Goal: Task Accomplishment & Management: Complete application form

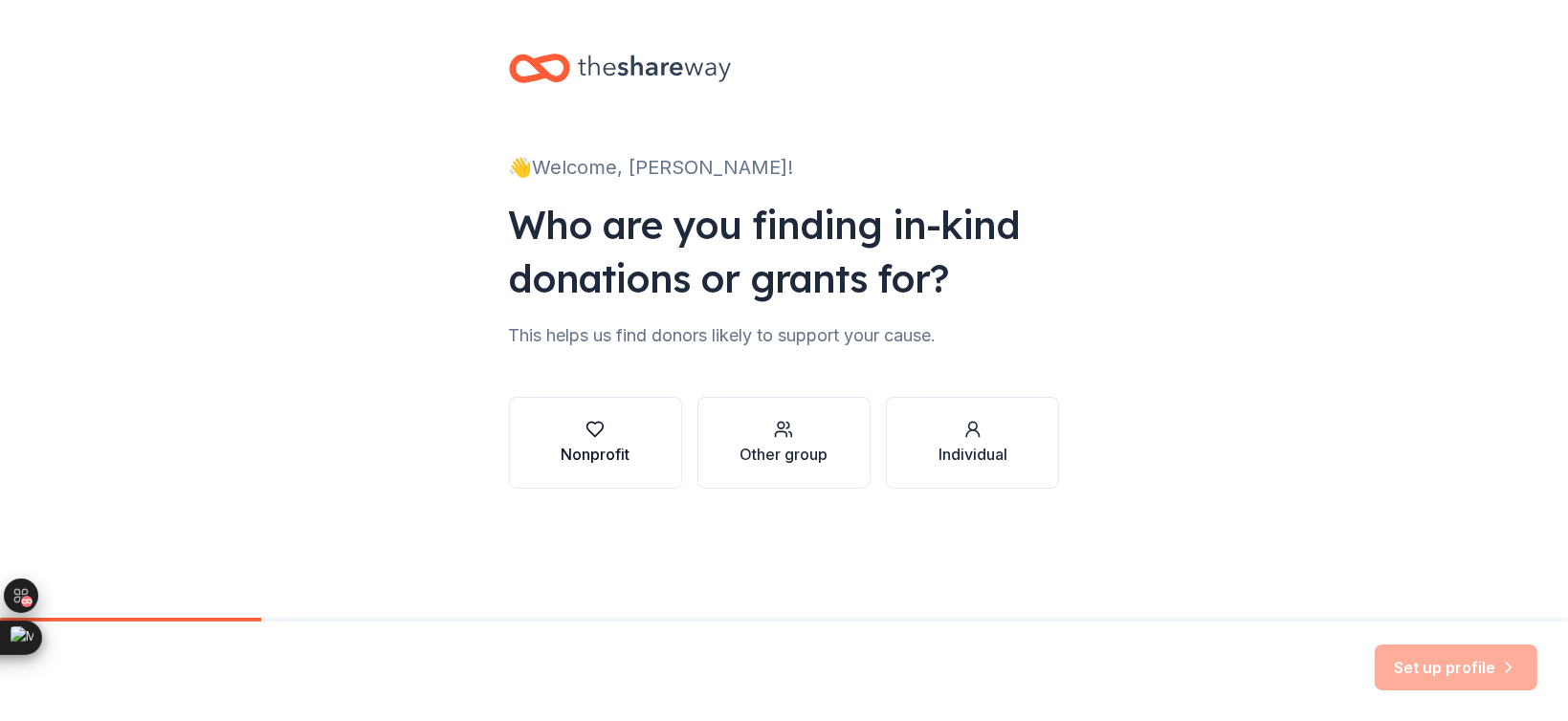
click at [593, 437] on icon "button" at bounding box center [594, 429] width 19 height 19
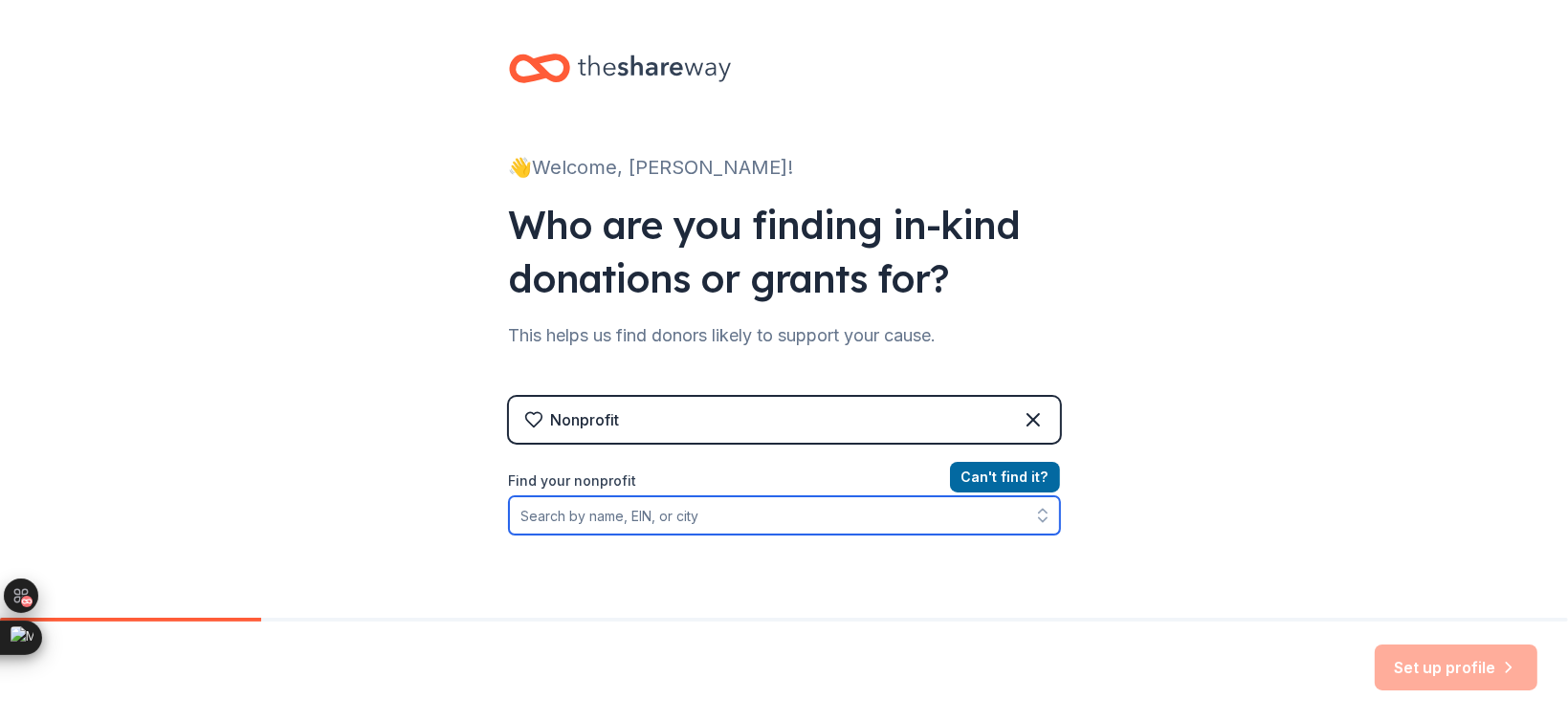
click at [700, 517] on input "Find your nonprofit" at bounding box center [784, 515] width 551 height 39
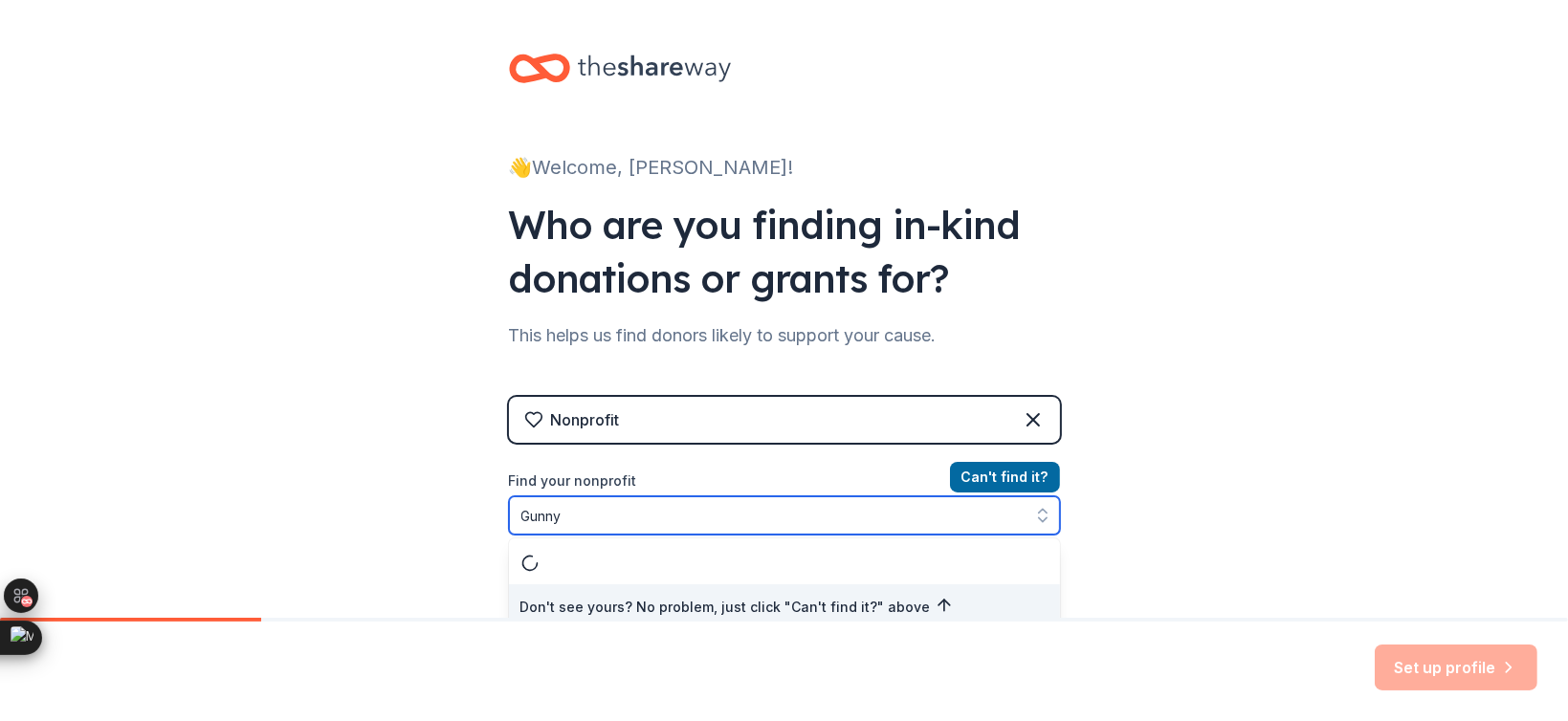
scroll to position [13, 0]
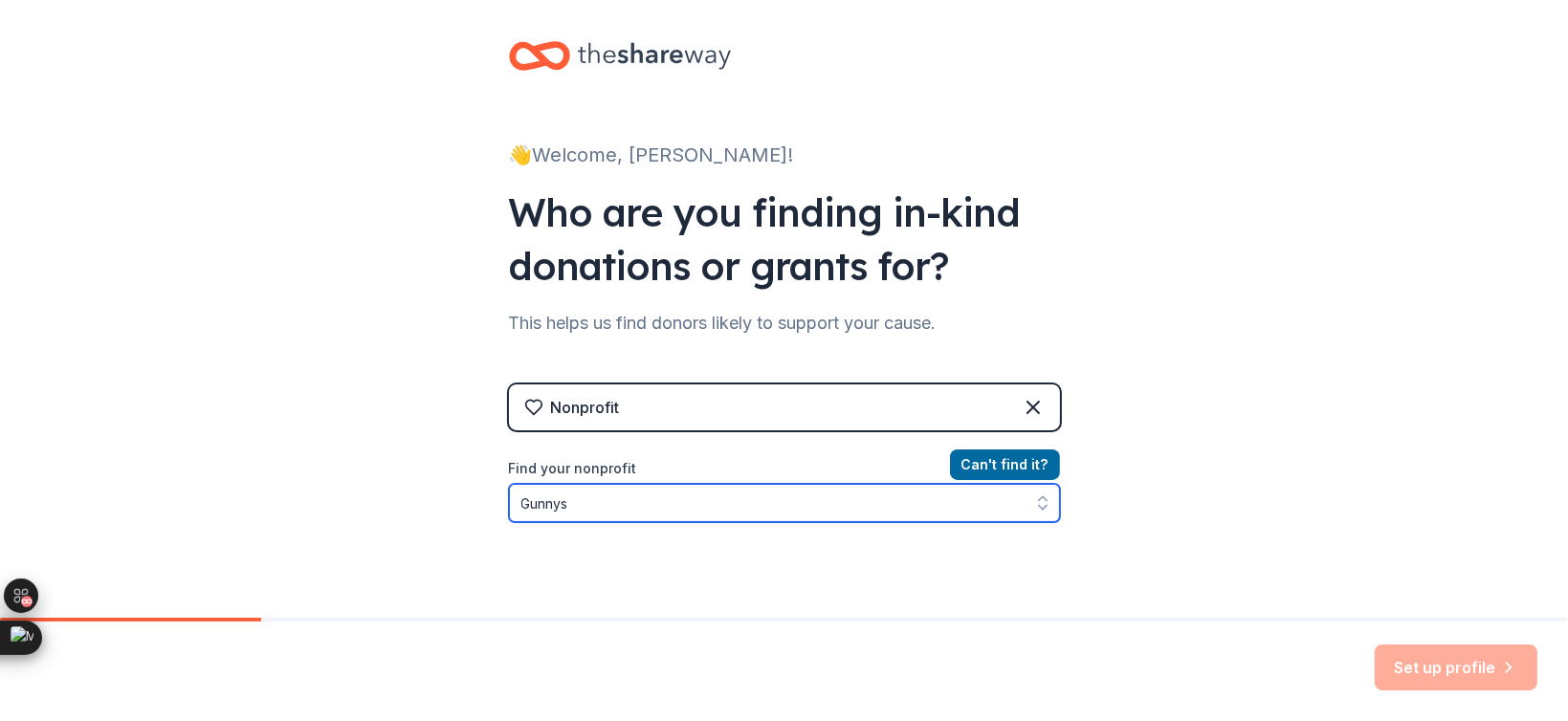
type input "Gunny"
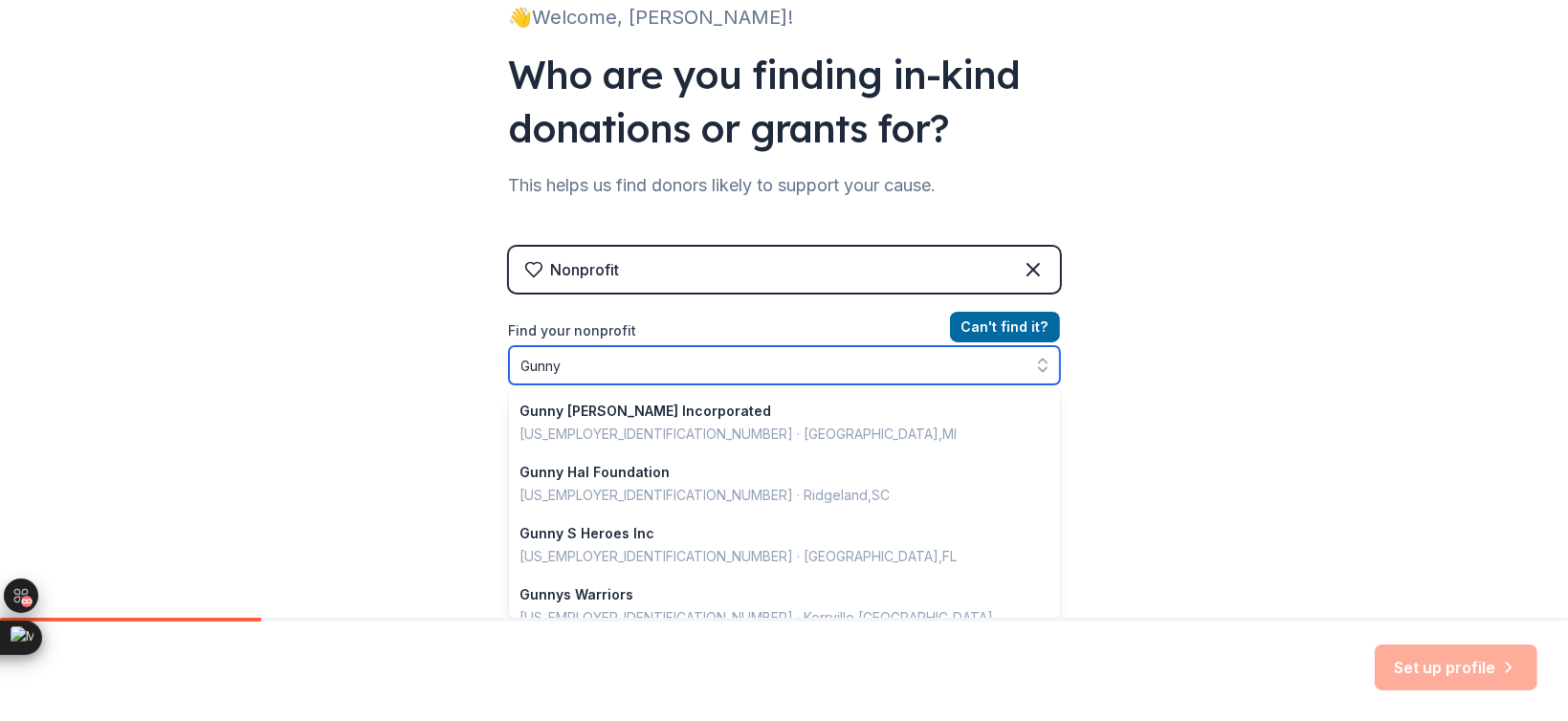
scroll to position [1351, 0]
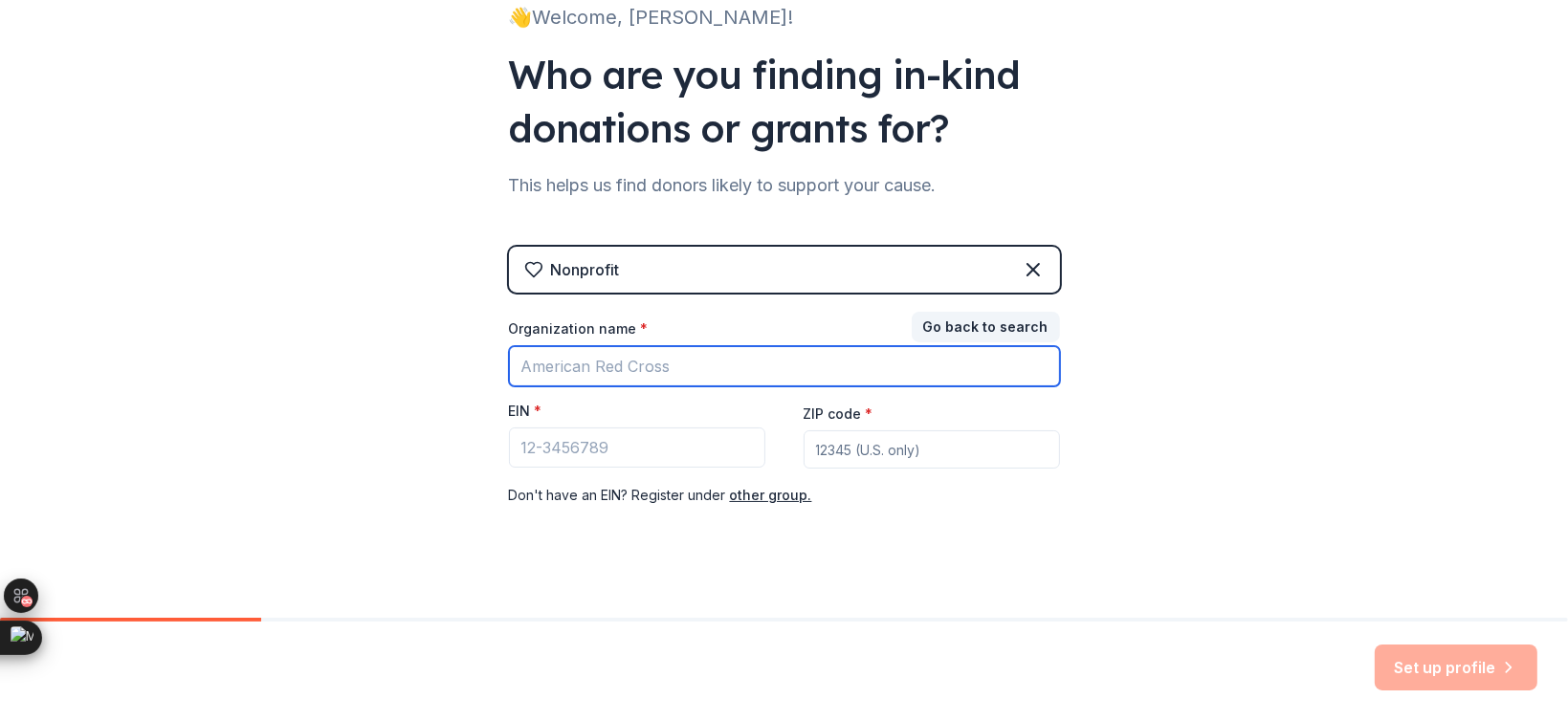
click at [643, 357] on input "Organization name *" at bounding box center [784, 366] width 551 height 41
click at [536, 371] on input "Gumnys Ridge" at bounding box center [784, 366] width 551 height 41
click at [550, 366] on input "Gumnys Ridge" at bounding box center [784, 366] width 551 height 41
click at [663, 375] on input "Gunnys Ridge" at bounding box center [784, 366] width 551 height 41
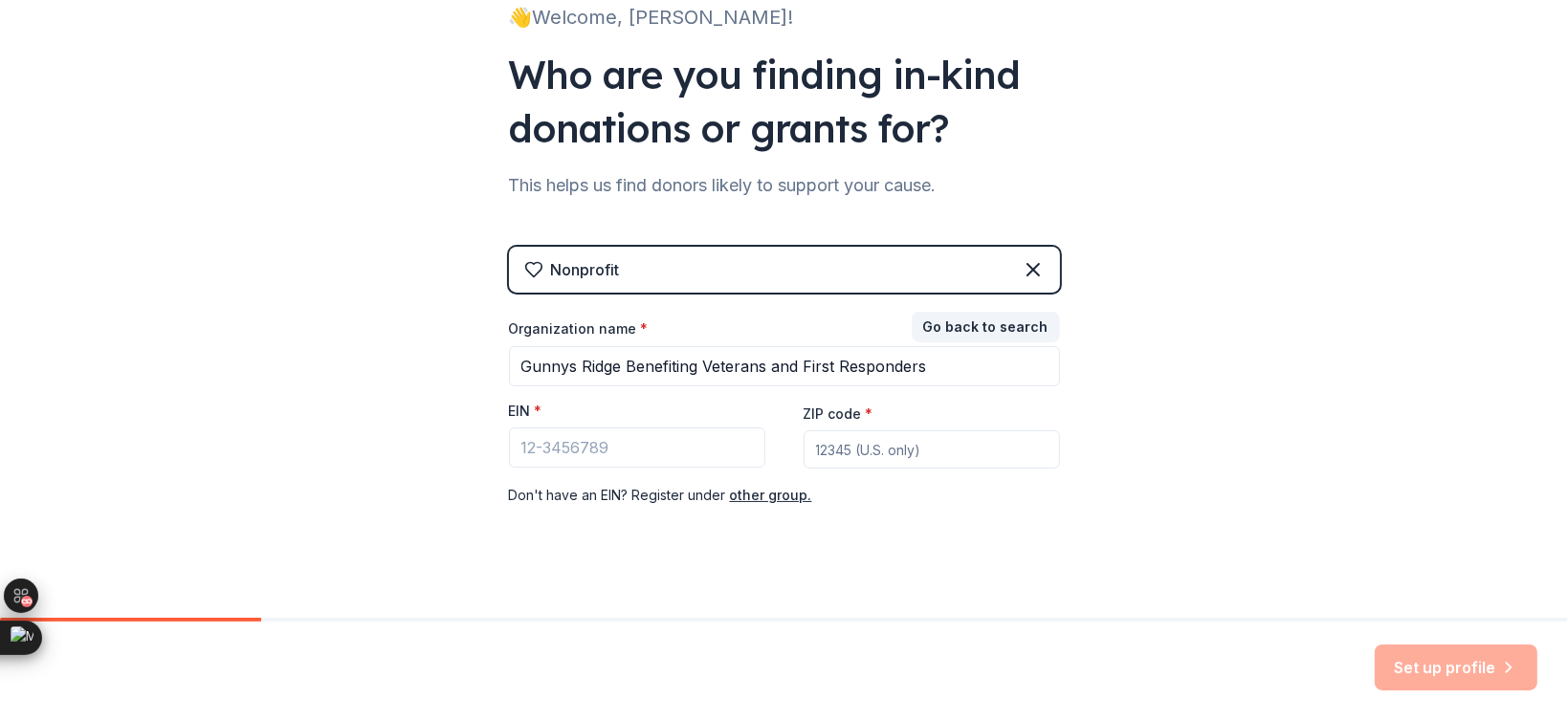
click at [227, 255] on div "👋 Welcome, Kayla! Who are you finding in-kind donations or grants for? This hel…" at bounding box center [784, 243] width 1568 height 787
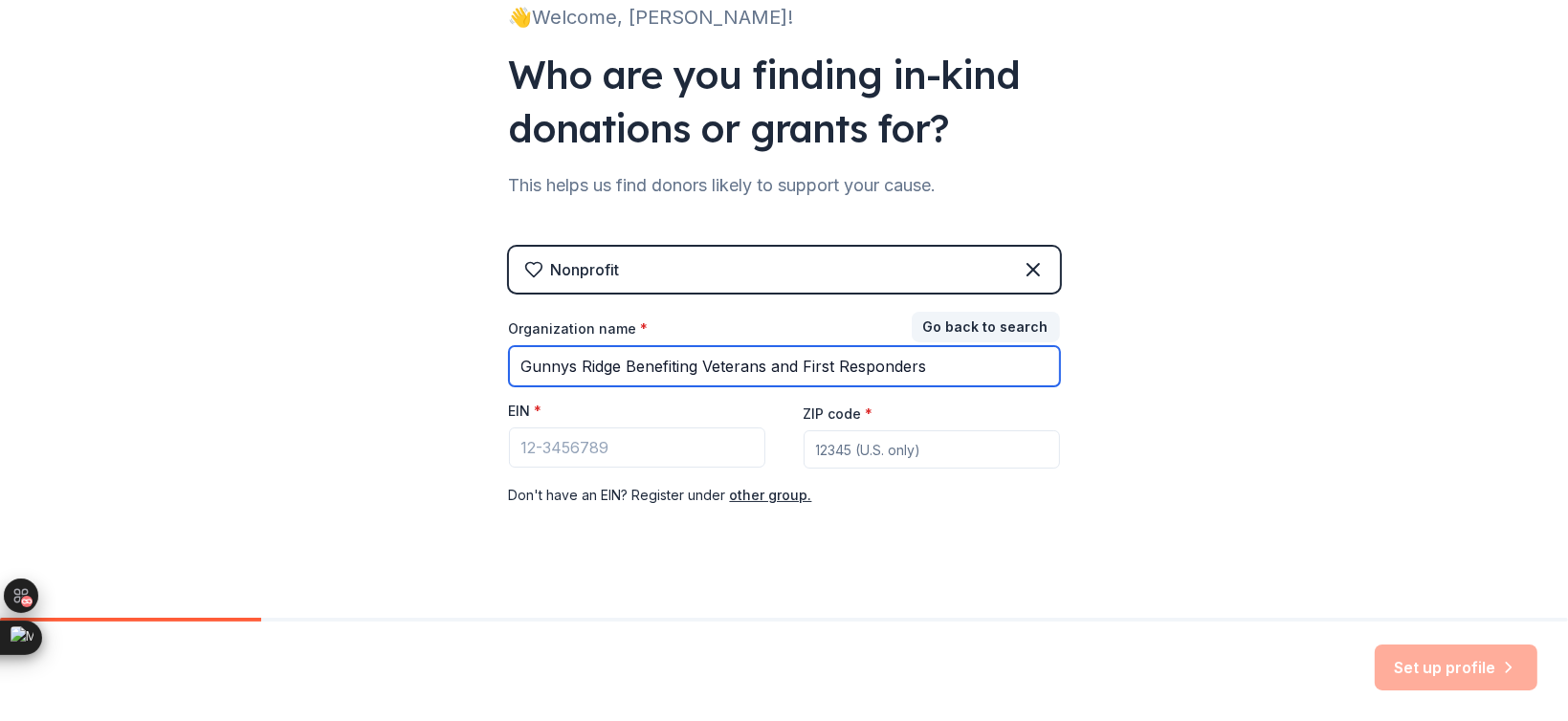
click at [977, 362] on input "Gunnys Ridge Benefiting Veterans and First Responders" at bounding box center [784, 366] width 551 height 41
drag, startPoint x: 698, startPoint y: 360, endPoint x: 614, endPoint y: 369, distance: 84.5
click at [614, 369] on input "Gunnys Ridge Benefiting Veterans and First Responders" at bounding box center [784, 366] width 551 height 41
click at [941, 359] on input "Gunnys Ridge Veterans and First Responders" at bounding box center [784, 366] width 551 height 41
click at [620, 362] on input "Gunnys Ridge Veterans and First Responders" at bounding box center [784, 366] width 551 height 41
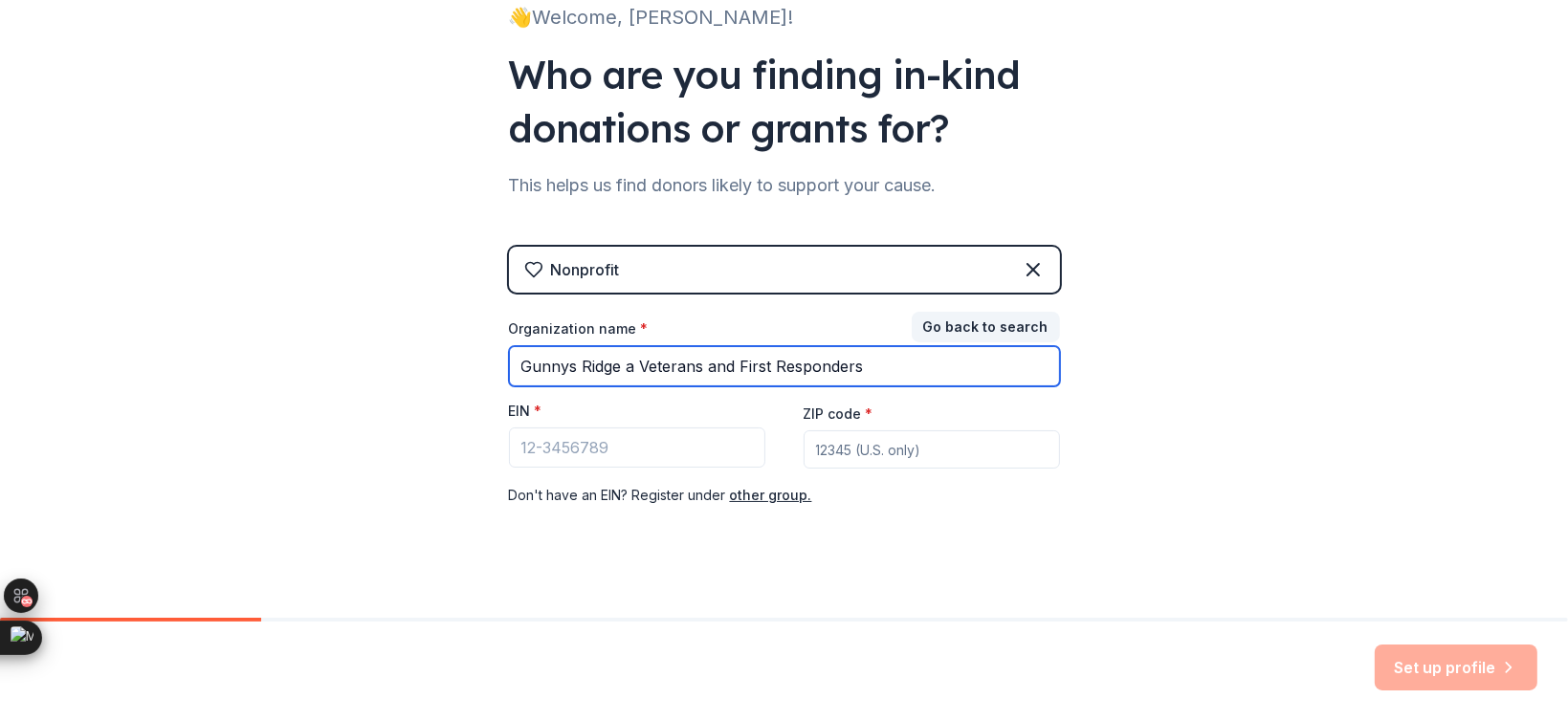
click at [889, 374] on input "Gunnys Ridge a Veterans and First Responders" at bounding box center [784, 366] width 551 height 41
click at [700, 369] on input "Gunnys Ridge a Veterans and First Responder Mission" at bounding box center [784, 366] width 551 height 41
click at [693, 371] on input "Gunnys Ridge a Veterans and First Responder Mission" at bounding box center [784, 366] width 551 height 41
click at [561, 366] on input "Gunnys Ridge a Veteran and First Responder Mission" at bounding box center [784, 366] width 551 height 41
click at [963, 373] on input "Gunny's Ridge a Veteran and First Responder Mission" at bounding box center [784, 366] width 551 height 41
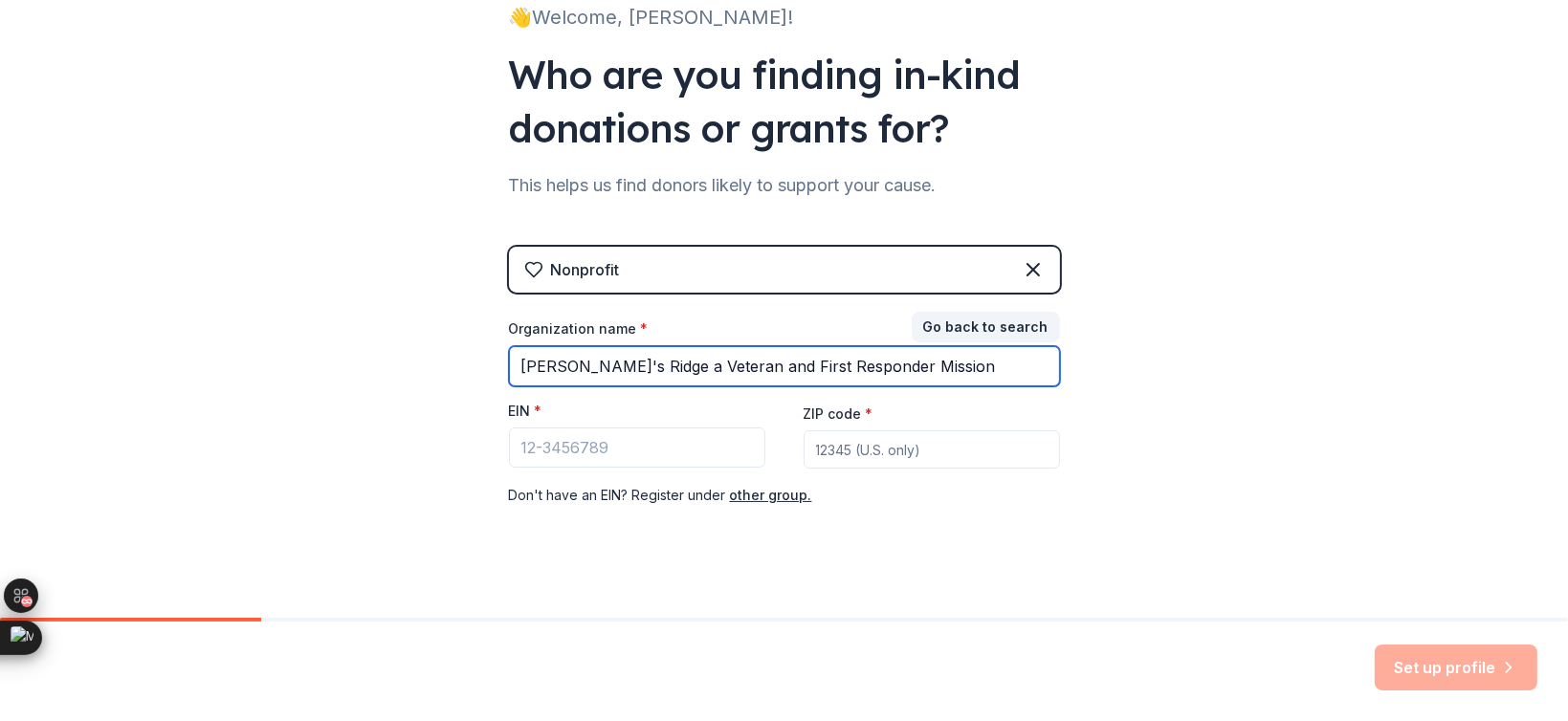
drag, startPoint x: 848, startPoint y: 359, endPoint x: 952, endPoint y: 360, distance: 104.0
click at [952, 360] on input "Gunny's Ridge a Veteran and First Responder Mission" at bounding box center [784, 366] width 551 height 41
type input "[PERSON_NAME]'s Ridge a Veteran and First Responder Outpost"
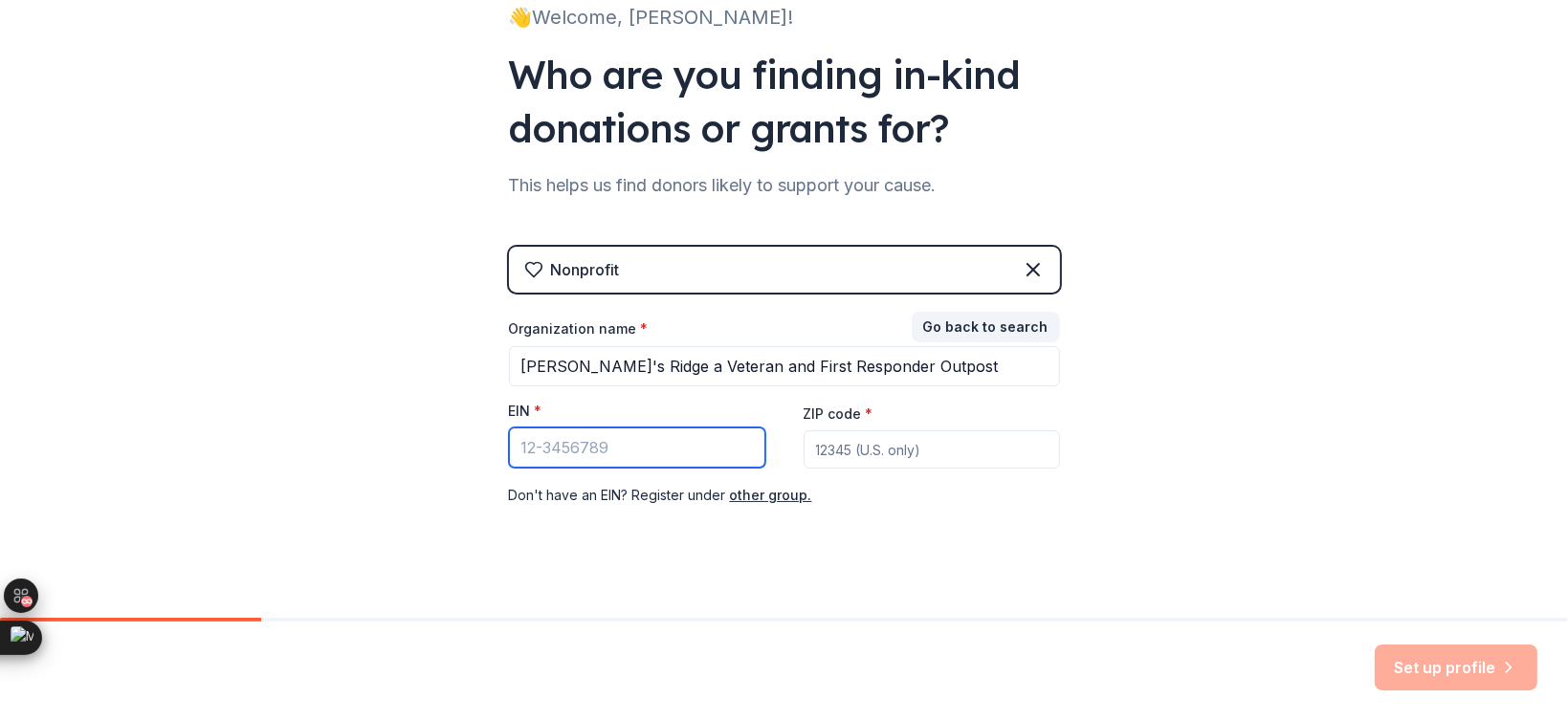
click at [648, 448] on input "EIN *" at bounding box center [637, 448] width 257 height 41
paste input "[US_EMPLOYER_IDENTIFICATION_NUMBER]"
type input "[US_EMPLOYER_IDENTIFICATION_NUMBER]"
click at [838, 449] on input "ZIP code *" at bounding box center [932, 450] width 257 height 39
paste input "15021"
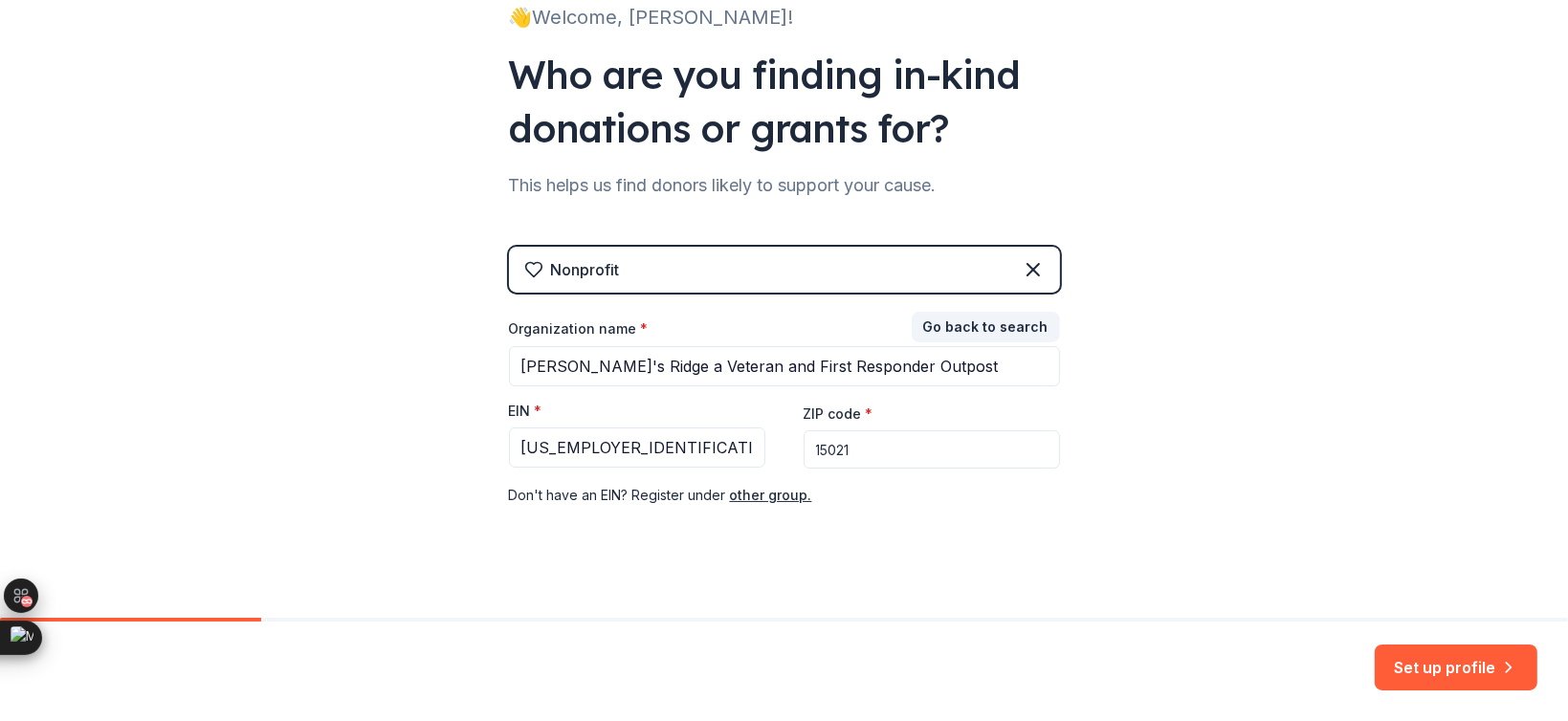
type input "15021"
click at [834, 541] on div "Nonprofit Go back to search Organization name * Gunny's Ridge a Veteran and Fir…" at bounding box center [784, 395] width 551 height 298
click at [1404, 680] on button "Set up profile" at bounding box center [1456, 668] width 162 height 46
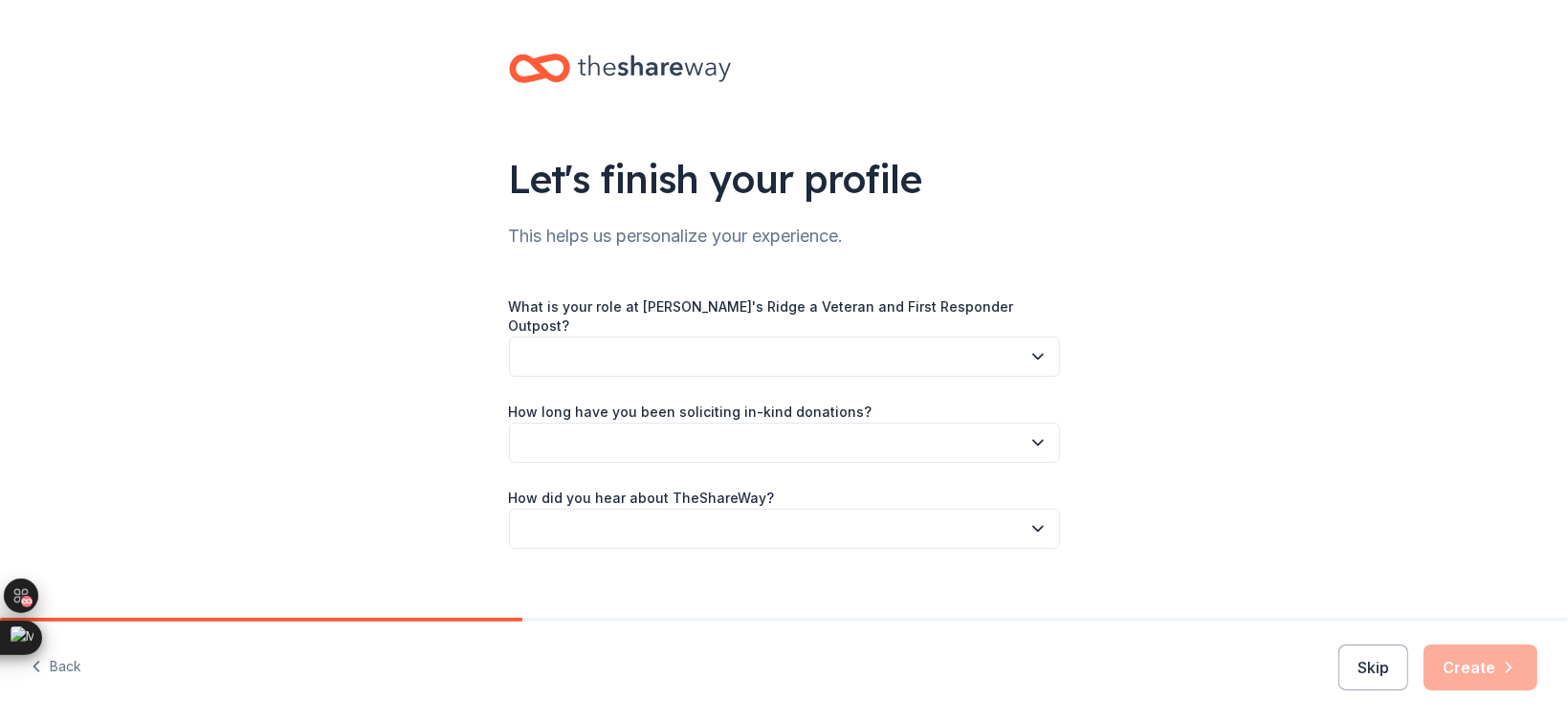
click at [835, 337] on button "button" at bounding box center [784, 357] width 551 height 41
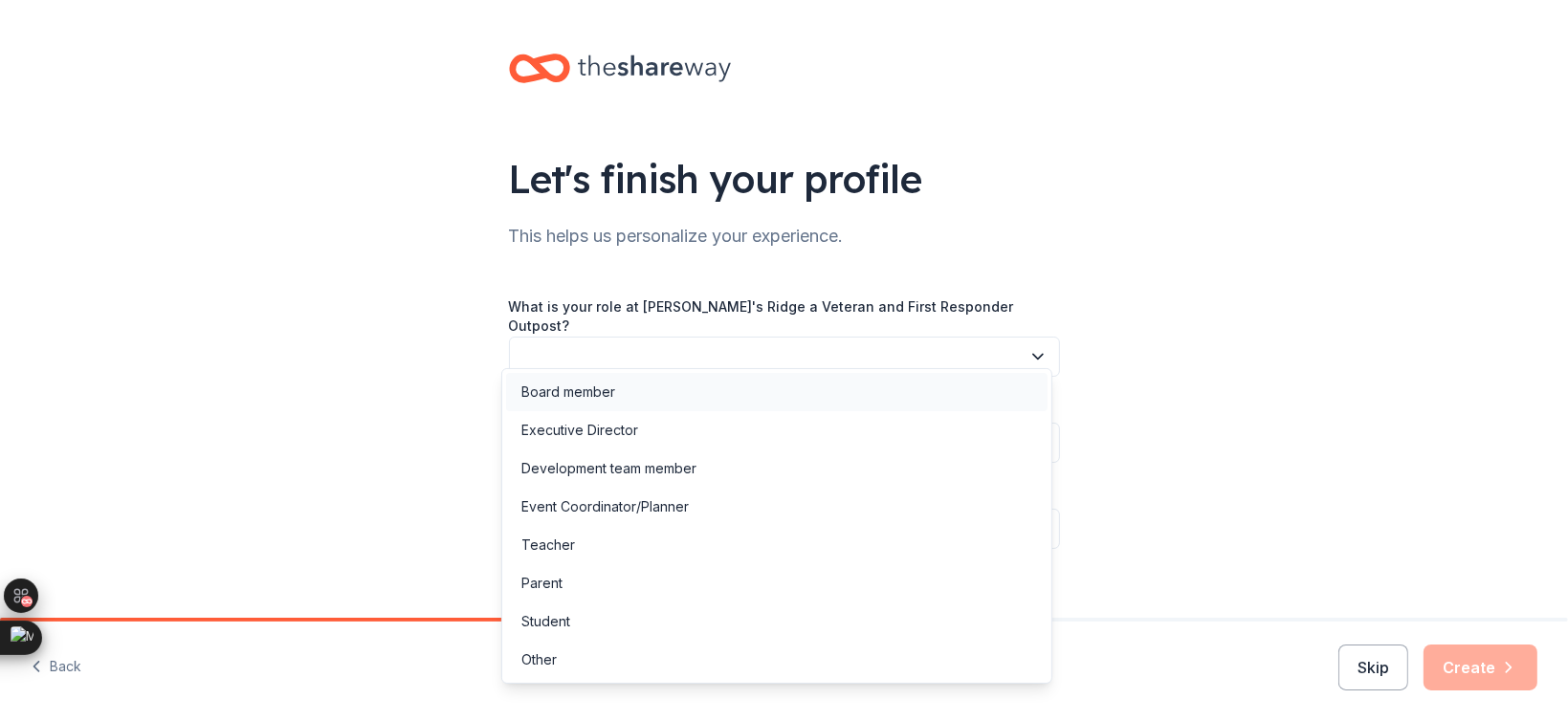
click at [651, 386] on div "Board member" at bounding box center [777, 392] width 542 height 39
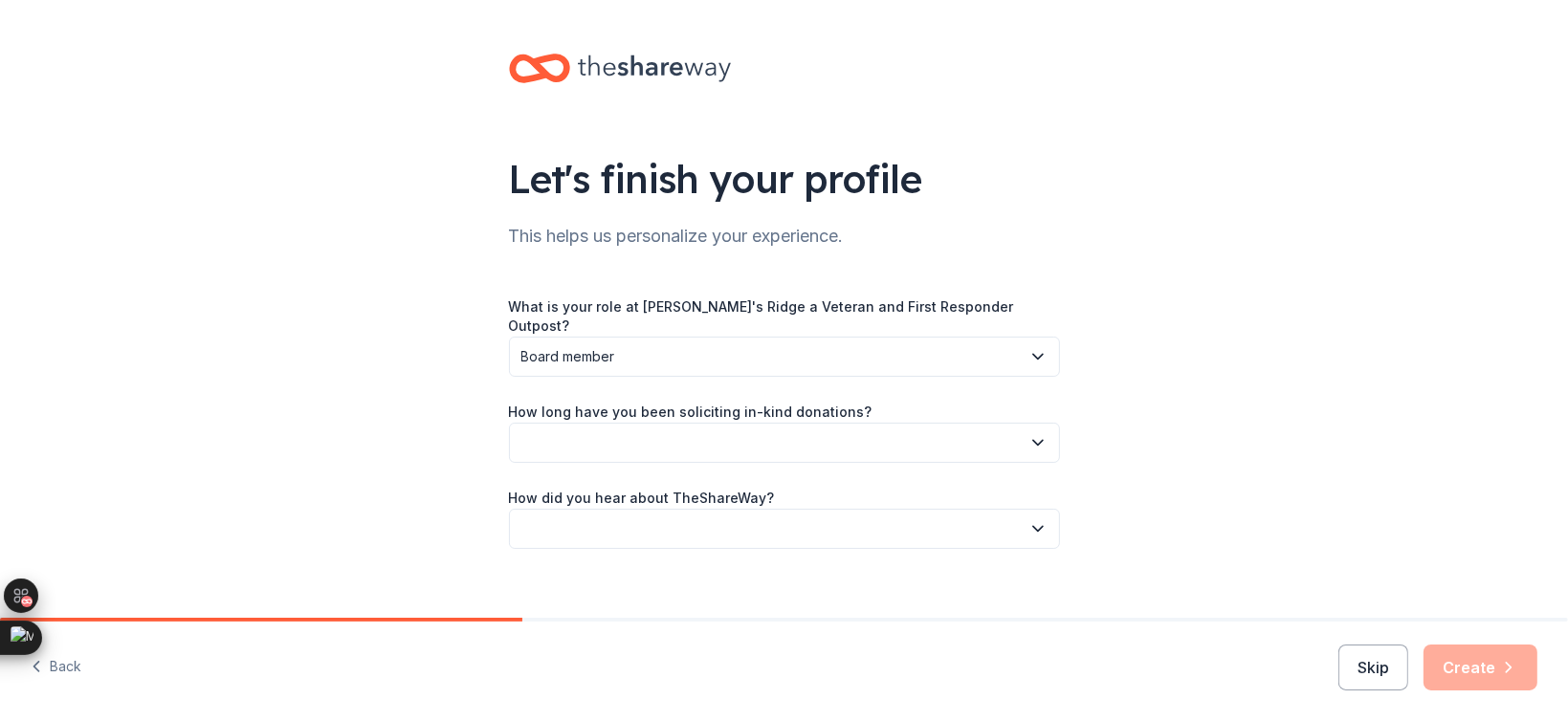
click at [645, 428] on button "button" at bounding box center [784, 443] width 551 height 41
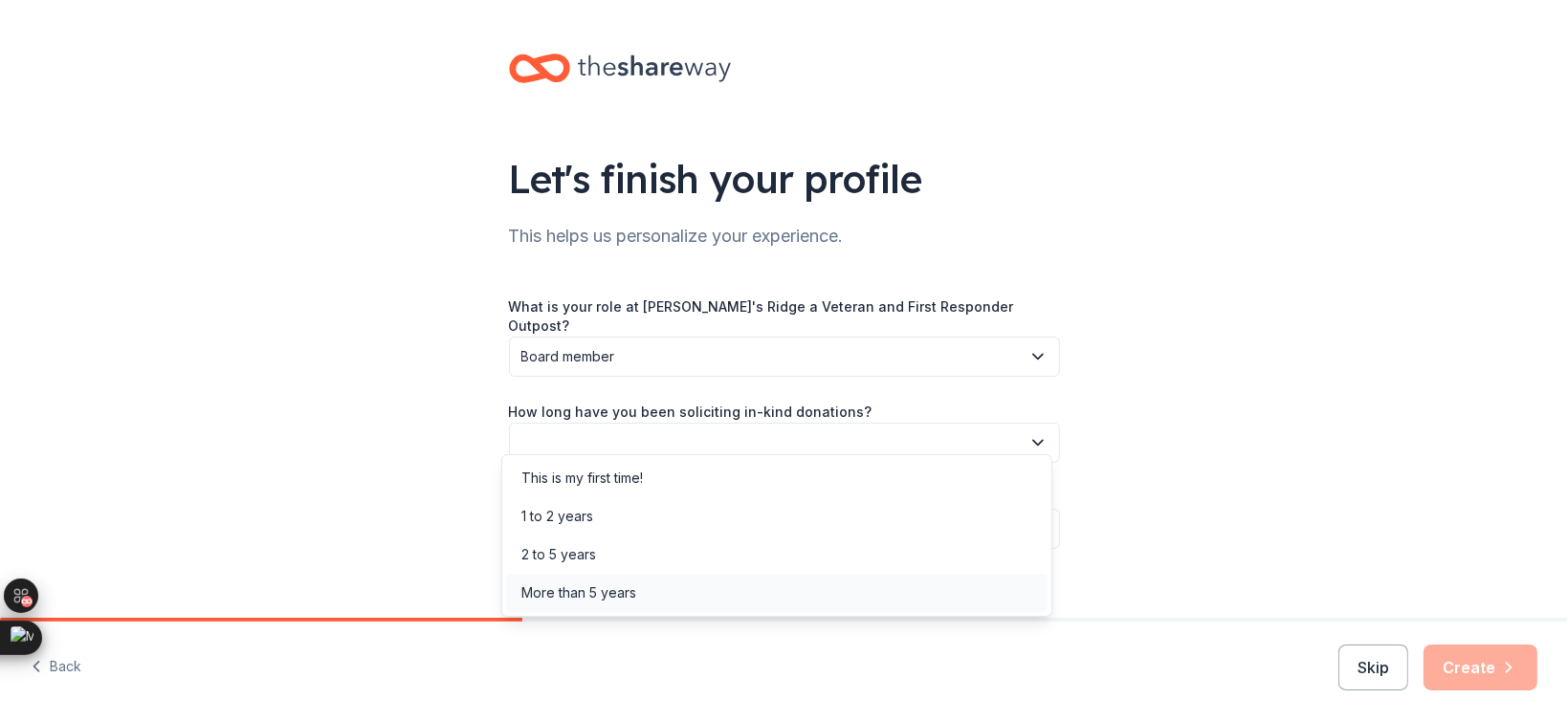
click at [646, 583] on div "More than 5 years" at bounding box center [777, 593] width 542 height 39
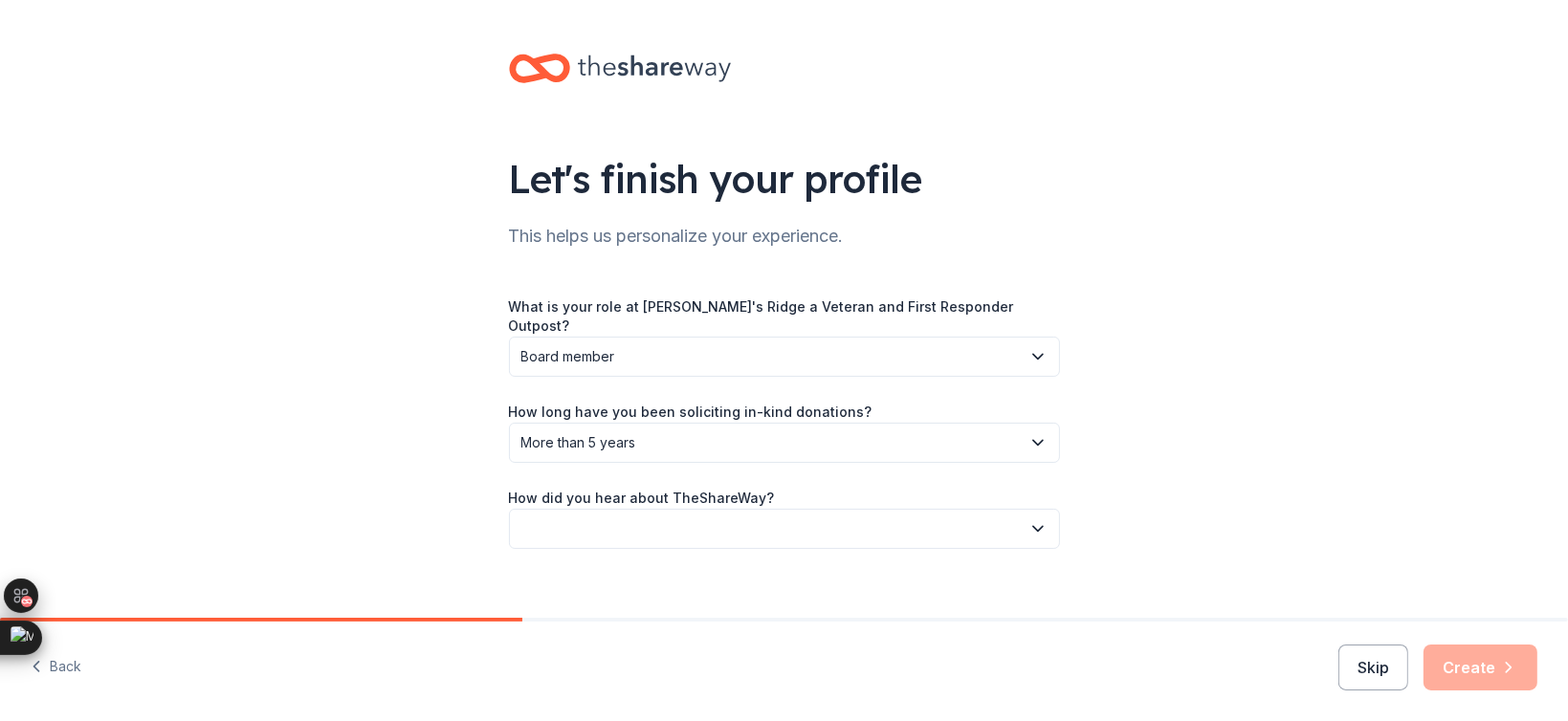
click at [675, 509] on button "button" at bounding box center [784, 529] width 551 height 41
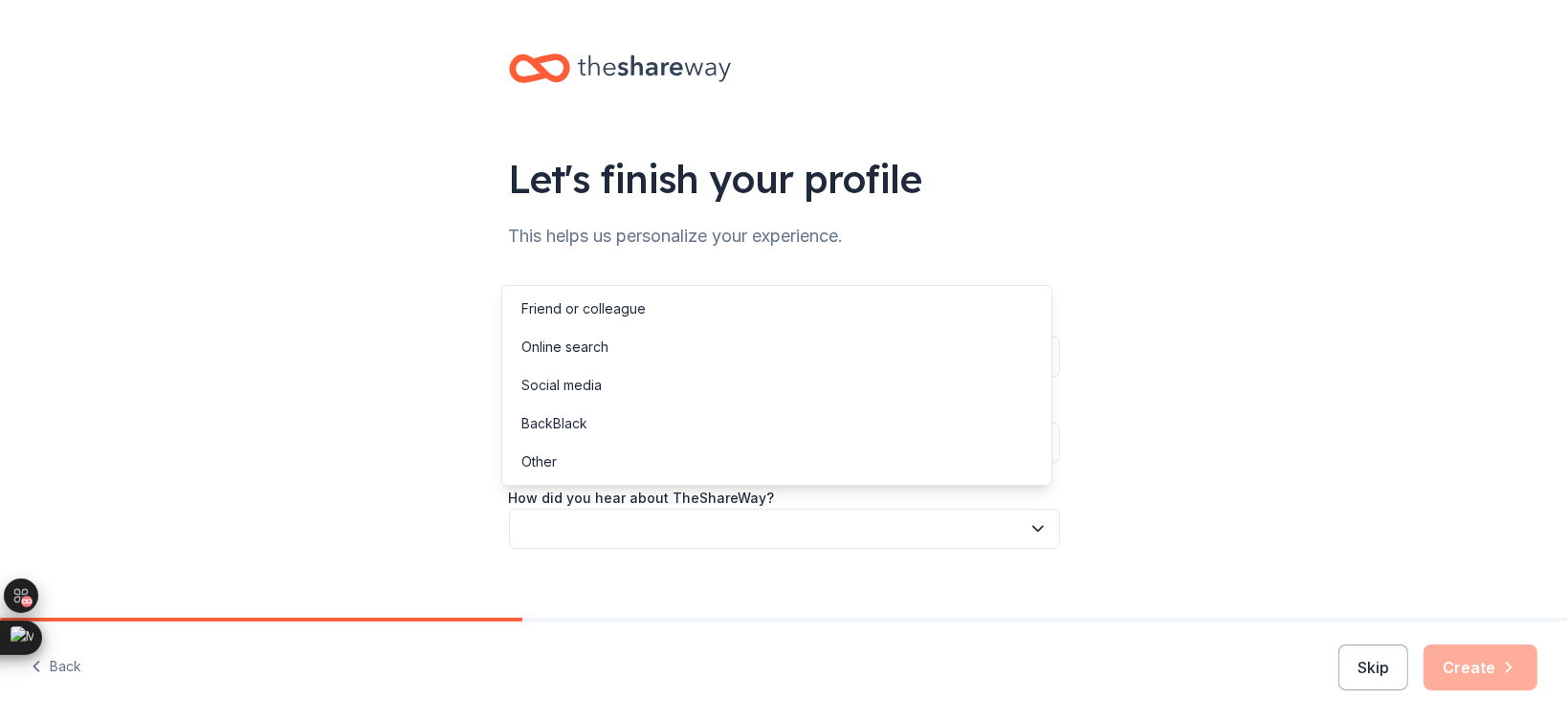
drag, startPoint x: 488, startPoint y: 566, endPoint x: 517, endPoint y: 542, distance: 37.6
click at [492, 564] on div "Let's finish your profile This helps us personalize your experience. What is yo…" at bounding box center [784, 320] width 612 height 641
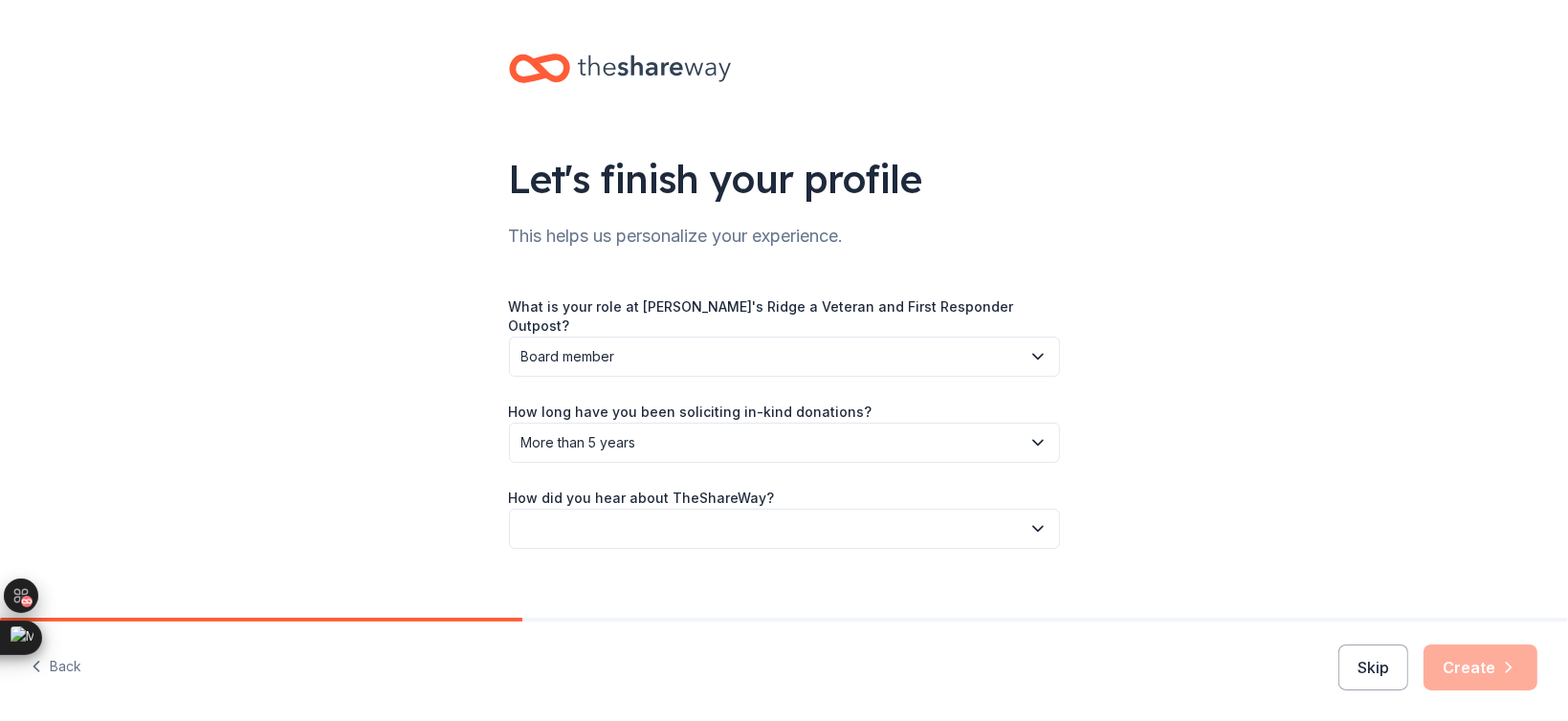
click at [605, 432] on span "More than 5 years" at bounding box center [772, 443] width 499 height 23
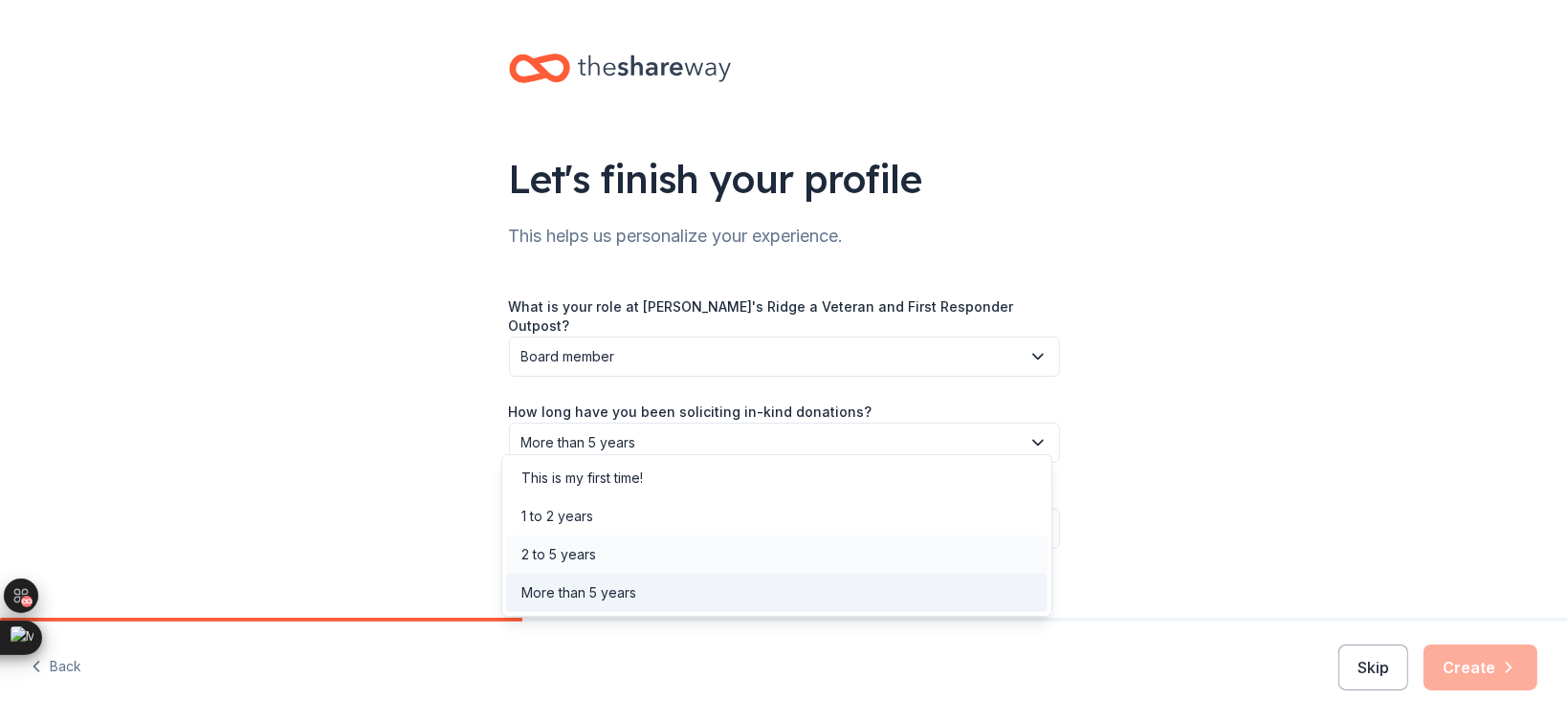
click at [571, 561] on div "2 to 5 years" at bounding box center [559, 555] width 74 height 23
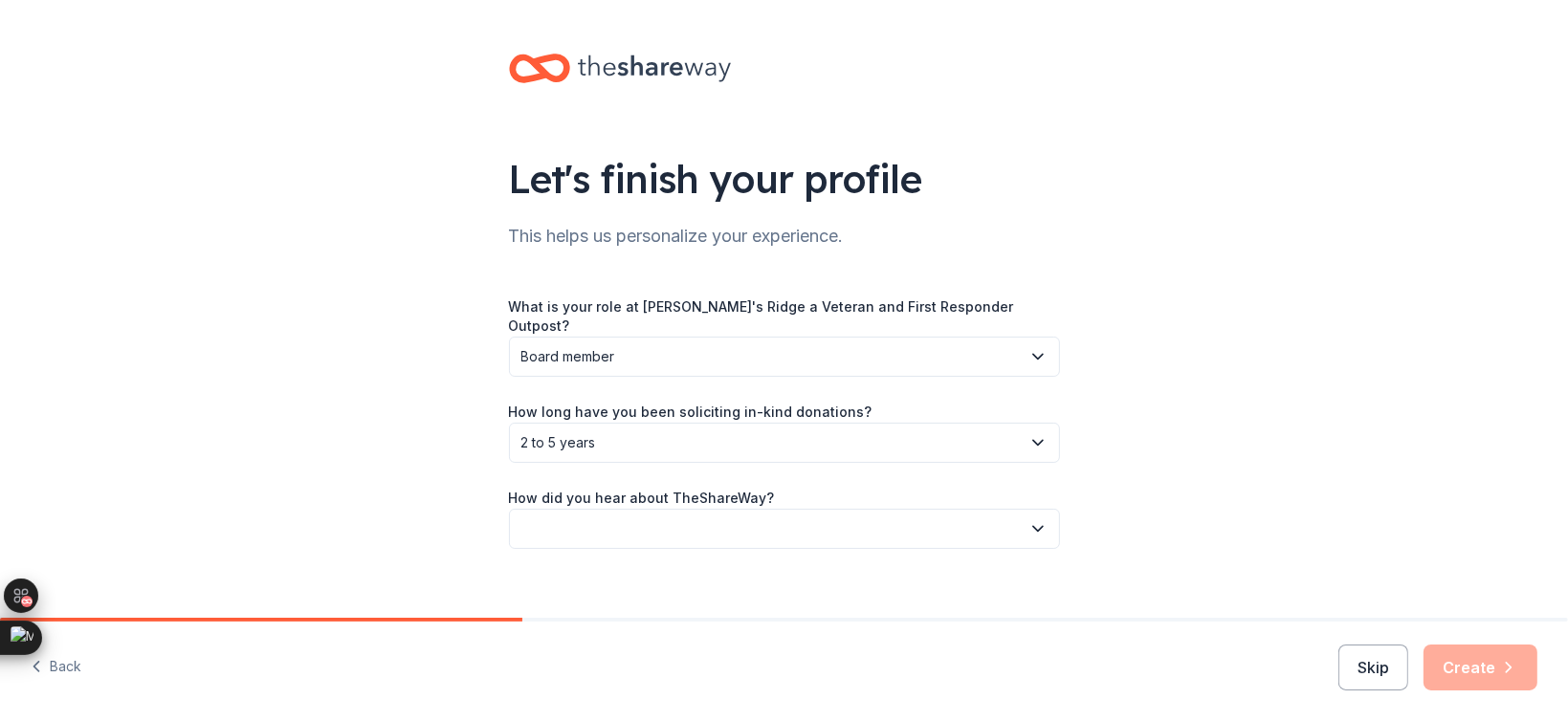
click at [600, 520] on button "button" at bounding box center [784, 529] width 551 height 41
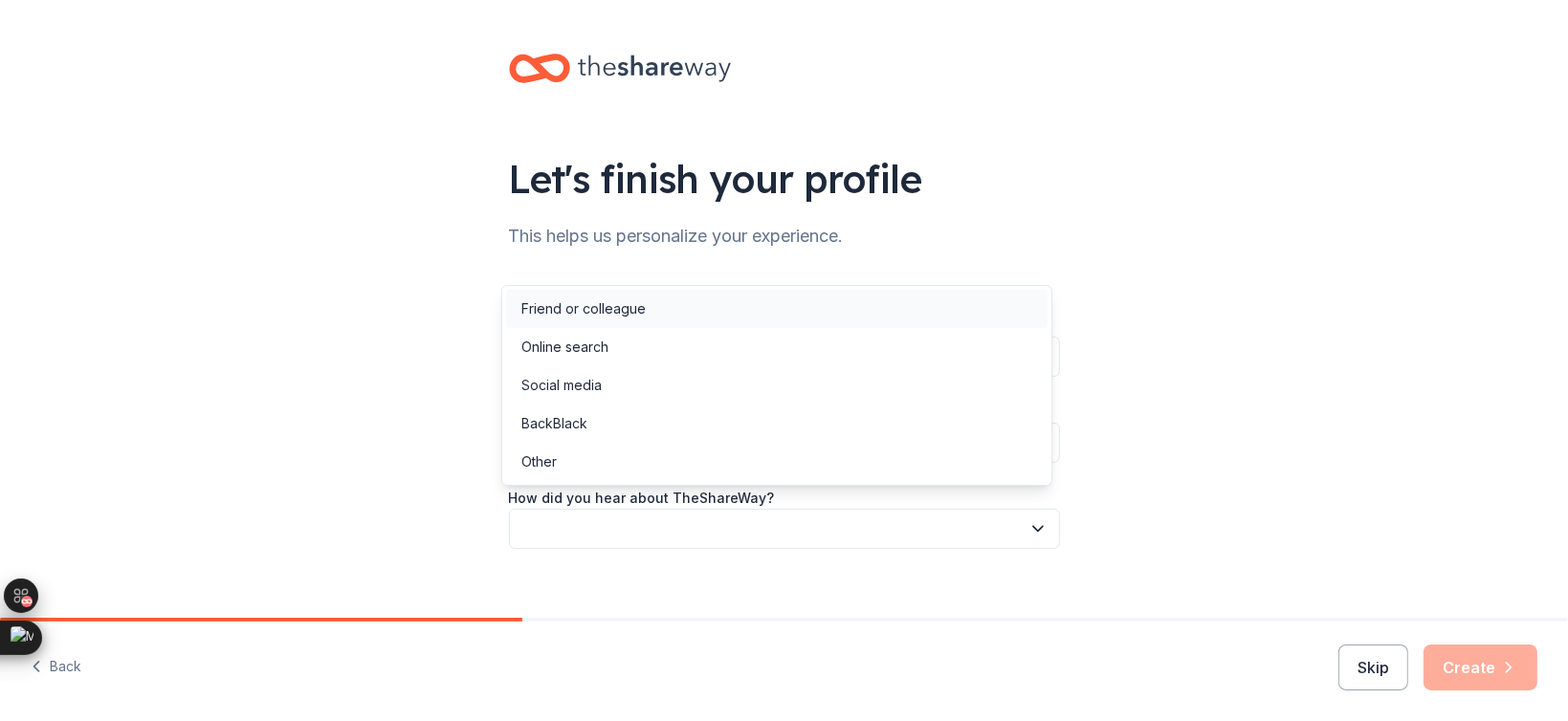
click at [647, 309] on div "Friend or colleague" at bounding box center [777, 309] width 542 height 39
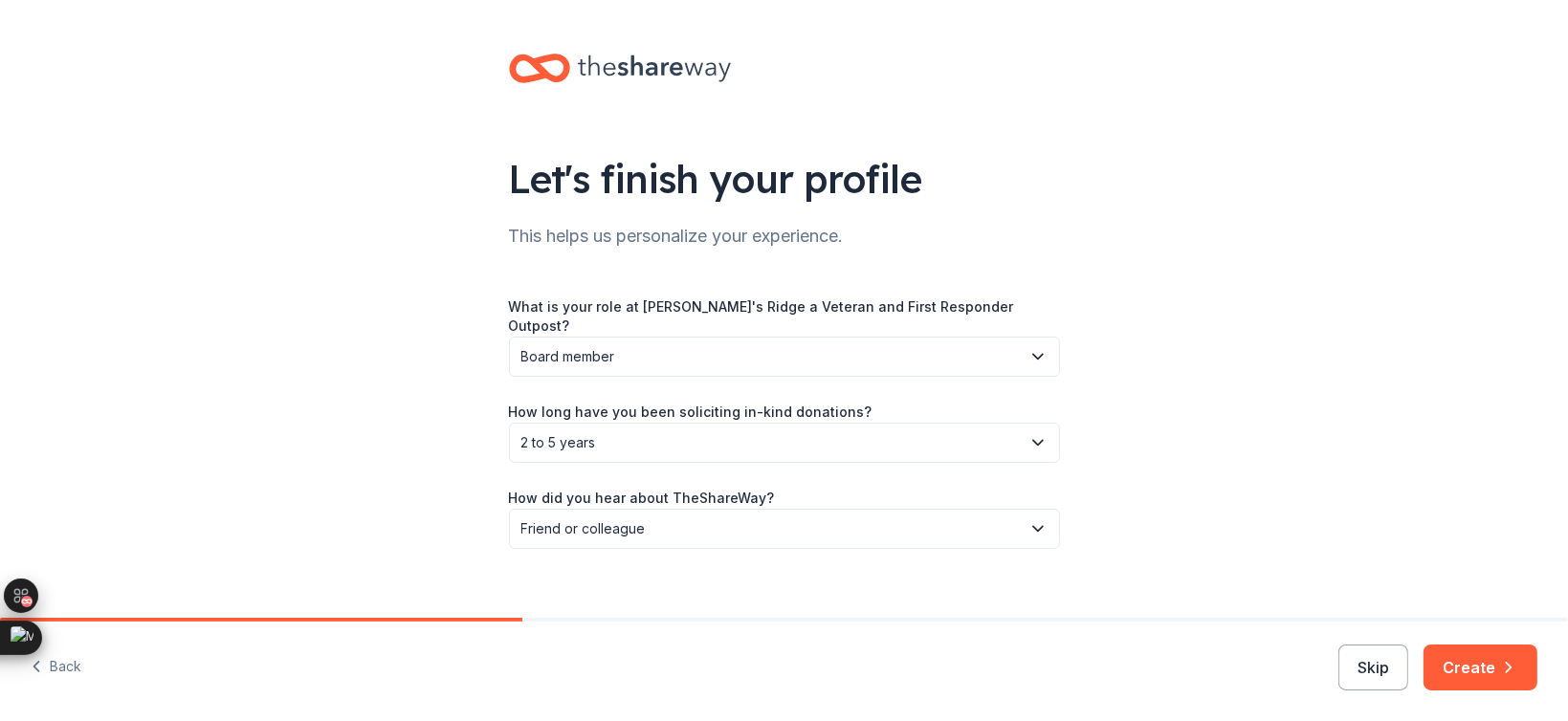
click at [638, 553] on div "Let's finish your profile This helps us personalize your experience. What is yo…" at bounding box center [784, 320] width 612 height 641
click at [1502, 676] on icon "button" at bounding box center [1509, 668] width 19 height 19
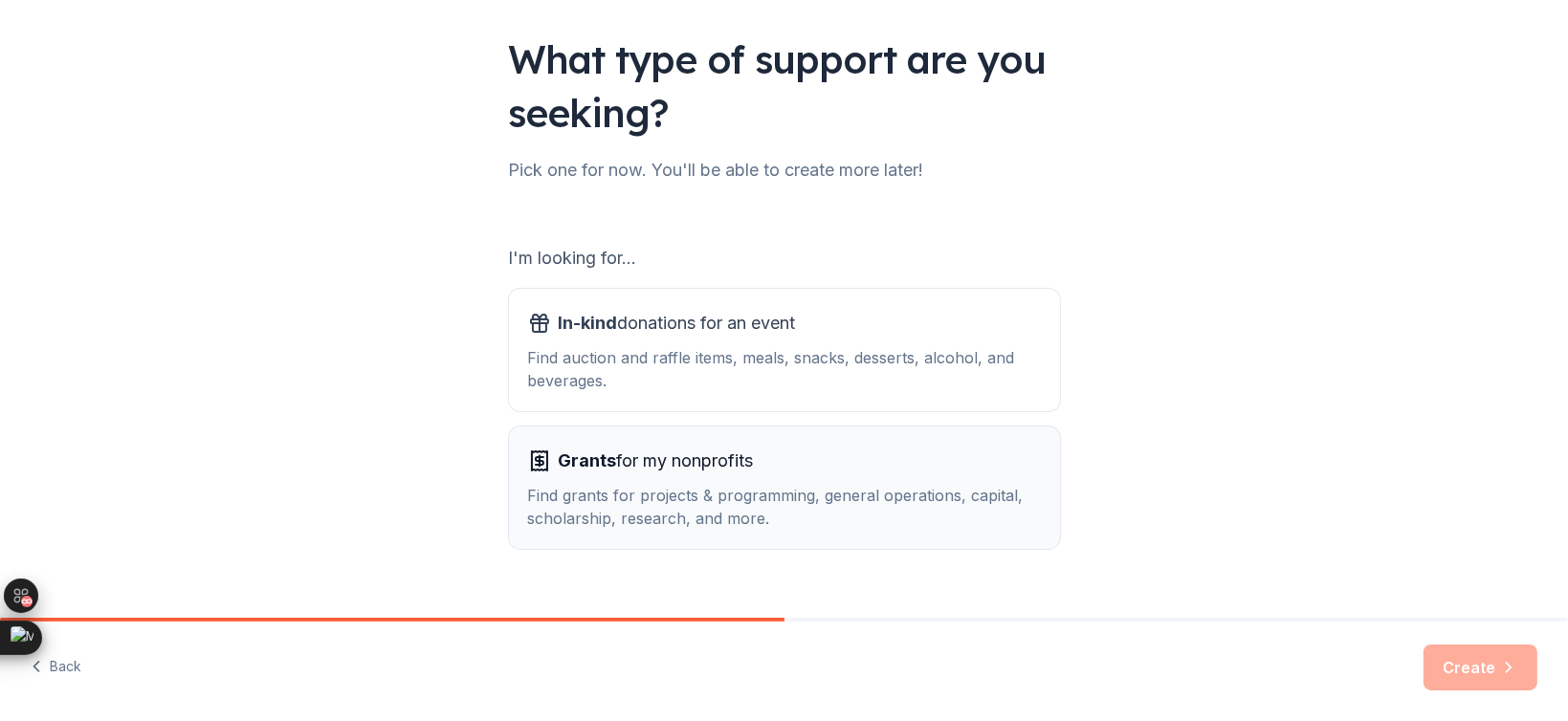
scroll to position [154, 0]
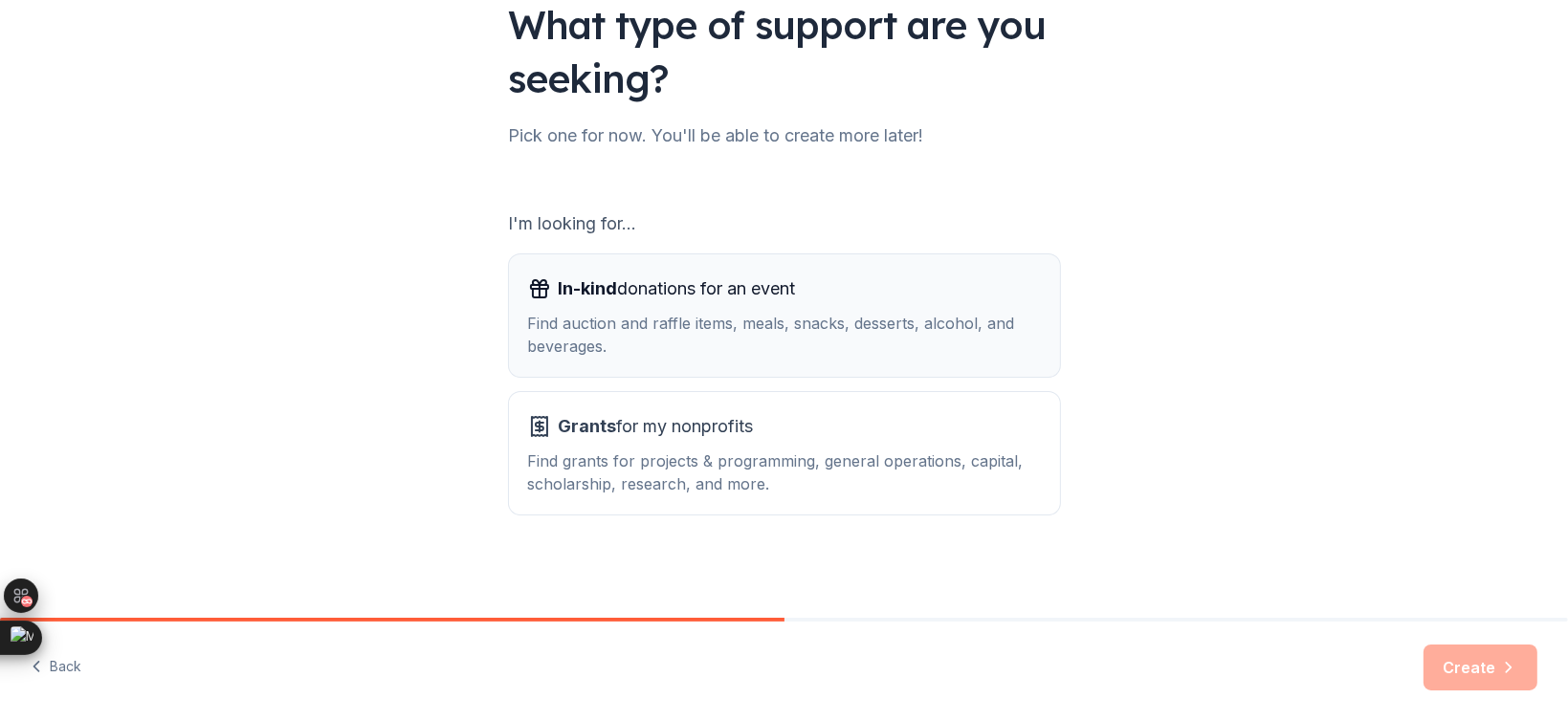
click at [699, 306] on div "In-kind donations for an event Find auction and raffle items, meals, snacks, de…" at bounding box center [784, 315] width 513 height 84
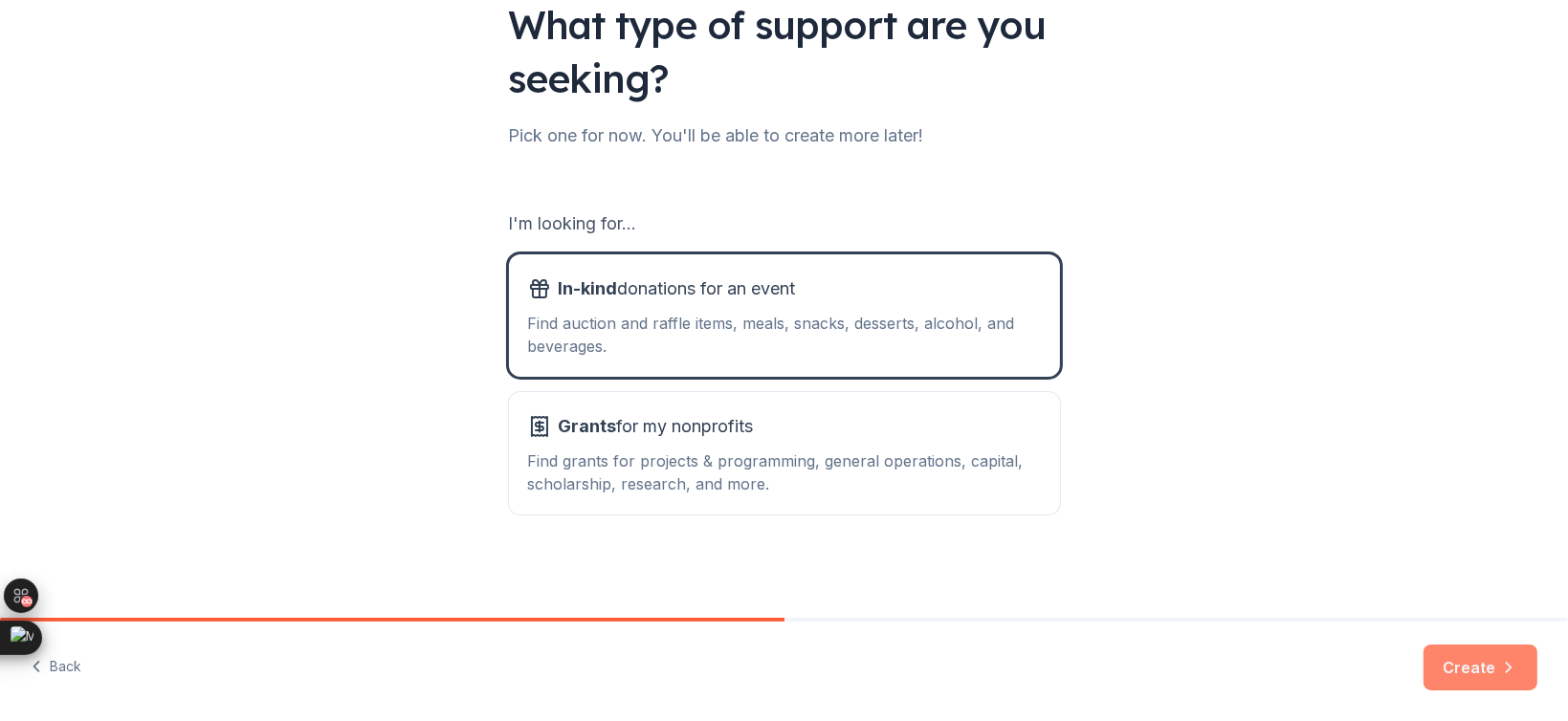
click at [1483, 664] on button "Create" at bounding box center [1481, 668] width 114 height 46
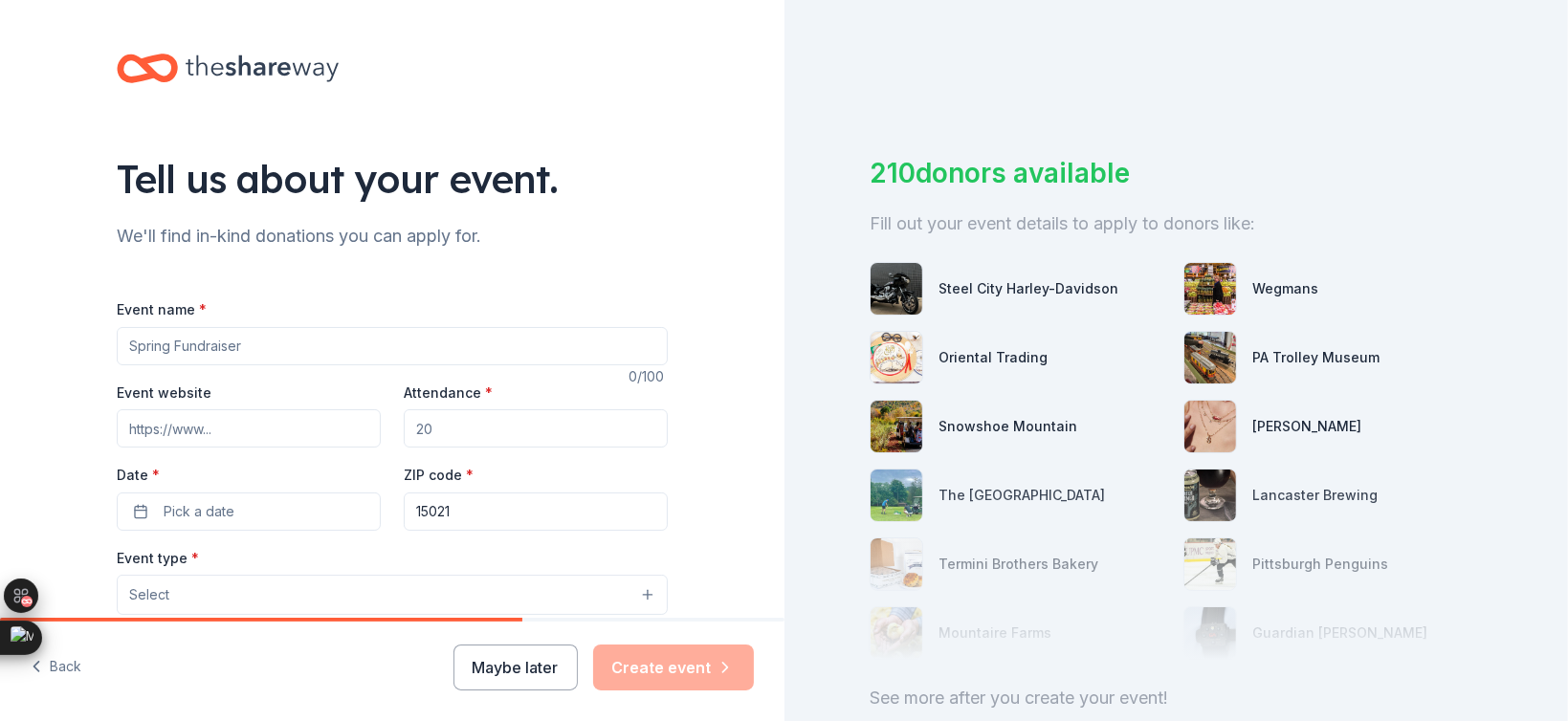
click at [183, 346] on input "Event name *" at bounding box center [392, 346] width 551 height 39
type input "Gunnys Ridge Sporting Clays Challenge"
click at [164, 427] on input "Event website" at bounding box center [249, 428] width 264 height 39
paste input "https://www.keystoneramblers.com/event-6204799"
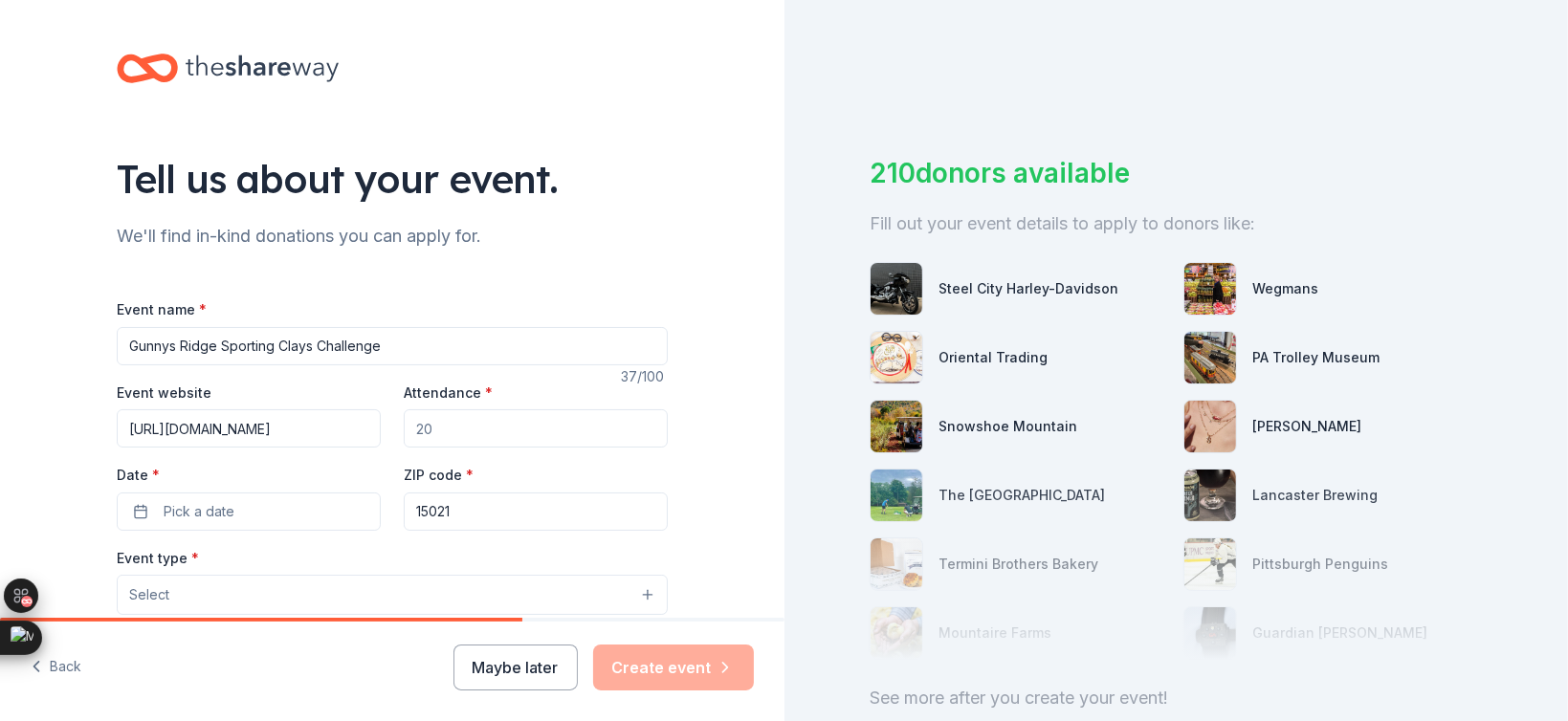
type input "https://www.keystoneramblers.com/event-6204799"
click at [485, 426] on input "Attendance *" at bounding box center [536, 428] width 264 height 39
type input "300"
click at [198, 486] on div "Date * Pick a date" at bounding box center [249, 497] width 264 height 68
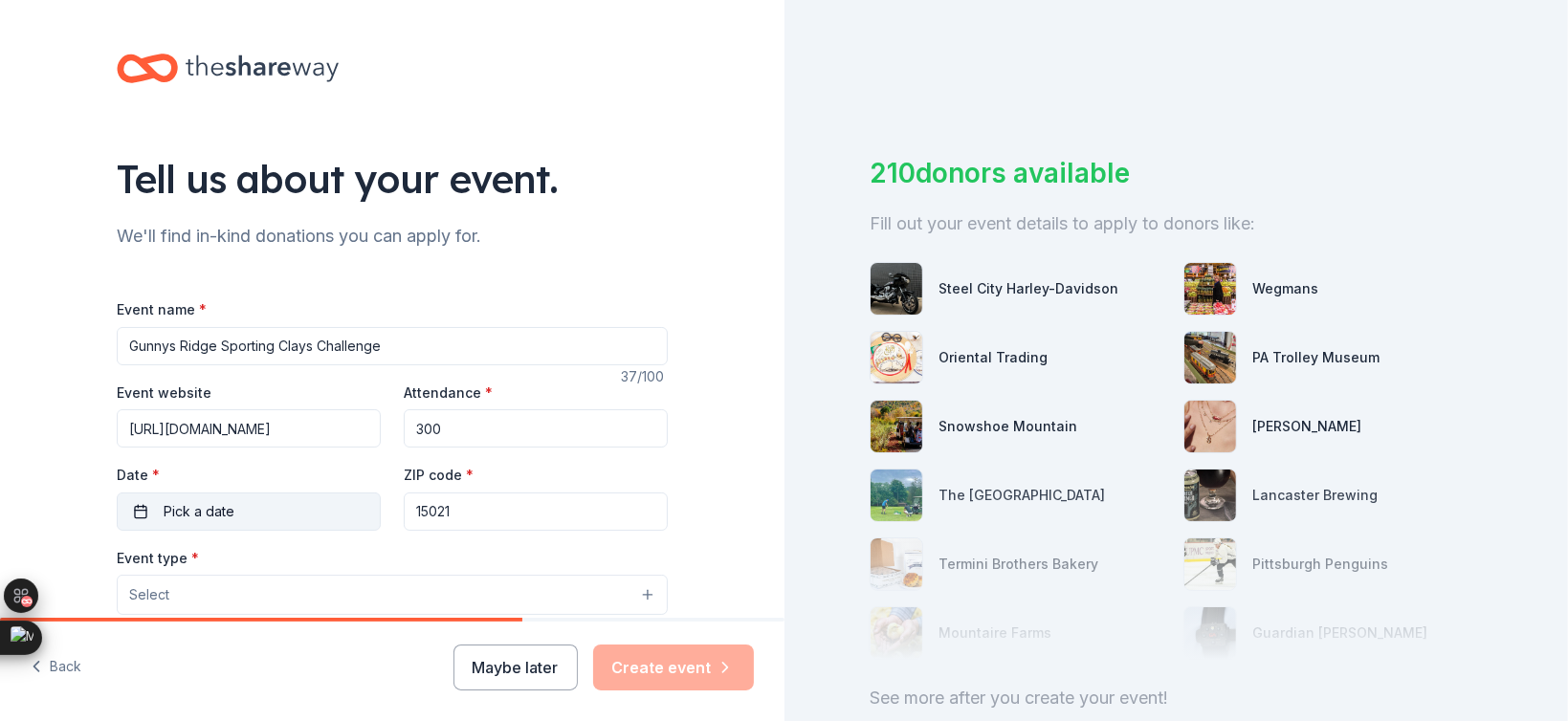
click at [228, 513] on button "Pick a date" at bounding box center [249, 512] width 264 height 39
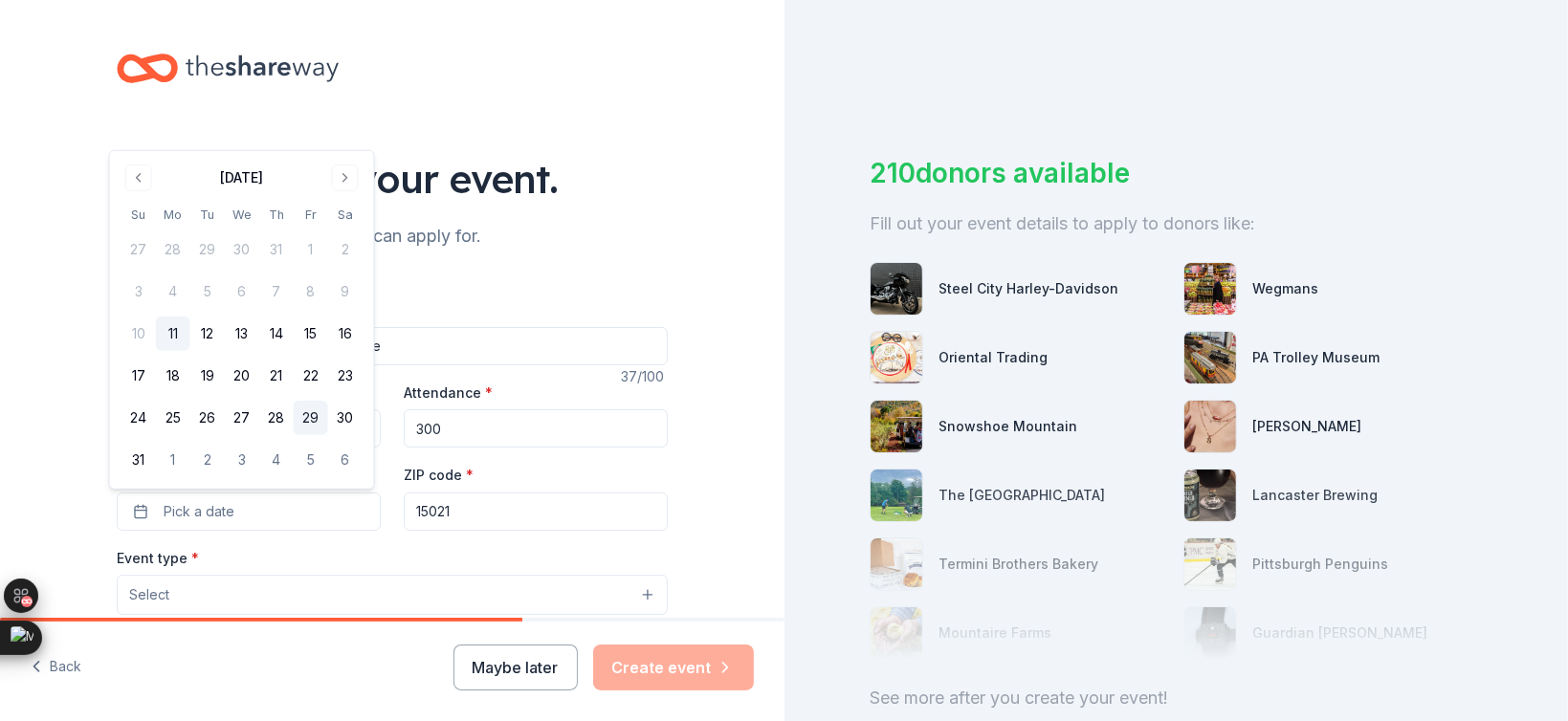
click at [322, 427] on button "29" at bounding box center [311, 418] width 35 height 35
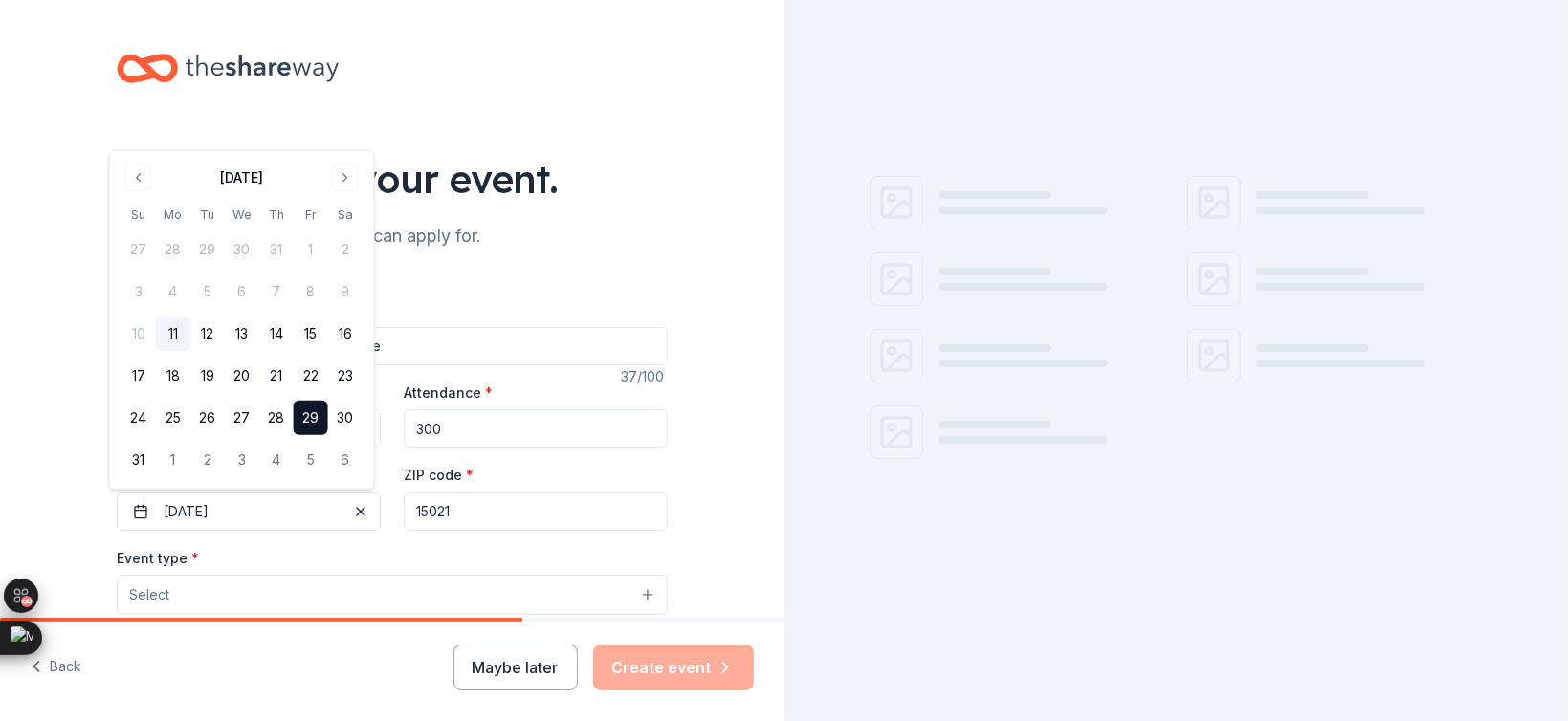
click at [460, 516] on input "15021" at bounding box center [536, 512] width 264 height 39
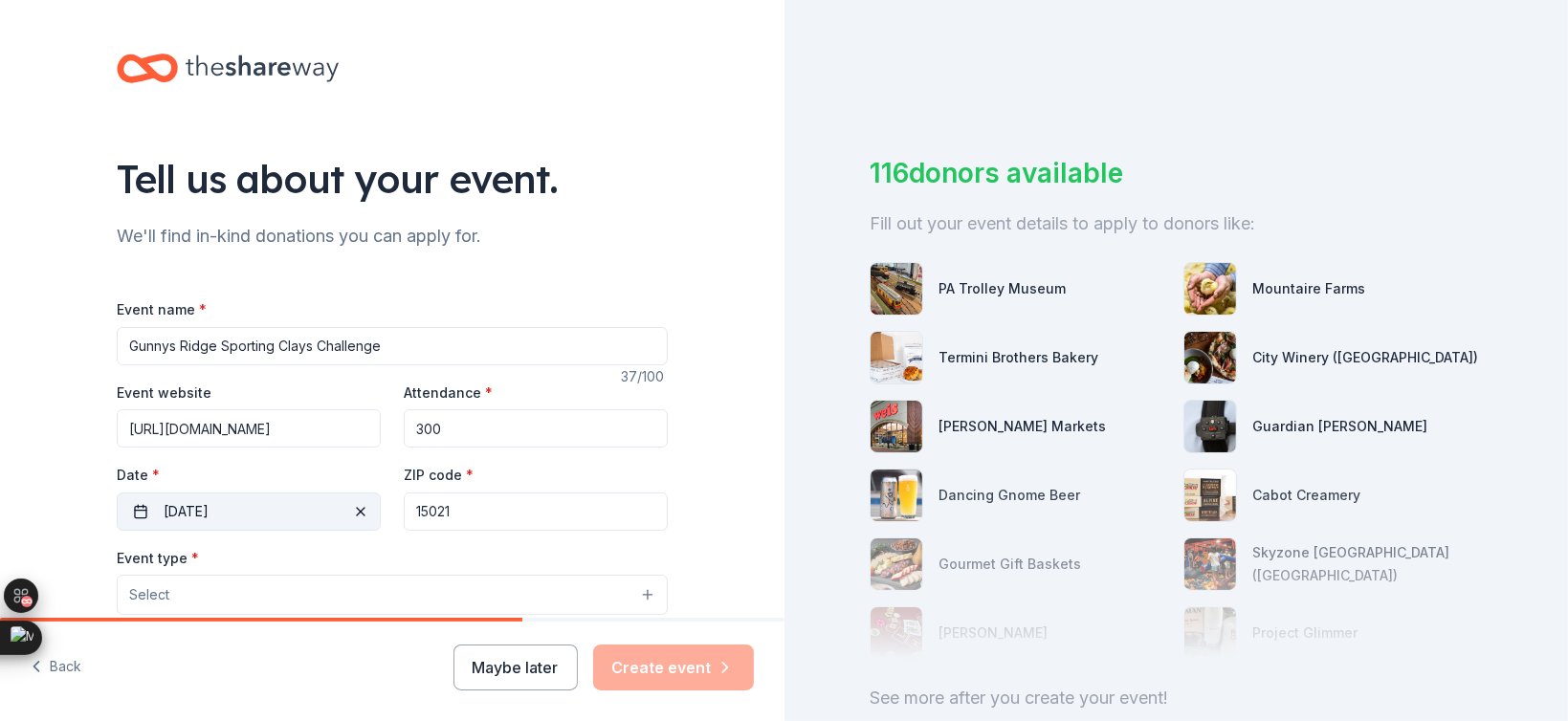
drag, startPoint x: 439, startPoint y: 513, endPoint x: 348, endPoint y: 512, distance: 91.0
click at [341, 513] on div "Event website https://www.keystoneramblers.com/event-6204799 Attendance * 300 D…" at bounding box center [392, 457] width 551 height 151
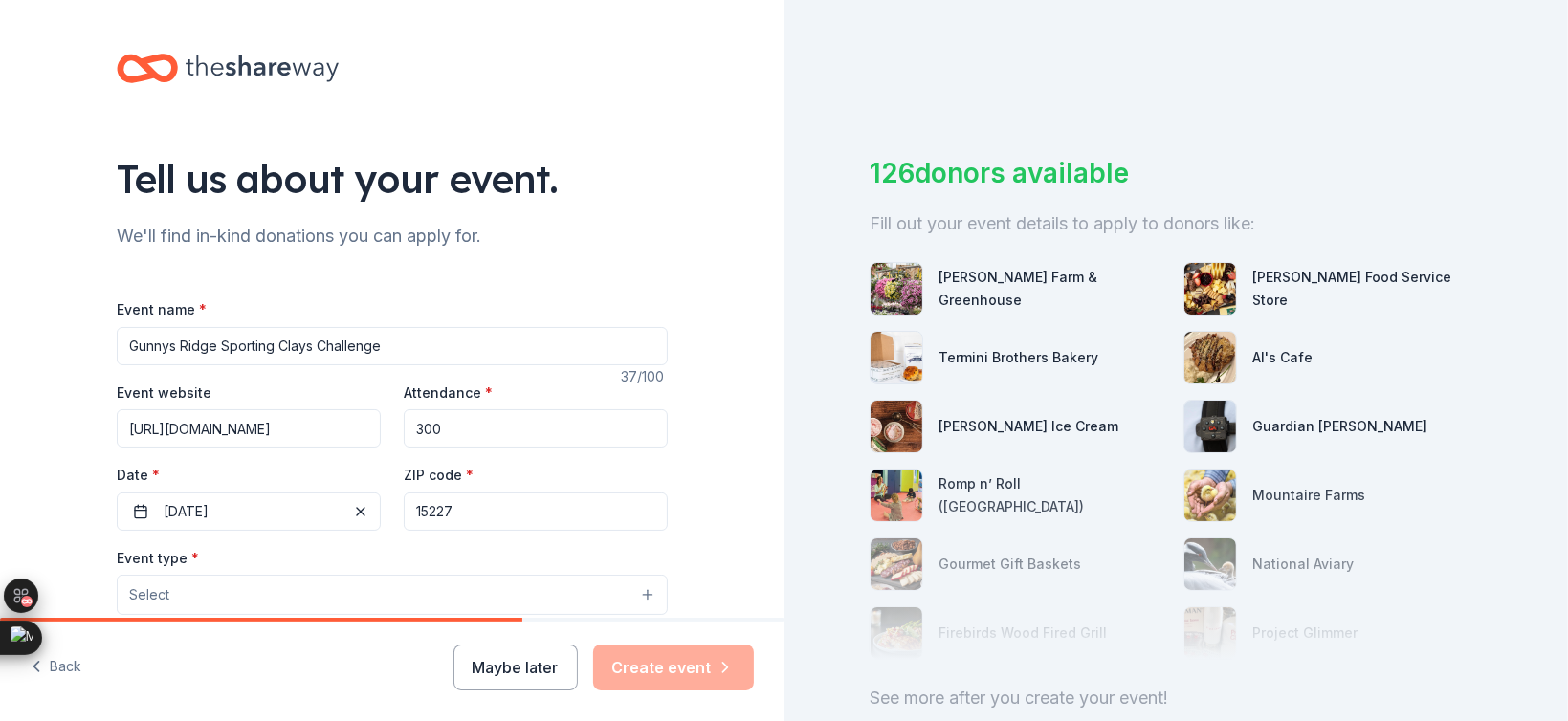
type input "15227"
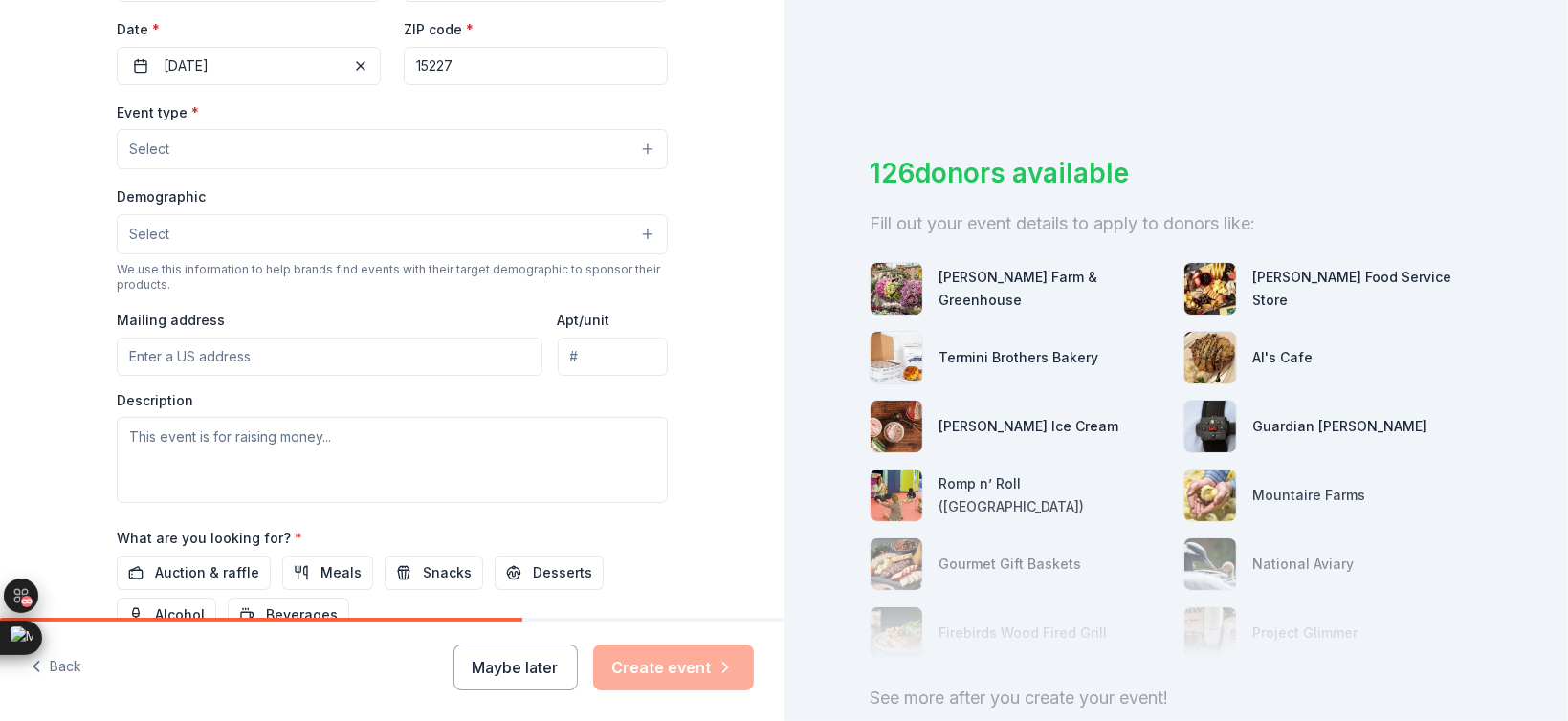
click at [189, 161] on button "Select" at bounding box center [392, 149] width 551 height 41
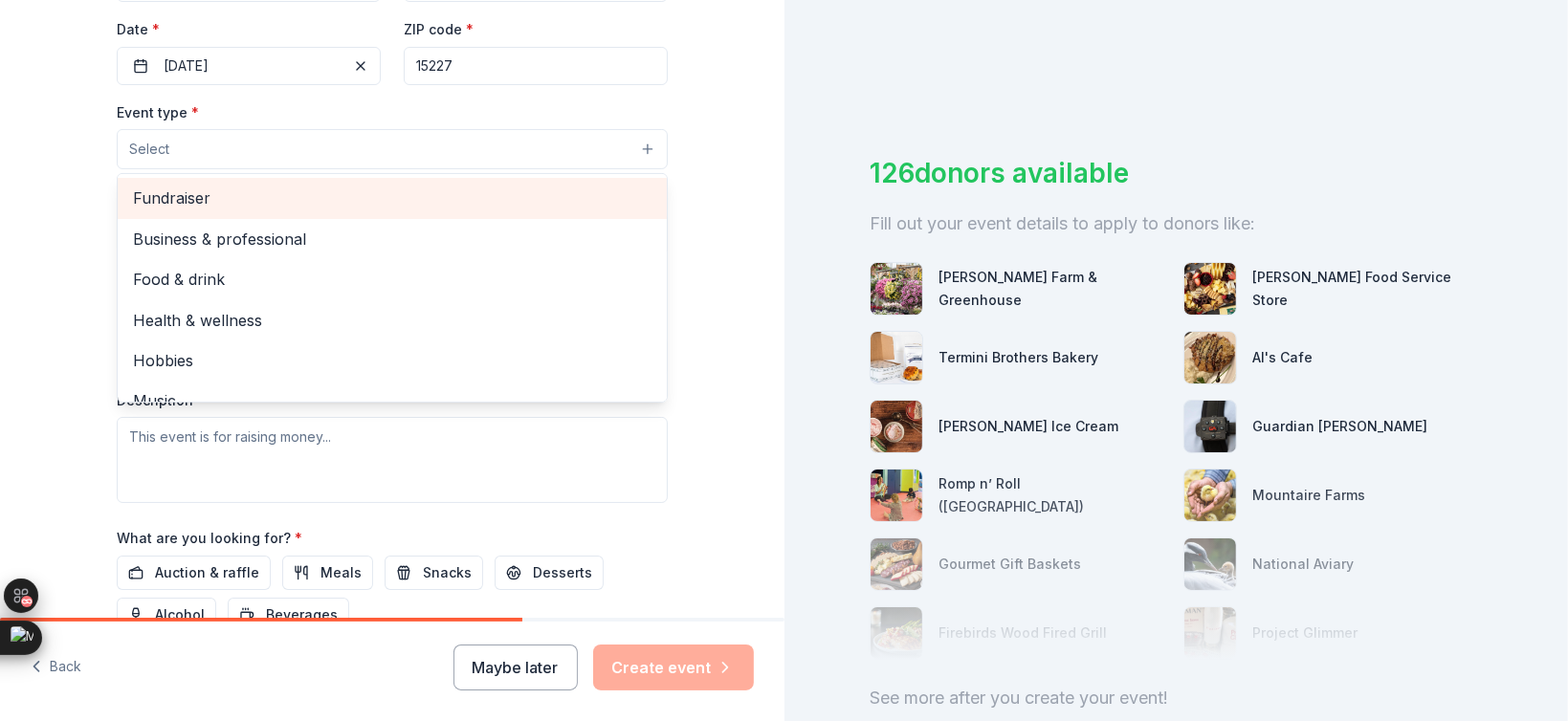
click at [203, 188] on span "Fundraiser" at bounding box center [392, 197] width 519 height 25
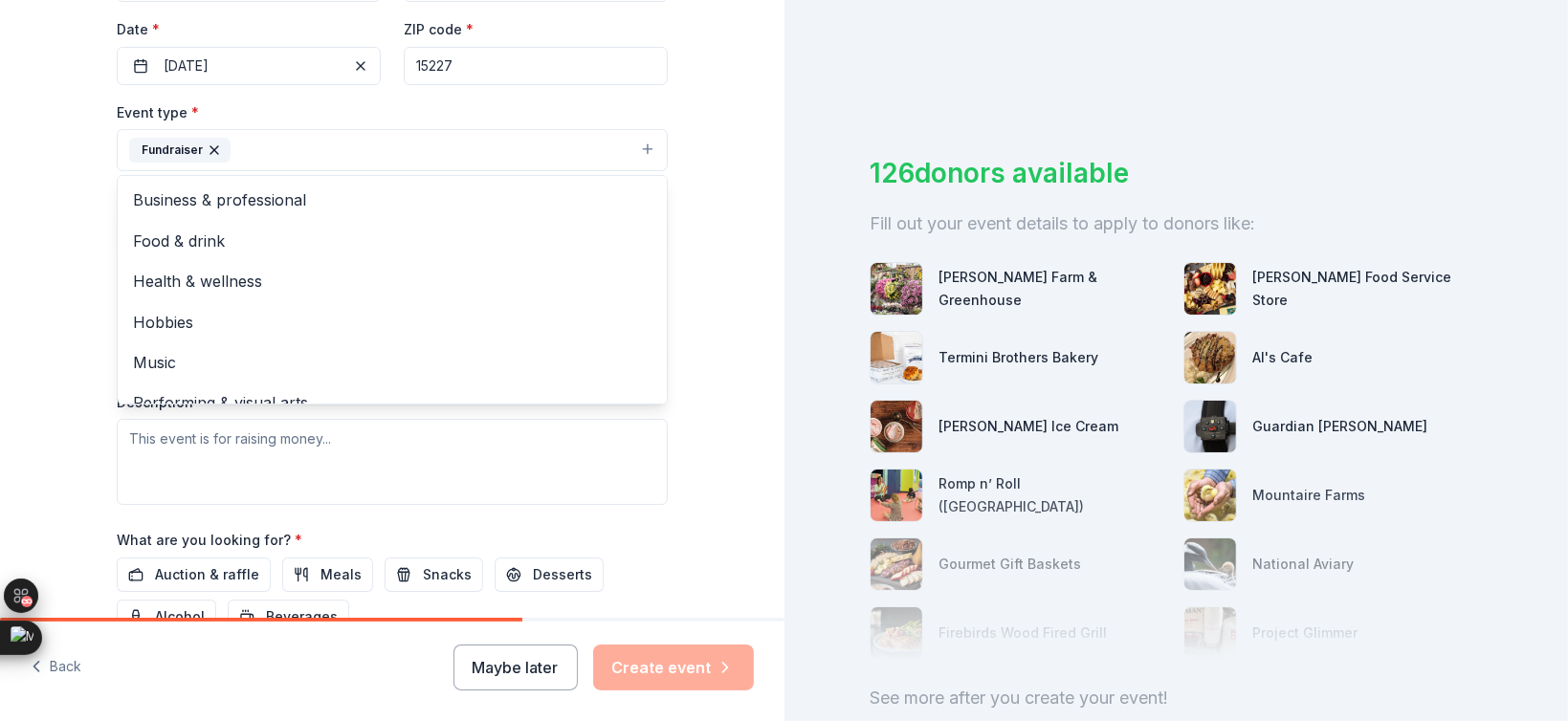
click at [57, 251] on div "Tell us about your event. We'll find in-kind donations you can apply for. Event…" at bounding box center [392, 192] width 784 height 1276
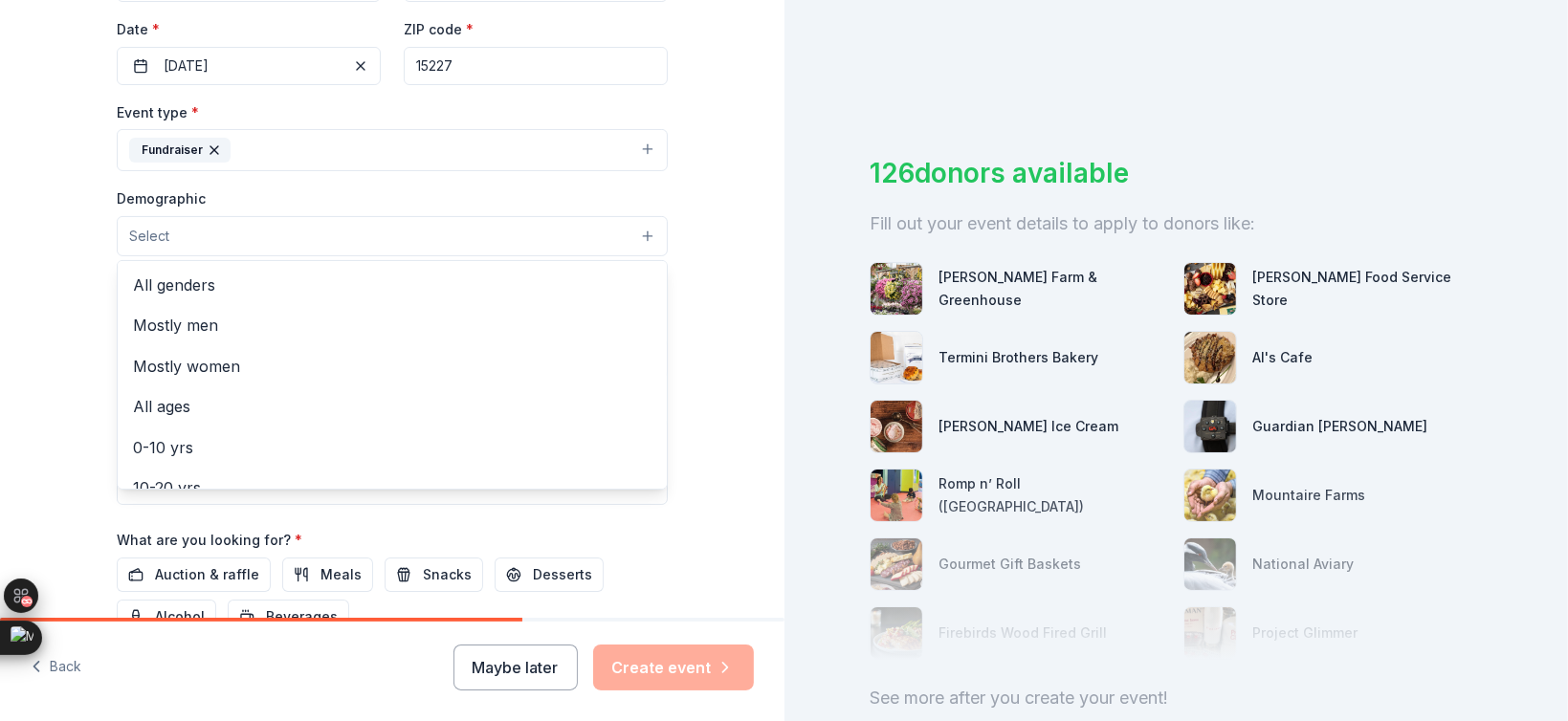
click at [199, 241] on button "Select" at bounding box center [392, 236] width 551 height 41
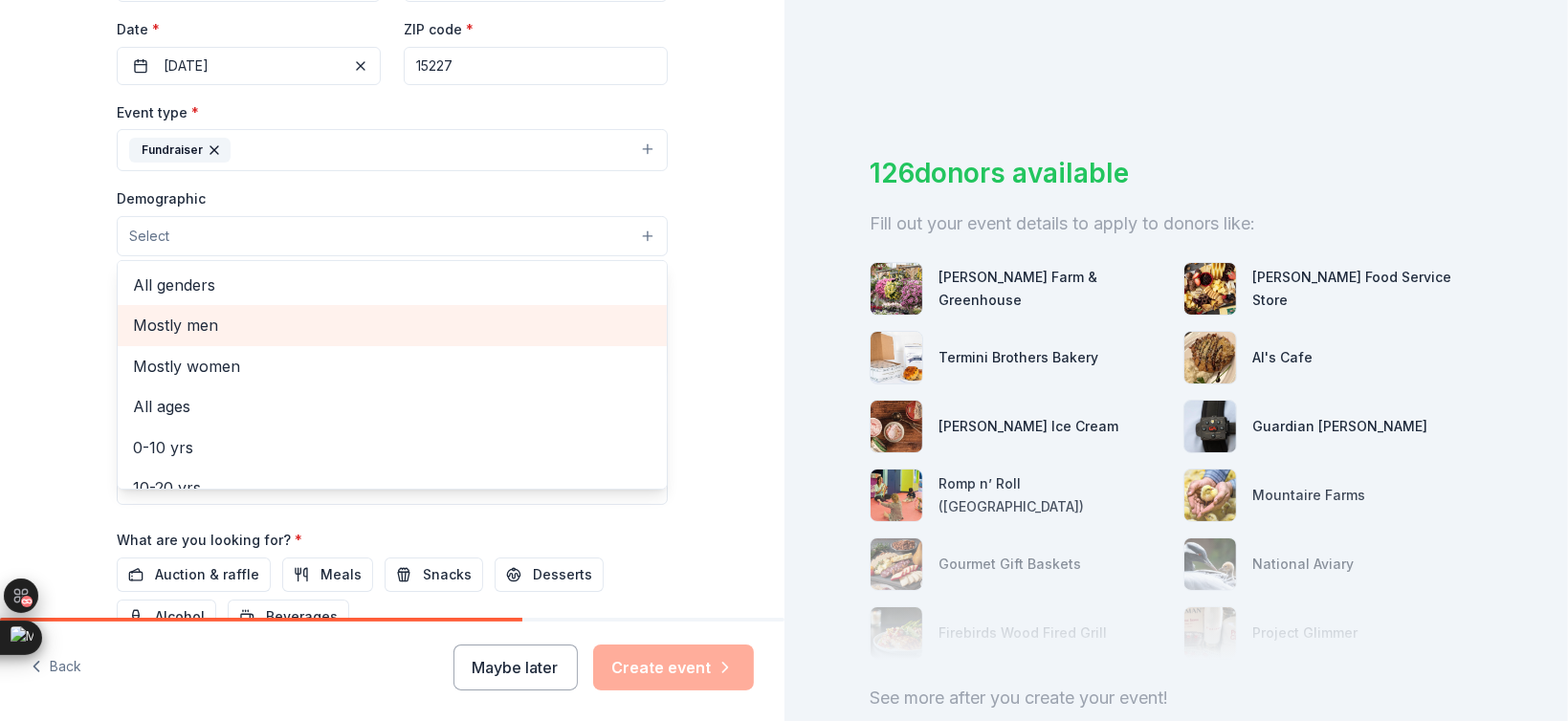
click at [195, 325] on span "Mostly men" at bounding box center [392, 325] width 519 height 25
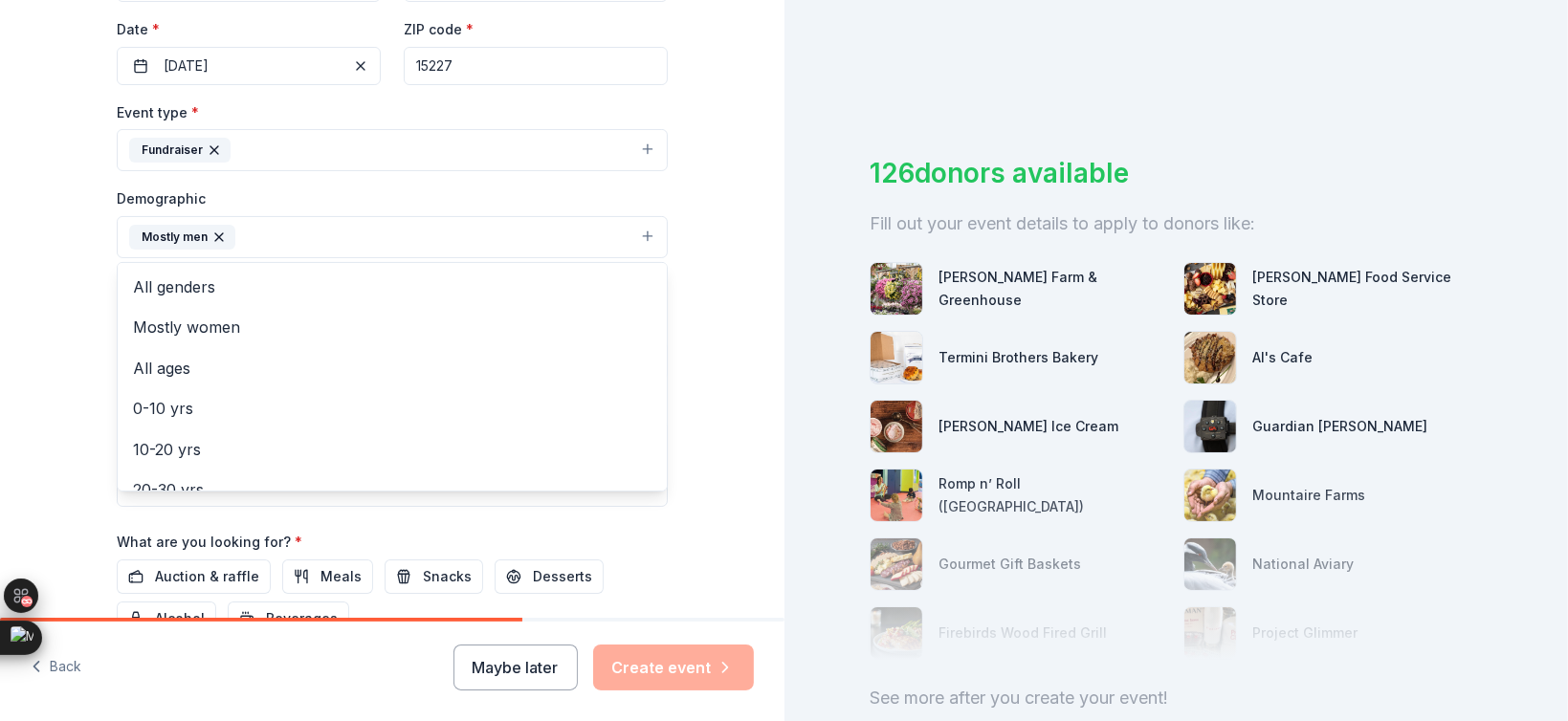
click at [65, 333] on div "Tell us about your event. We'll find in-kind donations you can apply for. Event…" at bounding box center [392, 193] width 784 height 1278
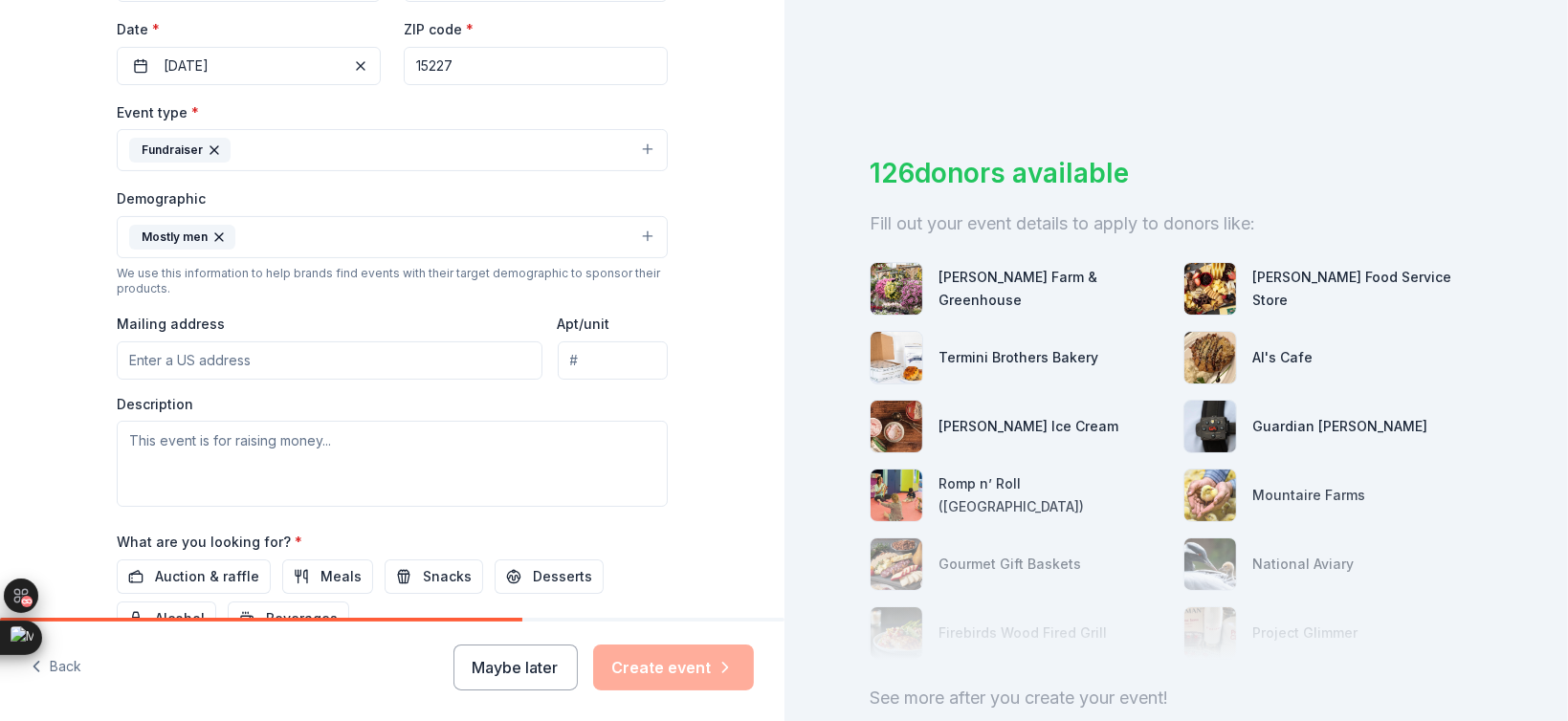
click at [297, 237] on button "Mostly men" at bounding box center [392, 237] width 551 height 43
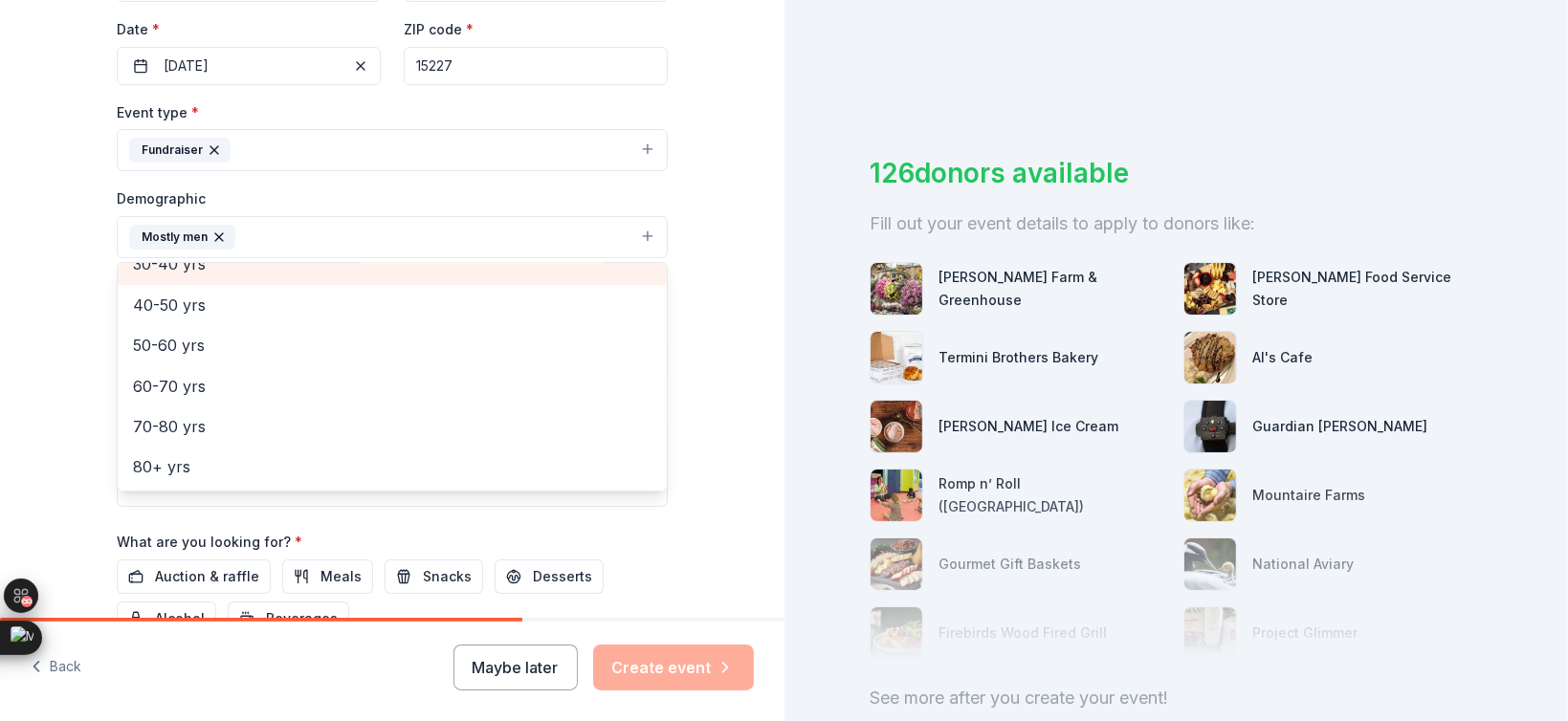
scroll to position [226, 0]
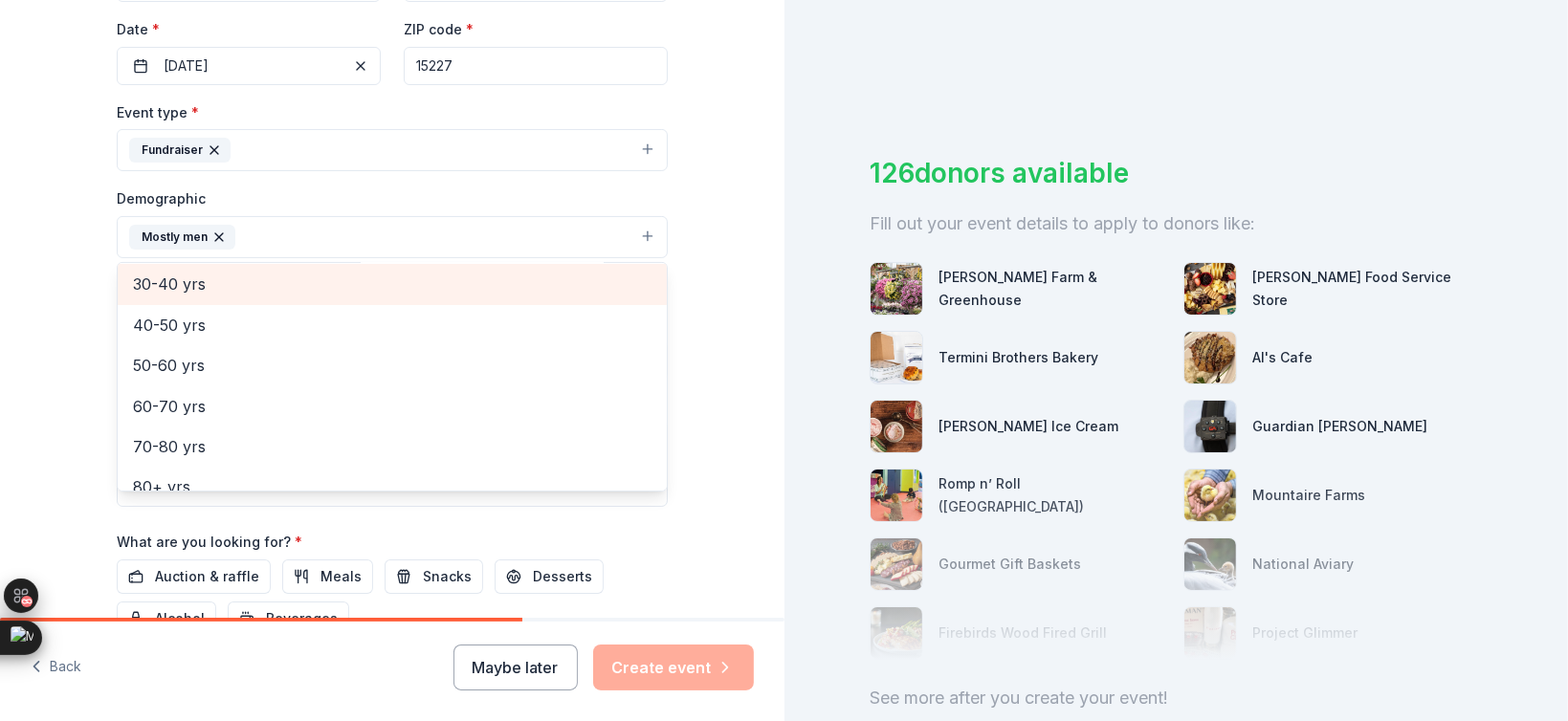
click at [218, 277] on div "30-40 yrs" at bounding box center [392, 284] width 550 height 41
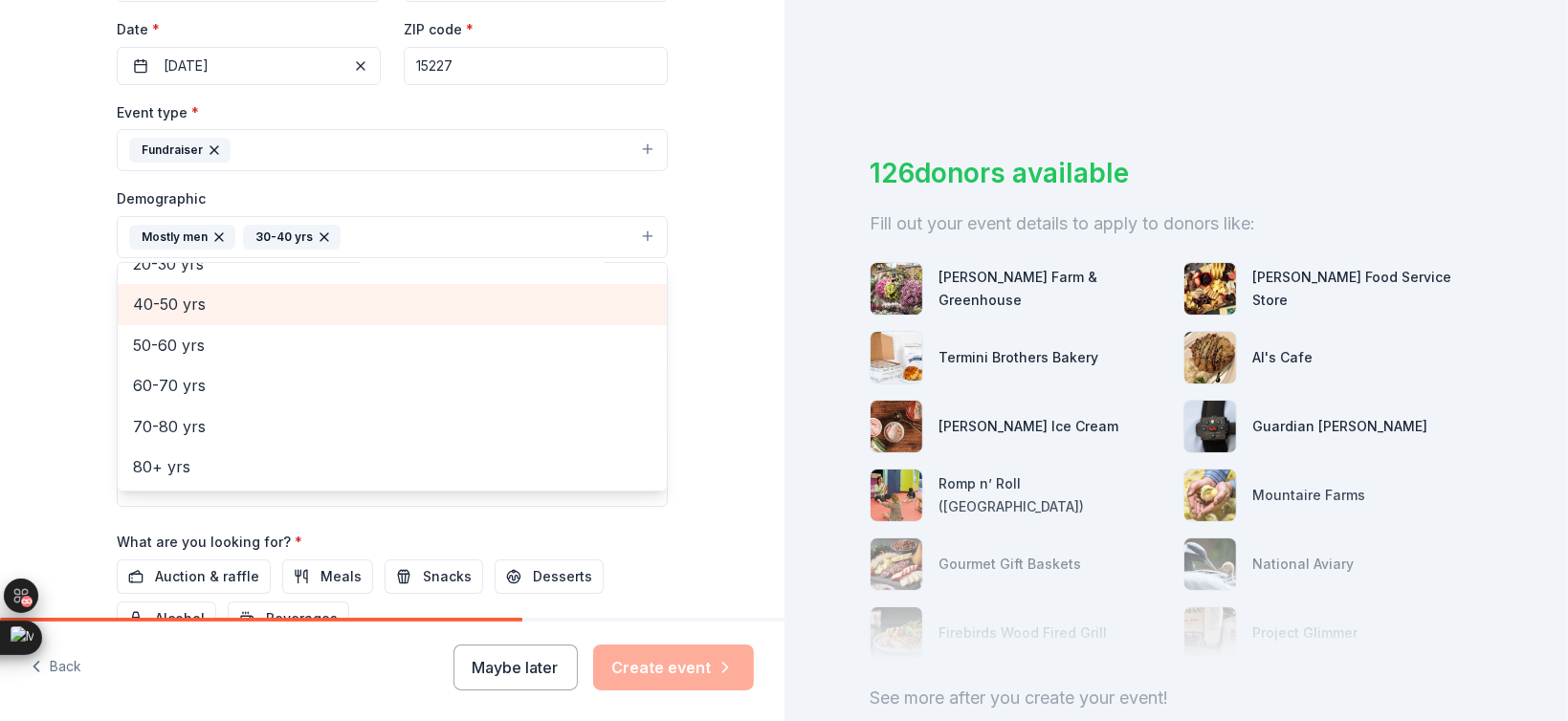
click at [217, 303] on span "40-50 yrs" at bounding box center [392, 304] width 519 height 25
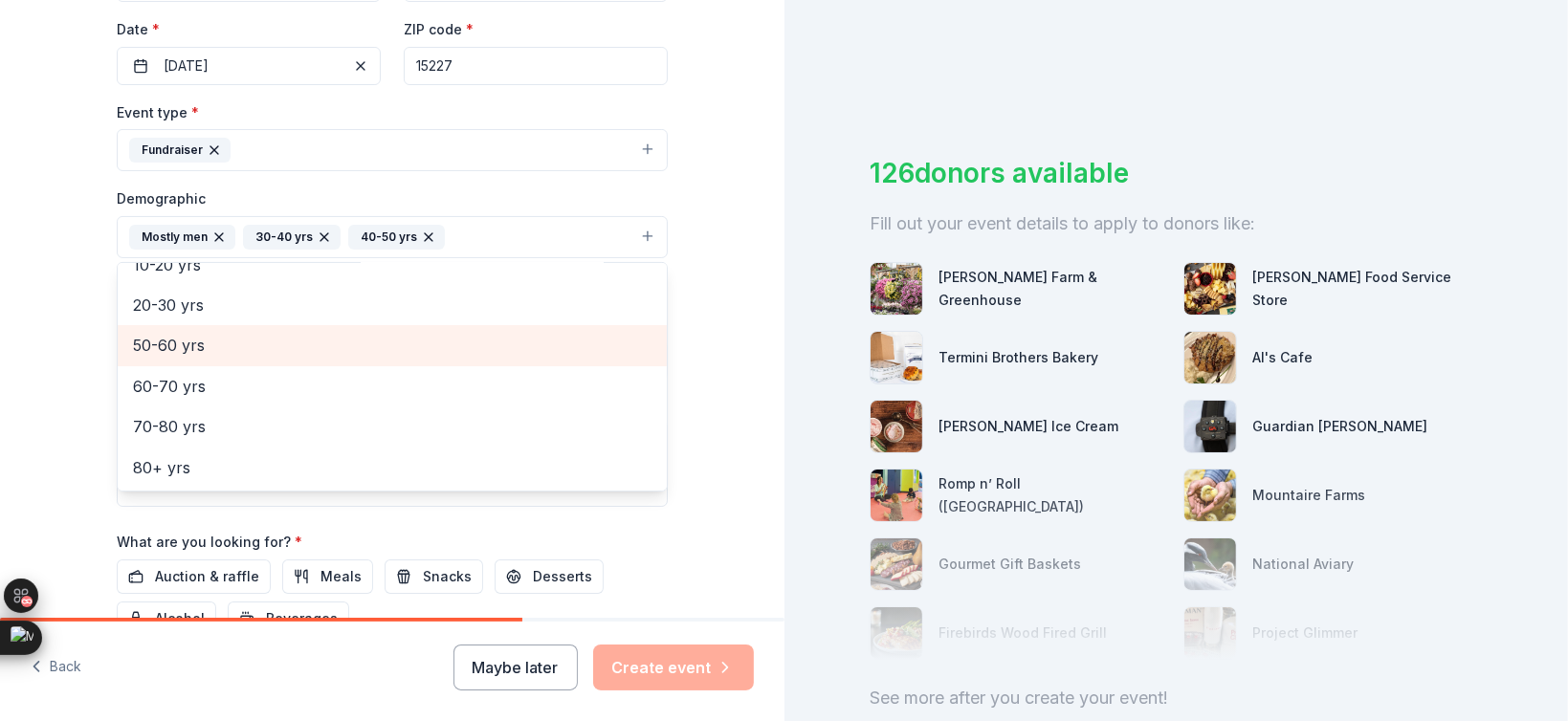
click at [202, 350] on span "50-60 yrs" at bounding box center [392, 345] width 519 height 25
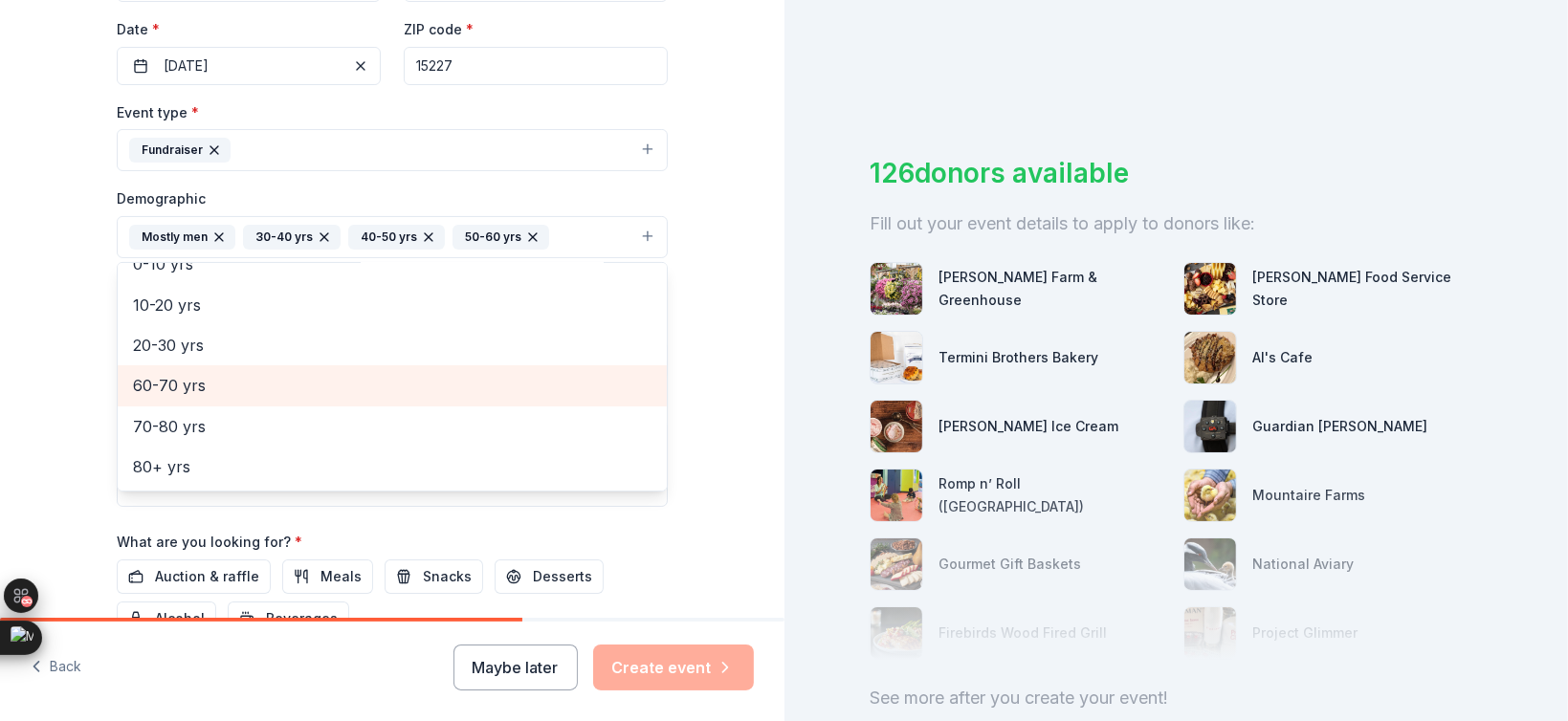
click at [199, 377] on span "60-70 yrs" at bounding box center [392, 385] width 519 height 25
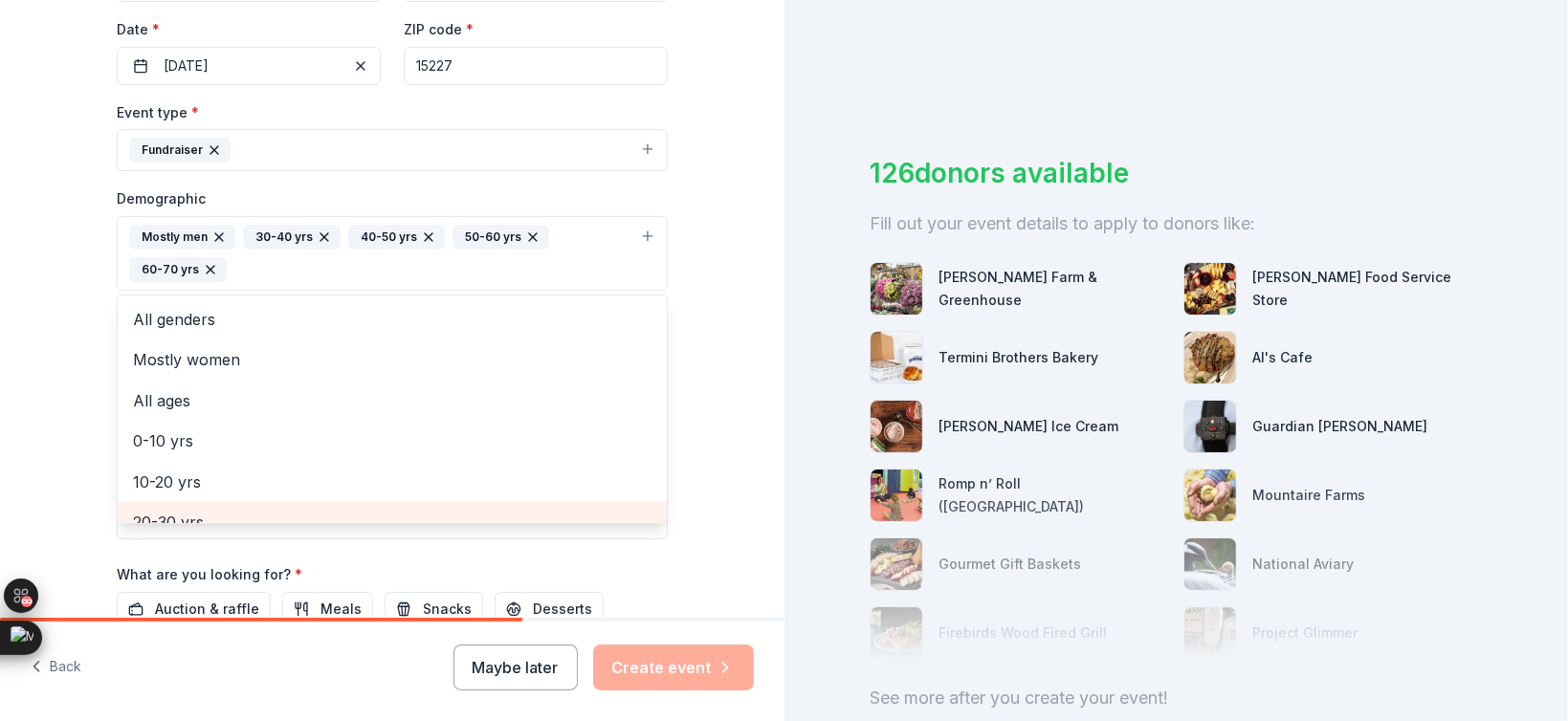
scroll to position [19, 0]
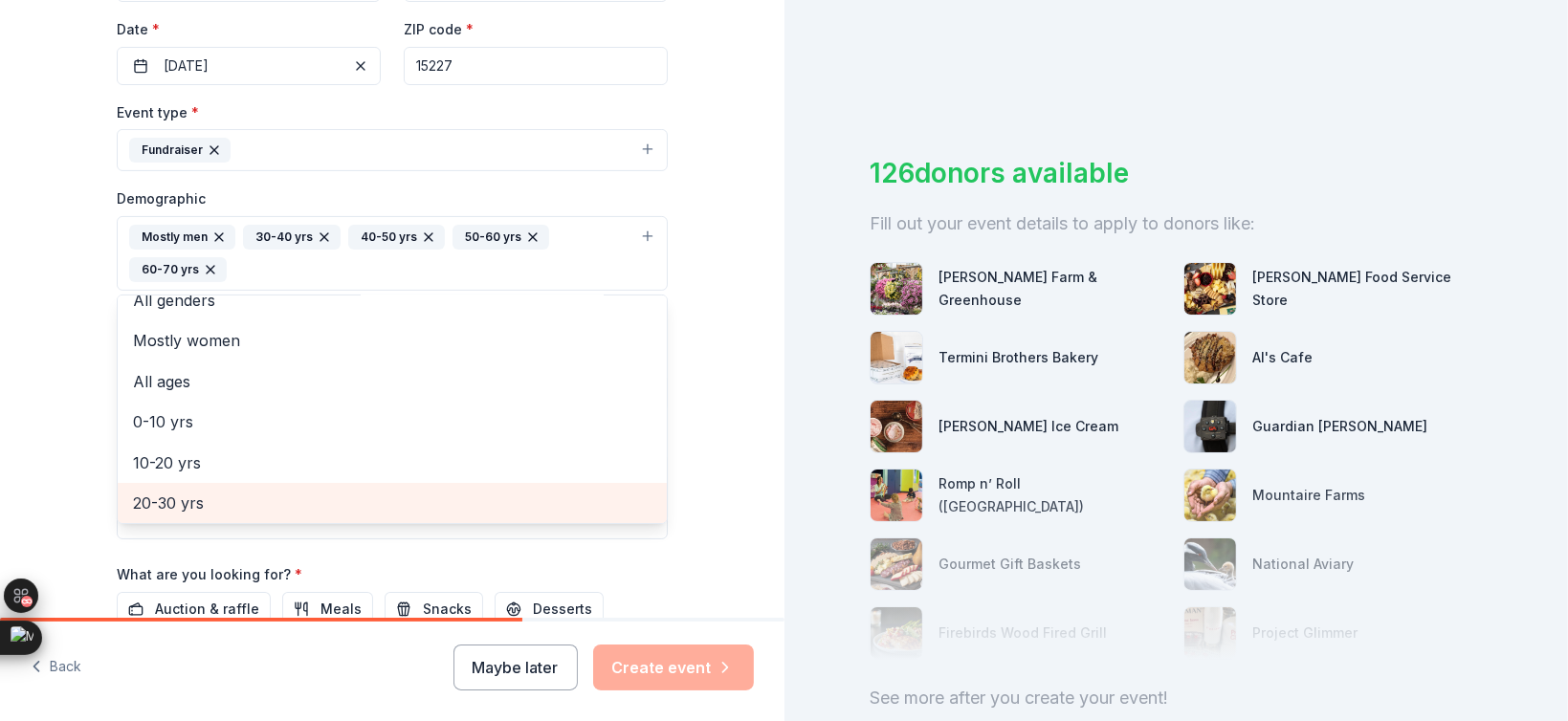
click at [192, 514] on span "20-30 yrs" at bounding box center [392, 503] width 519 height 25
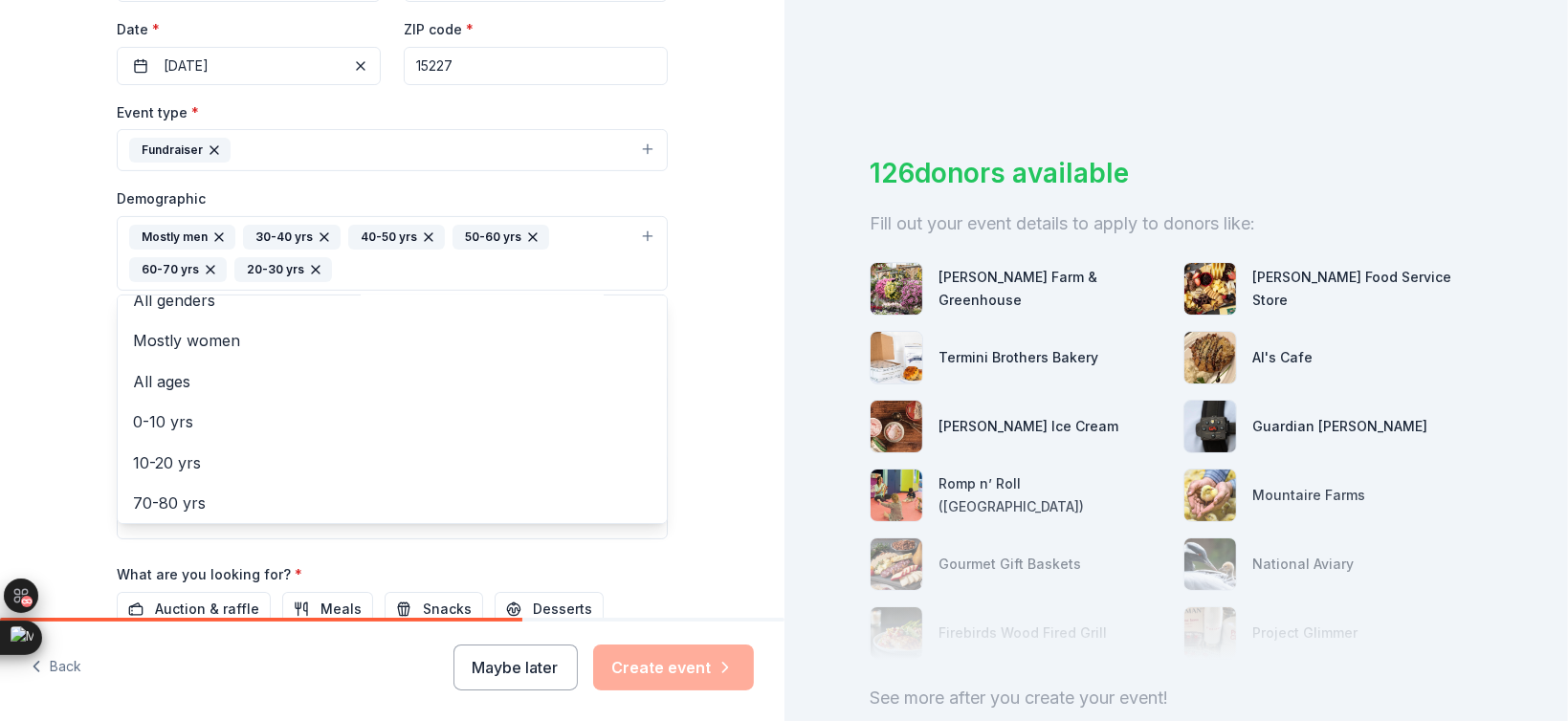
click at [39, 301] on div "Tell us about your event. We'll find in-kind donations you can apply for. Event…" at bounding box center [392, 209] width 784 height 1310
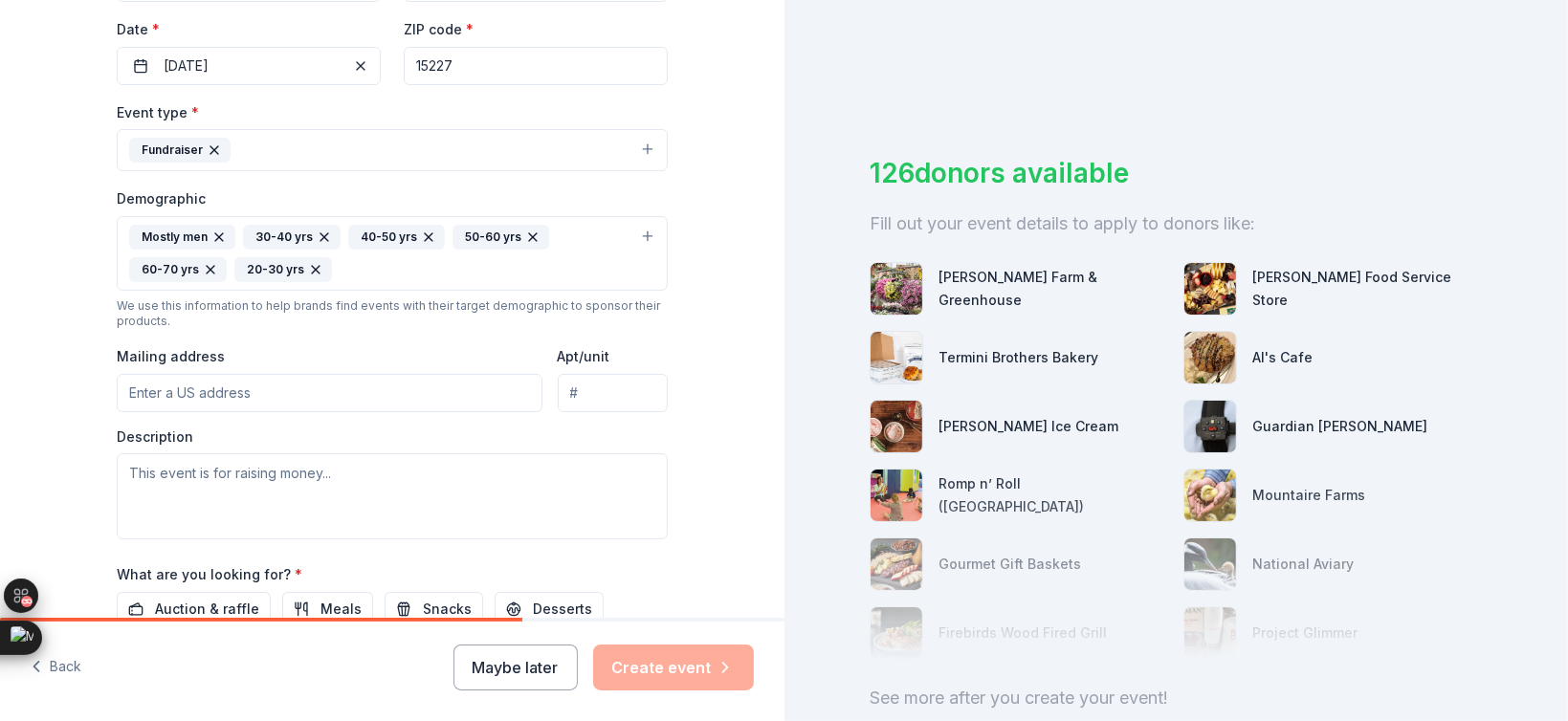
click at [379, 272] on div "Mostly men 30-40 yrs 40-50 yrs 50-60 yrs 60-70 yrs 20-30 yrs" at bounding box center [380, 254] width 503 height 57
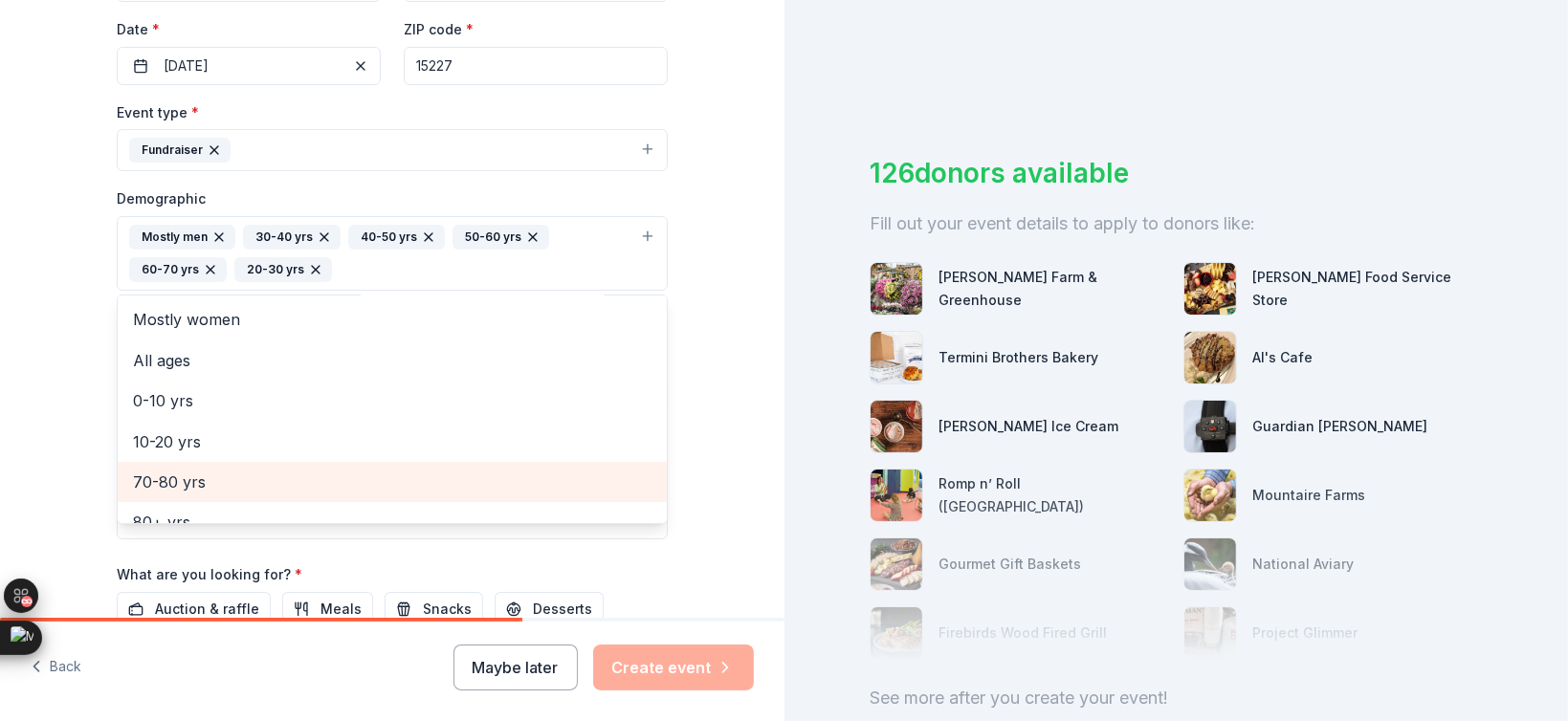
scroll to position [63, 0]
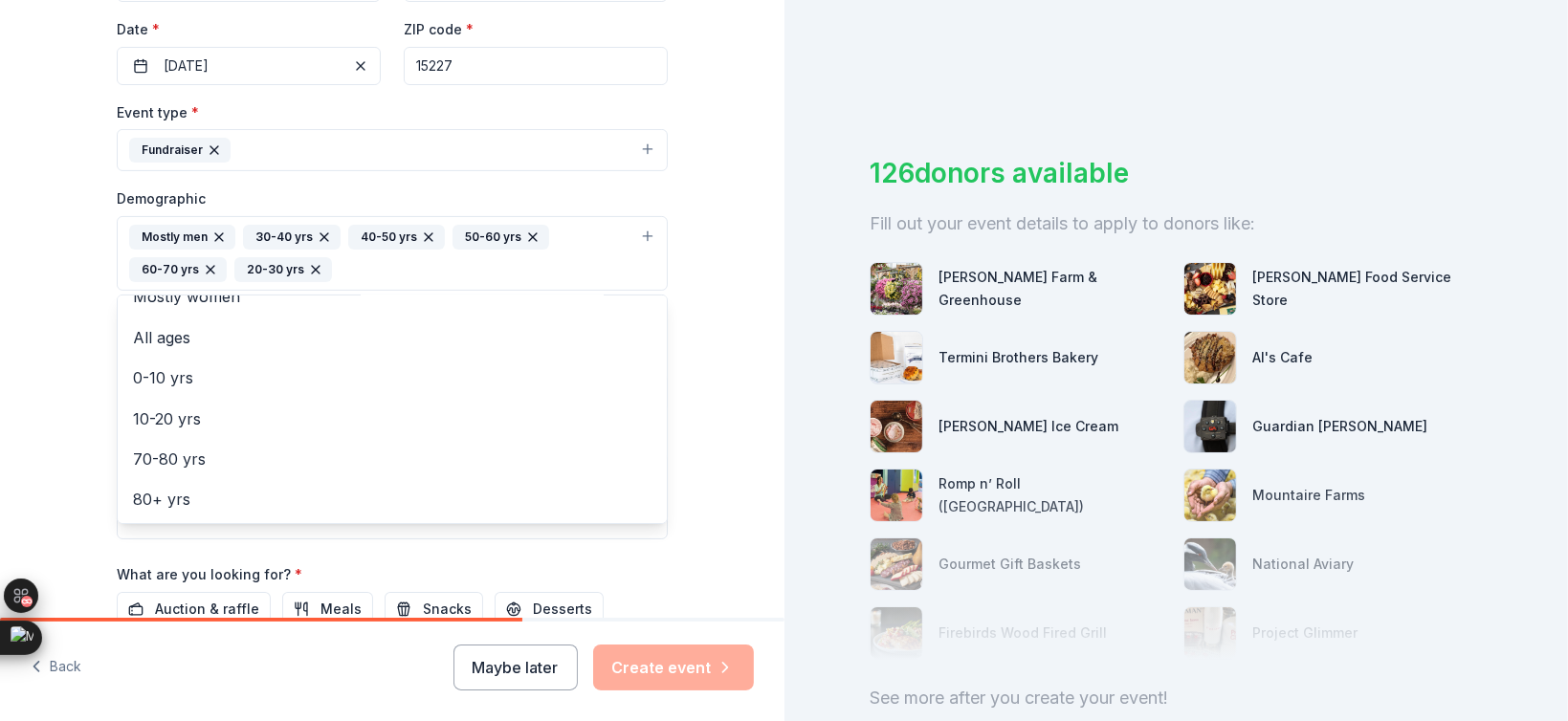
click at [61, 451] on div "Tell us about your event. We'll find in-kind donations you can apply for. Event…" at bounding box center [392, 209] width 784 height 1310
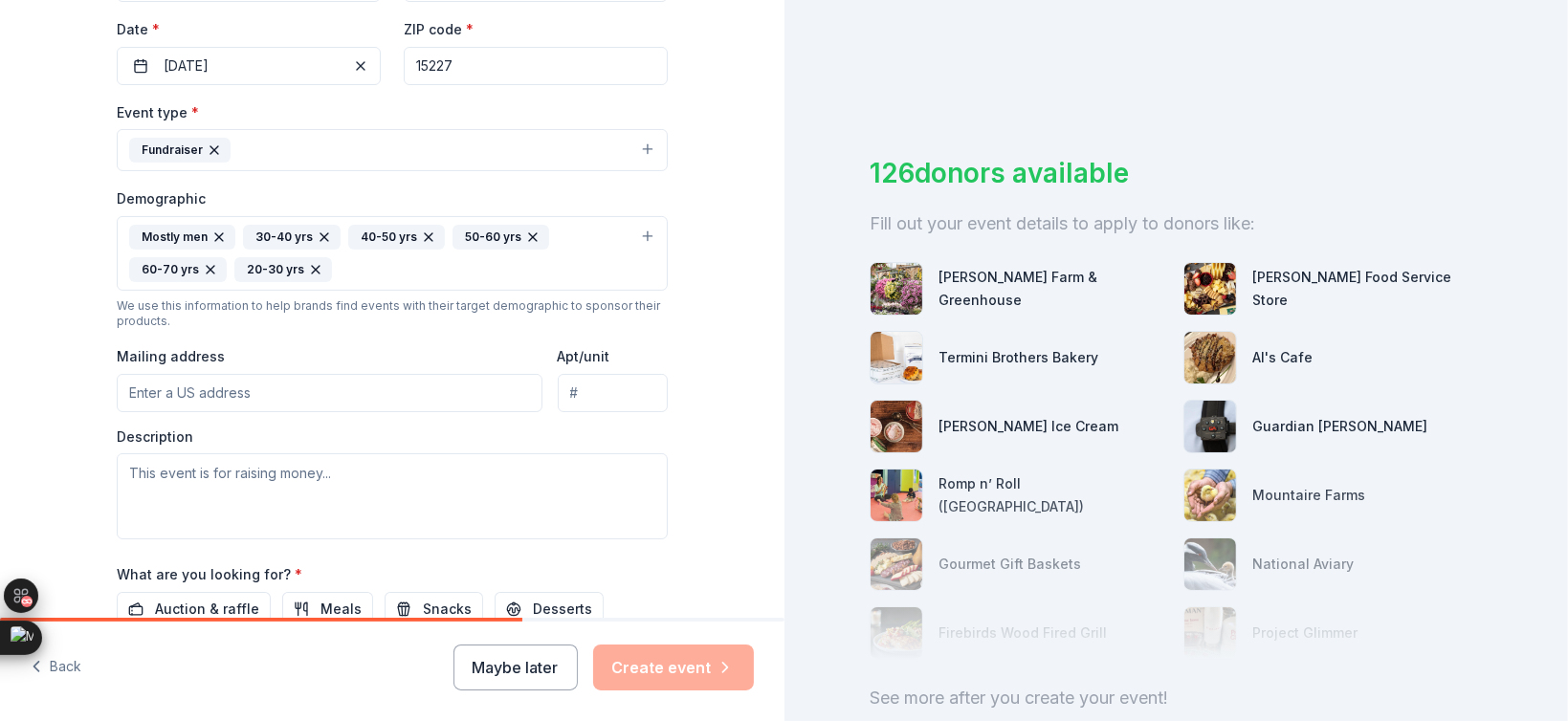
click at [259, 381] on input "Mailing address" at bounding box center [330, 393] width 426 height 39
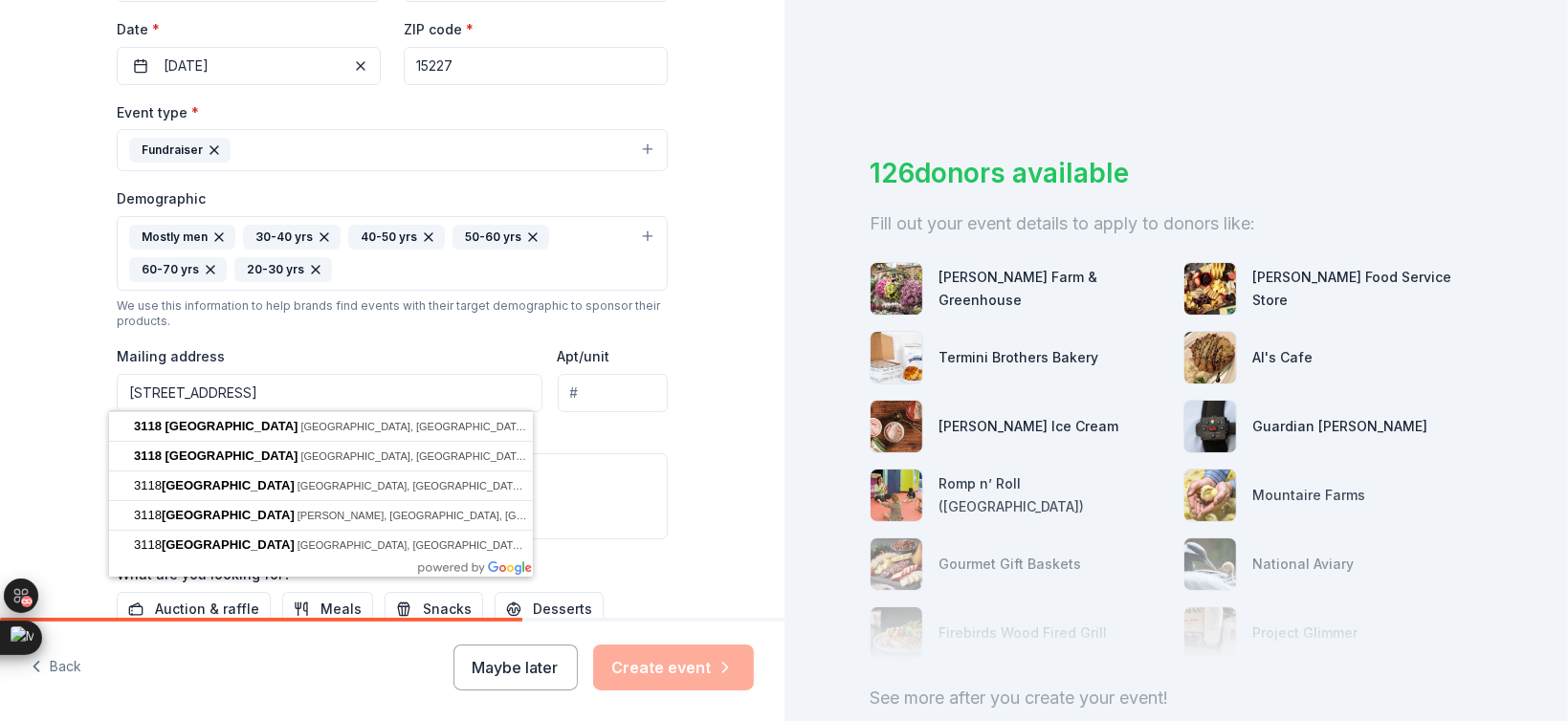
click at [56, 427] on div "Tell us about your event. We'll find in-kind donations you can apply for. Event…" at bounding box center [392, 209] width 784 height 1310
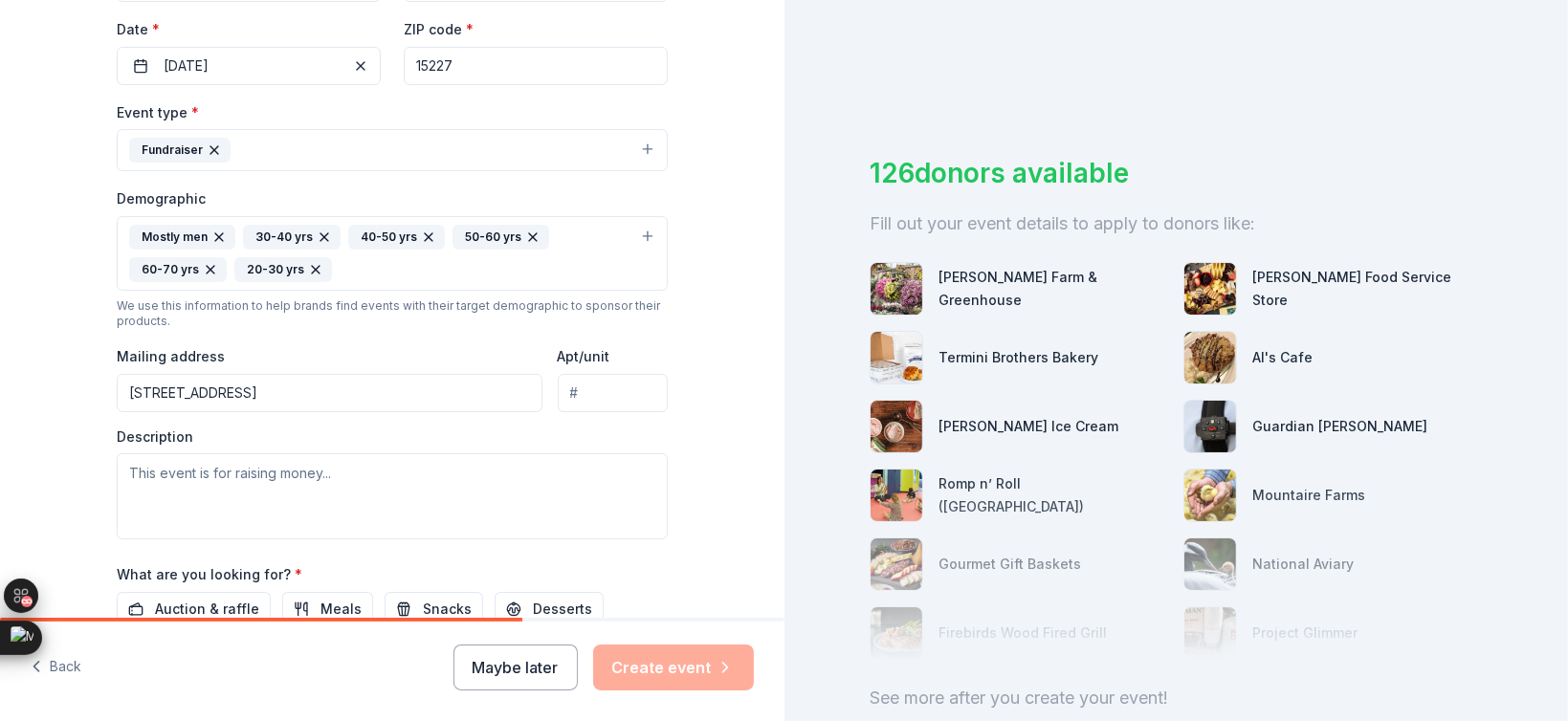
click at [322, 390] on input "3118 Woodridge Drive" at bounding box center [330, 393] width 426 height 39
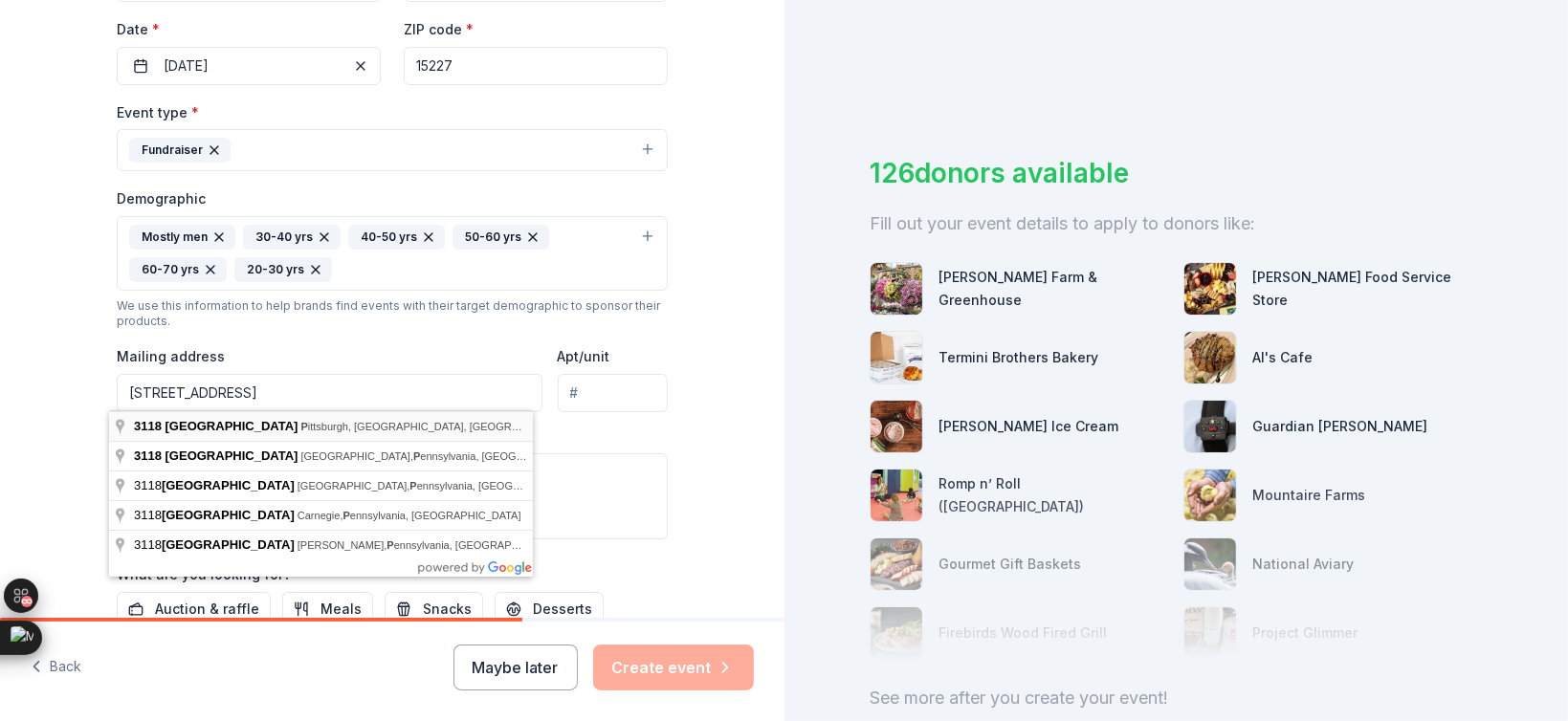
type input "3118 Woodridge Drive, Pittsburgh, PA, 15227"
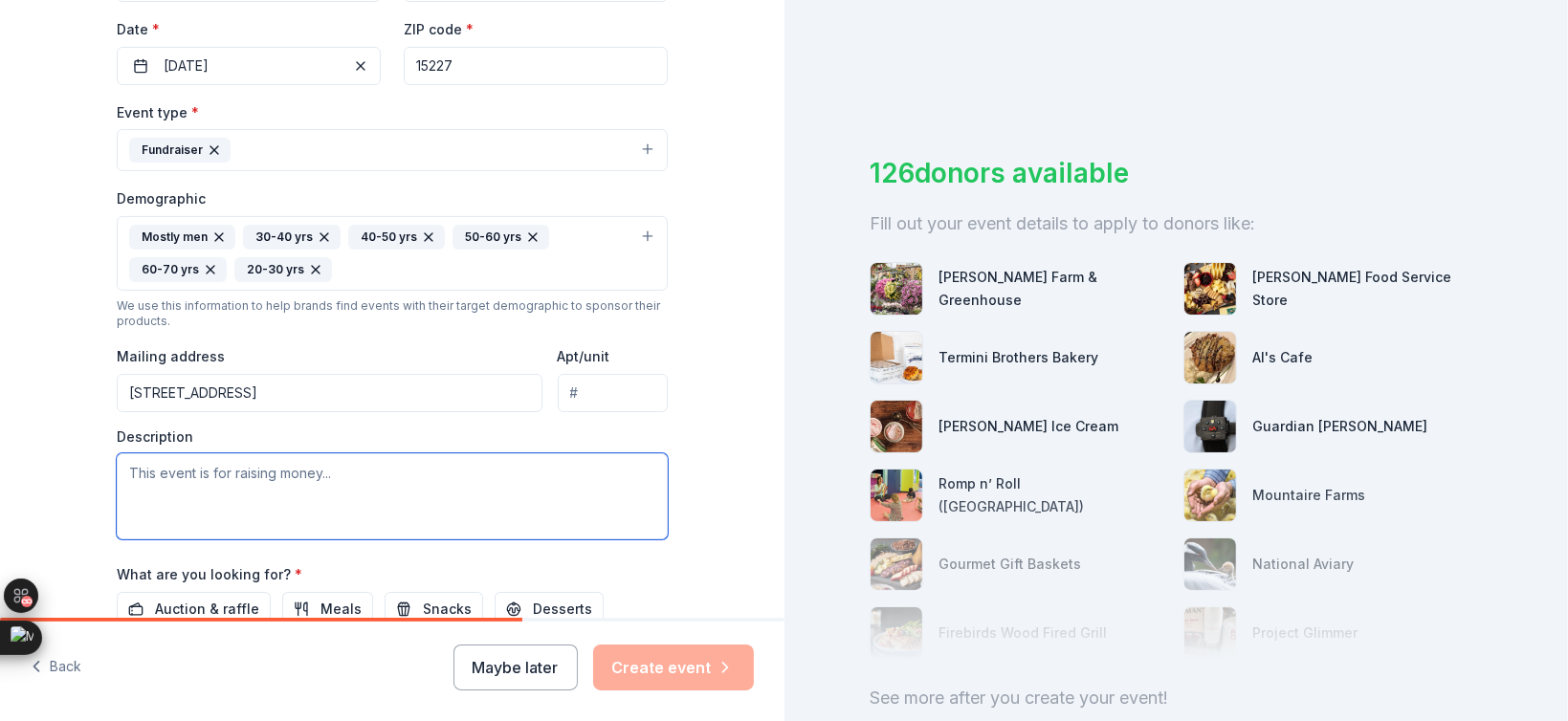
click at [236, 479] on textarea at bounding box center [392, 496] width 551 height 86
click at [307, 494] on textarea "To enrich screen reader interactions, please activate Accessibility in Grammarl…" at bounding box center [392, 496] width 551 height 86
paste textarea "Are you ready to take your shot at making a difference? Whether you're a beginn…"
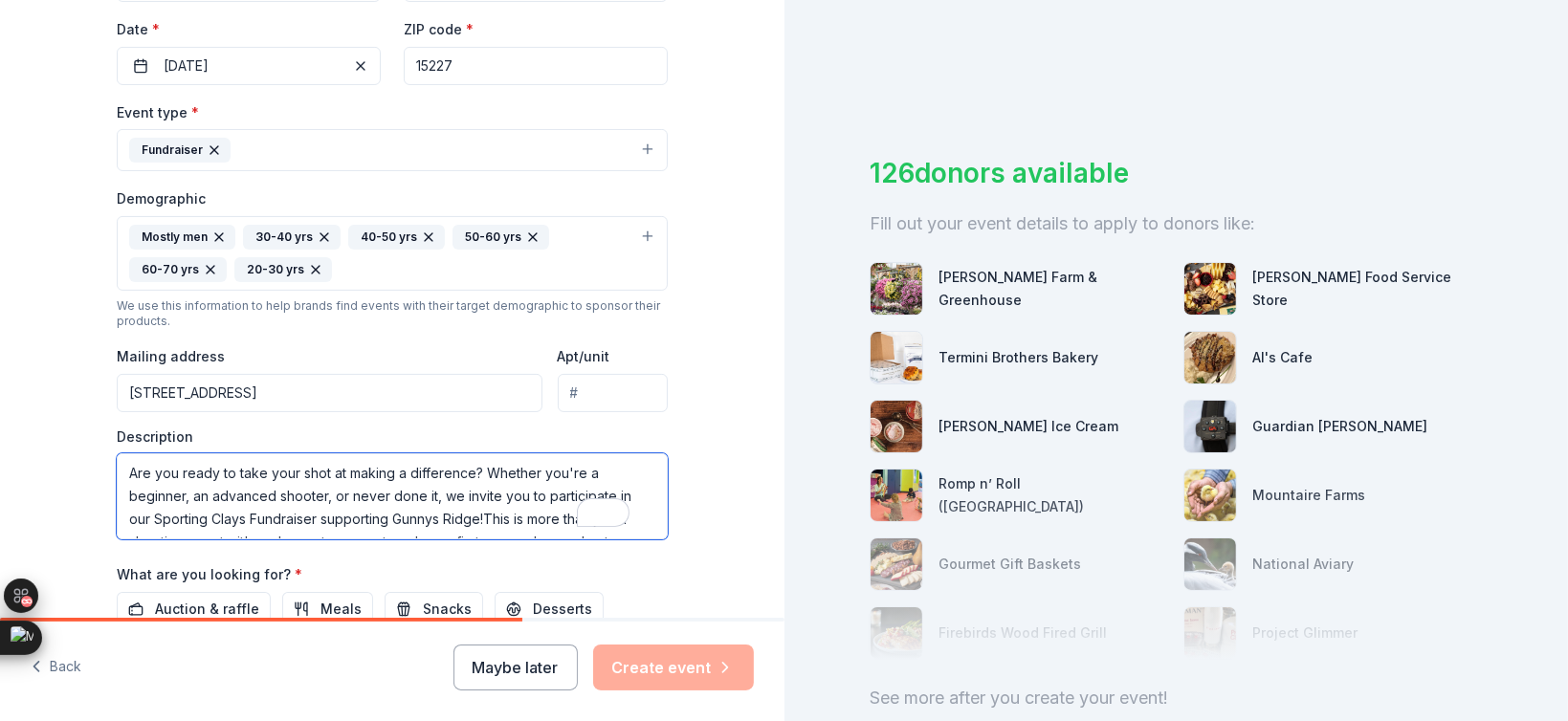
scroll to position [35, 0]
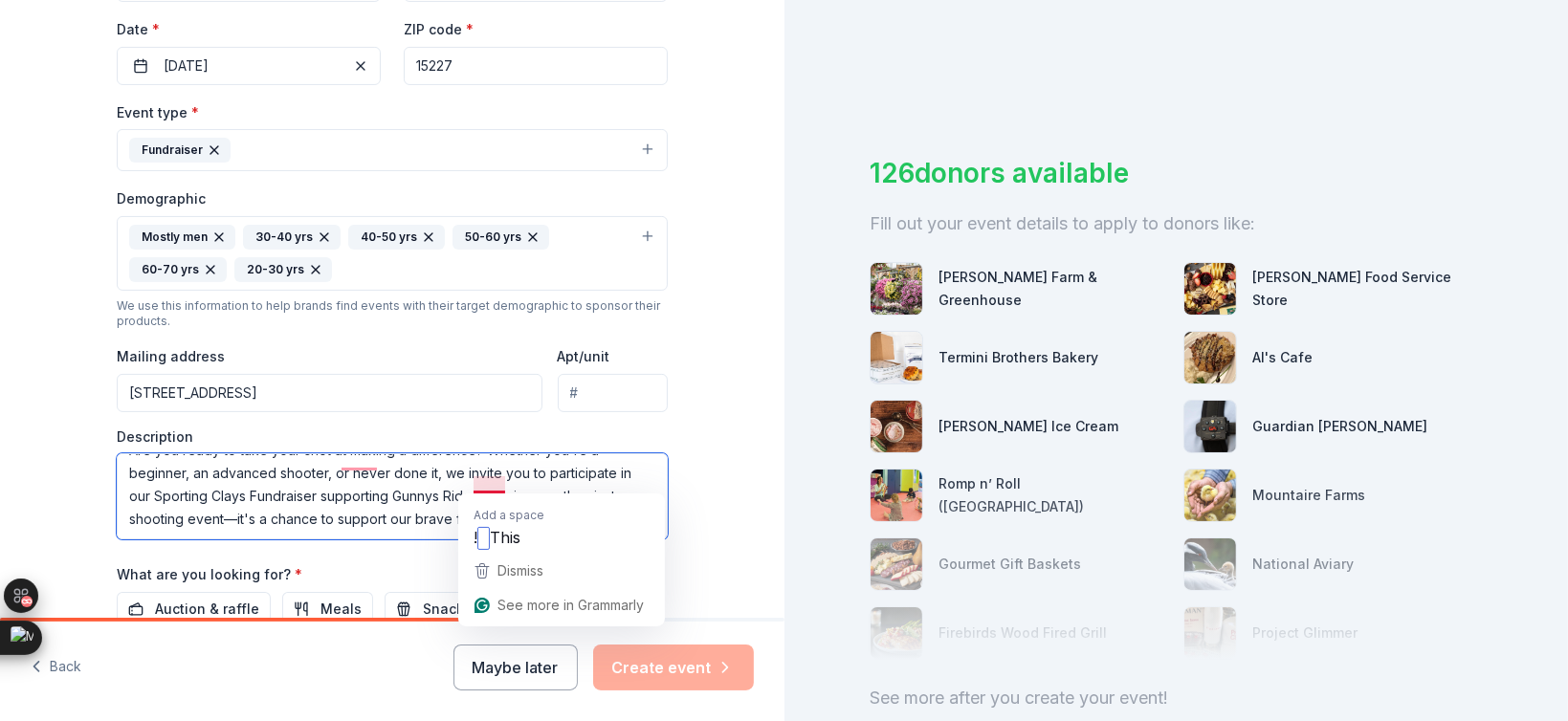
click at [477, 478] on textarea "Are you ready to take your shot at making a difference? Whether you're a beginn…" at bounding box center [392, 496] width 551 height 86
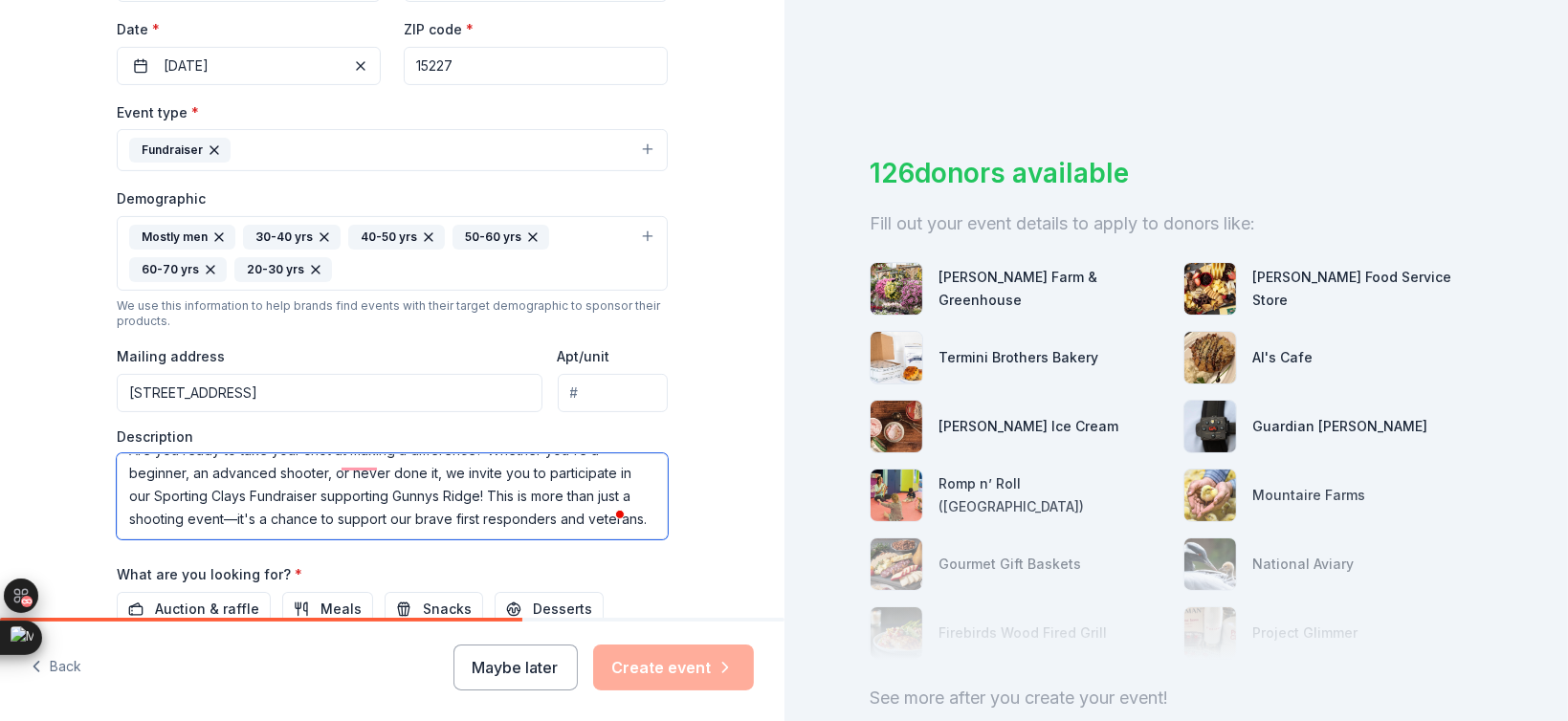
click at [230, 508] on textarea "Are you ready to take your shot at making a difference? Whether you're a beginn…" at bounding box center [392, 496] width 551 height 86
drag, startPoint x: 175, startPoint y: 519, endPoint x: 122, endPoint y: 523, distance: 53.2
click at [122, 523] on textarea "Are you ready to take your shot at making a difference? Whether you're a beginn…" at bounding box center [392, 496] width 551 height 86
drag, startPoint x: 315, startPoint y: 469, endPoint x: 273, endPoint y: 480, distance: 43.4
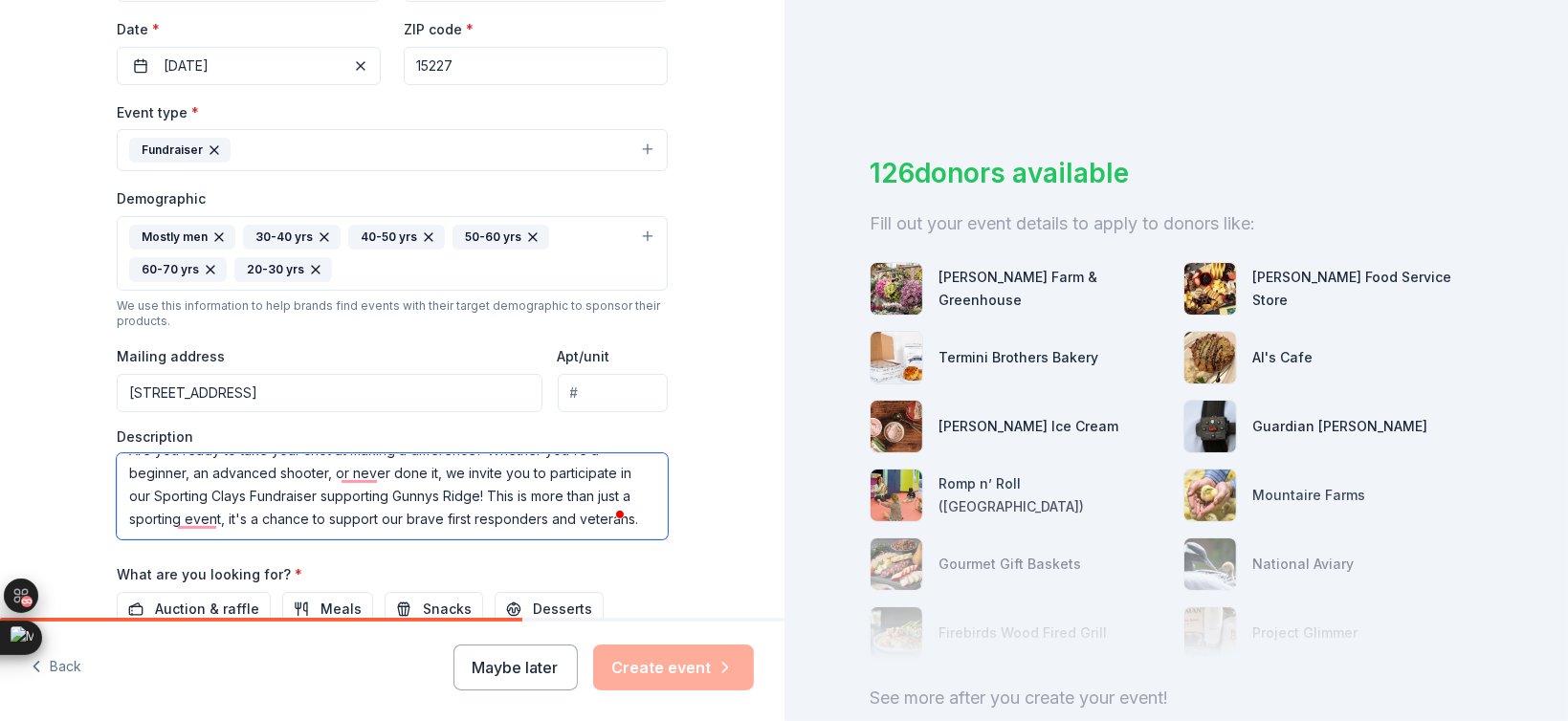
click at [273, 480] on textarea "Are you ready to take your shot at making a difference? Whether you're a beginn…" at bounding box center [392, 496] width 551 height 86
click at [318, 477] on textarea "Are you ready to take your shot at making a difference? Whether you're a beginn…" at bounding box center [392, 496] width 551 height 86
click at [346, 526] on textarea "Are you ready to take your shot at making a difference? Whether you're a beginn…" at bounding box center [392, 496] width 551 height 86
click at [268, 499] on textarea "Are you ready to take your shot at making a difference? Whether you're a beginn…" at bounding box center [392, 496] width 551 height 86
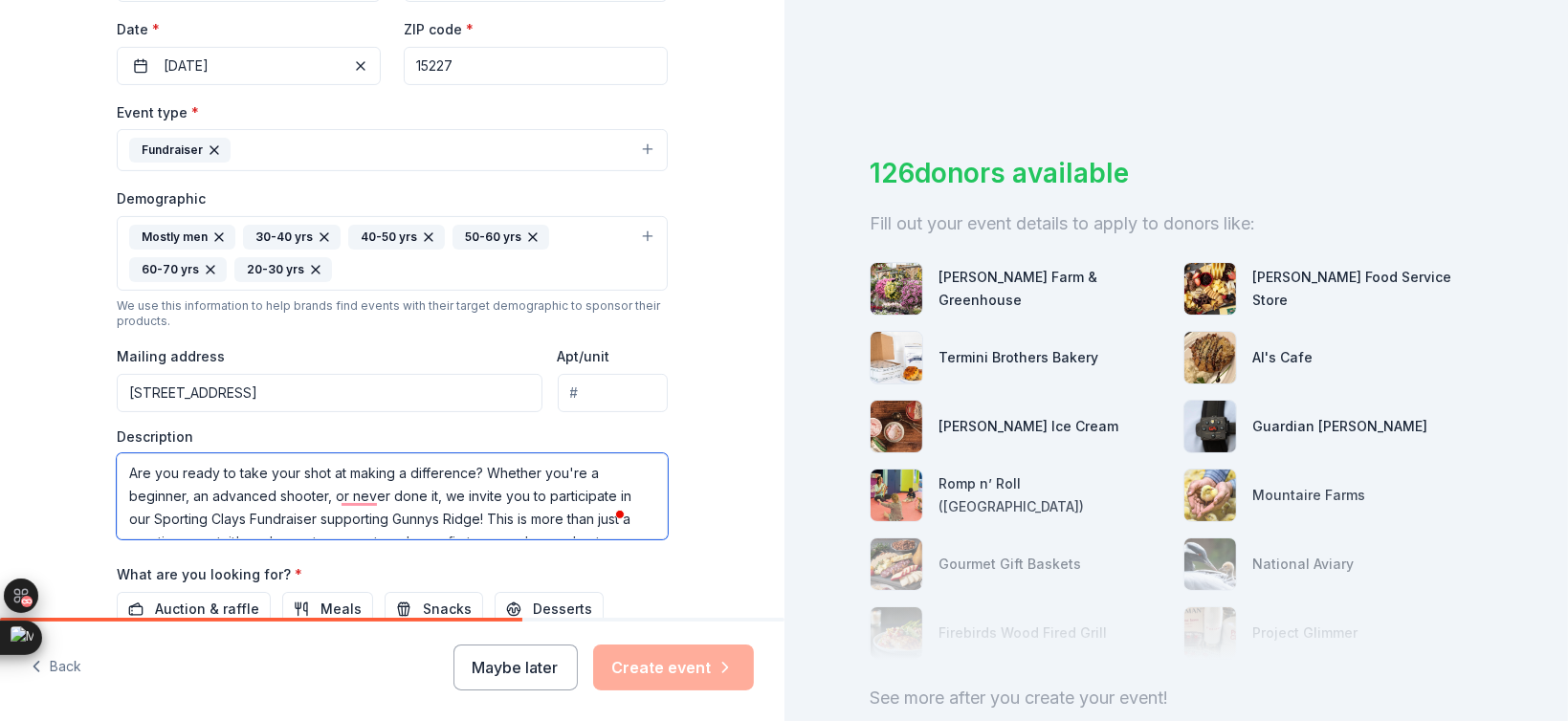
scroll to position [23, 0]
click at [626, 523] on span at bounding box center [620, 513] width 17 height 27
click at [631, 519] on textarea "Are you ready to take your shot at making a difference? Whether you're a beginn…" at bounding box center [392, 496] width 551 height 86
click at [123, 472] on textarea "Are you ready to take your shot at making a difference? Whether you're a beginn…" at bounding box center [392, 496] width 551 height 86
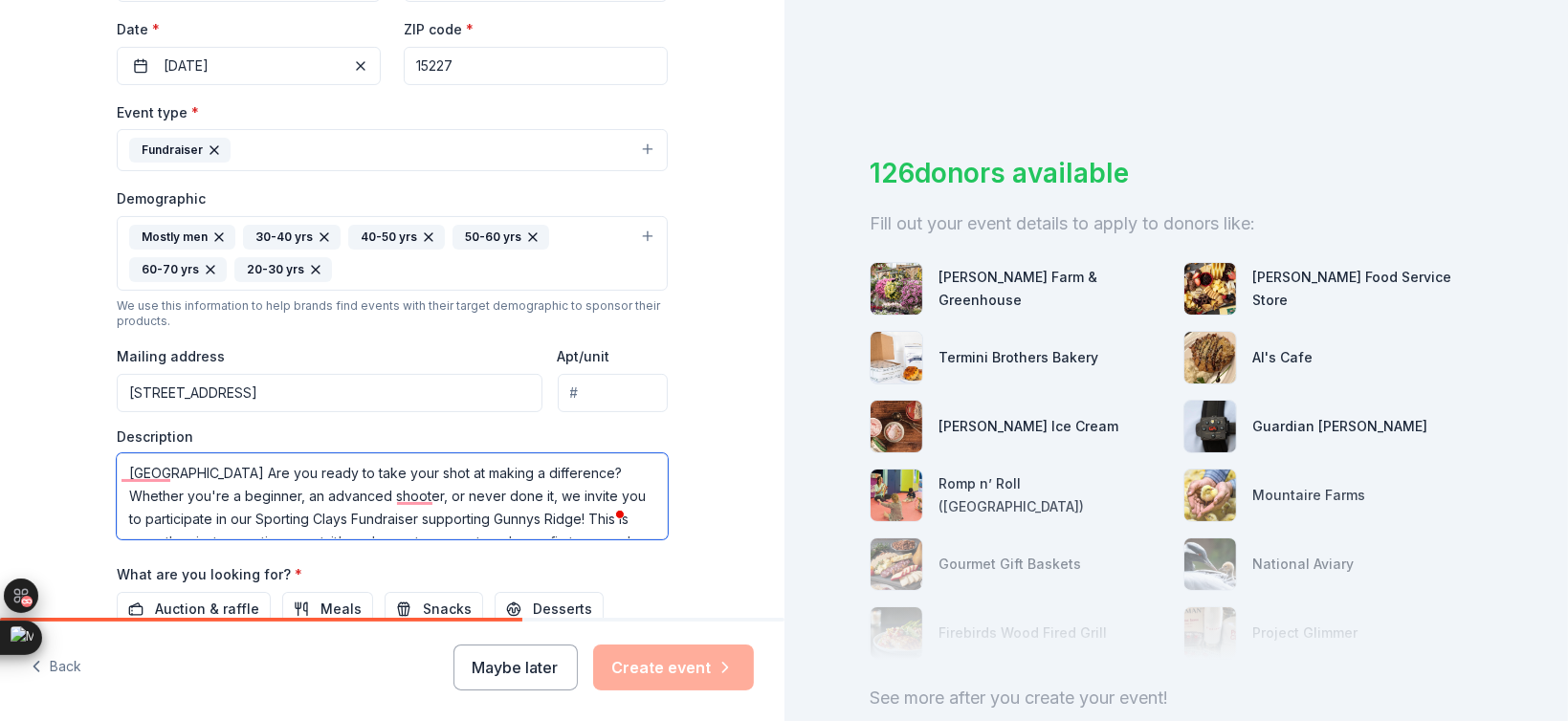
paste textarea "Committed to creating a serene space for healing, personal growth, and lasting …"
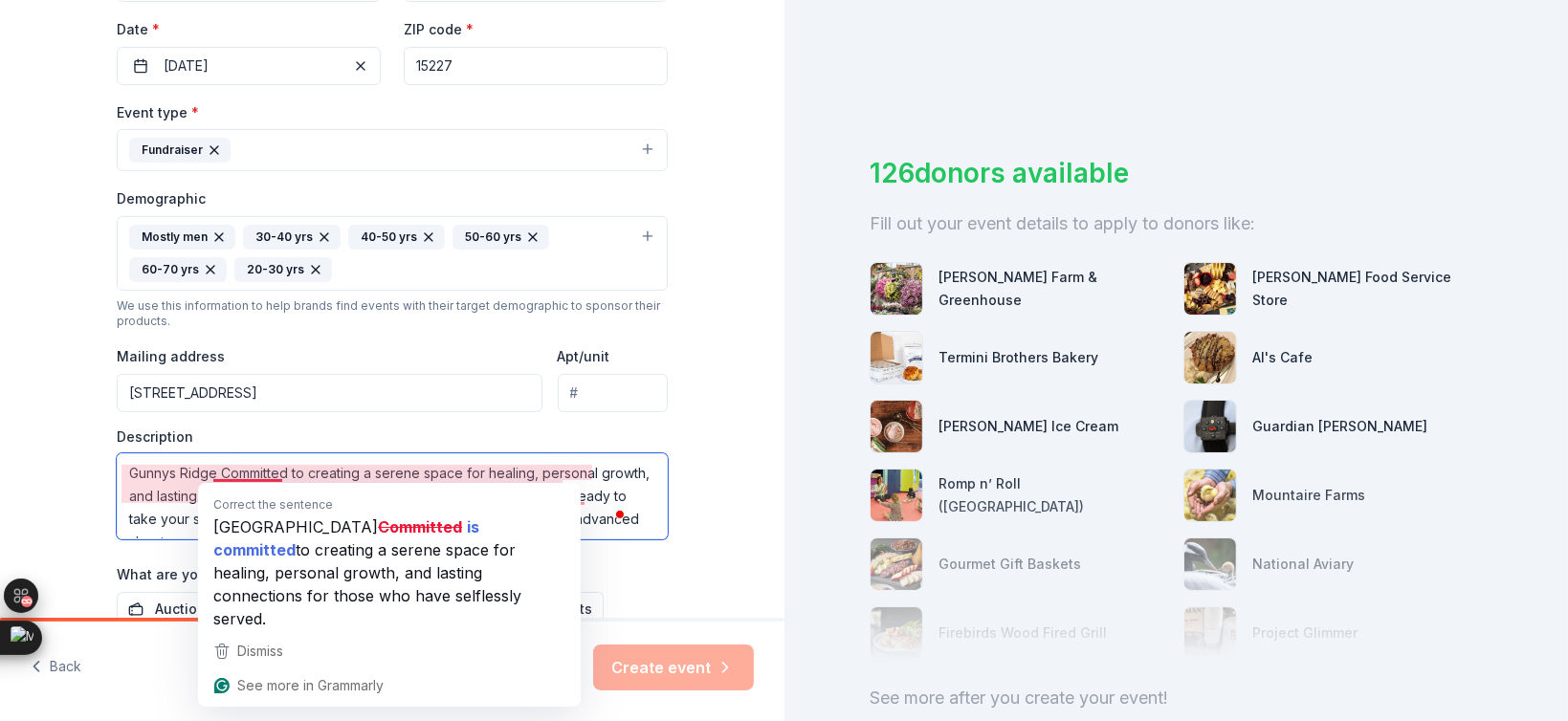
click at [225, 472] on textarea "Gunnys Ridge Committed to creating a serene space for healing, personal growth,…" at bounding box center [392, 496] width 551 height 86
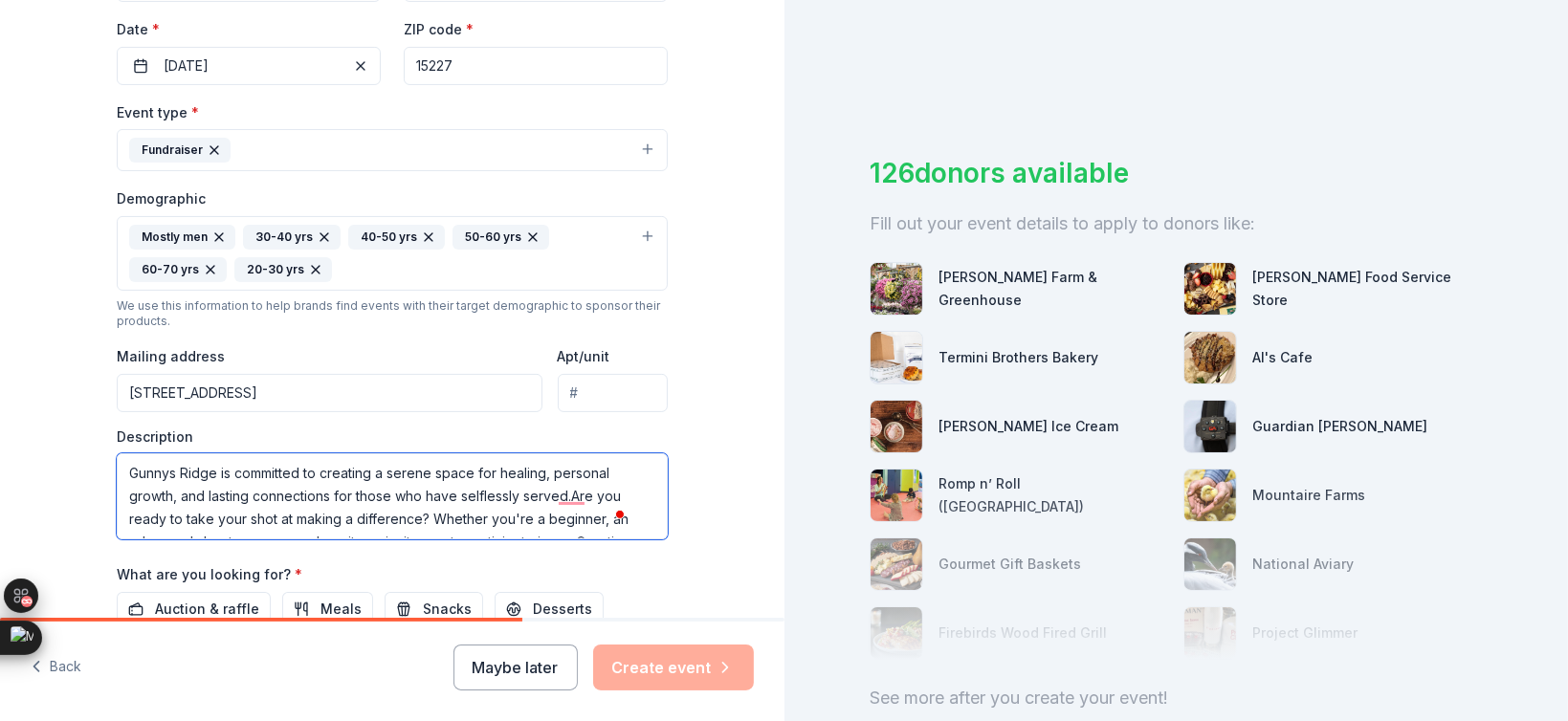
click at [360, 493] on textarea "Gunnys Ridge is committed to creating a serene space for healing, personal grow…" at bounding box center [392, 496] width 551 height 86
click at [560, 497] on textarea "Gunnys Ridge is committed to creating a serene space for healing, personal grow…" at bounding box center [392, 496] width 551 height 86
click at [564, 496] on textarea "Gunnys Ridge is committed to creating a serene space for healing, personal grow…" at bounding box center [392, 496] width 551 height 86
click at [272, 516] on textarea "Gunnys Ridge is committed to creating a serene space for healing, personal grow…" at bounding box center [392, 496] width 551 height 86
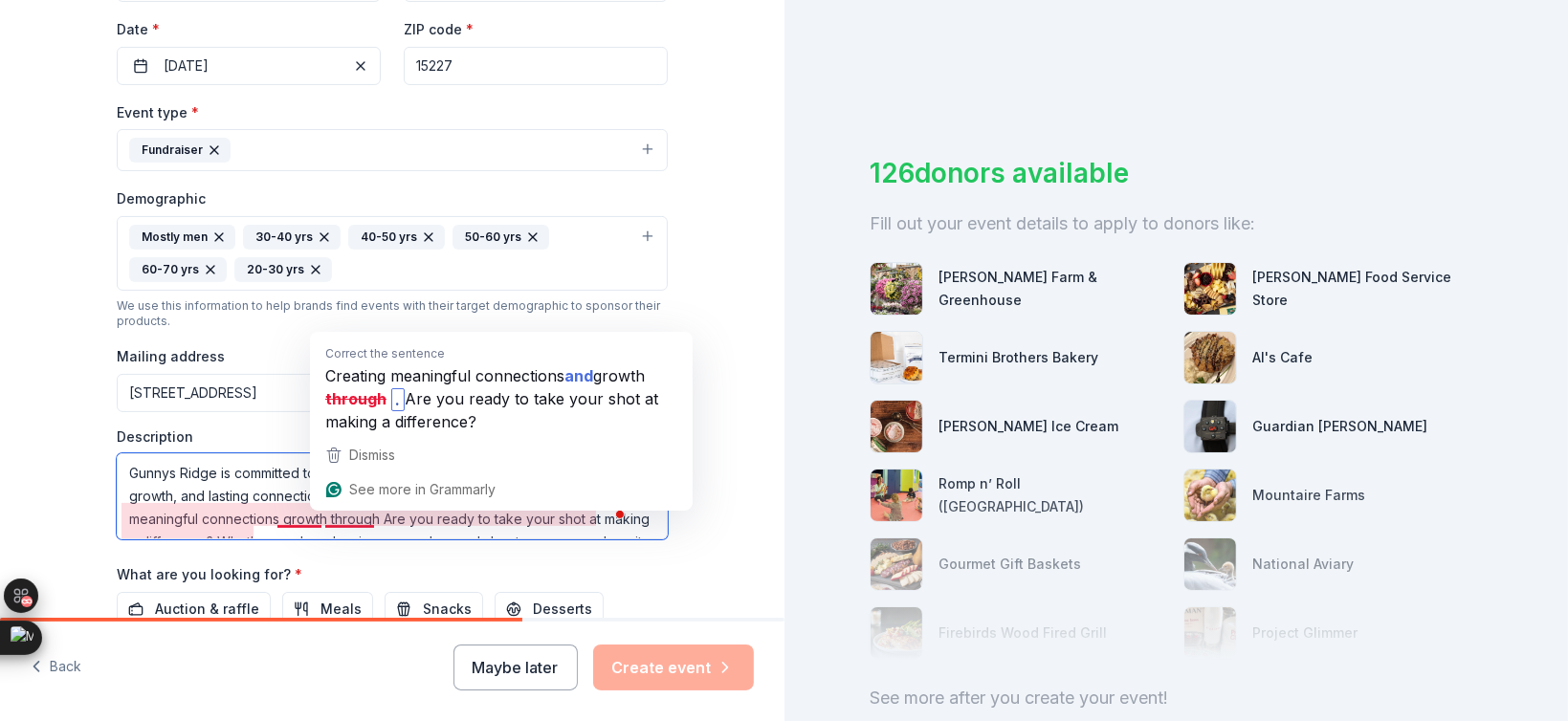
click at [275, 519] on textarea "Gunnys Ridge is committed to creating a serene space for healing, personal grow…" at bounding box center [392, 496] width 551 height 86
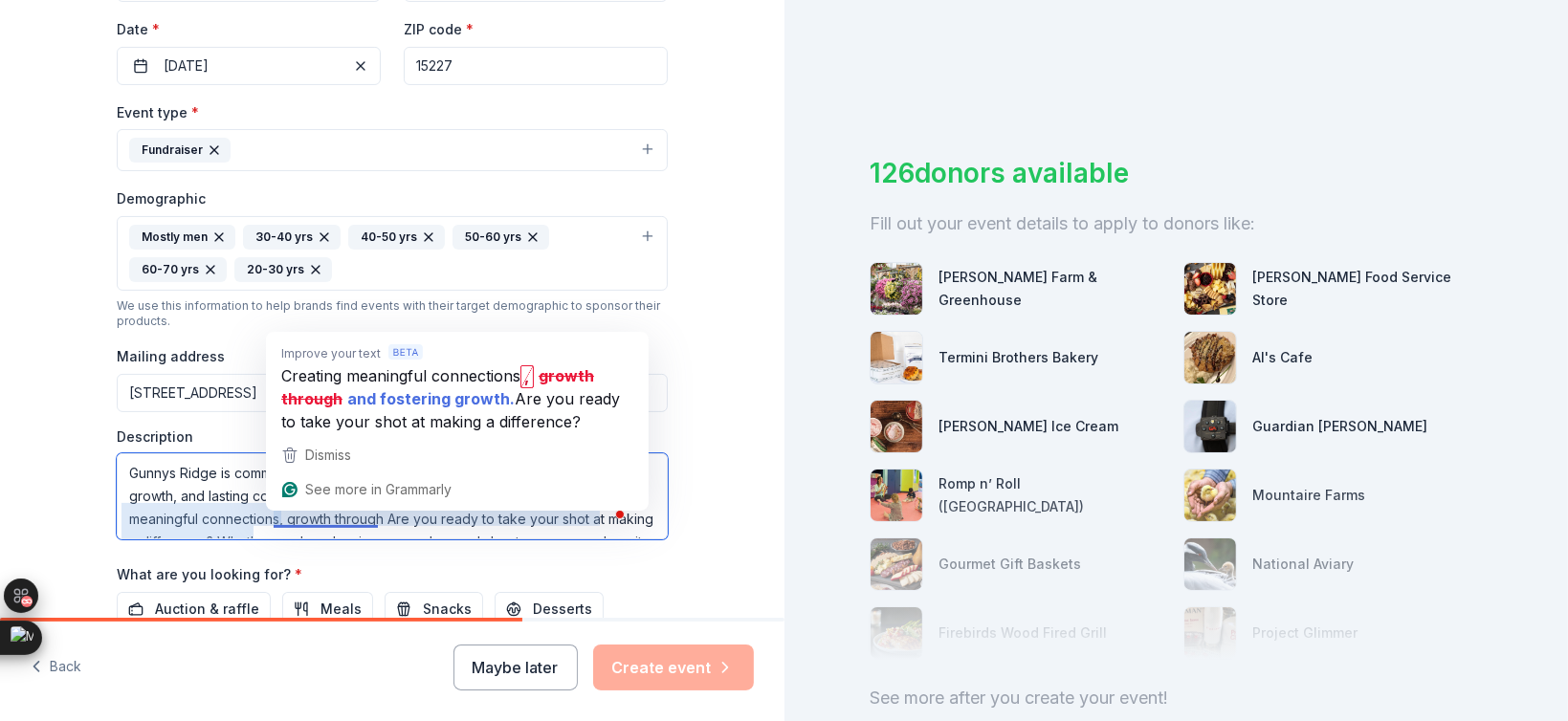
click at [325, 520] on textarea "Gunnys Ridge is committed to creating a serene space for healing, personal grow…" at bounding box center [392, 496] width 551 height 86
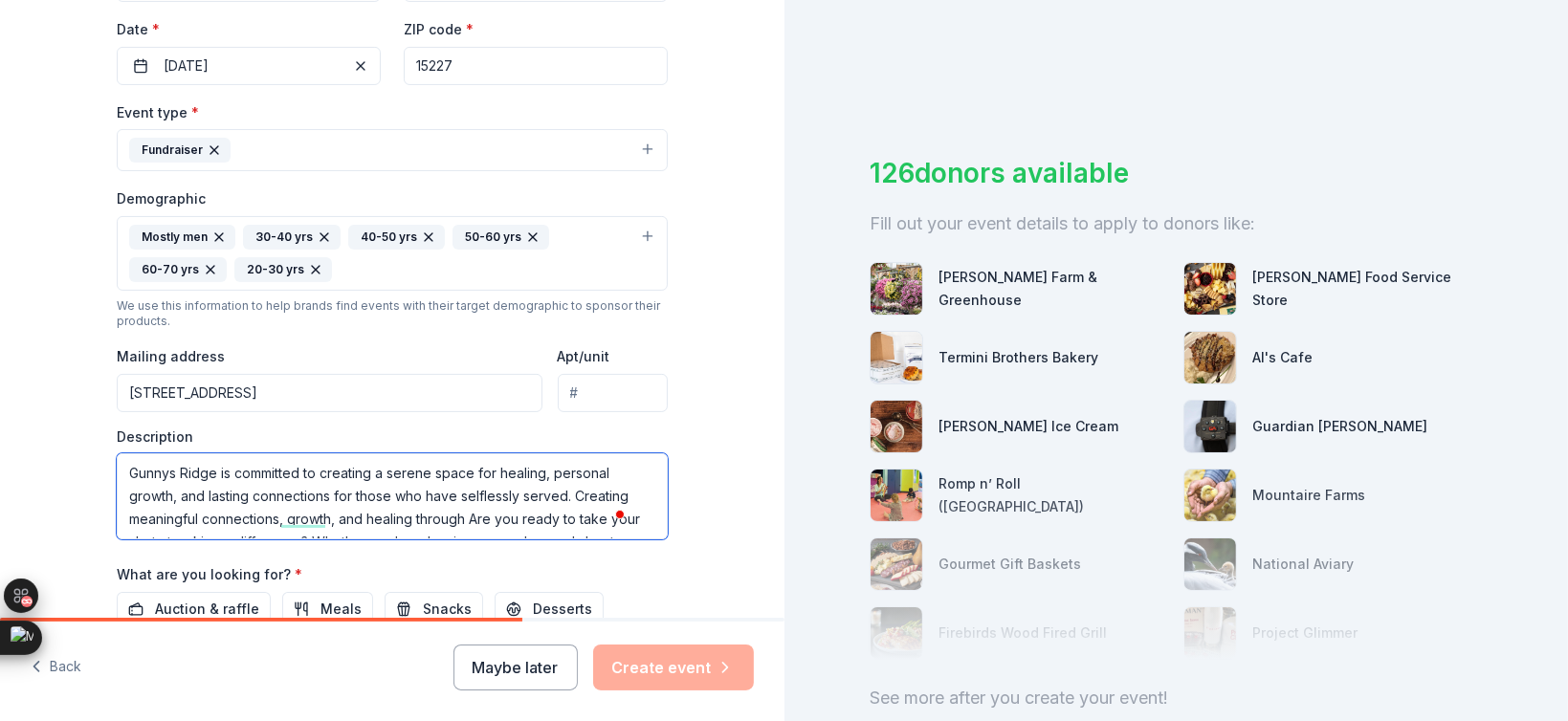
click at [464, 516] on textarea "Gunnys Ridge is committed to creating a serene space for healing, personal grow…" at bounding box center [392, 496] width 551 height 86
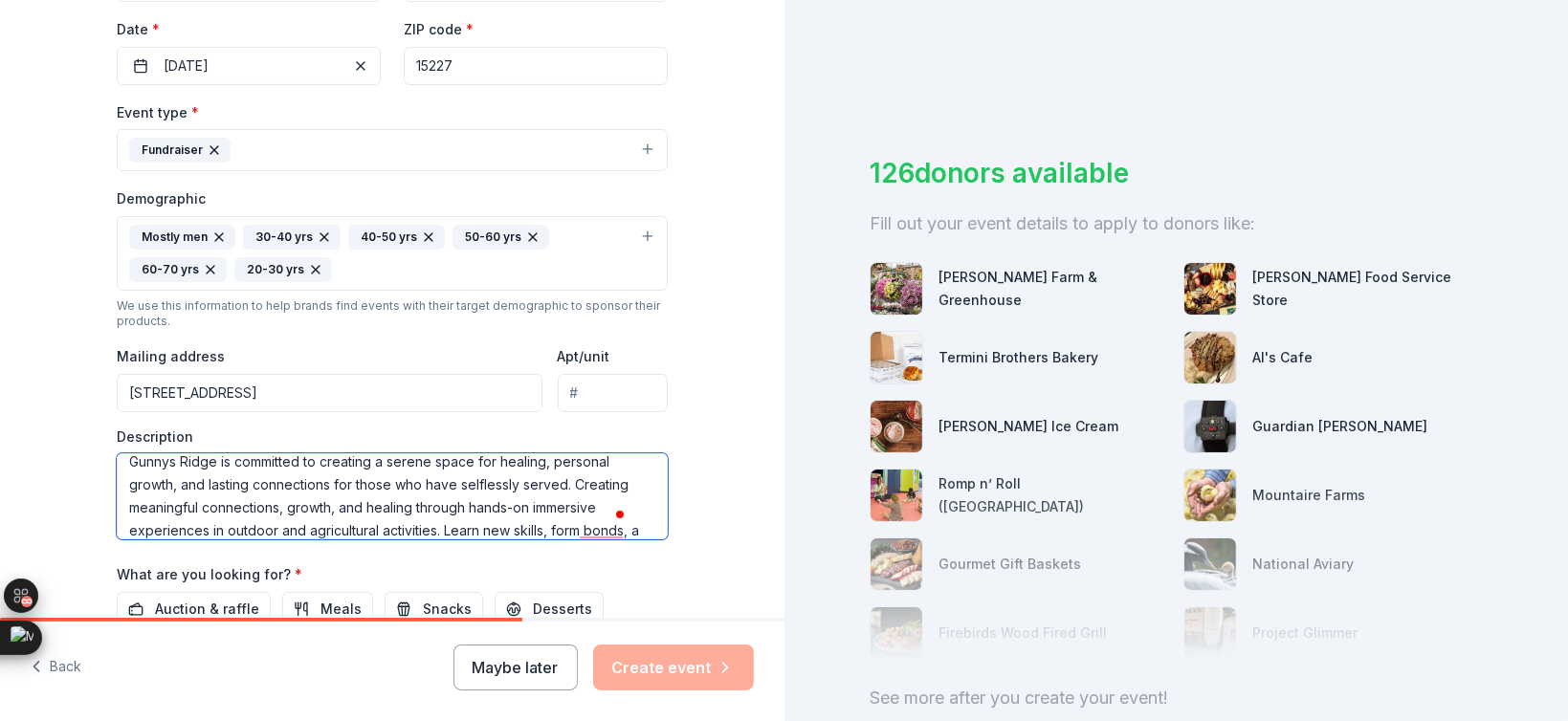
scroll to position [35, 0]
type textarea "Gunnys Ridge is committed to creating a serene space for healing, personal grow…"
click at [294, 473] on textarea "Gunnys Ridge is committed to creating a serene space for healing, personal grow…" at bounding box center [392, 496] width 551 height 86
click at [294, 472] on textarea "Gunnys Ridge is committed to creating a serene space for healing, personal grow…" at bounding box center [392, 496] width 551 height 86
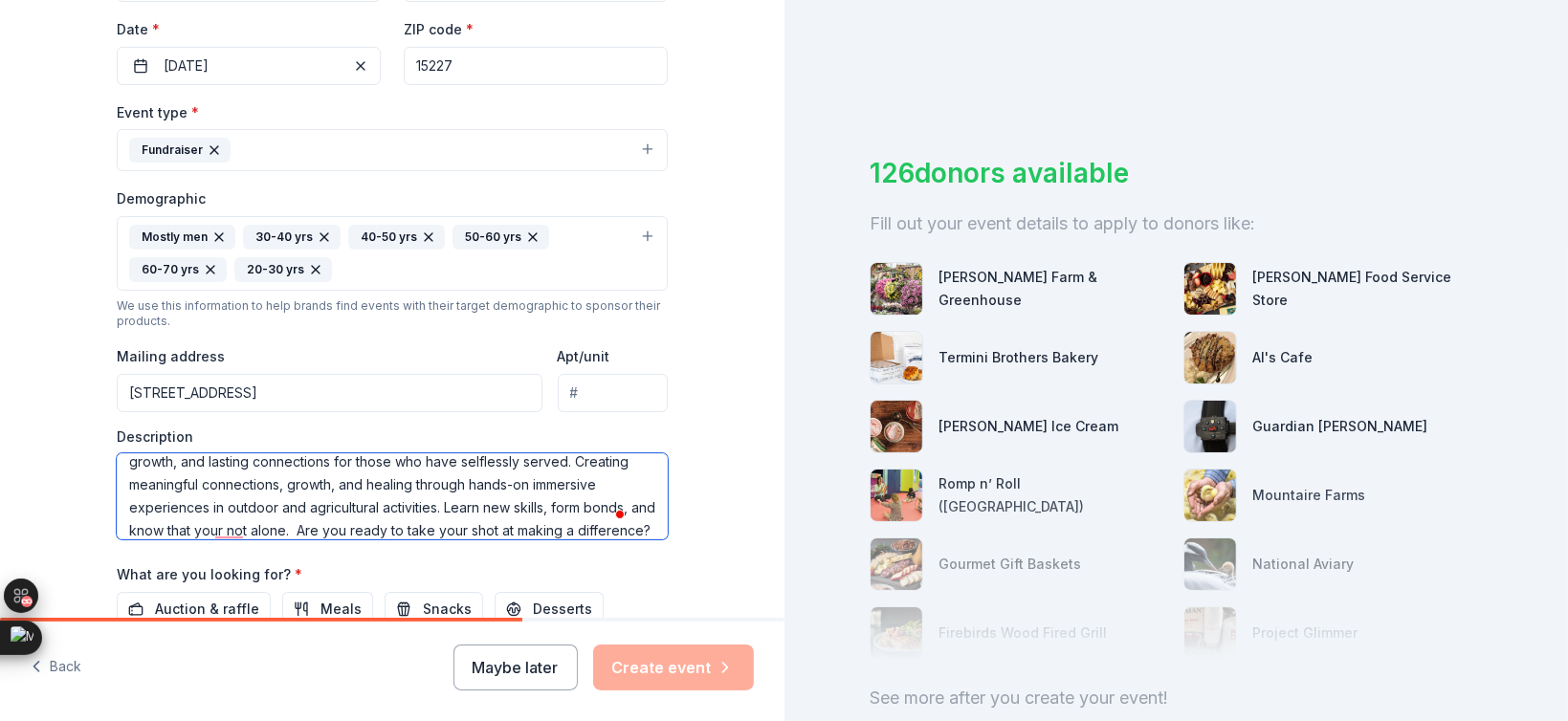
click at [294, 472] on textarea "Gunnys Ridge is committed to creating a serene space for healing, personal grow…" at bounding box center [392, 496] width 551 height 86
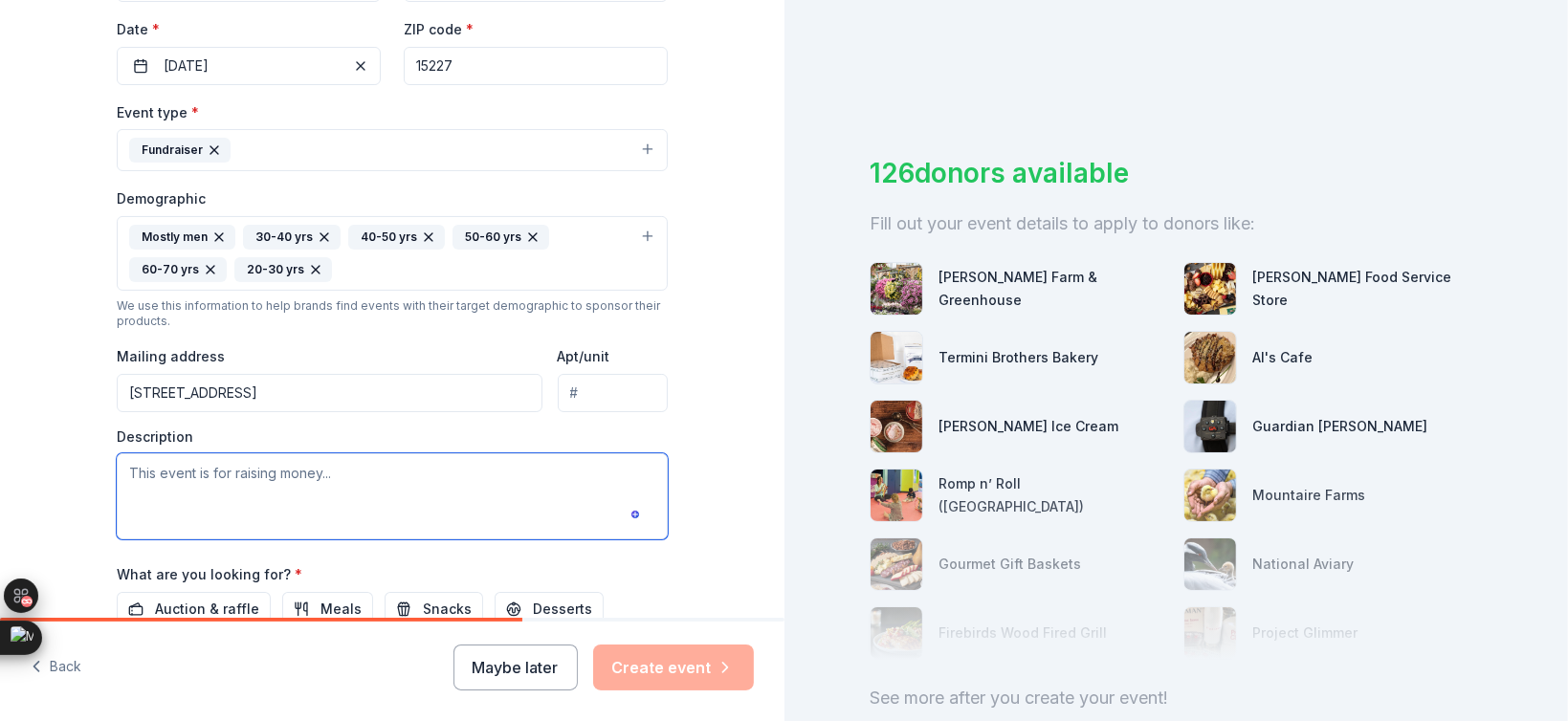
scroll to position [0, 0]
click at [264, 466] on textarea "To enrich screen reader interactions, please activate Accessibility in Grammarl…" at bounding box center [392, 496] width 551 height 86
paste textarea "The Gunnys Ridge Sporting Clays Fundraiser is designed to raise critical suppor…"
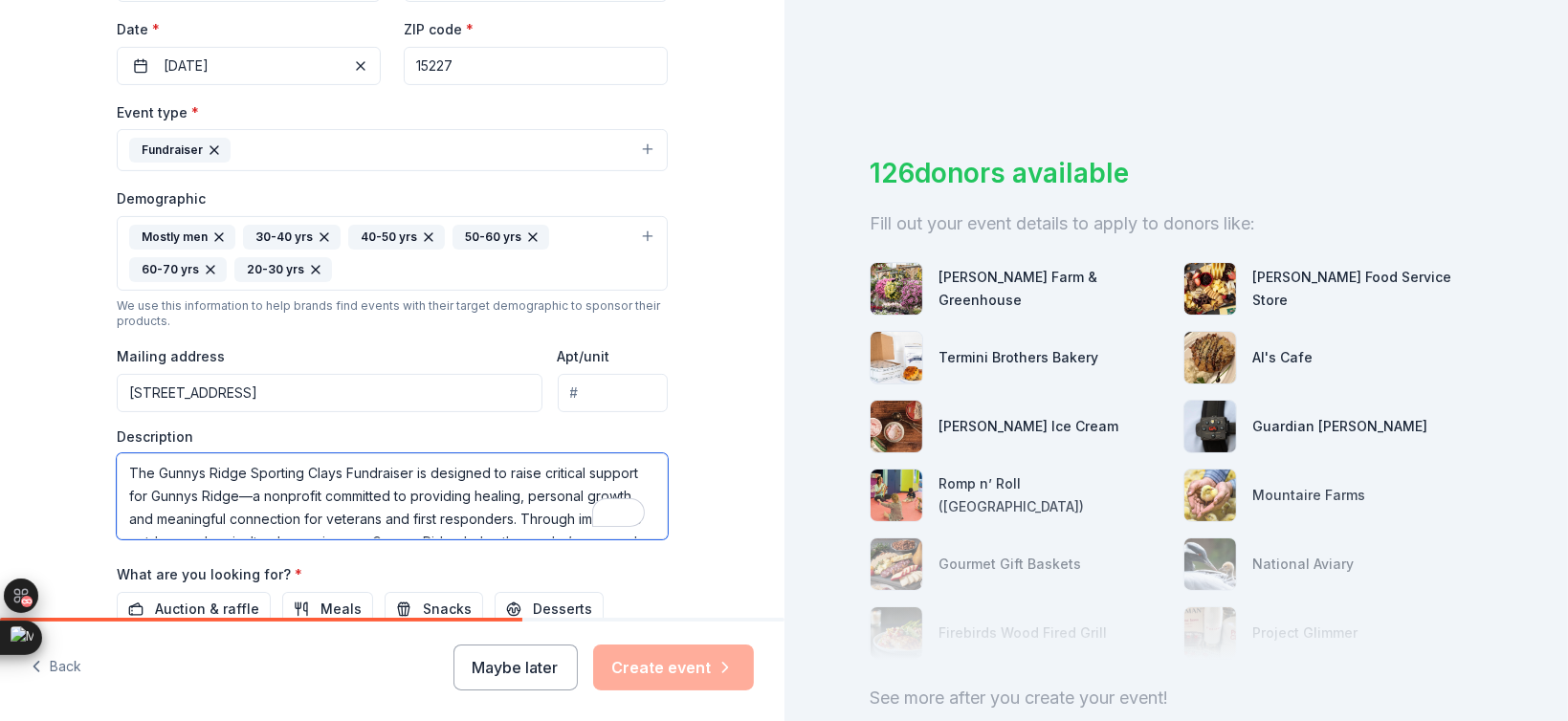
scroll to position [127, 0]
click at [363, 488] on textarea "The Gunnys Ridge Sporting Clays Fundraiser is designed to raise critical suppor…" at bounding box center [392, 496] width 551 height 86
click at [245, 495] on textarea "The Gunnys Ridge Sporting Clays Fundraiser is designed to raise critical suppor…" at bounding box center [392, 496] width 551 height 86
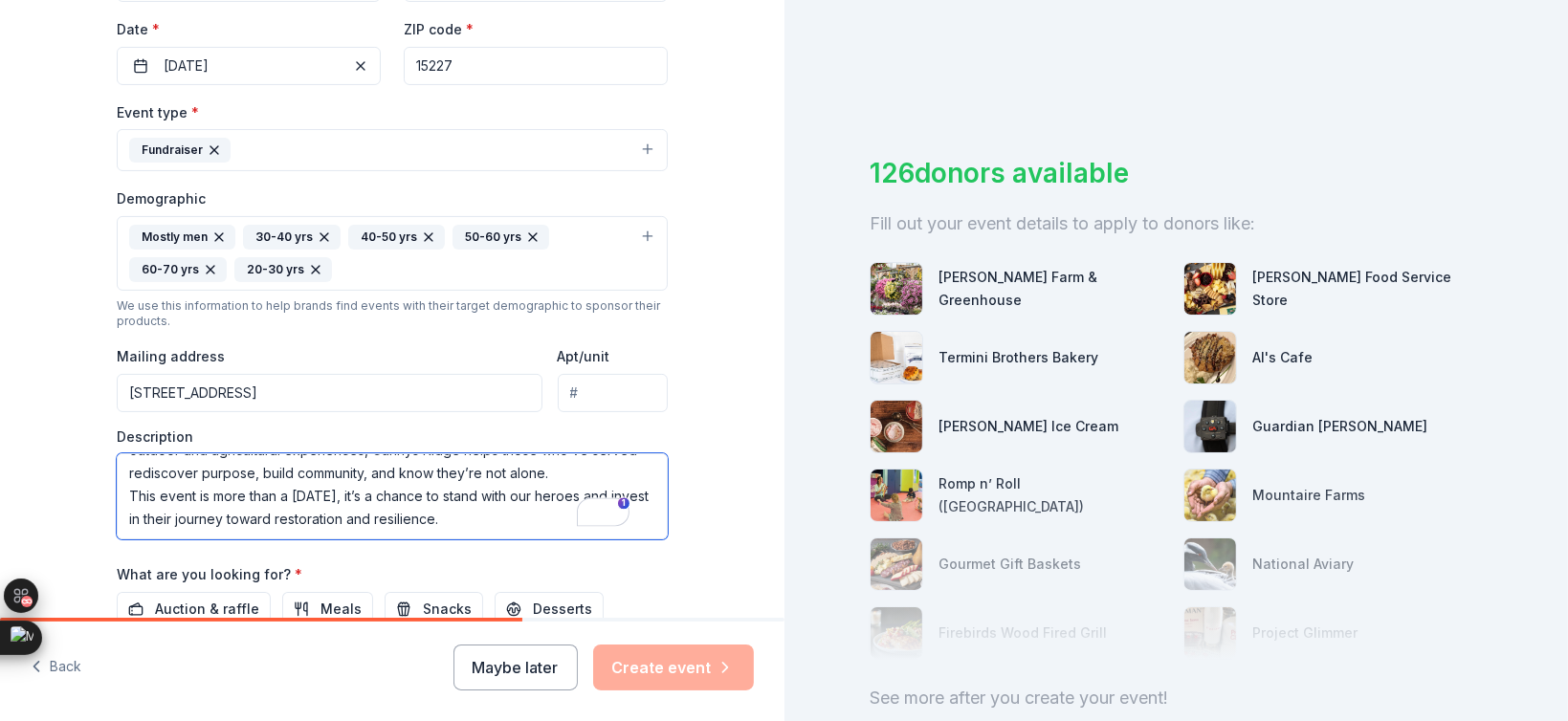
click at [499, 492] on textarea "The Gunnys Ridge Sporting Clays Fundraiser is designed to raise critical suppor…" at bounding box center [392, 496] width 551 height 86
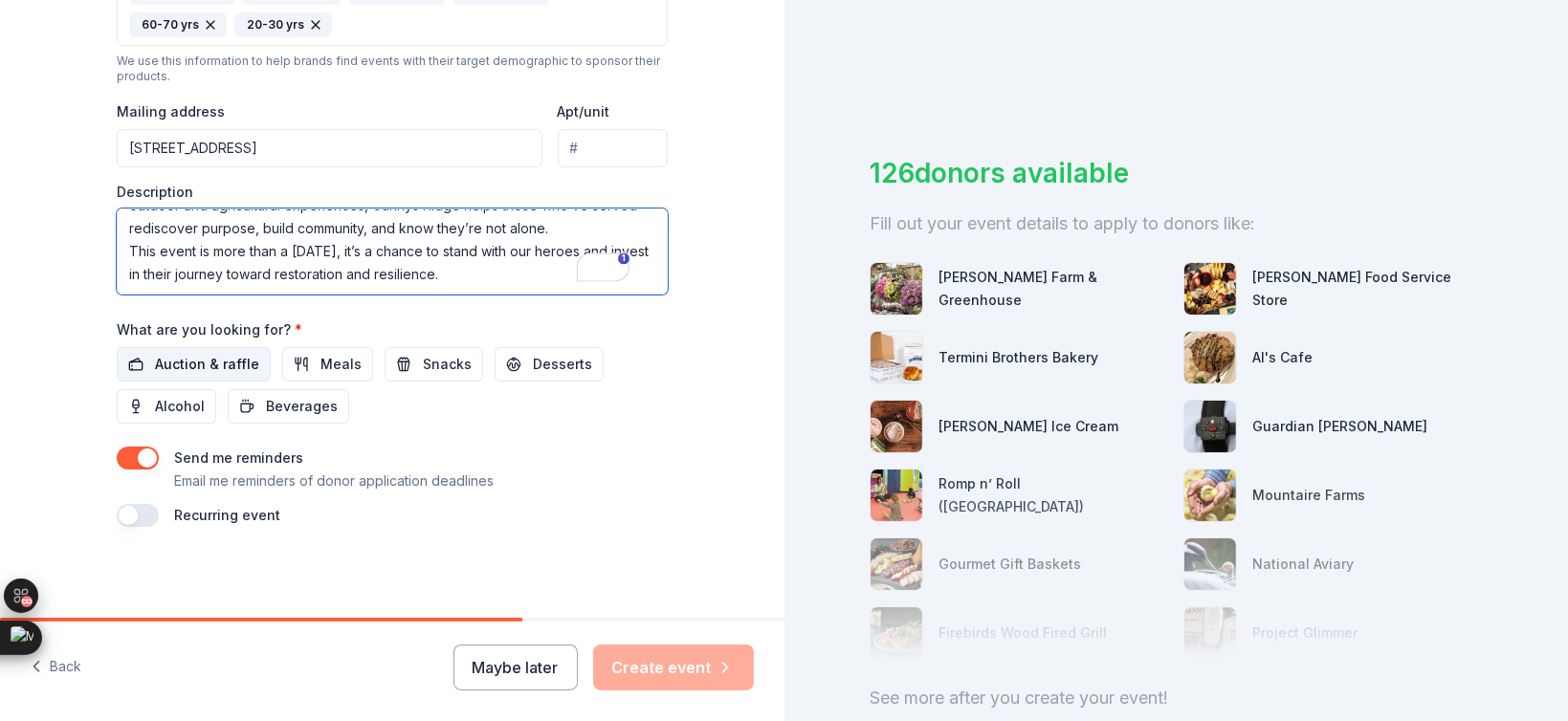
type textarea "The Gunnys Ridge Sporting Clays Fundraiser is designed to raise critical suppor…"
click at [214, 367] on span "Auction & raffle" at bounding box center [207, 363] width 104 height 23
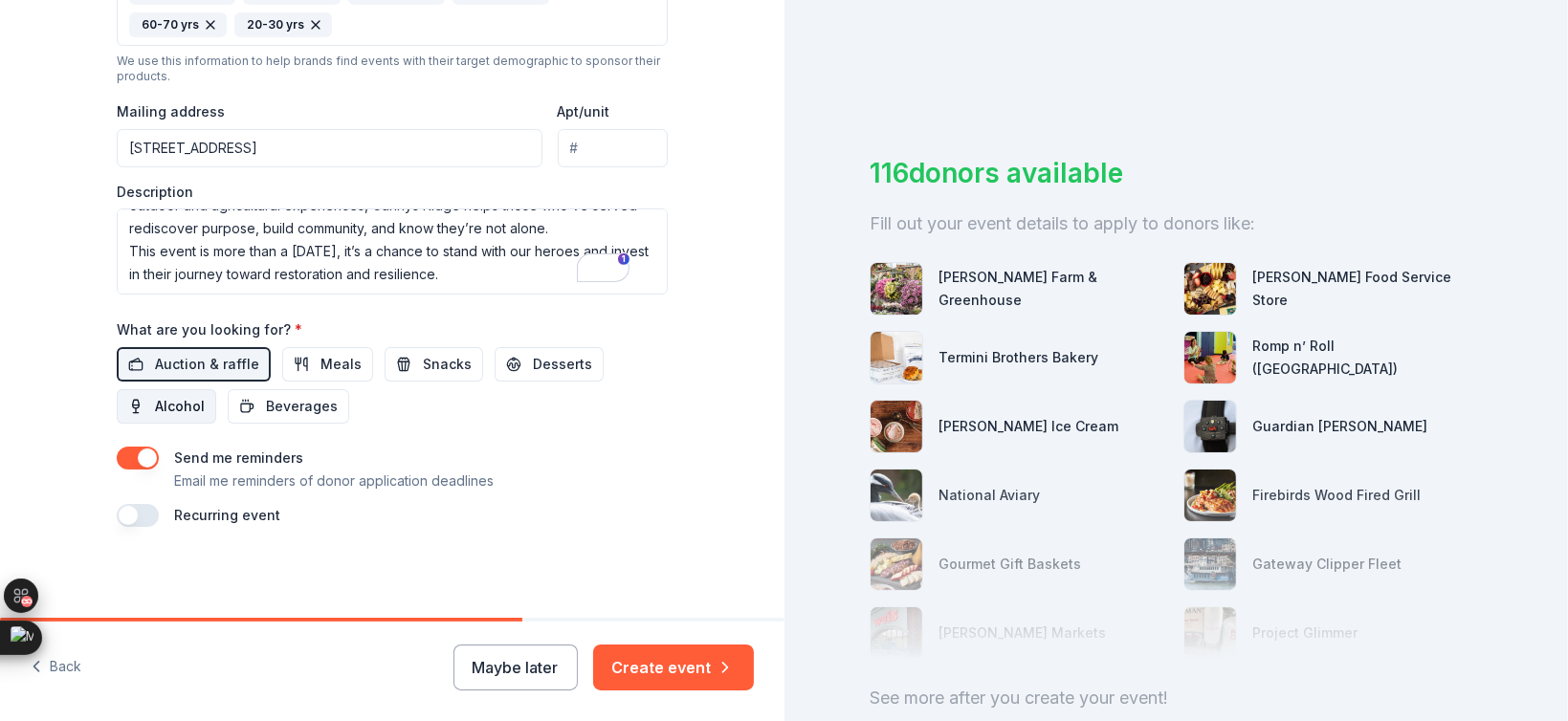
click at [193, 402] on span "Alcohol" at bounding box center [180, 406] width 50 height 23
click at [498, 366] on button "Desserts" at bounding box center [549, 364] width 109 height 35
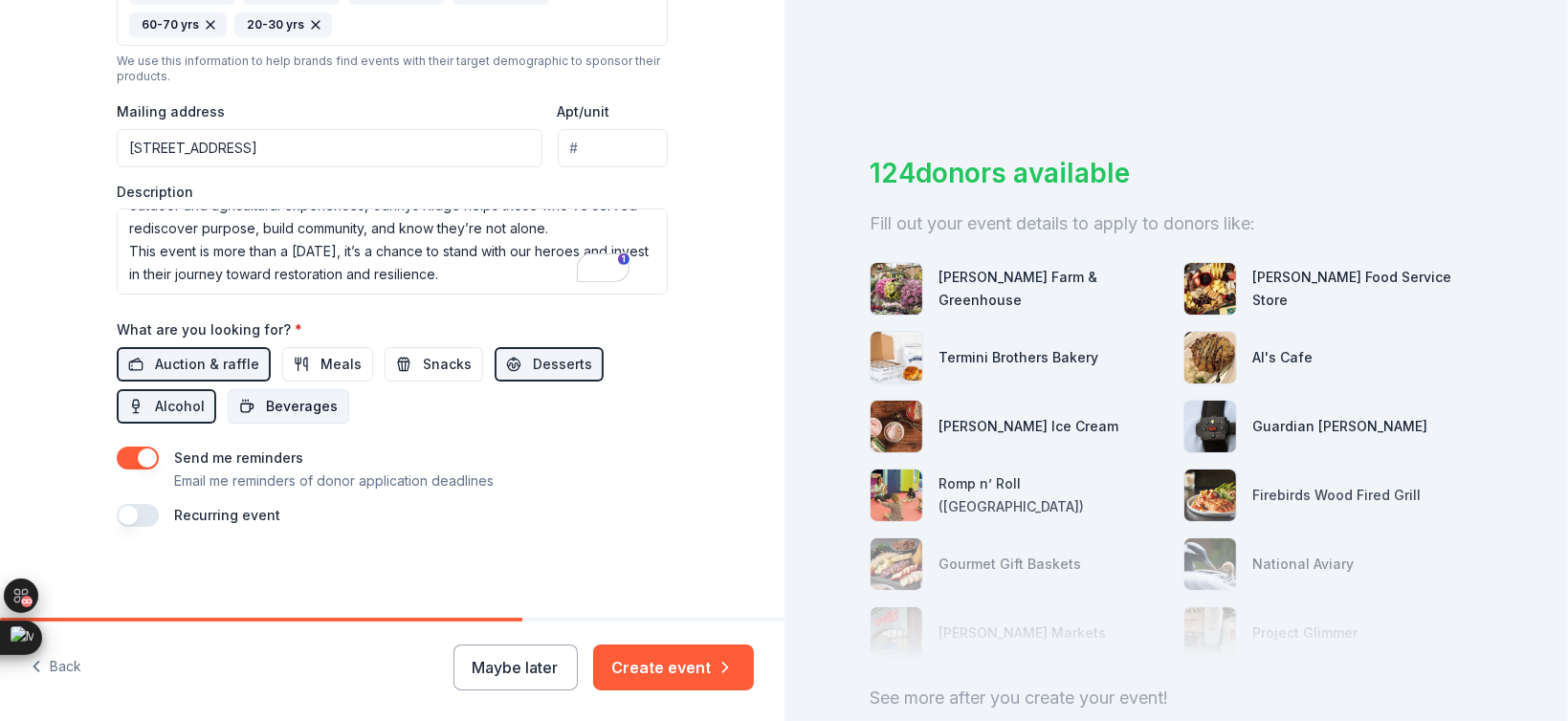
click at [325, 415] on button "Beverages" at bounding box center [288, 406] width 122 height 35
click at [146, 521] on button "button" at bounding box center [138, 515] width 43 height 23
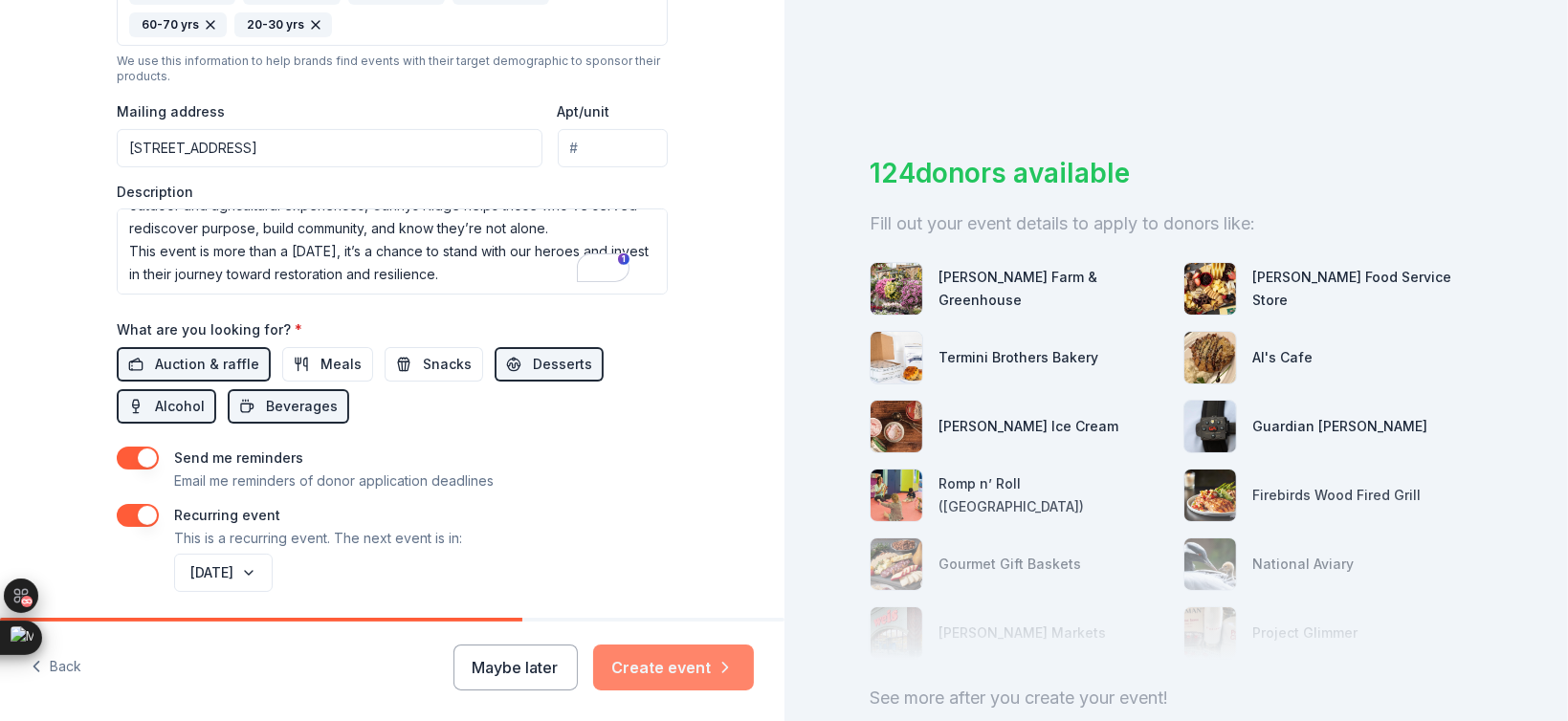
click at [655, 670] on button "Create event" at bounding box center [674, 668] width 160 height 46
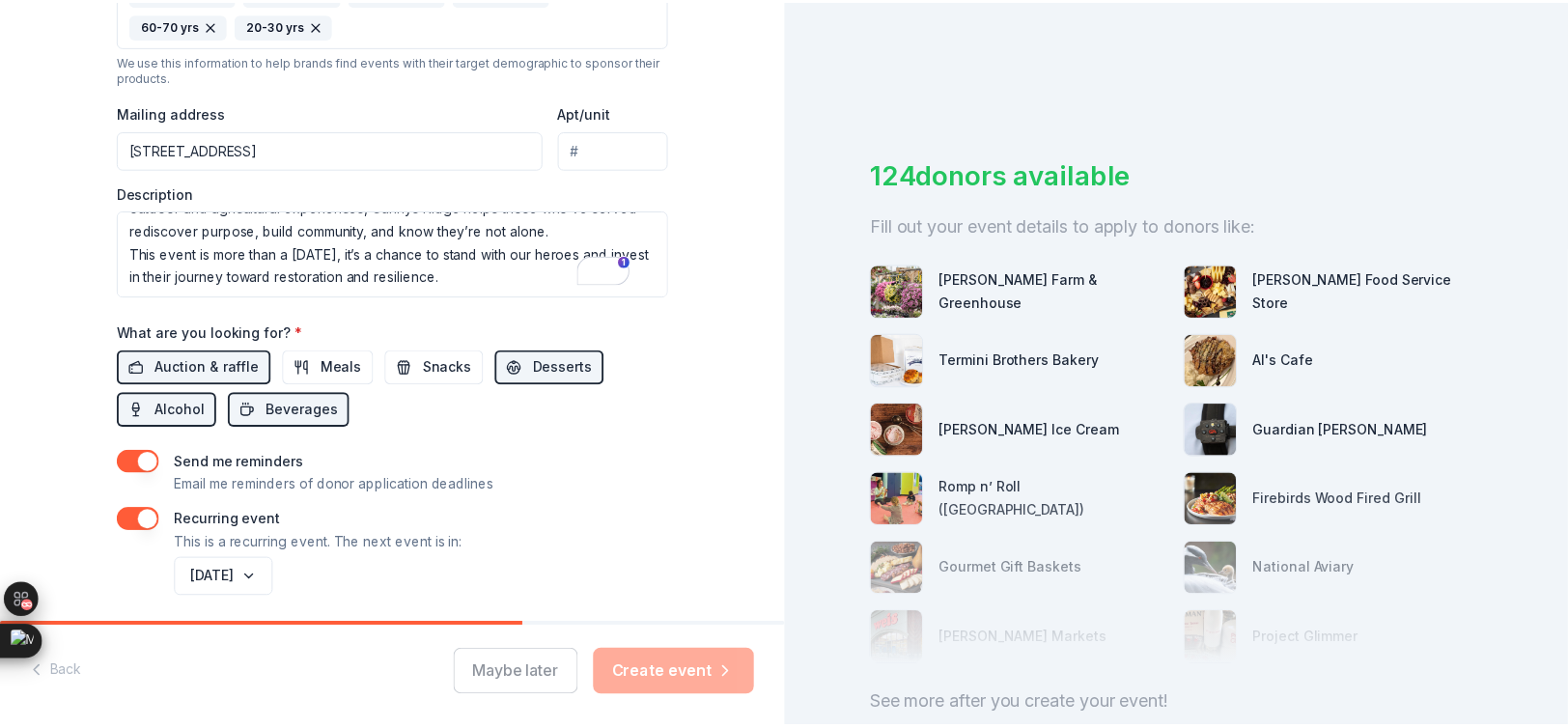
scroll to position [767, 0]
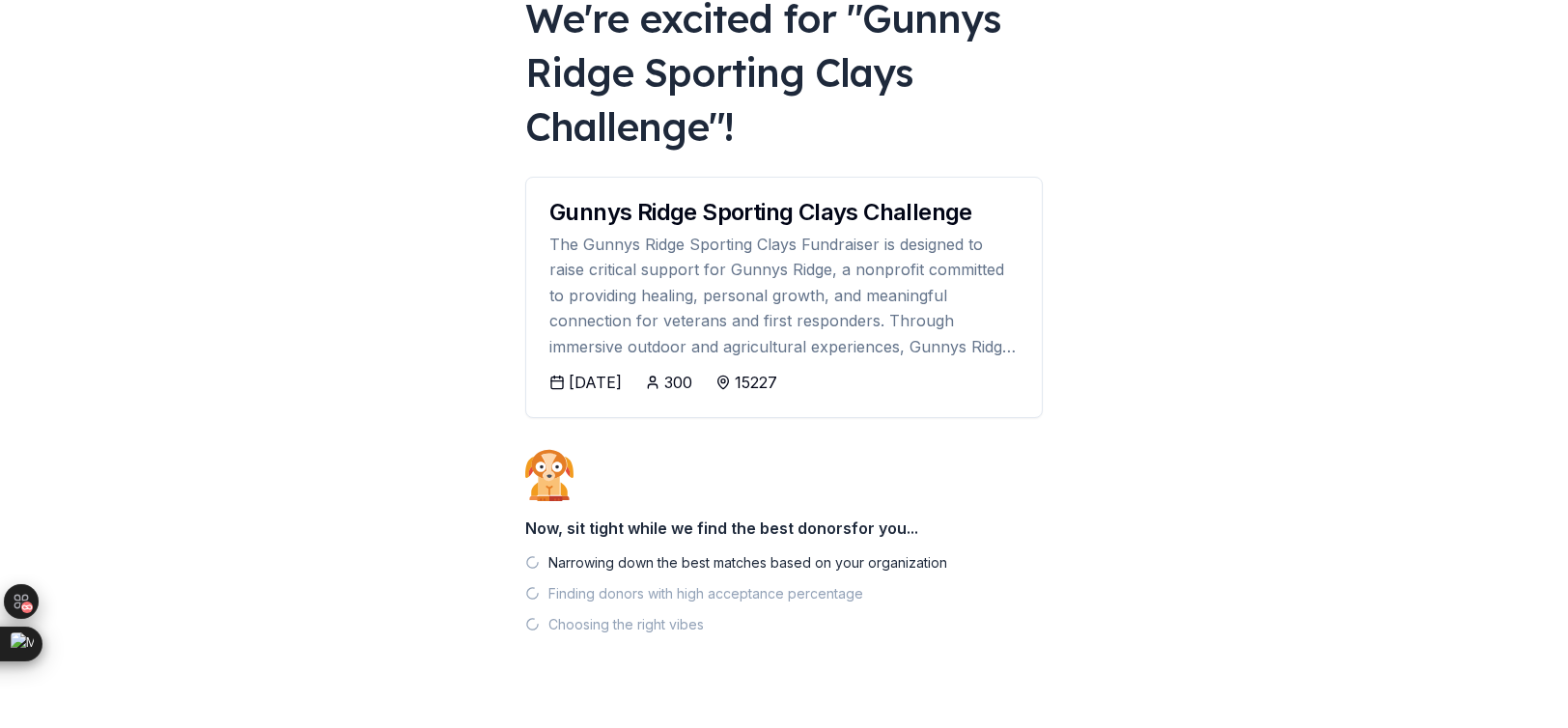
scroll to position [167, 0]
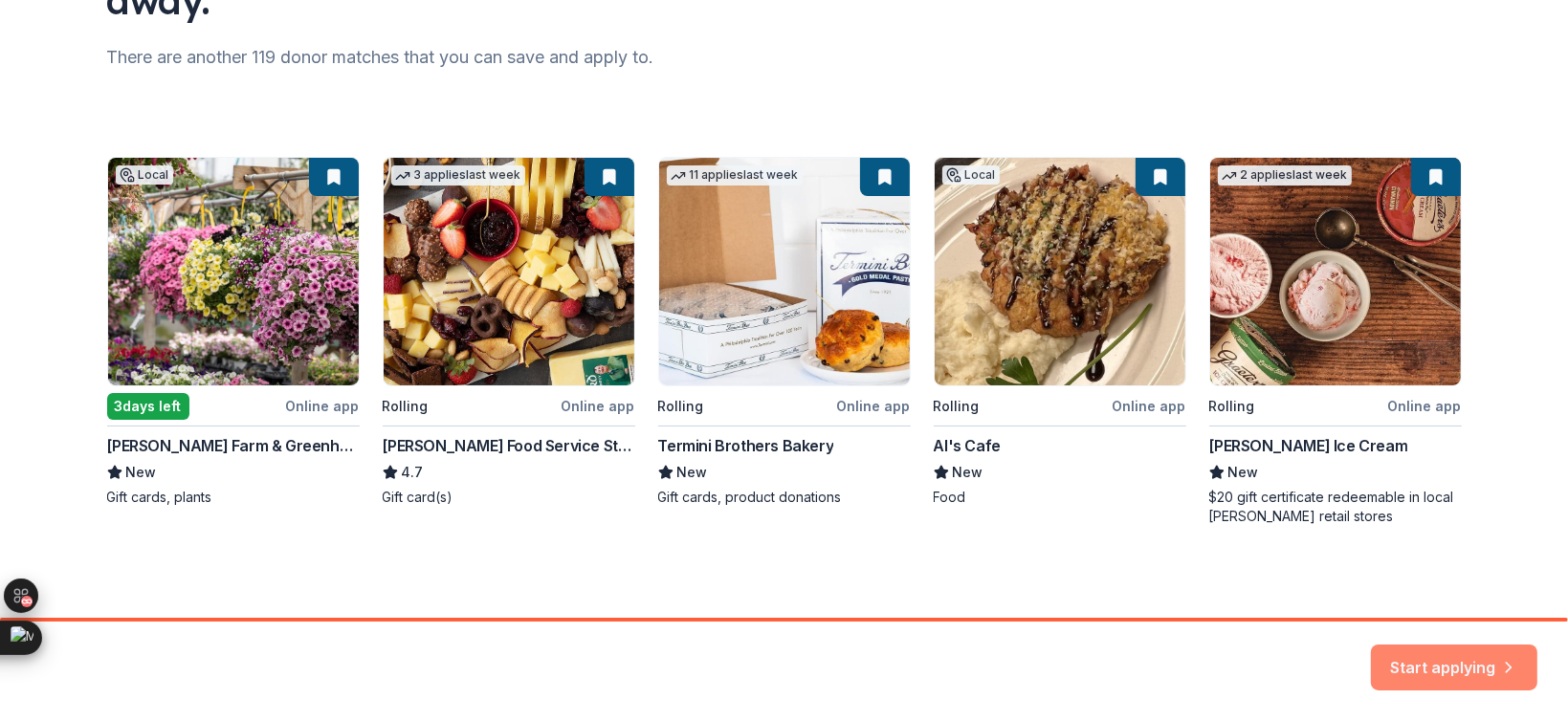
click at [1406, 661] on button "Start applying" at bounding box center [1454, 657] width 166 height 46
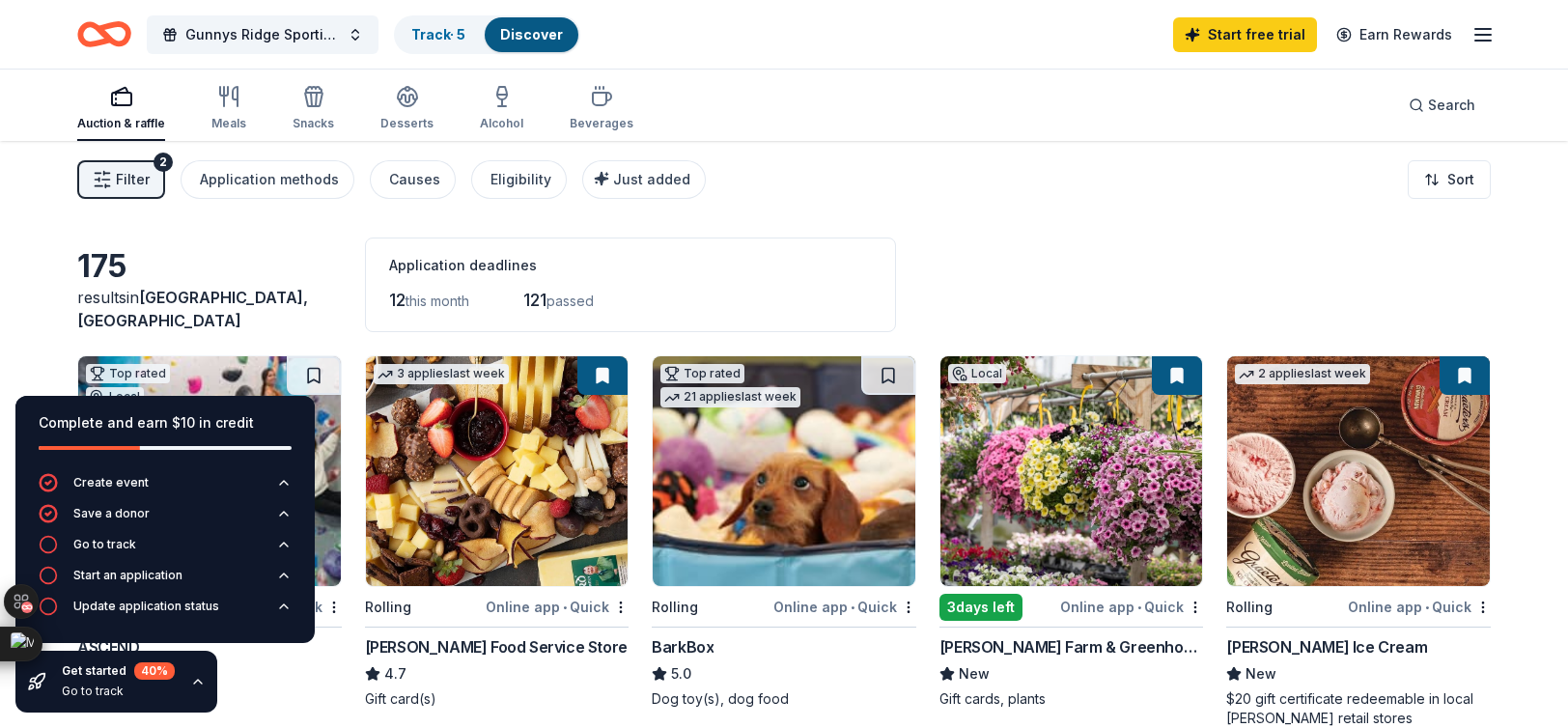
click at [193, 679] on icon "button" at bounding box center [197, 681] width 15 height 15
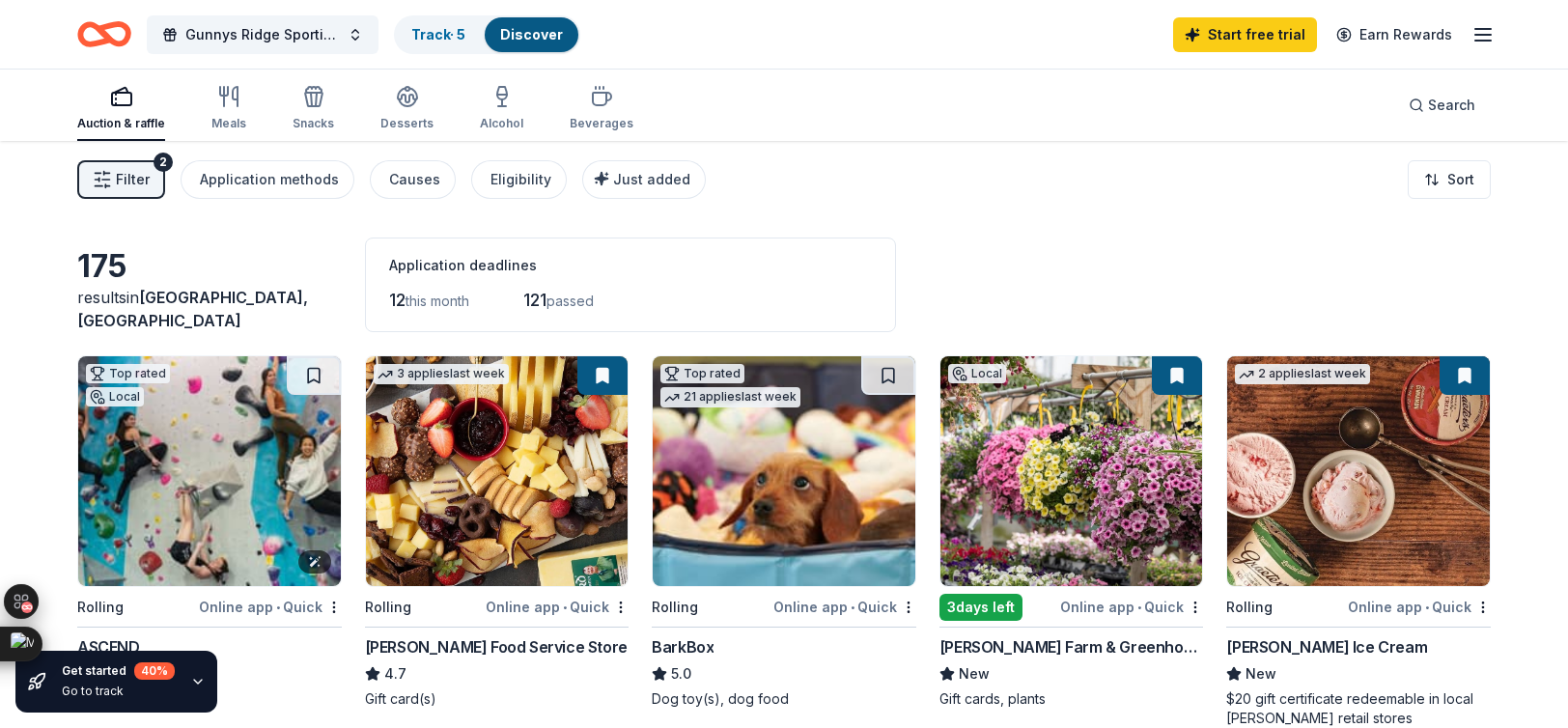
click at [263, 526] on img at bounding box center [209, 471] width 263 height 230
click at [177, 482] on img at bounding box center [209, 471] width 263 height 230
click at [508, 528] on img at bounding box center [497, 471] width 263 height 230
click at [739, 499] on img at bounding box center [784, 471] width 263 height 230
click at [1338, 543] on img at bounding box center [1358, 471] width 263 height 230
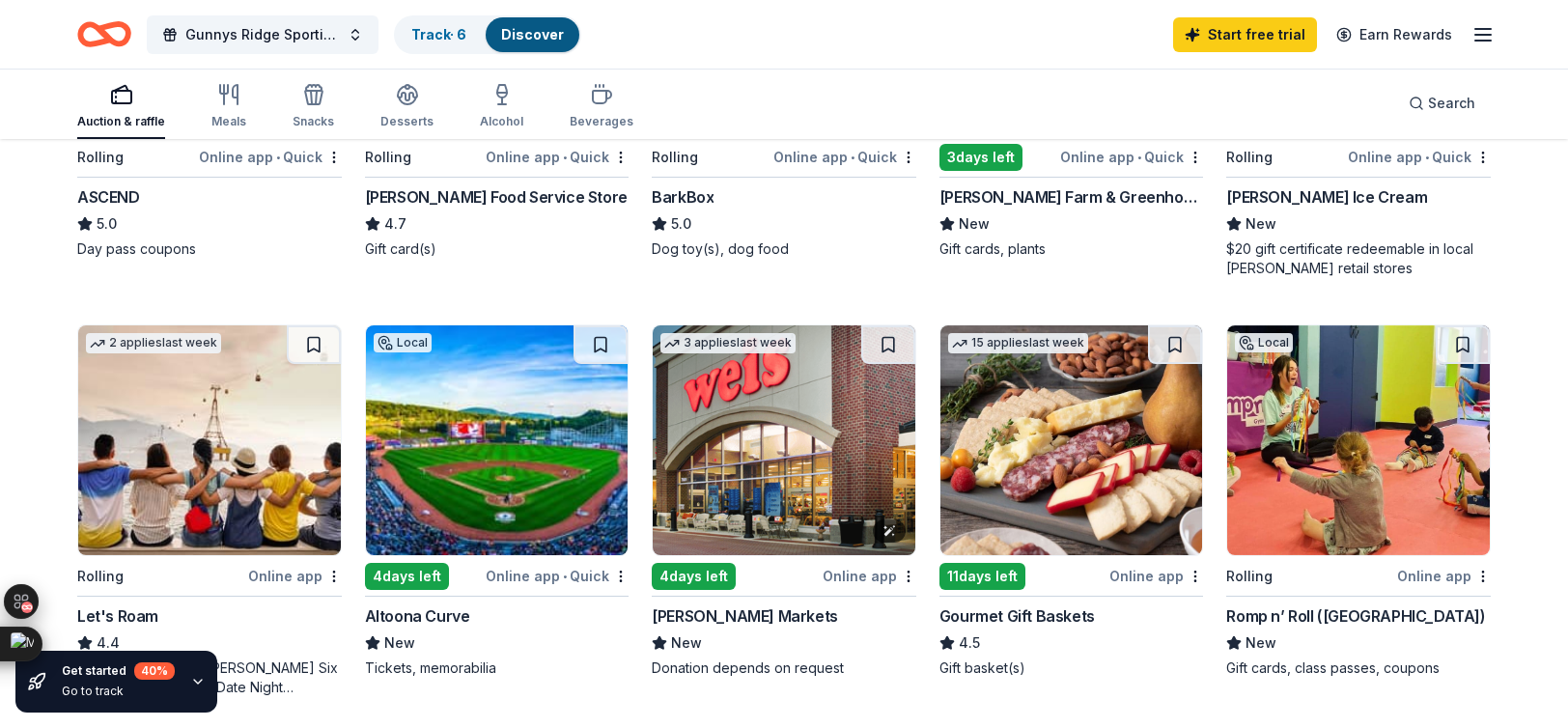
scroll to position [901, 0]
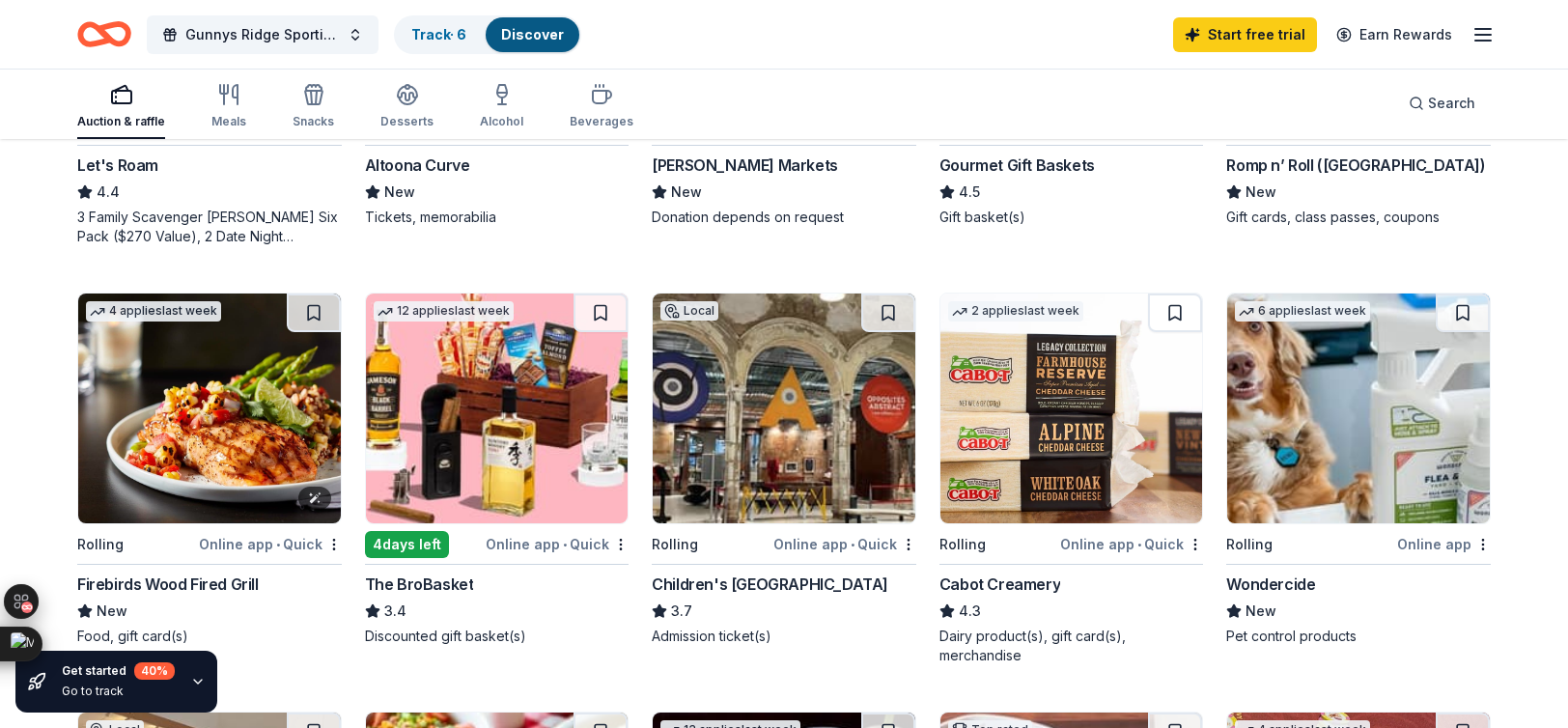
click at [242, 464] on img at bounding box center [209, 409] width 263 height 230
click at [544, 439] on img at bounding box center [497, 409] width 263 height 230
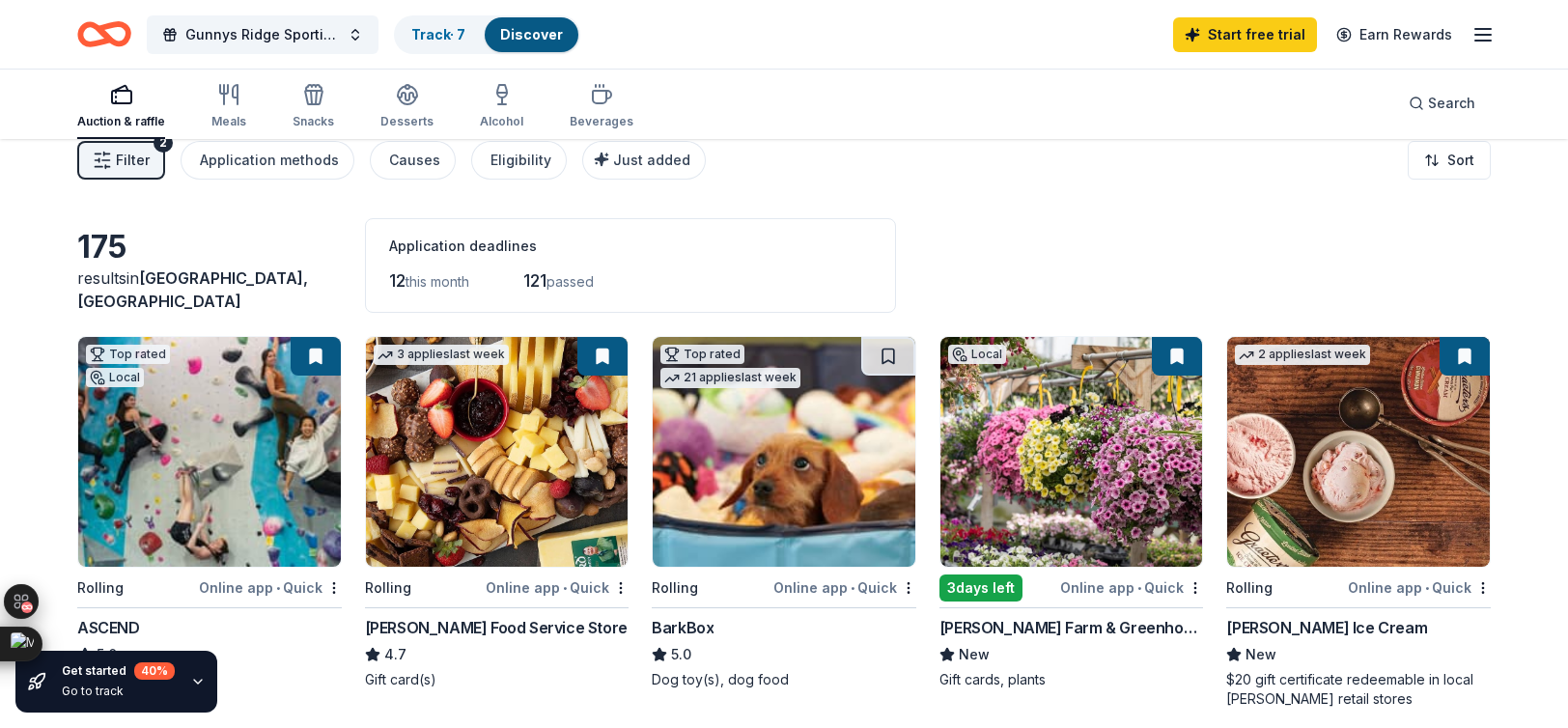
scroll to position [0, 0]
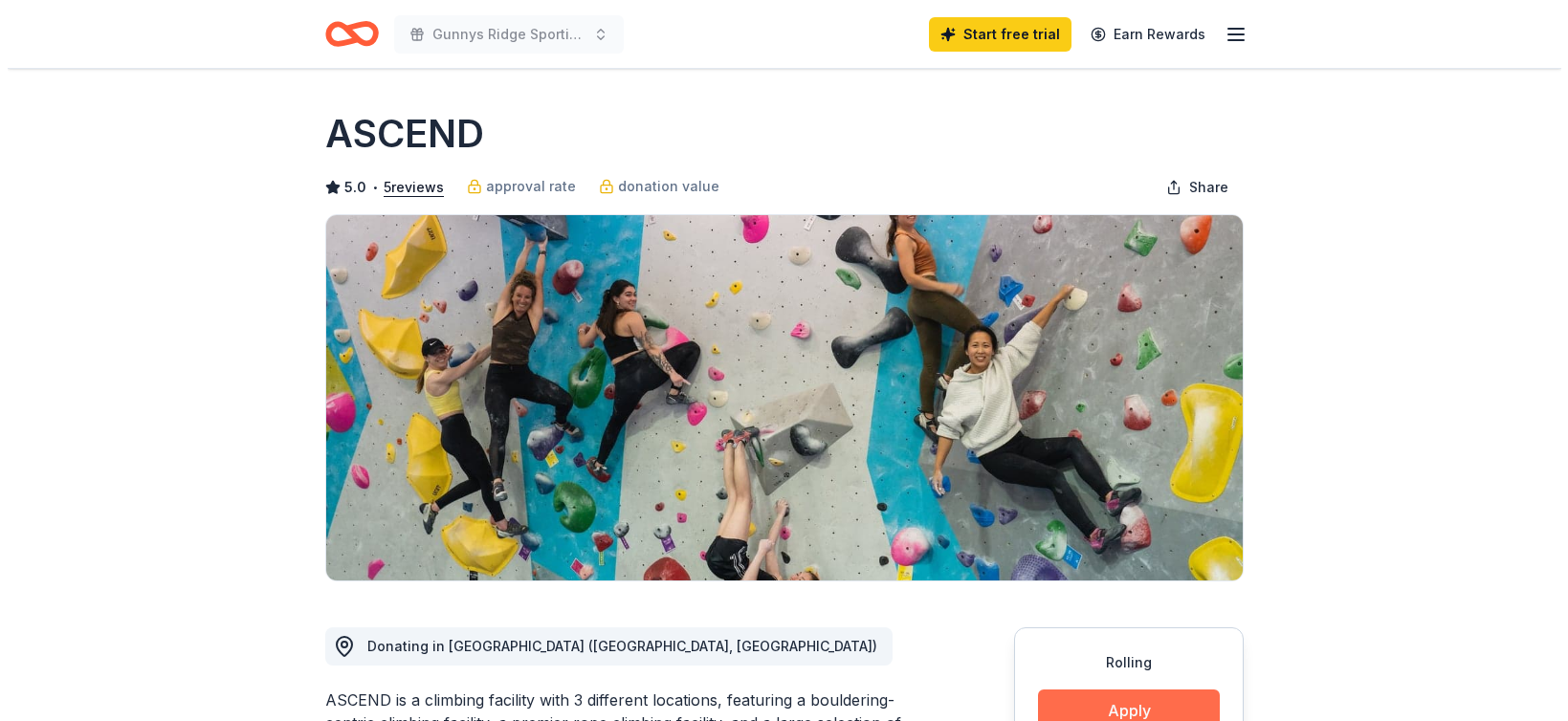
scroll to position [446, 0]
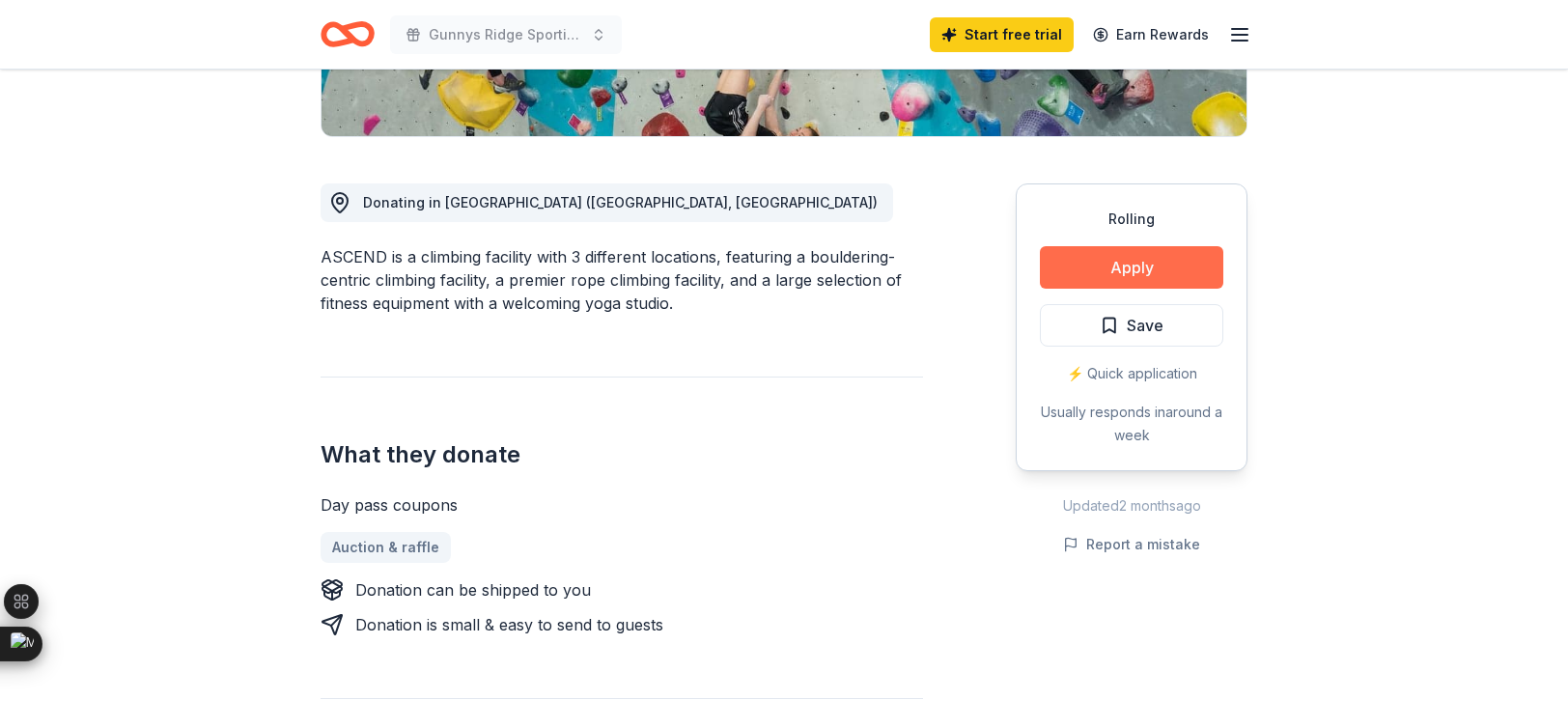
click at [1089, 275] on button "Apply" at bounding box center [1132, 267] width 184 height 43
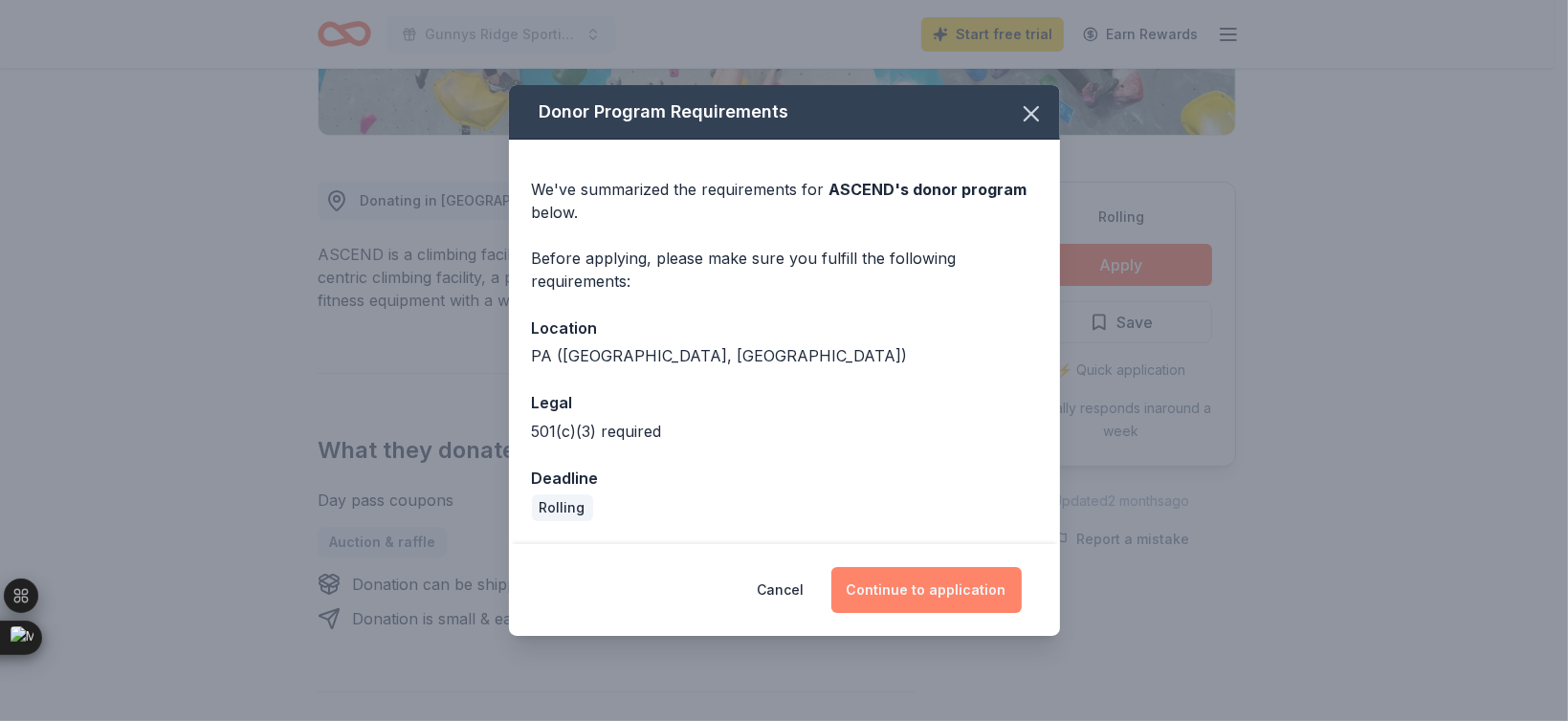
click at [950, 586] on button "Continue to application" at bounding box center [927, 590] width 190 height 46
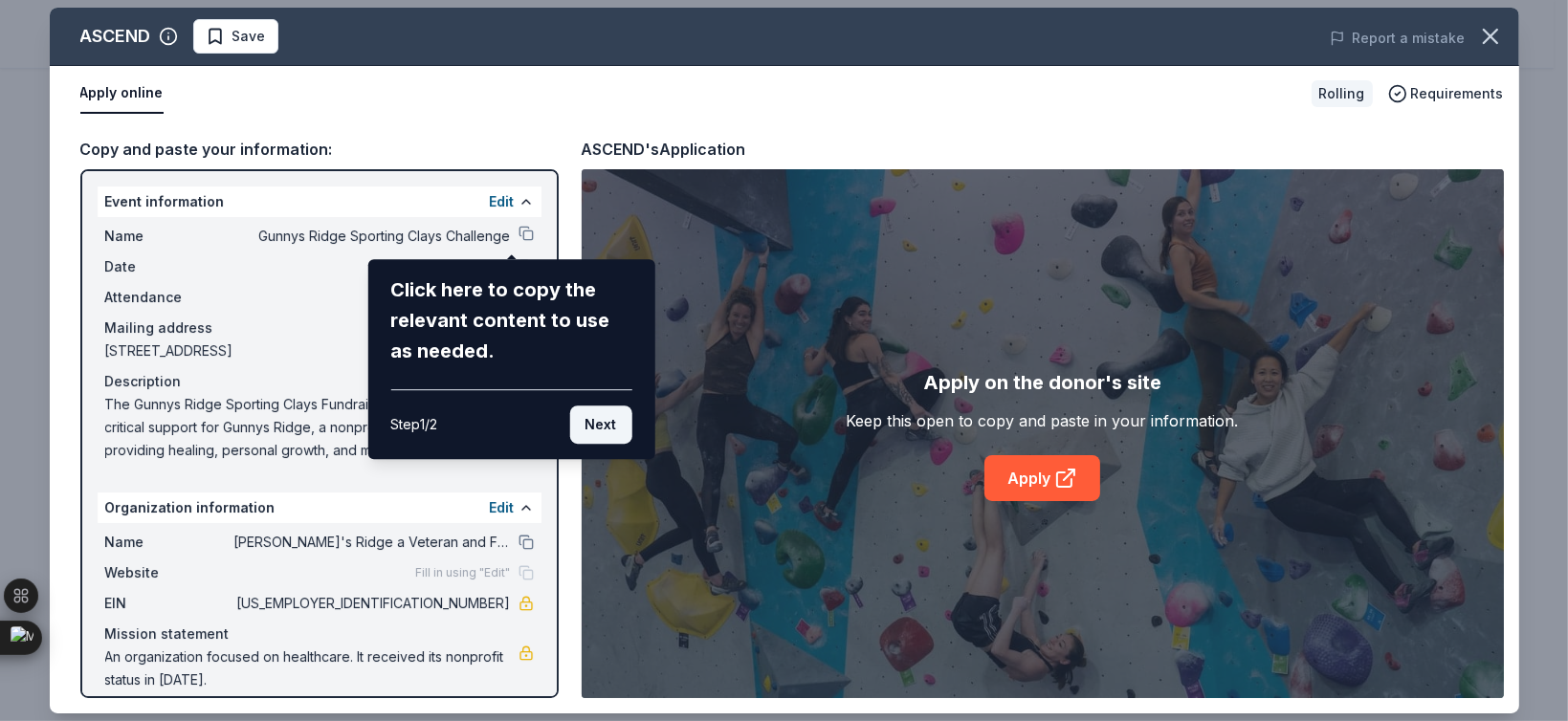
click at [598, 435] on button "Next" at bounding box center [600, 425] width 62 height 39
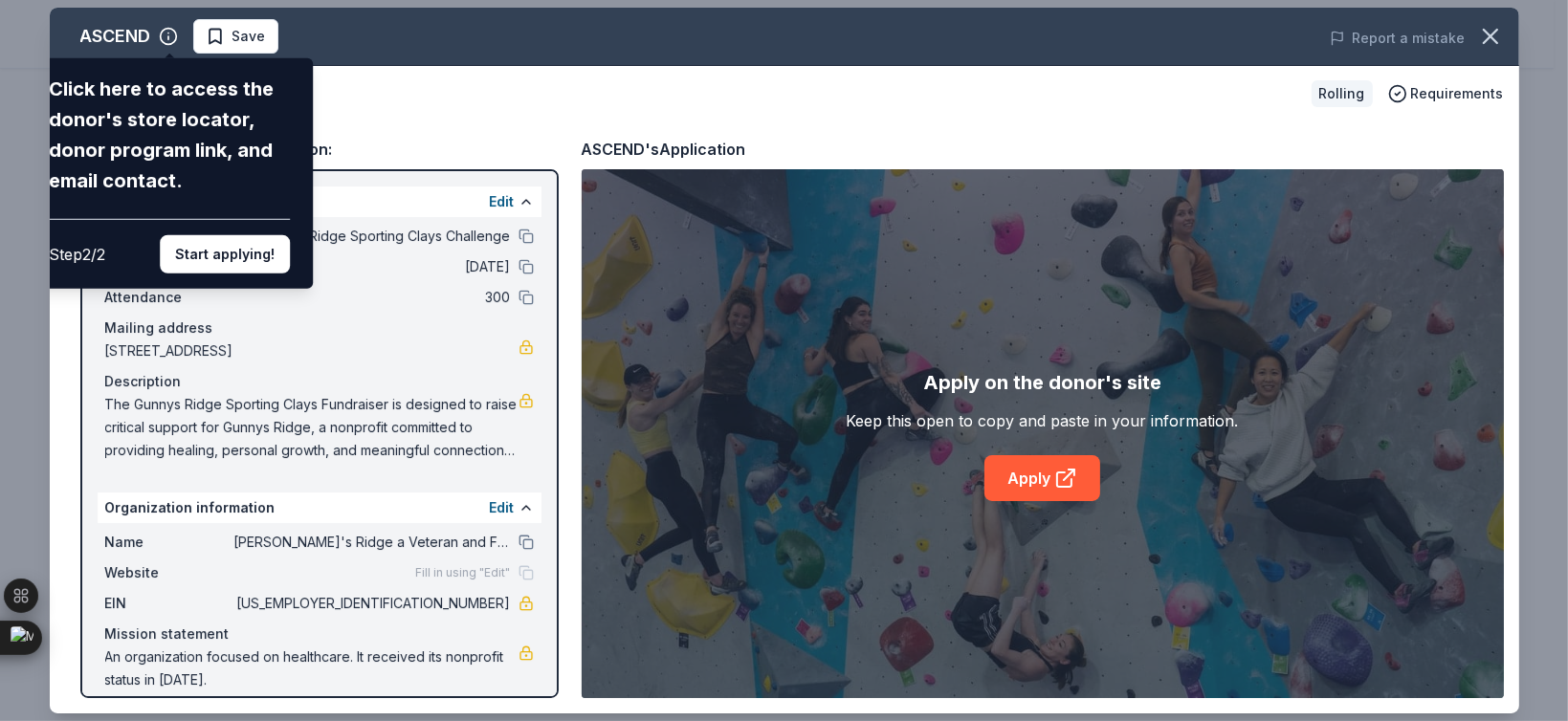
click at [1041, 477] on div "ASCEND Click here to access the donor's store locator, donor program link, and …" at bounding box center [784, 360] width 1470 height 706
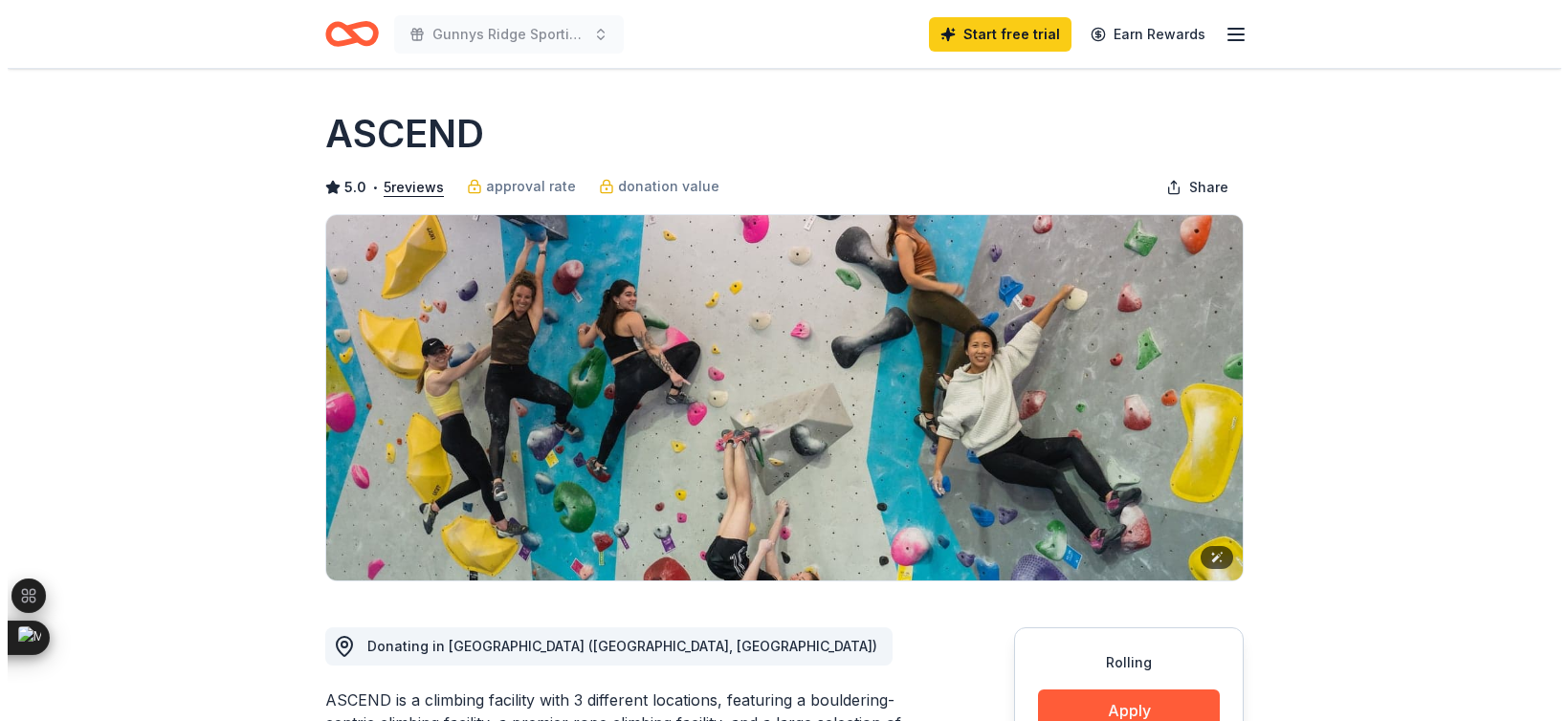
scroll to position [446, 0]
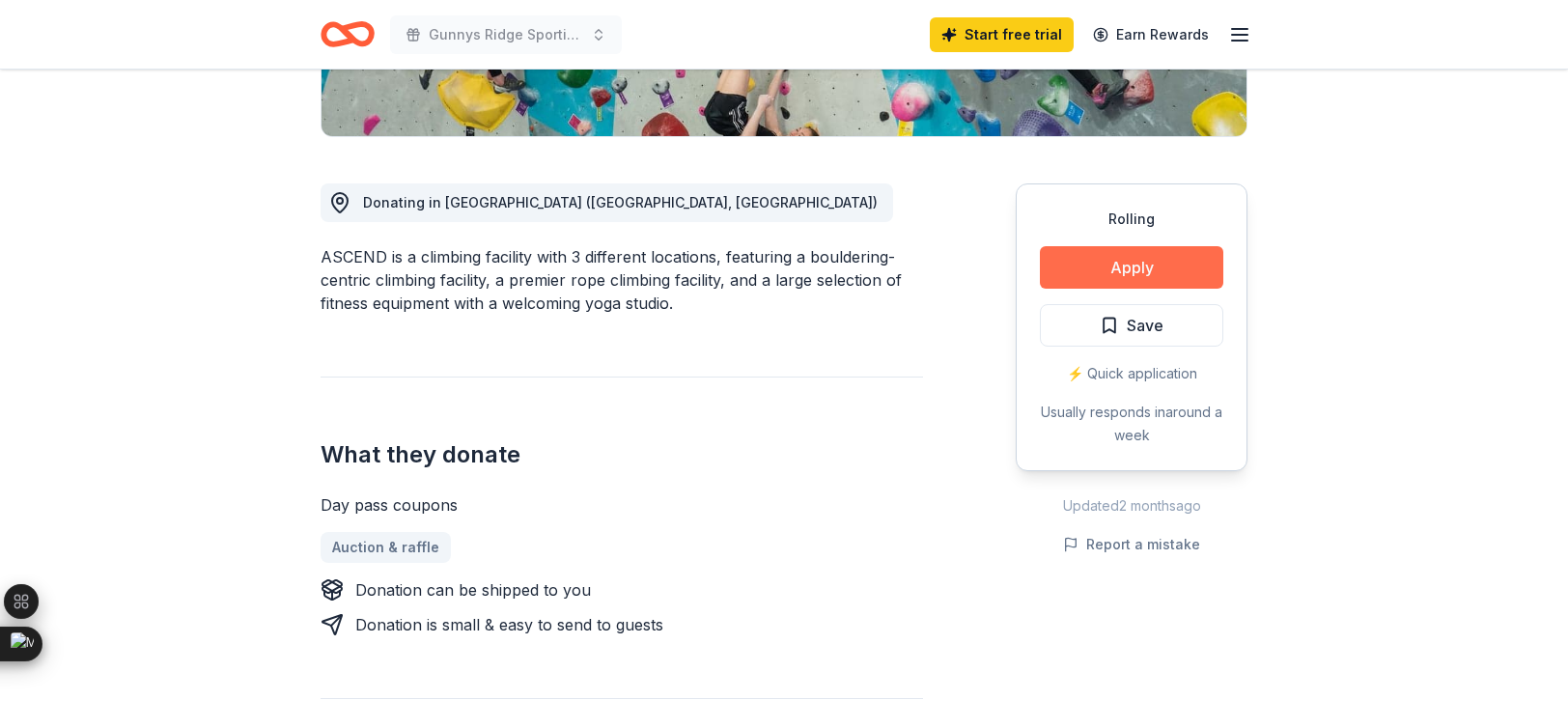
click at [1133, 270] on button "Apply" at bounding box center [1132, 267] width 184 height 43
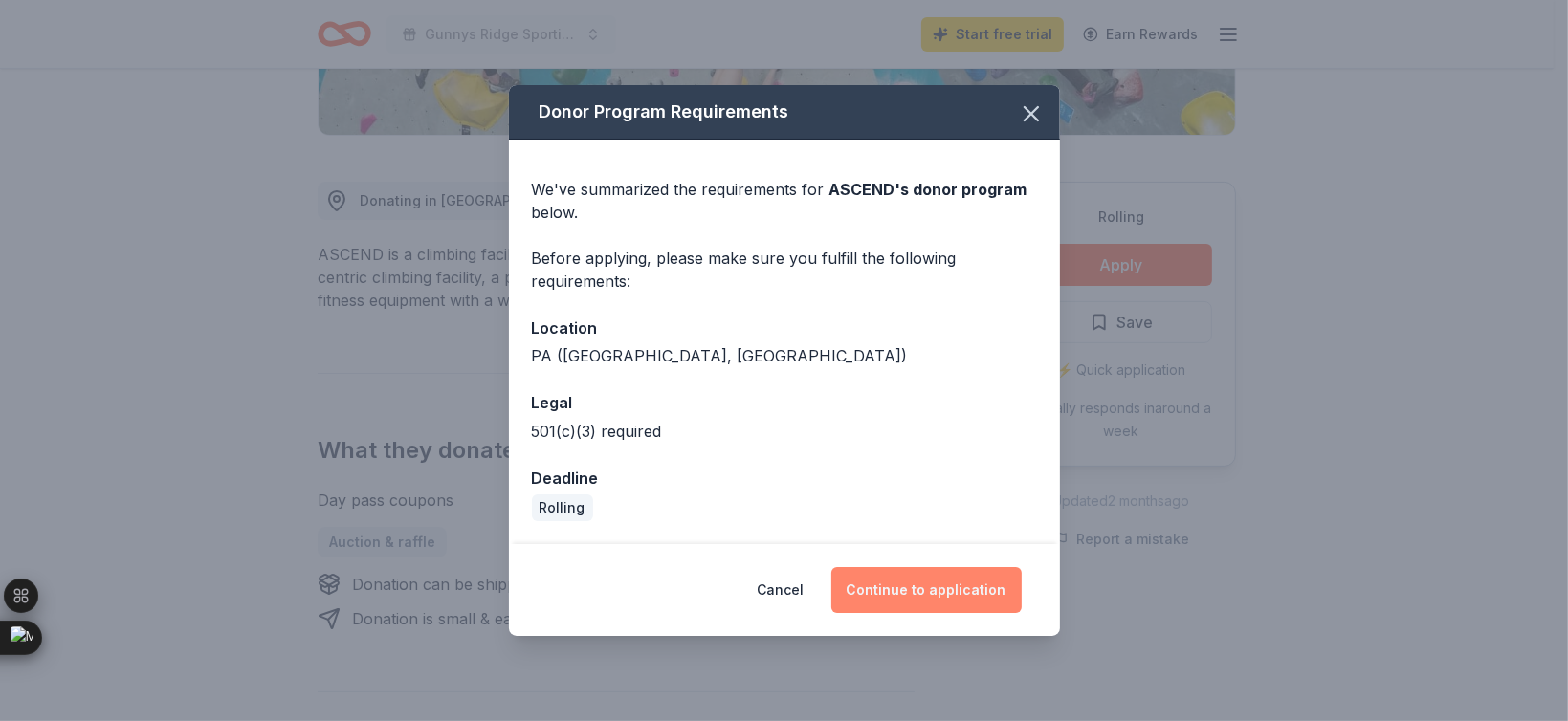
click at [902, 591] on button "Continue to application" at bounding box center [927, 590] width 190 height 46
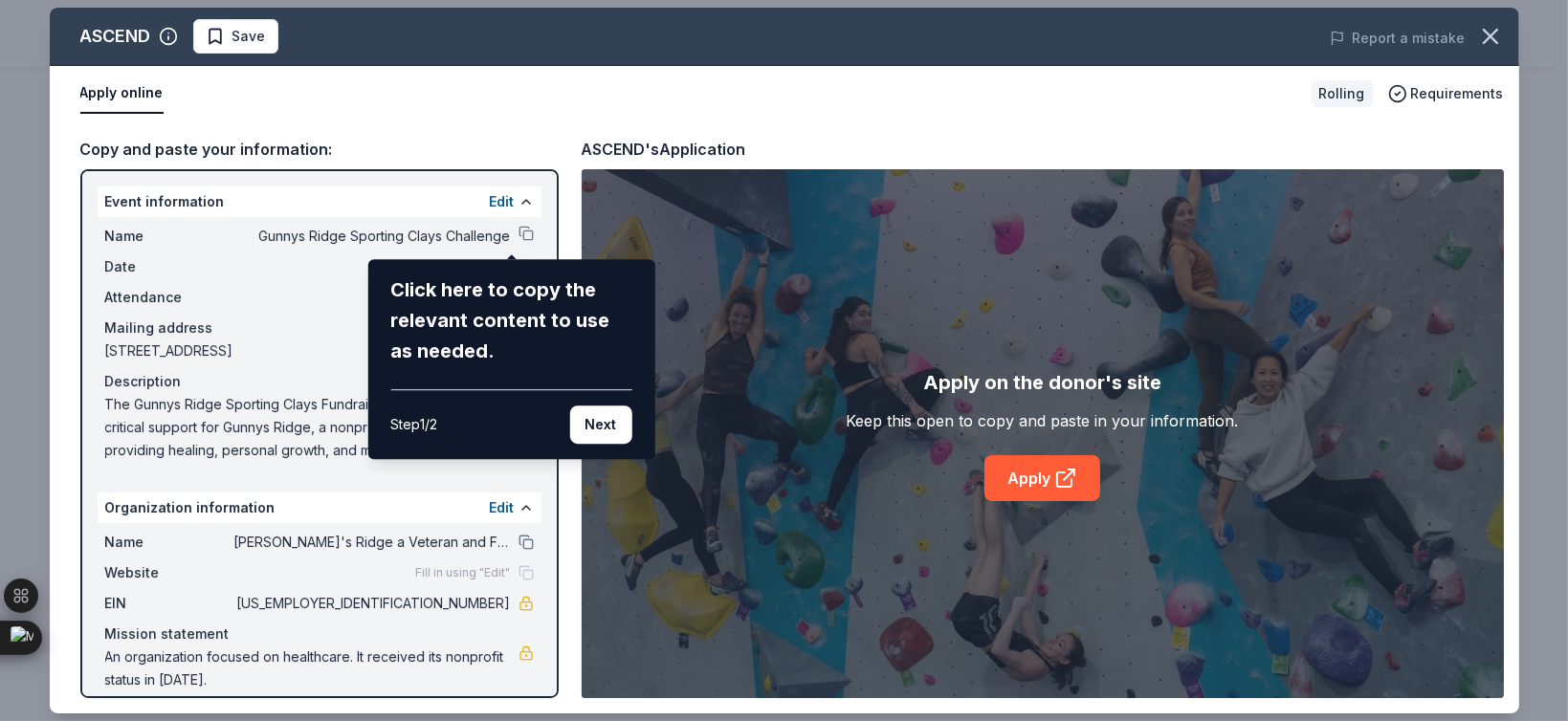
click at [501, 227] on div "ASCEND Save Report a mistake Apply online Rolling Requirements Copy and paste y…" at bounding box center [784, 360] width 1470 height 706
click at [610, 429] on button "Next" at bounding box center [600, 425] width 62 height 39
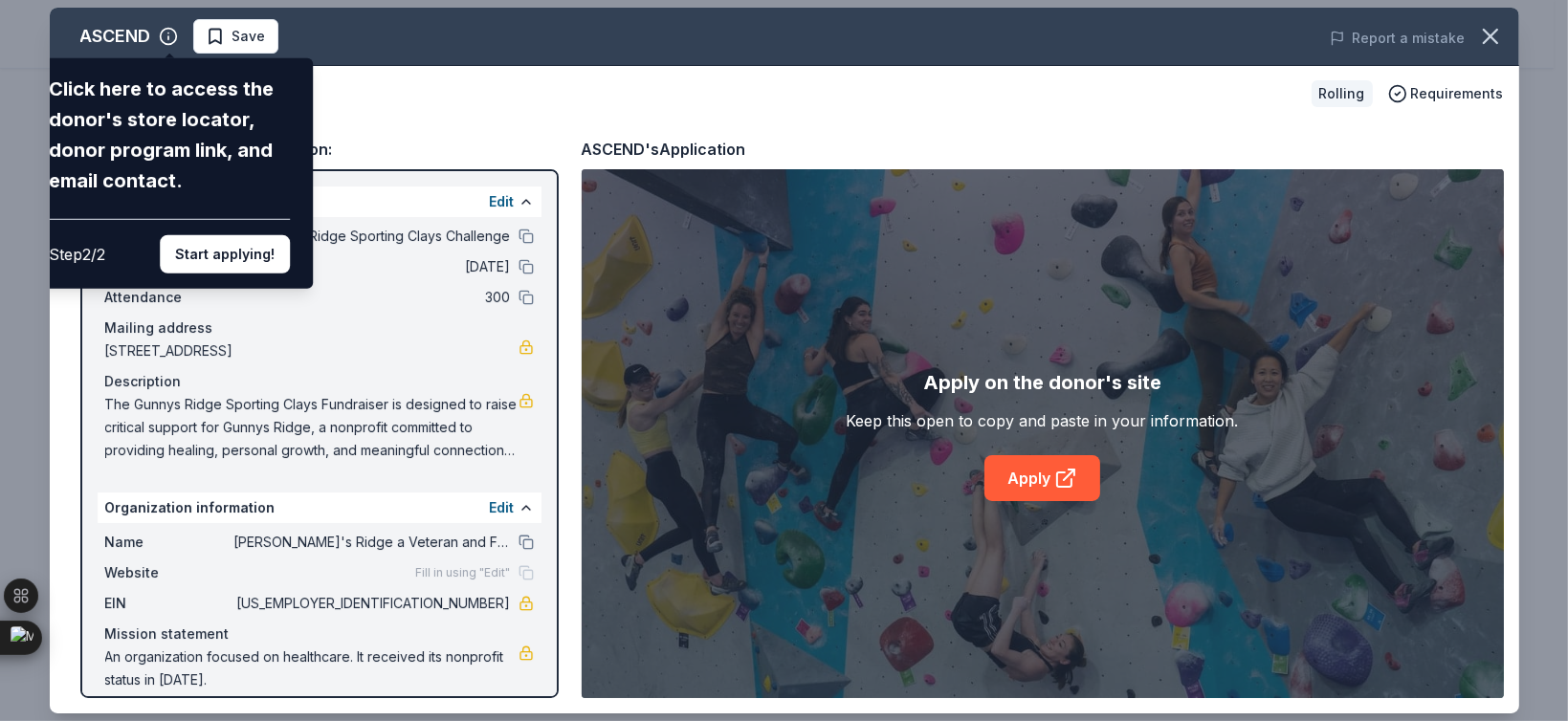
click at [1020, 479] on div "ASCEND Click here to access the donor's store locator, donor program link, and …" at bounding box center [784, 360] width 1470 height 706
click at [1041, 488] on div "ASCEND Click here to access the donor's store locator, donor program link, and …" at bounding box center [784, 360] width 1470 height 706
click at [1077, 483] on div "ASCEND Click here to access the donor's store locator, donor program link, and …" at bounding box center [784, 360] width 1470 height 706
click at [201, 256] on button "Start applying!" at bounding box center [224, 255] width 130 height 39
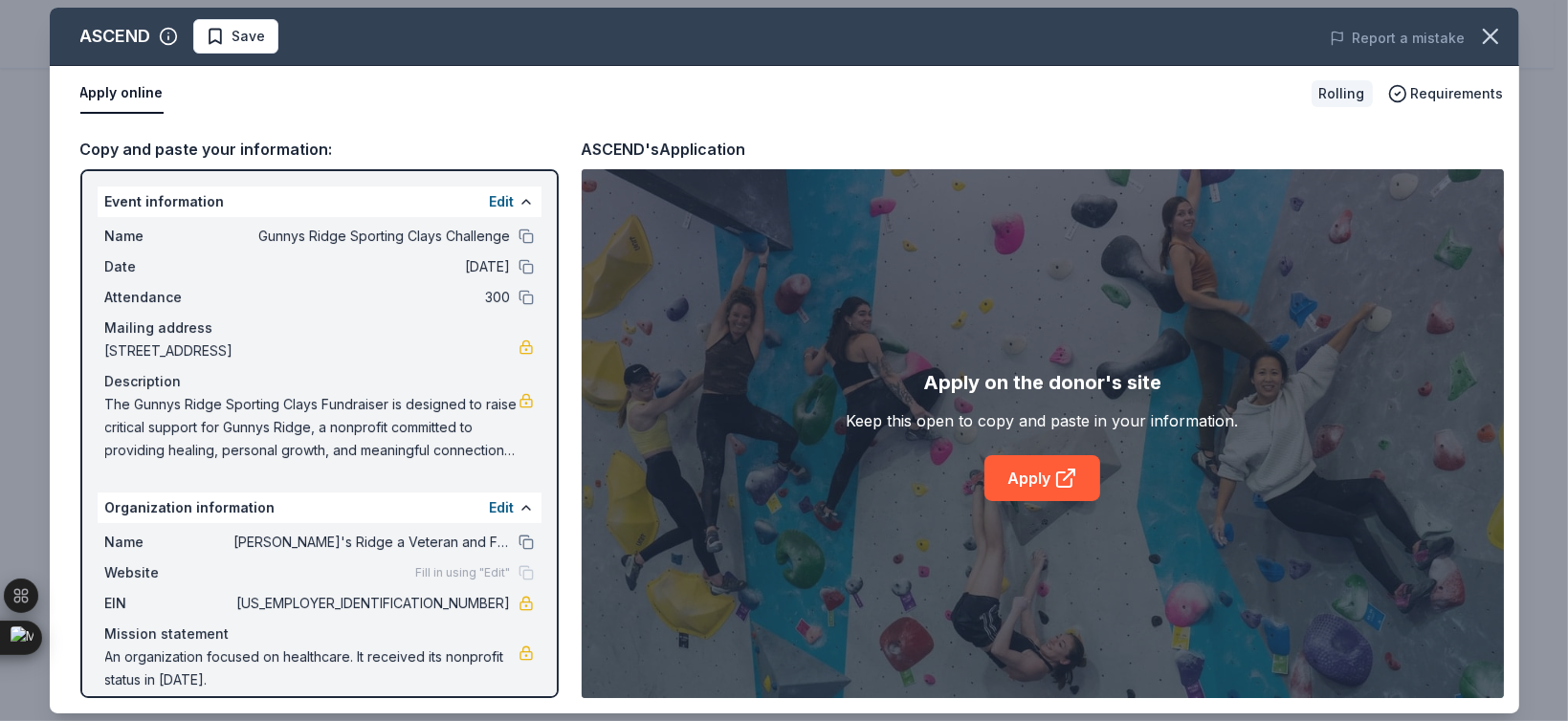
click at [1013, 486] on div "ASCEND Save Report a mistake Apply online Rolling Requirements Copy and paste y…" at bounding box center [784, 360] width 1470 height 706
click at [1053, 479] on link "Apply" at bounding box center [1042, 478] width 116 height 46
click at [345, 430] on span "The Gunnys Ridge Sporting Clays Fundraiser is designed to raise critical suppor…" at bounding box center [311, 428] width 413 height 69
click at [355, 451] on span "The Gunnys Ridge Sporting Clays Fundraiser is designed to raise critical suppor…" at bounding box center [311, 428] width 413 height 69
click at [494, 511] on button "Edit" at bounding box center [502, 507] width 25 height 23
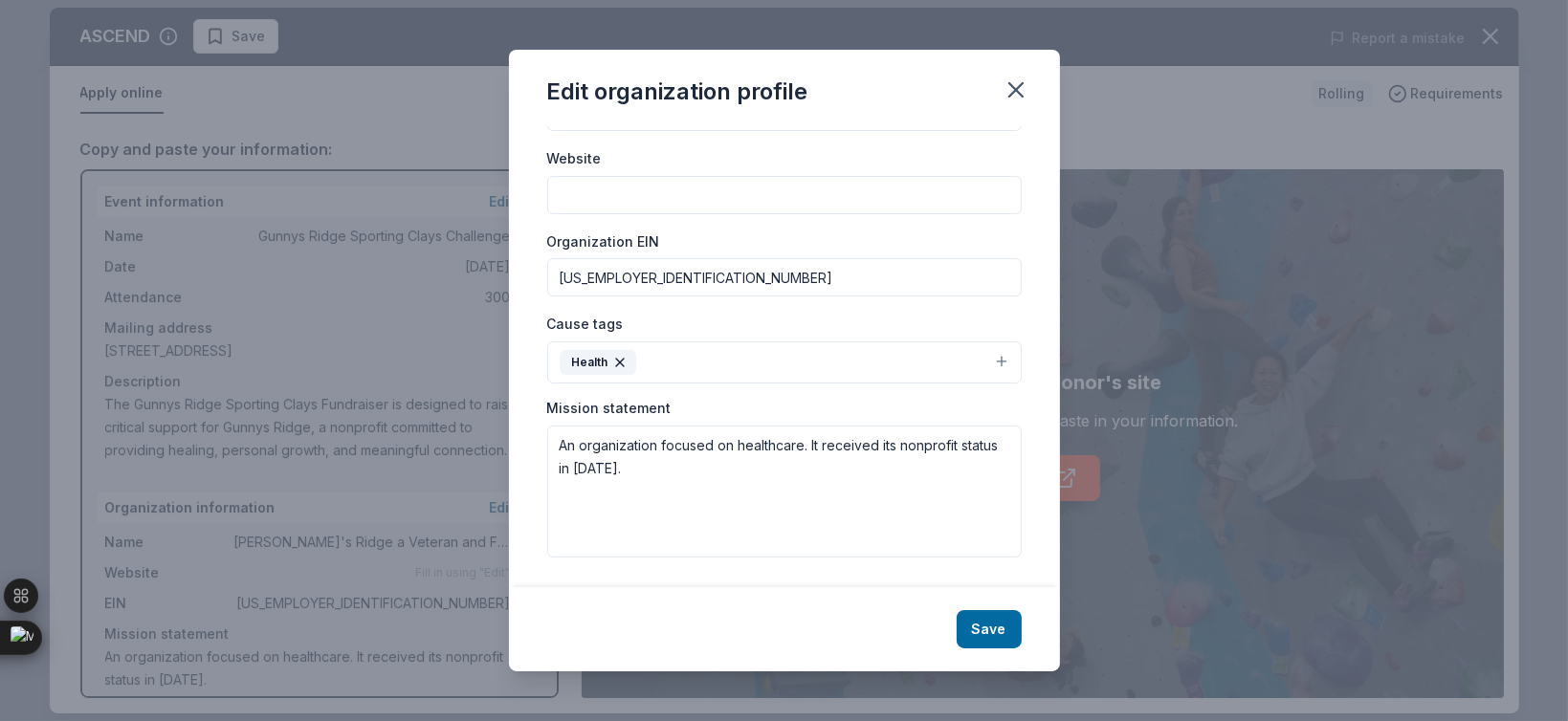
scroll to position [0, 0]
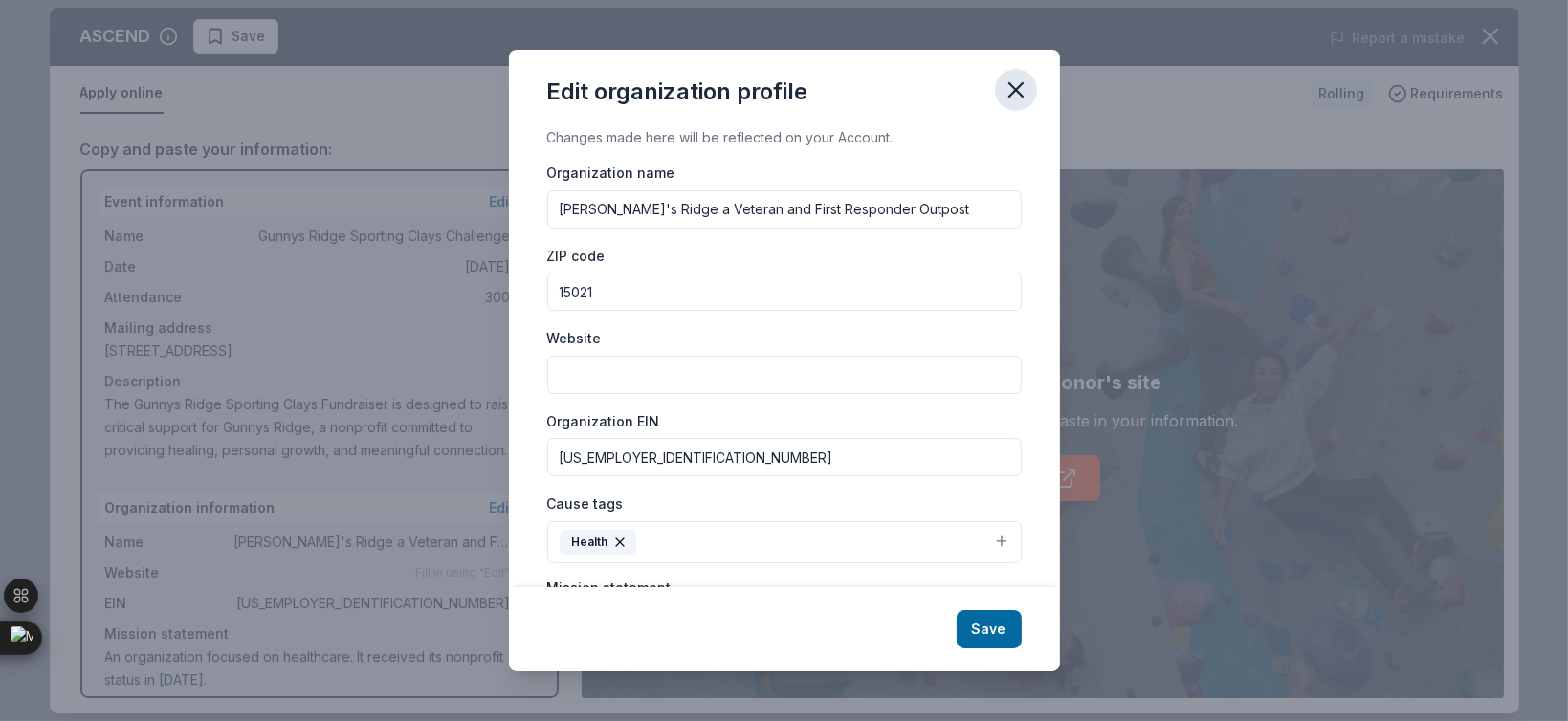
click at [1011, 92] on icon "button" at bounding box center [1016, 90] width 14 height 14
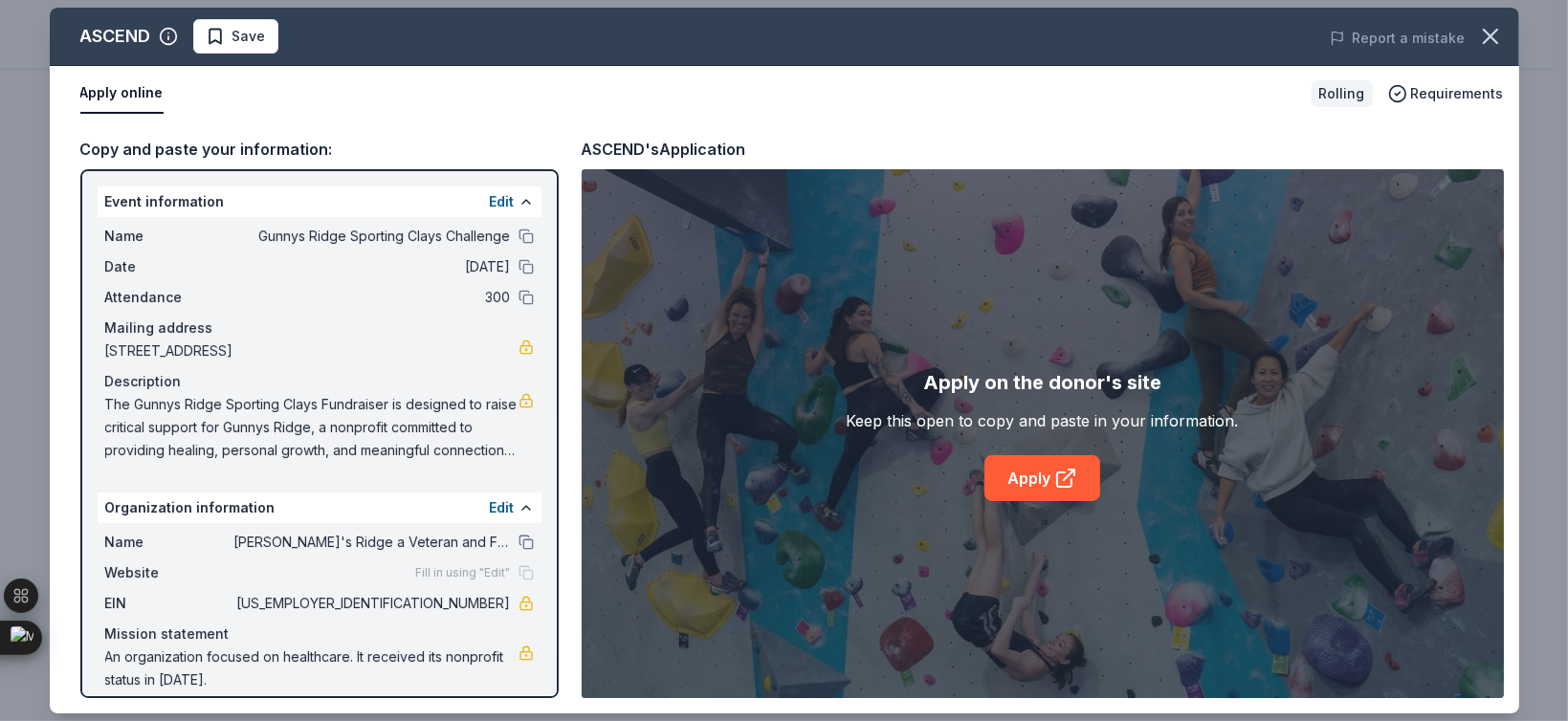
click at [310, 352] on span "[STREET_ADDRESS]" at bounding box center [311, 351] width 413 height 23
click at [492, 204] on button "Edit" at bounding box center [502, 201] width 25 height 23
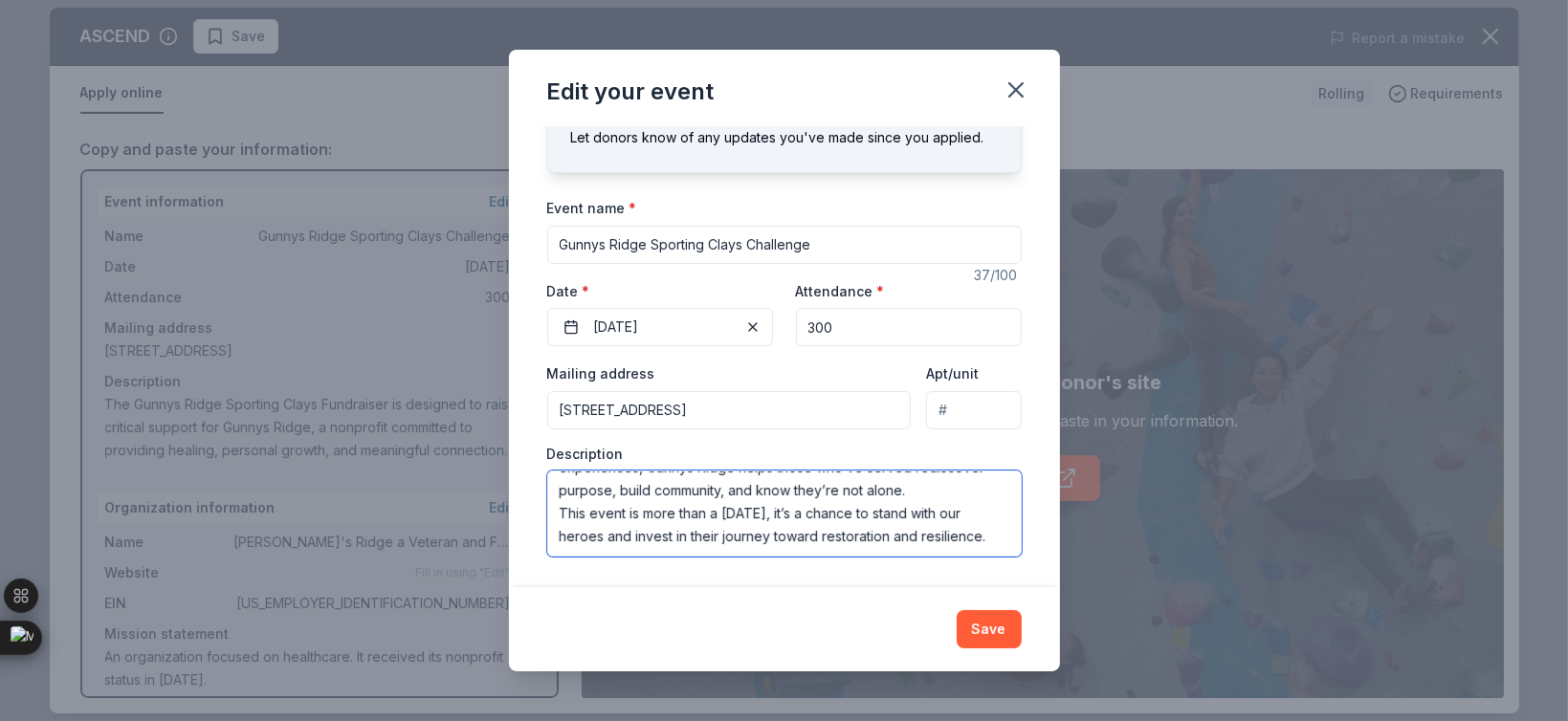
scroll to position [183, 0]
drag, startPoint x: 561, startPoint y: 490, endPoint x: 709, endPoint y: 569, distance: 167.8
click at [709, 569] on div "Changes made here will update the Event too. Update donors you've applied to Le…" at bounding box center [784, 358] width 551 height 462
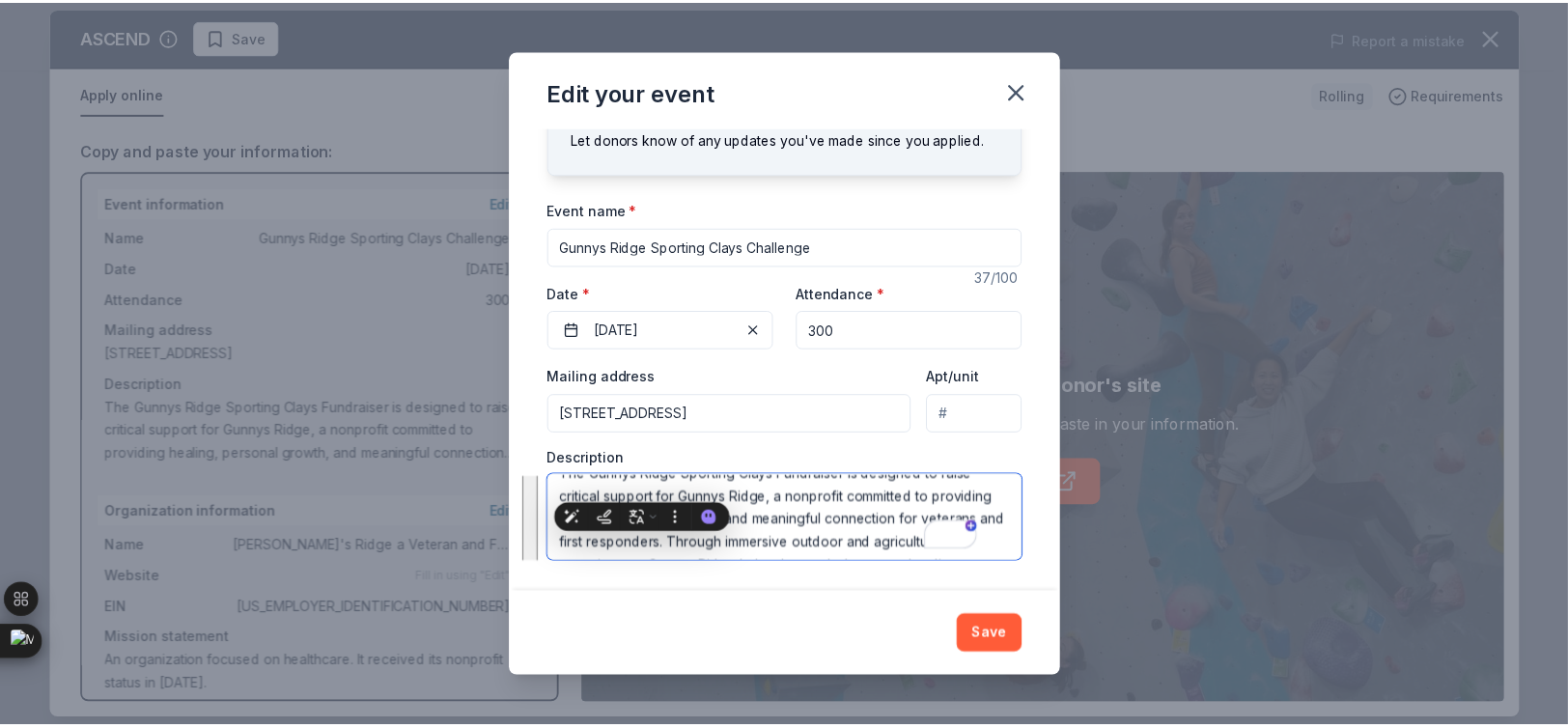
scroll to position [0, 0]
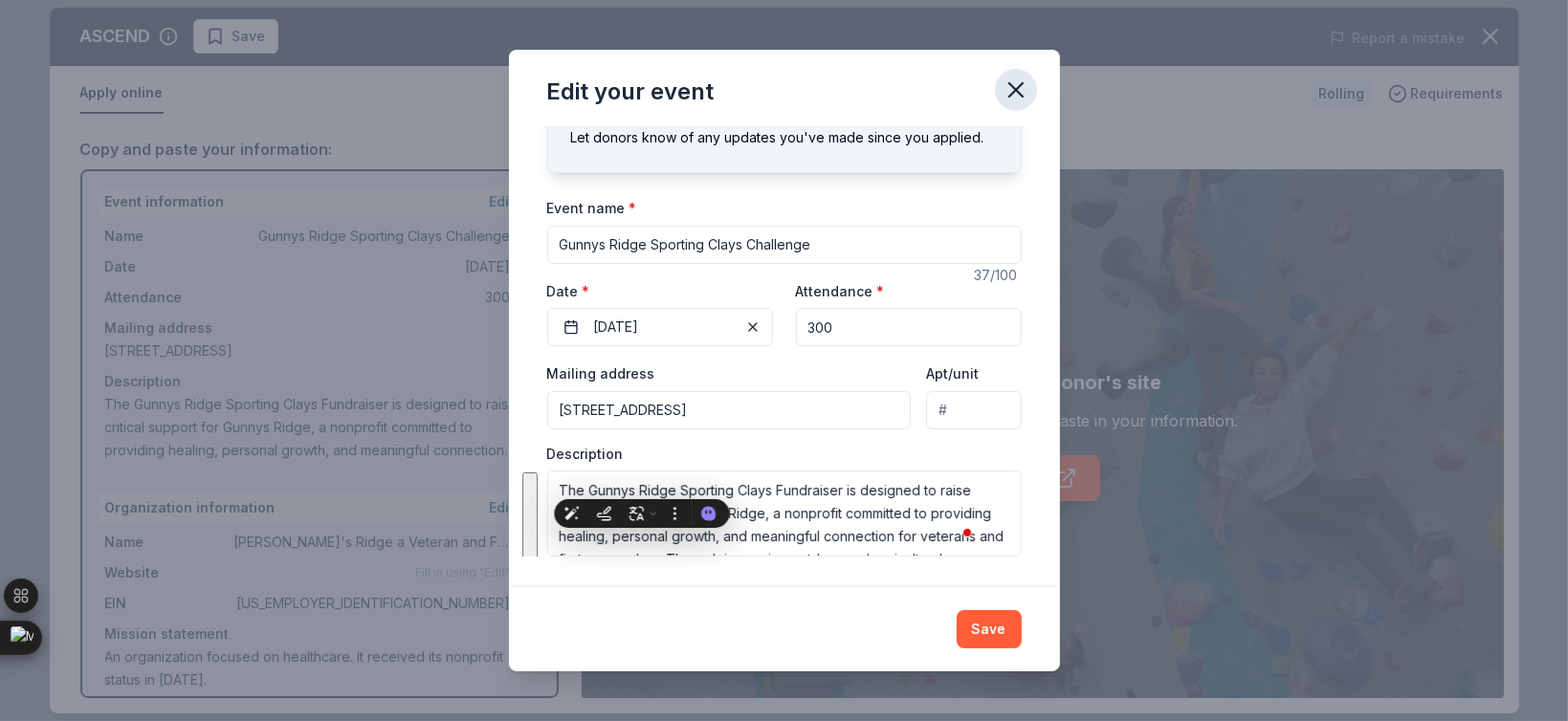
click at [1031, 98] on button "button" at bounding box center [1016, 90] width 43 height 43
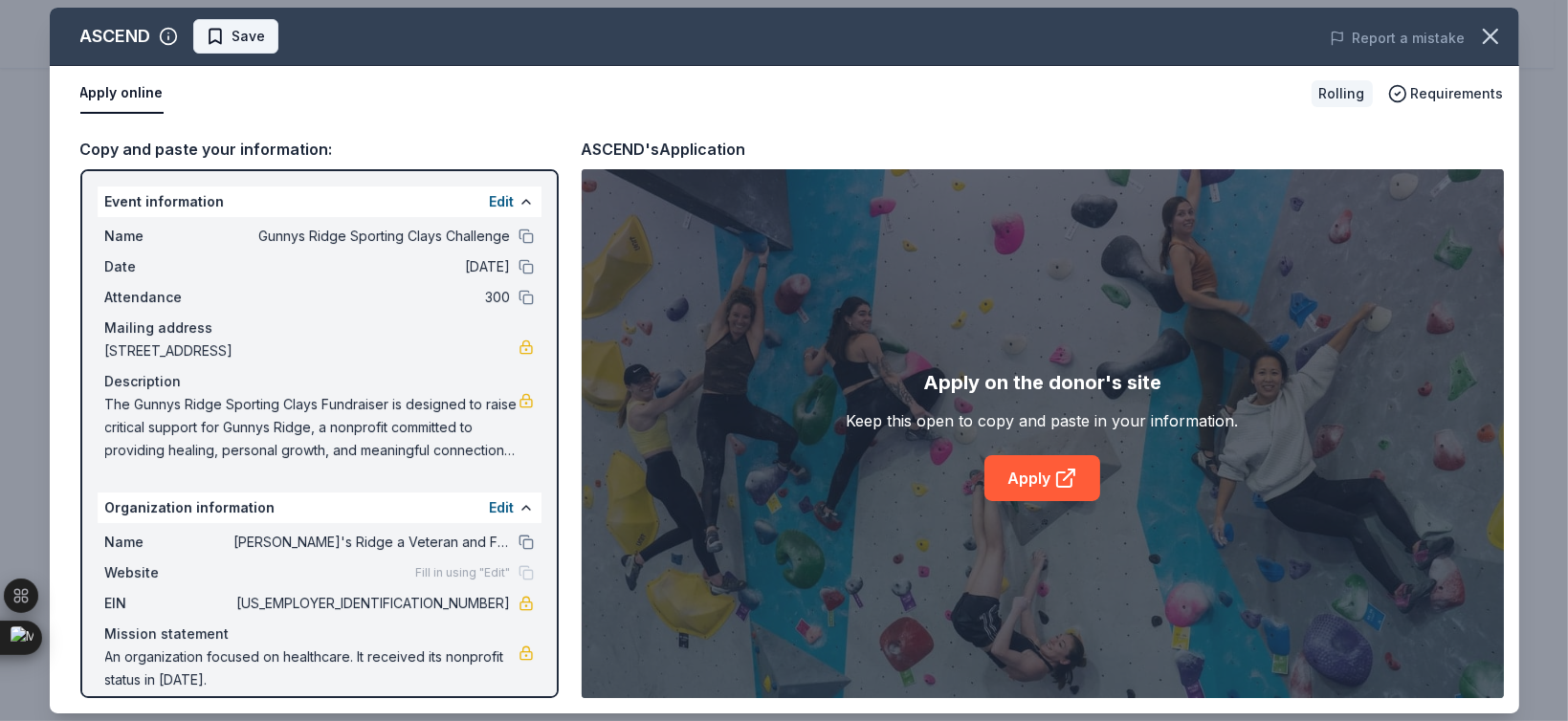
click at [244, 45] on span "Save" at bounding box center [250, 36] width 34 height 23
click at [1486, 47] on icon "button" at bounding box center [1491, 36] width 27 height 27
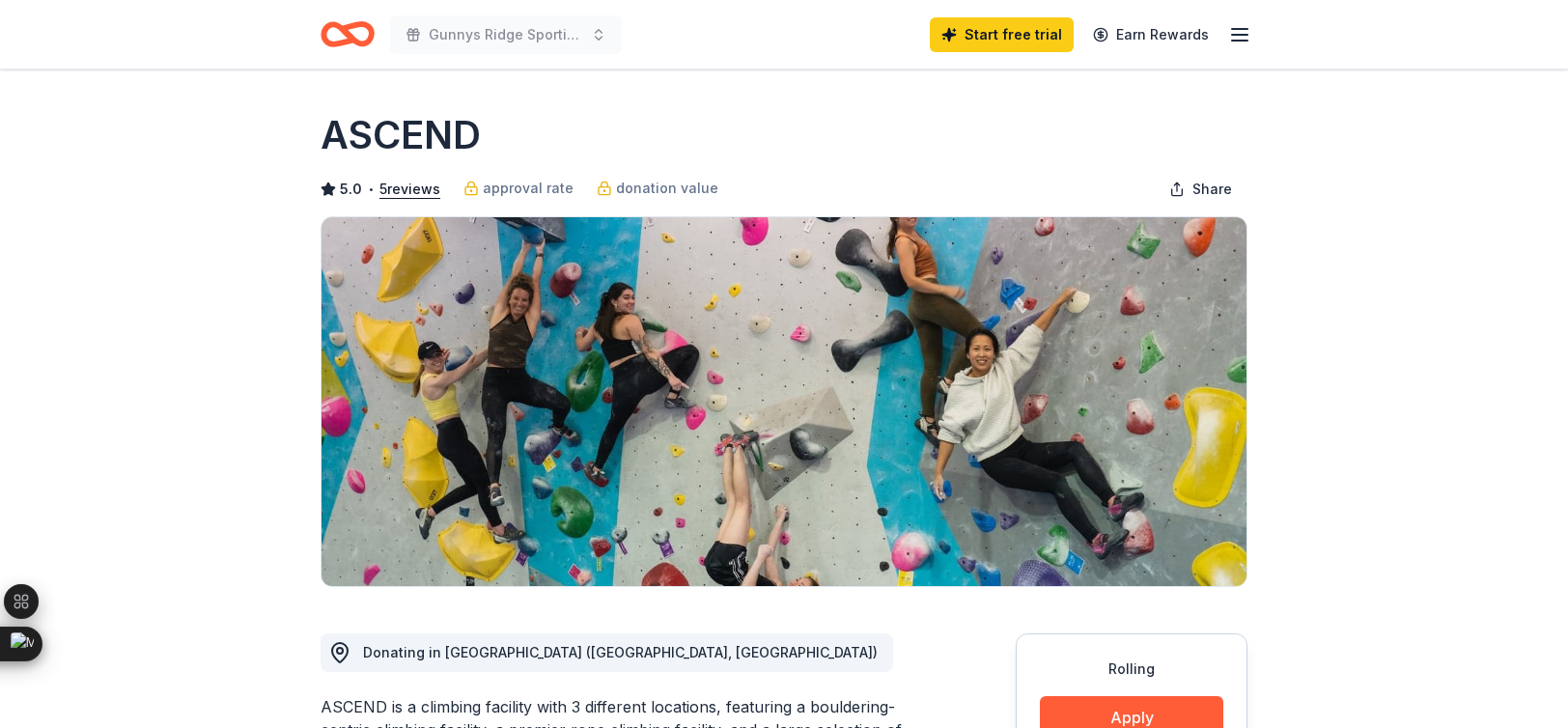
scroll to position [450, 0]
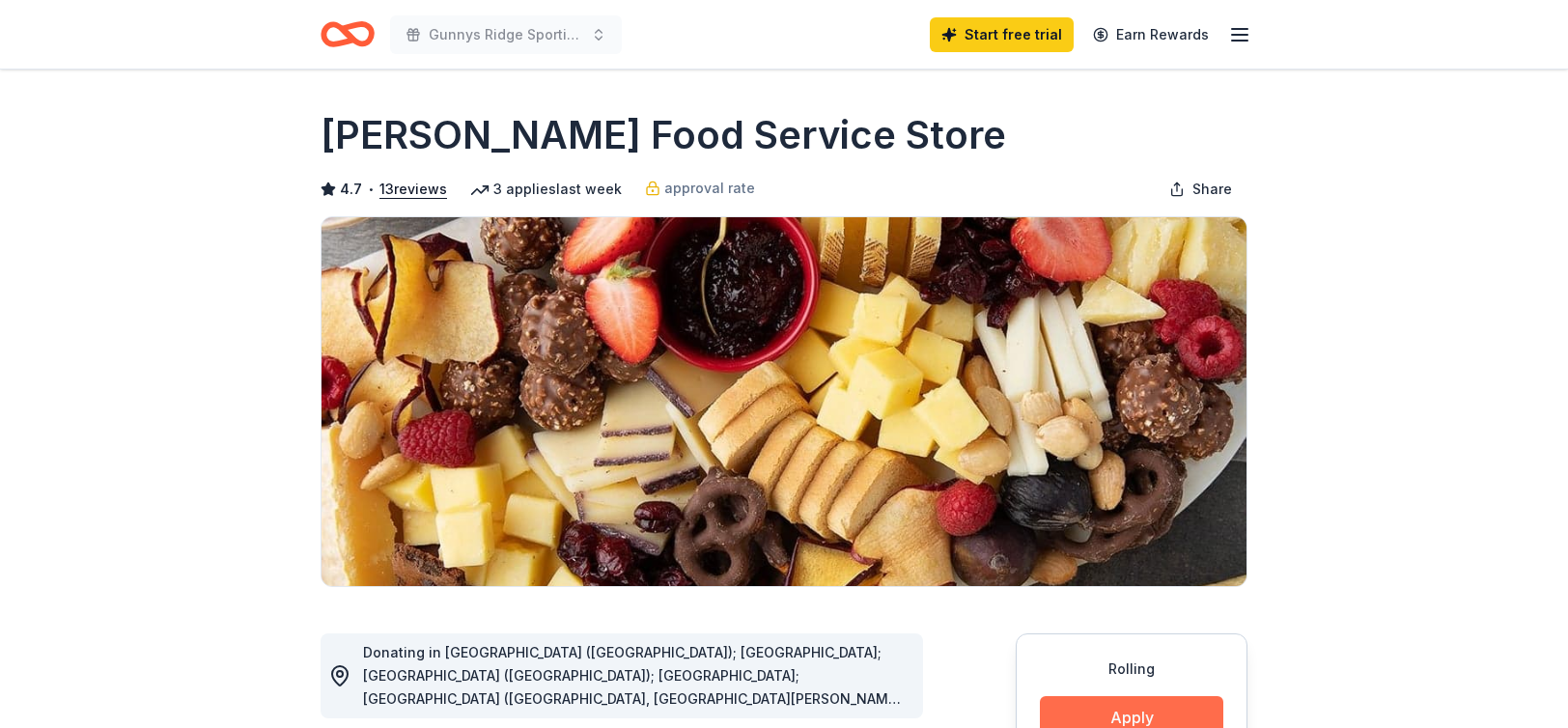
click at [1055, 697] on button "Apply" at bounding box center [1132, 718] width 184 height 43
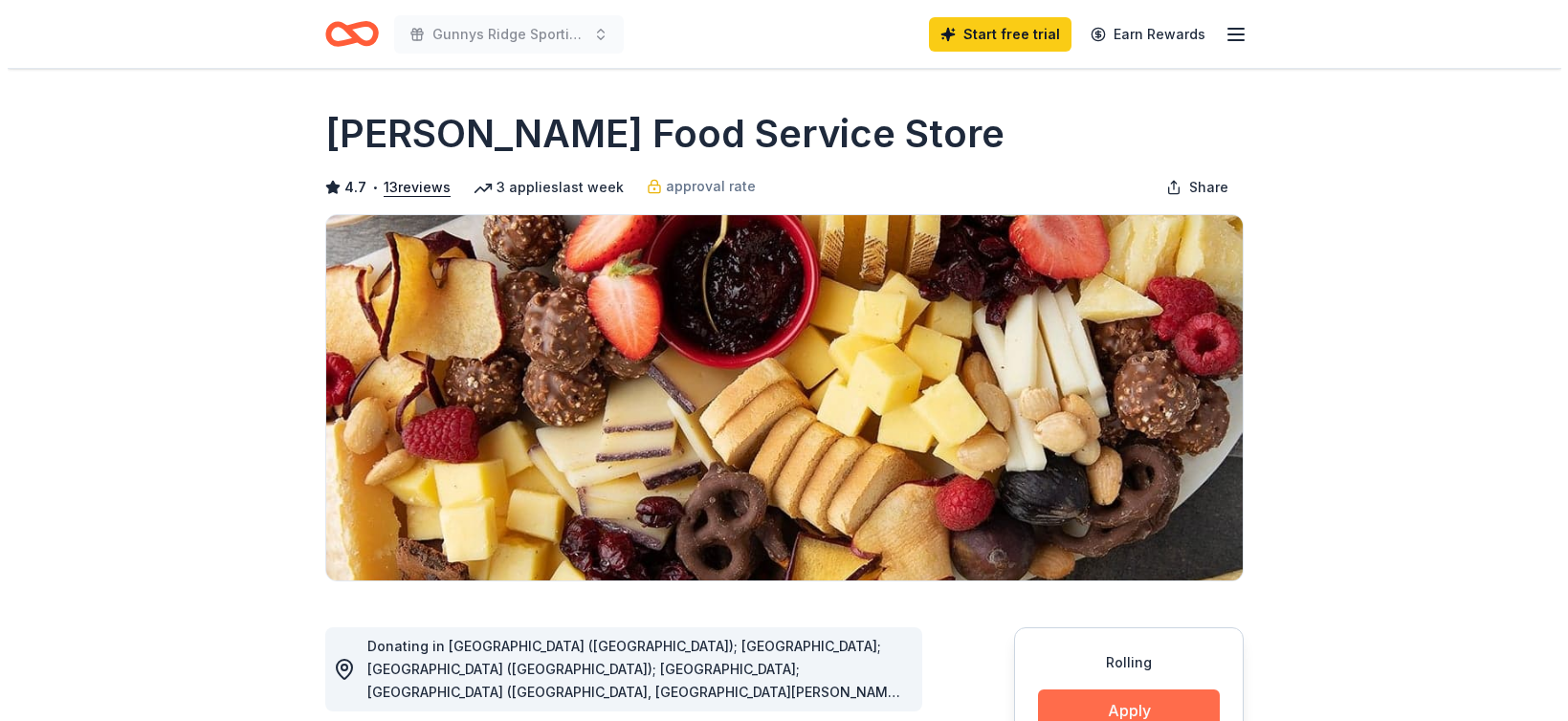
scroll to position [446, 0]
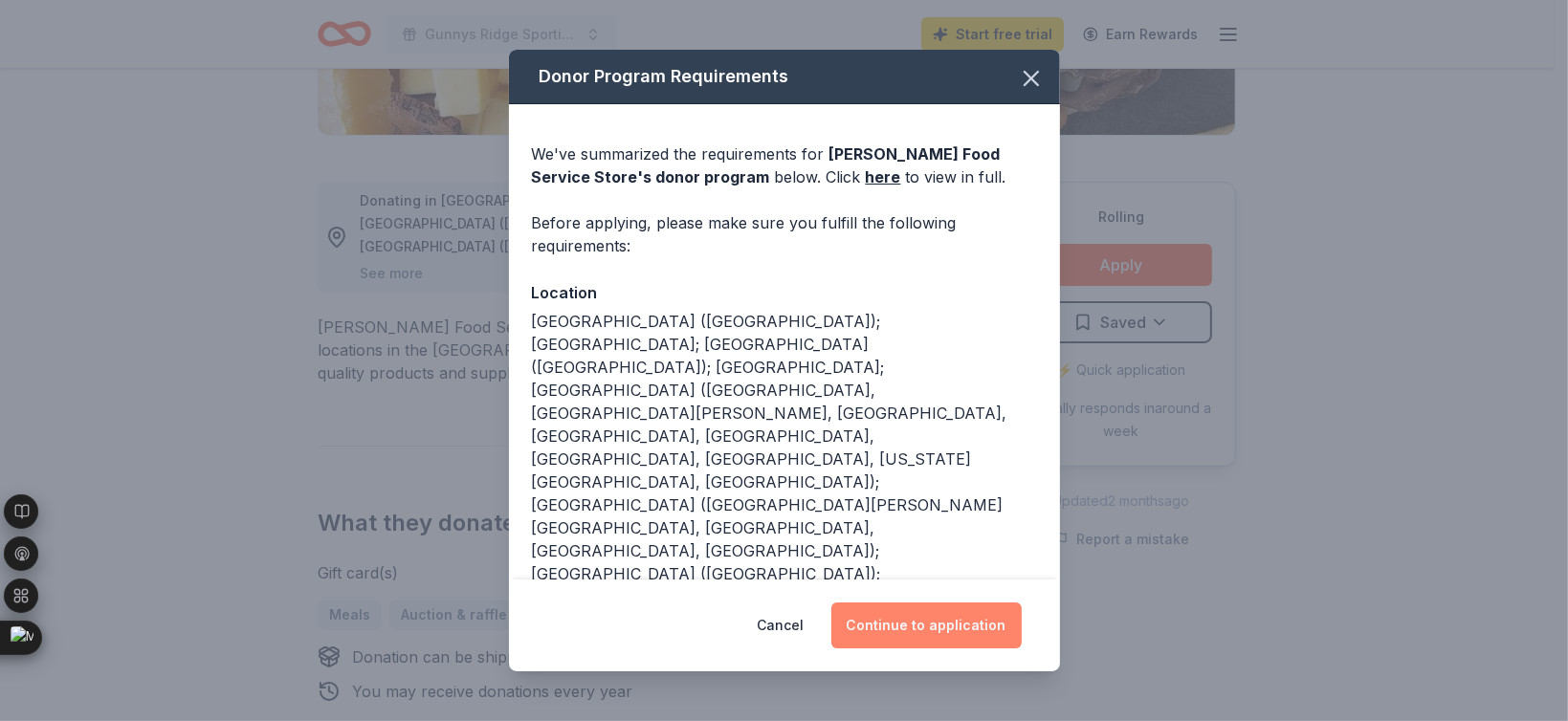
click at [921, 627] on button "Continue to application" at bounding box center [927, 626] width 190 height 46
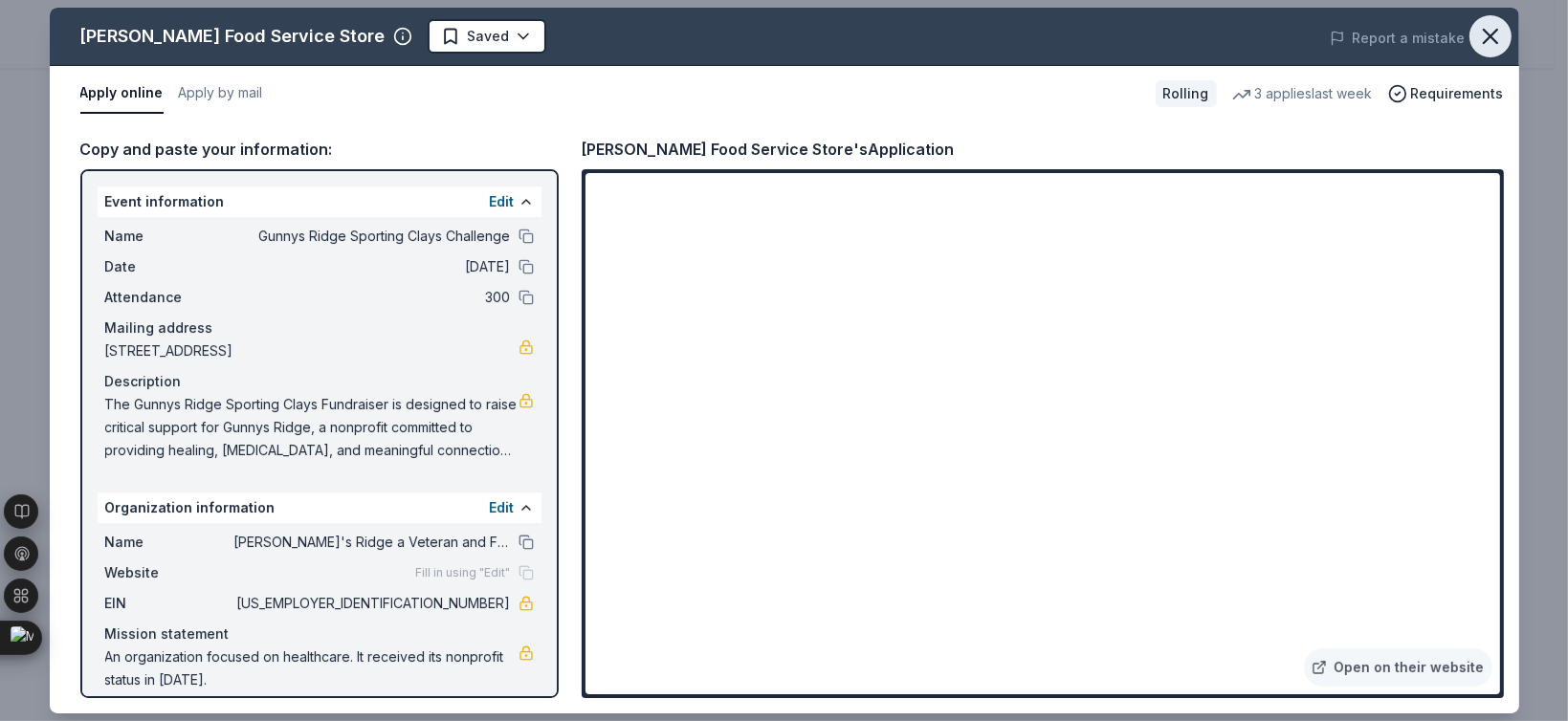
click at [1494, 27] on icon "button" at bounding box center [1491, 36] width 27 height 27
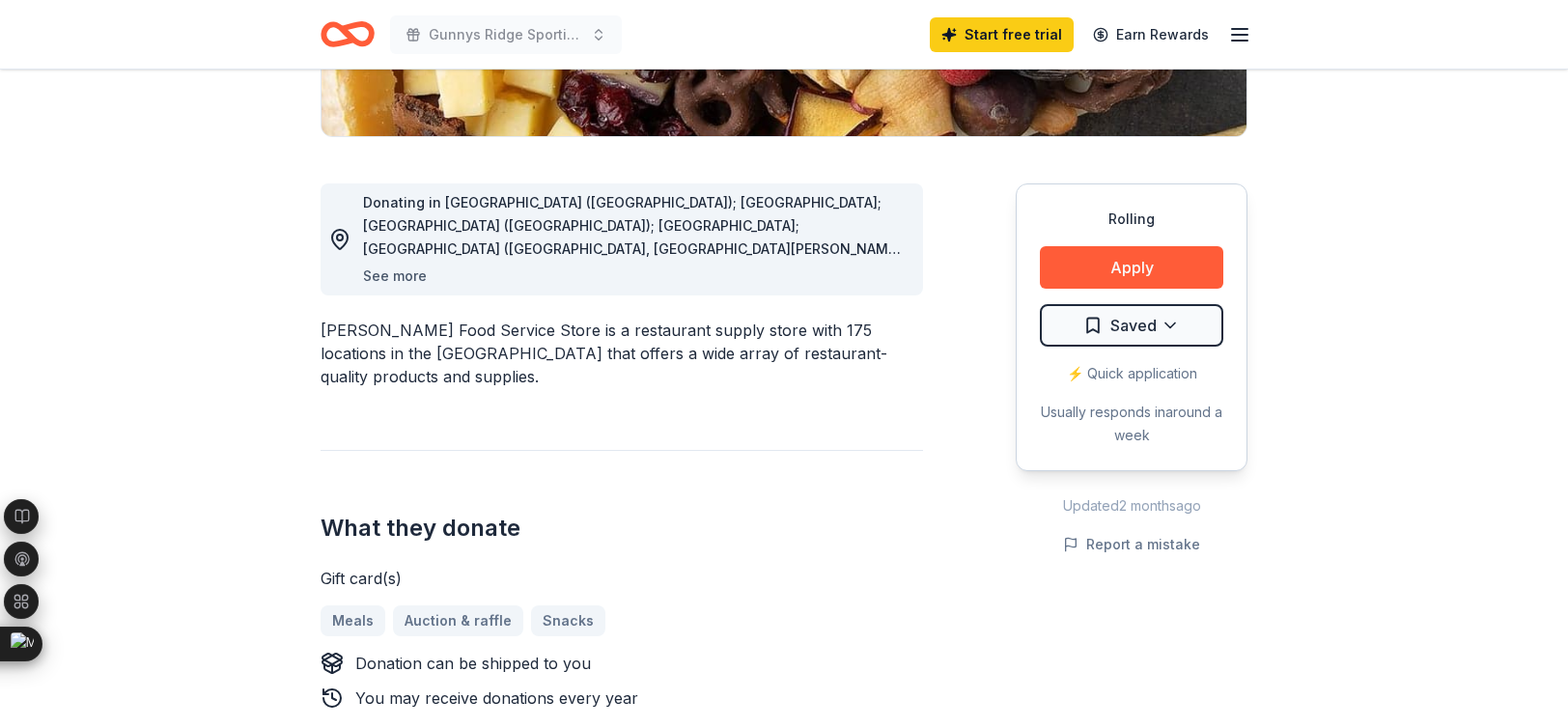
click at [413, 277] on button "See more" at bounding box center [395, 276] width 64 height 23
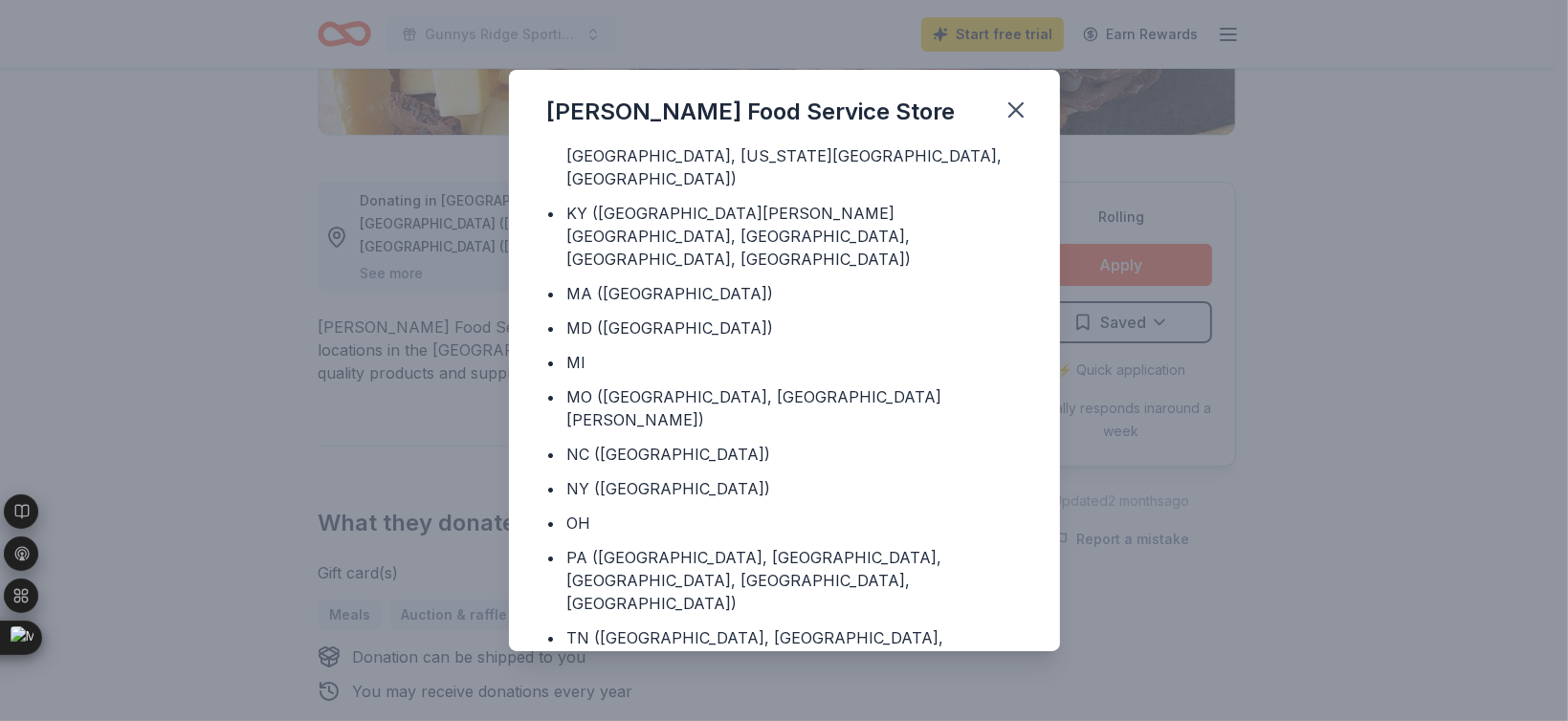
scroll to position [253, 0]
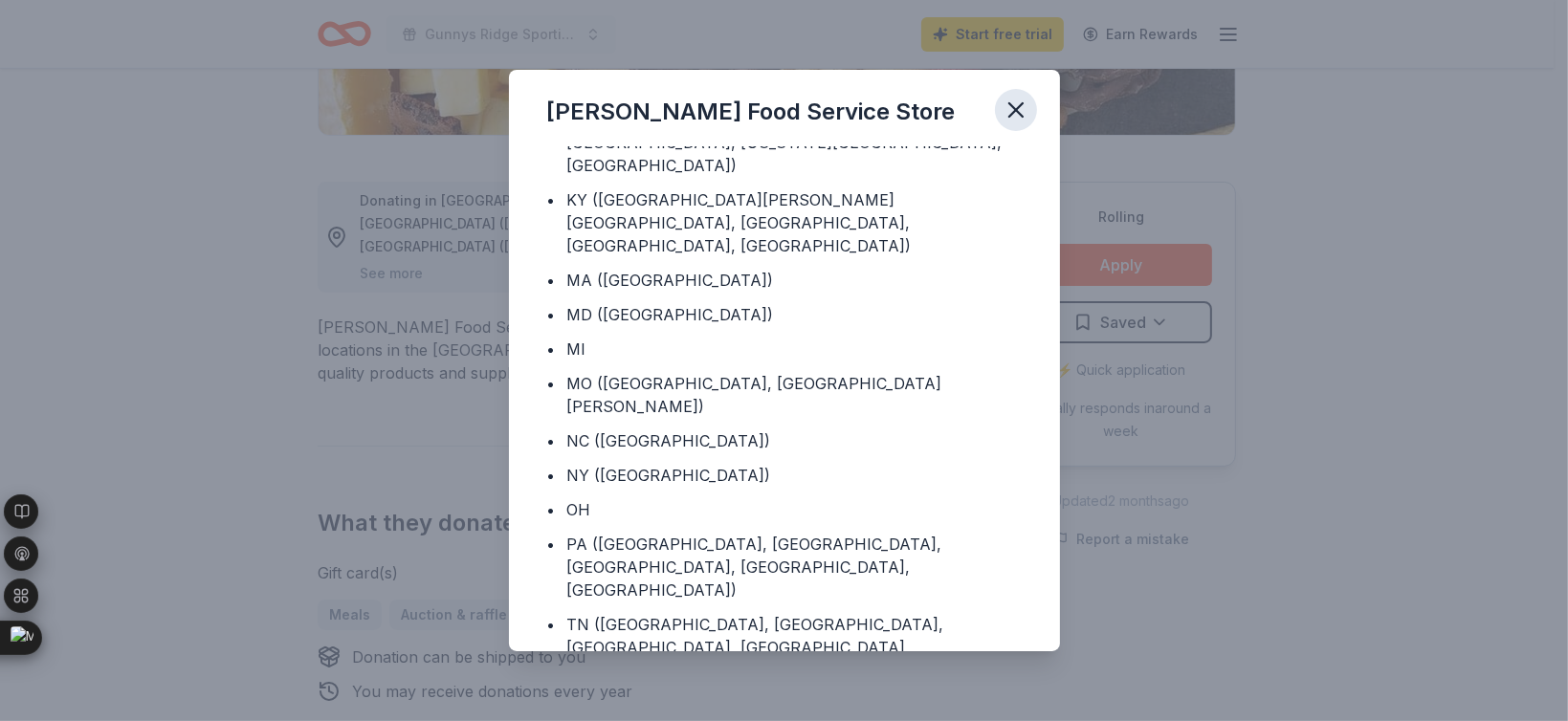
click at [1026, 111] on icon "button" at bounding box center [1015, 110] width 27 height 27
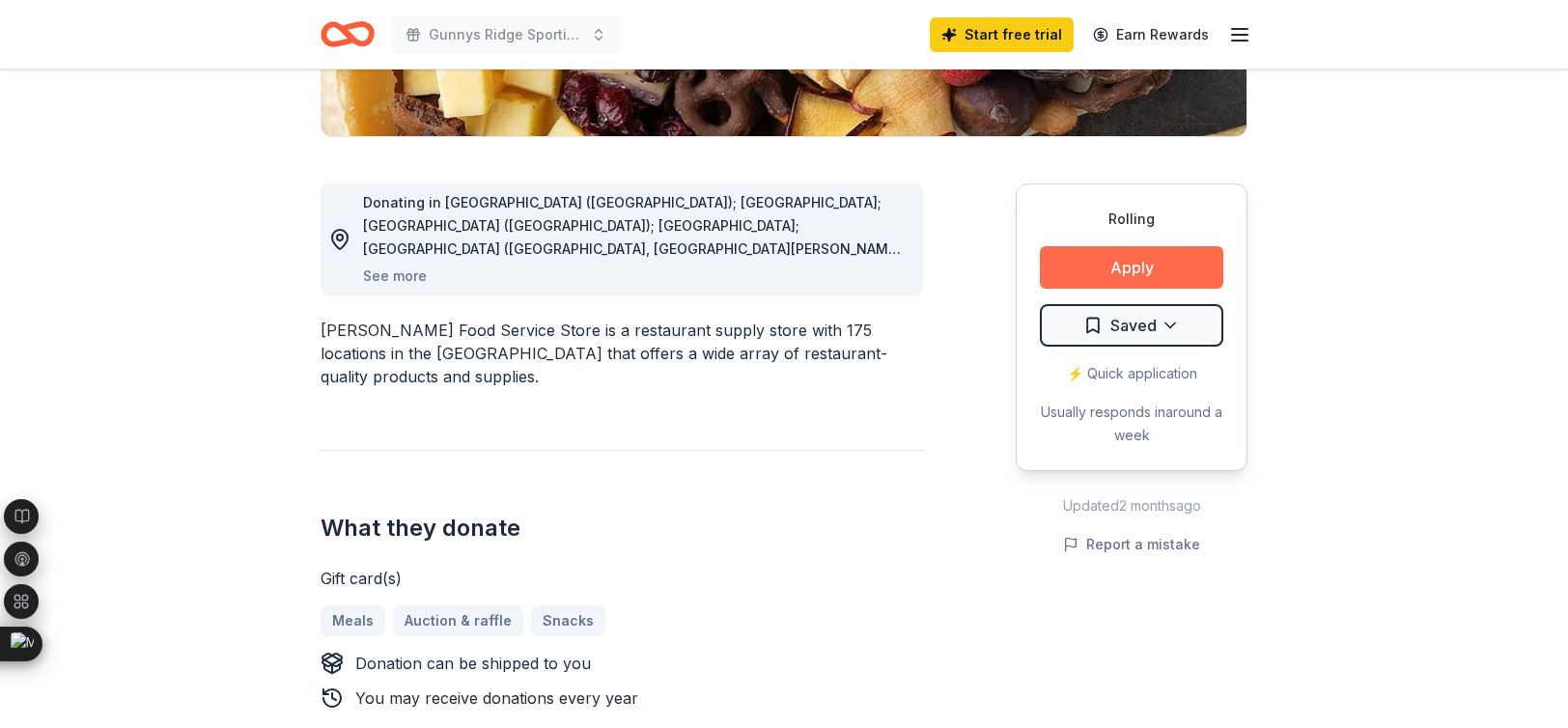
click at [1097, 268] on button "Apply" at bounding box center [1132, 267] width 184 height 43
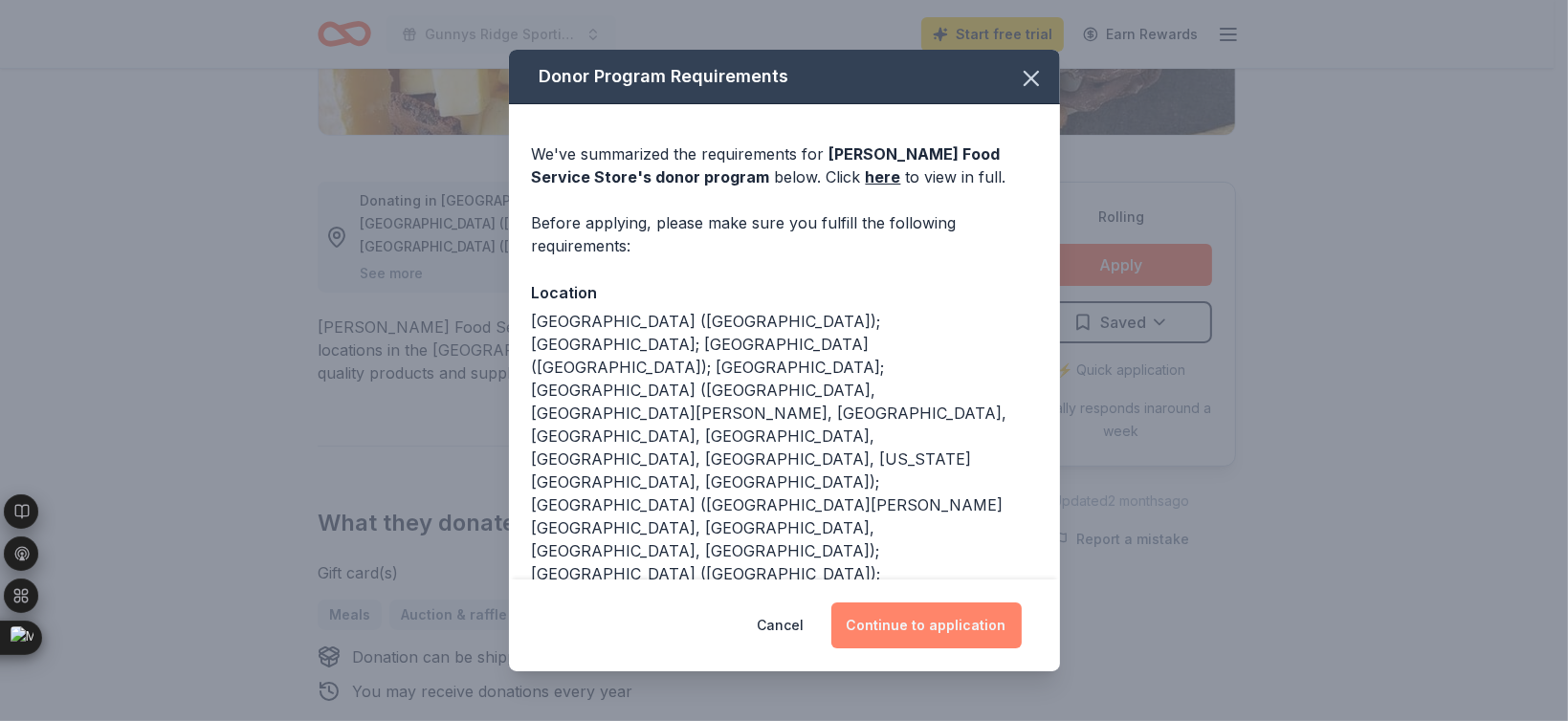
click at [889, 640] on button "Continue to application" at bounding box center [927, 626] width 190 height 46
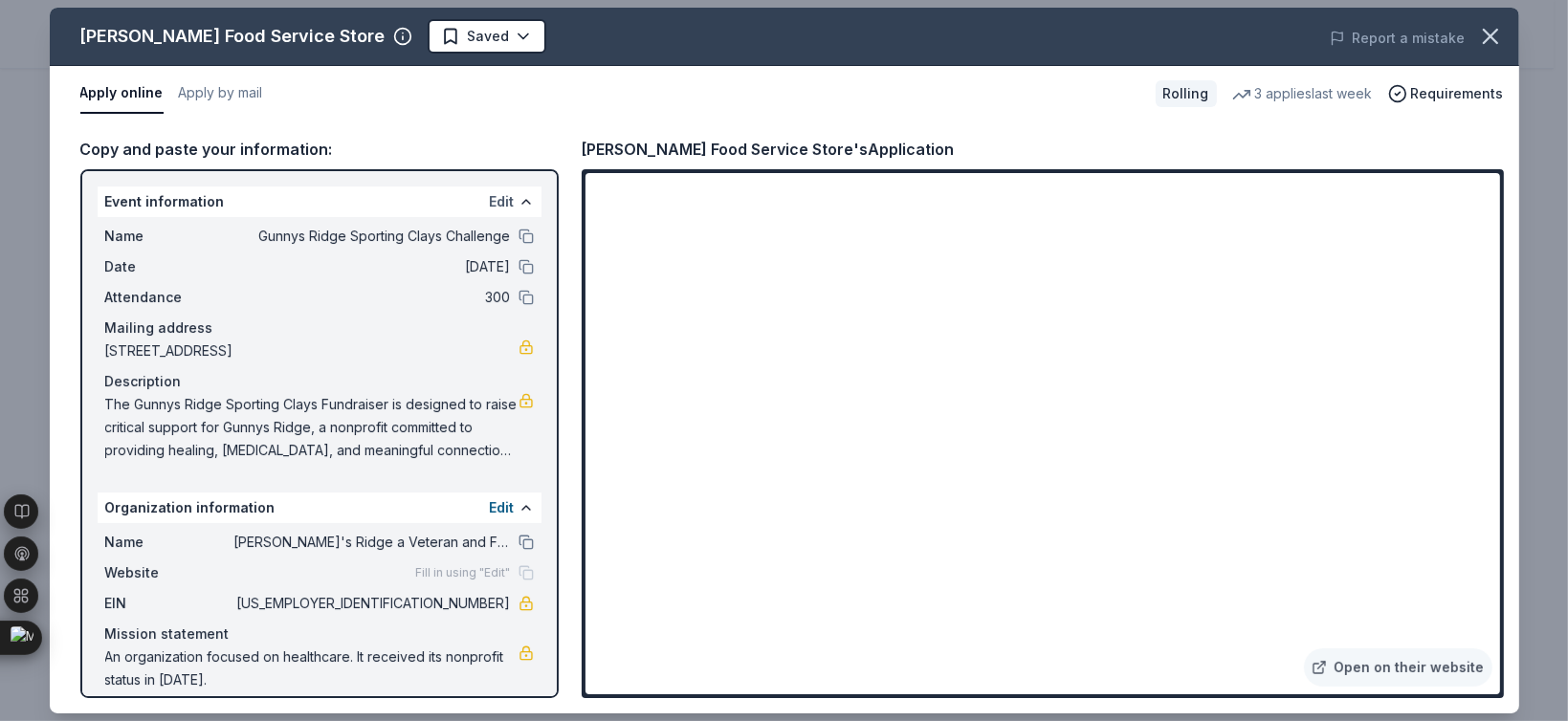
click at [490, 208] on button "Edit" at bounding box center [502, 201] width 25 height 23
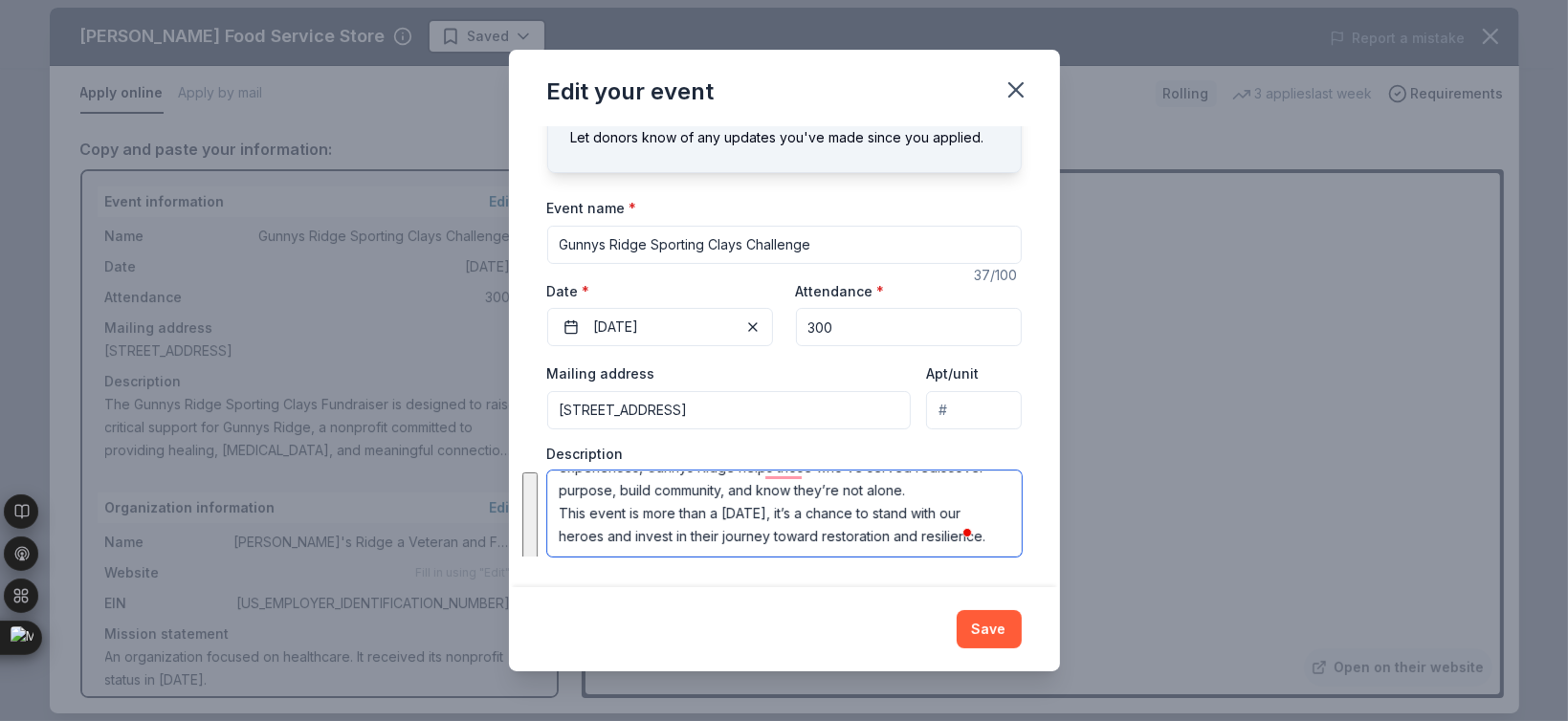
scroll to position [183, 0]
drag, startPoint x: 559, startPoint y: 491, endPoint x: 698, endPoint y: 566, distance: 157.9
click at [698, 569] on div "Changes made here will update the Event too. Update donors you've applied to Le…" at bounding box center [784, 358] width 551 height 462
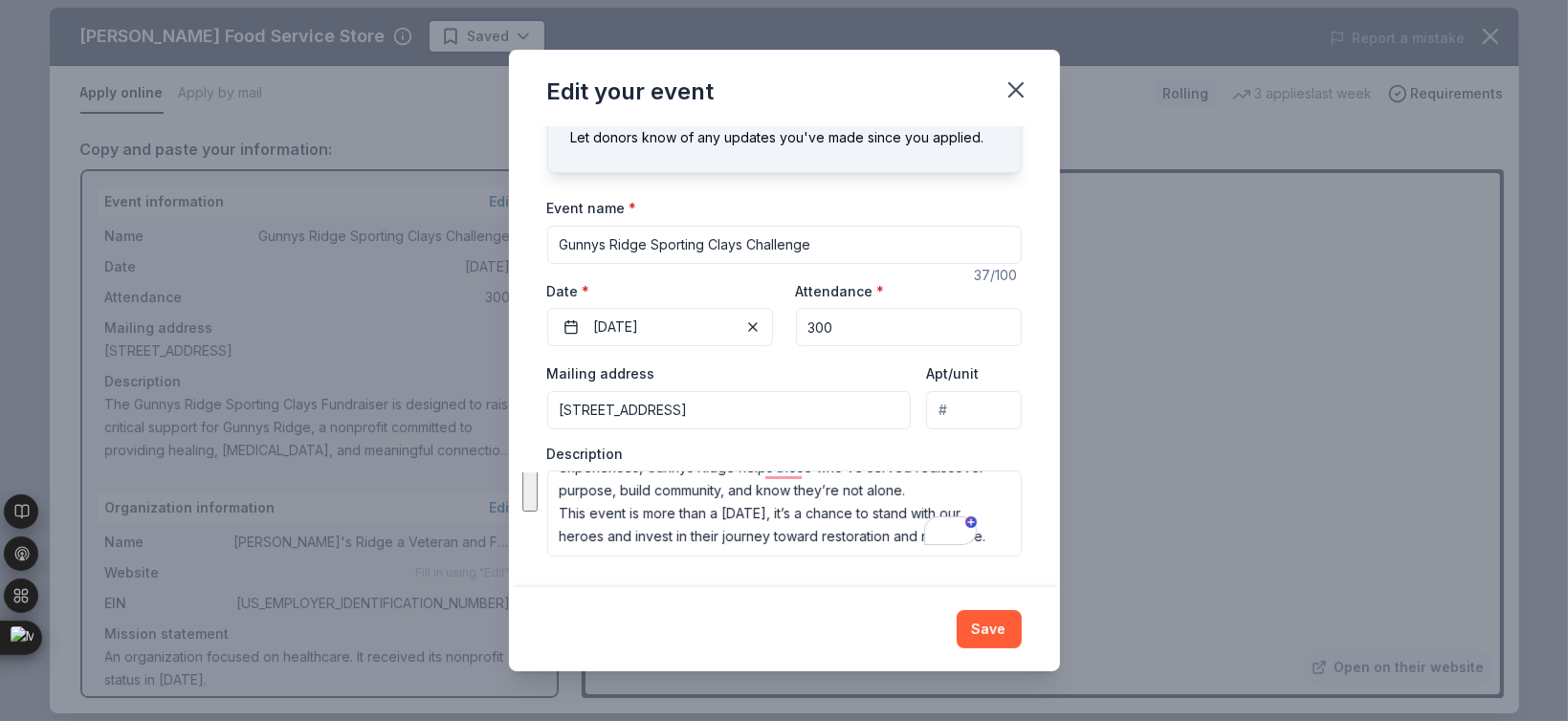
click at [1233, 523] on div "Edit your event Changes made here will update the Event too. Update donors you'…" at bounding box center [784, 360] width 1568 height 721
click at [991, 632] on button "Save" at bounding box center [990, 629] width 65 height 39
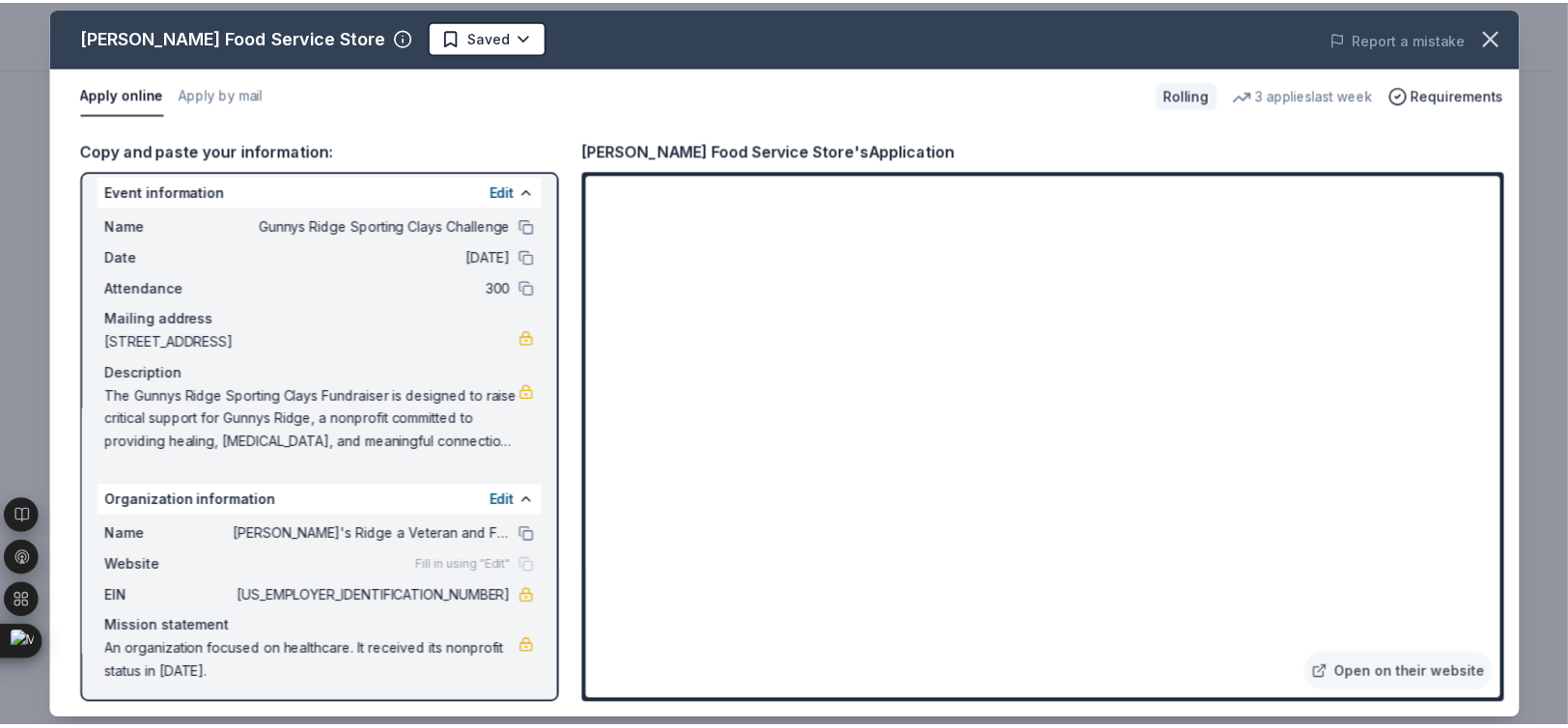
scroll to position [17, 0]
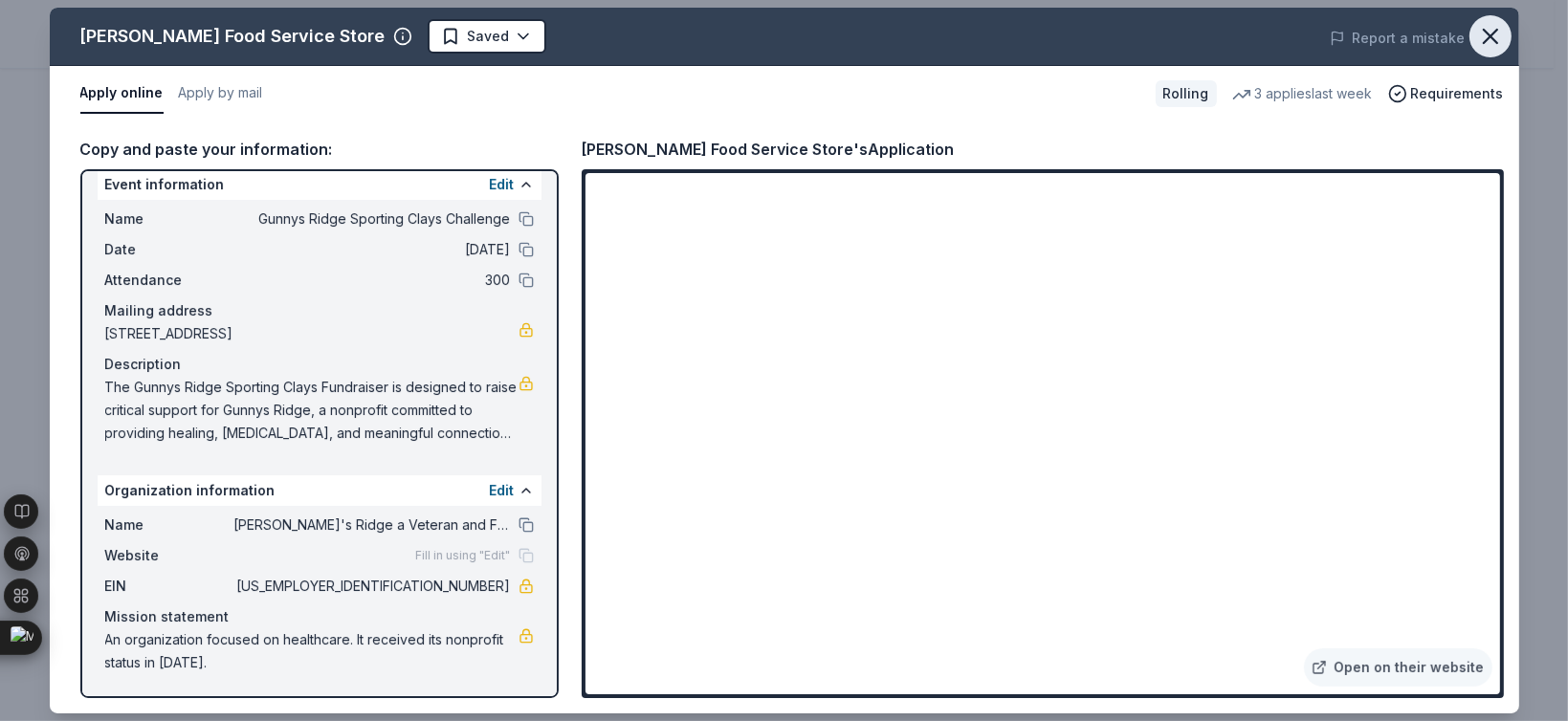
click at [1501, 42] on icon "button" at bounding box center [1491, 36] width 27 height 27
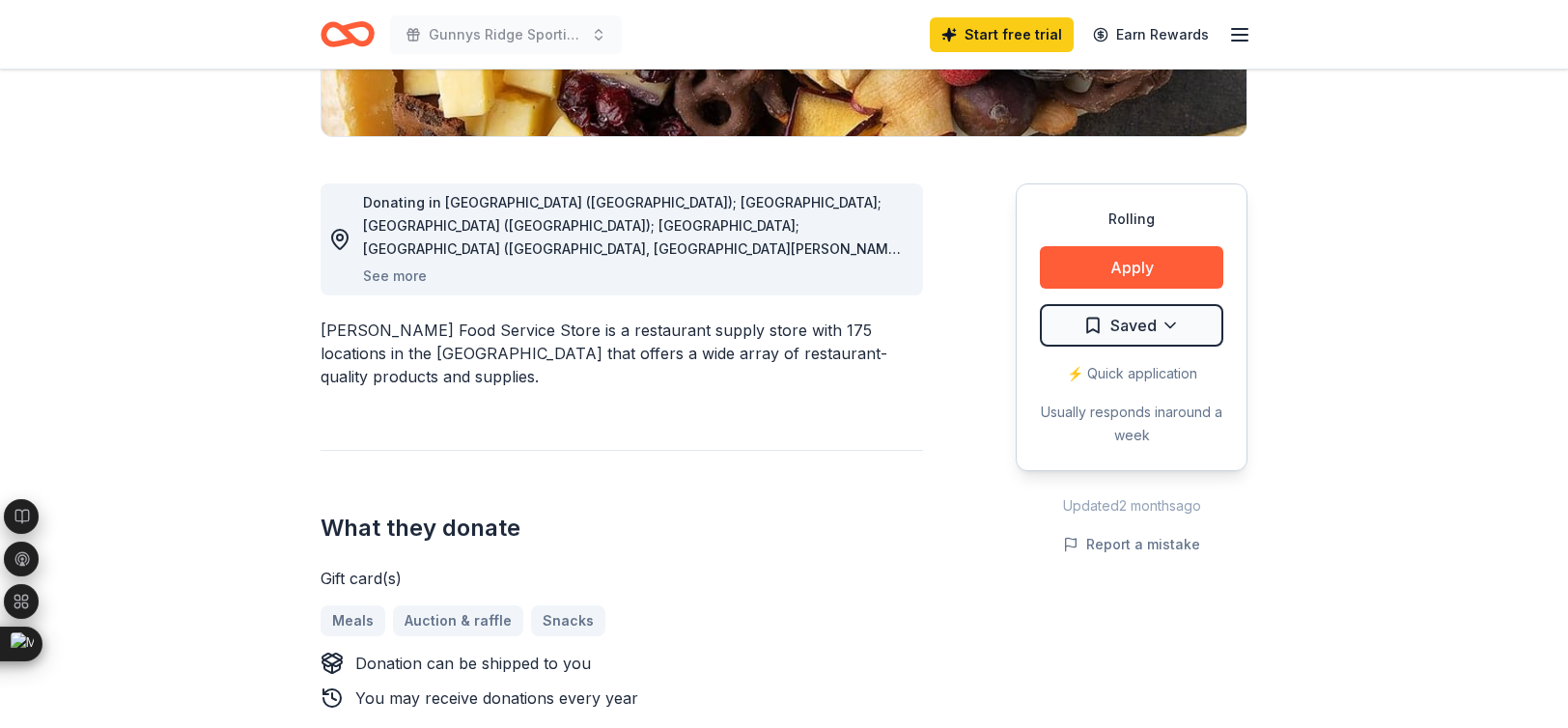
scroll to position [901, 0]
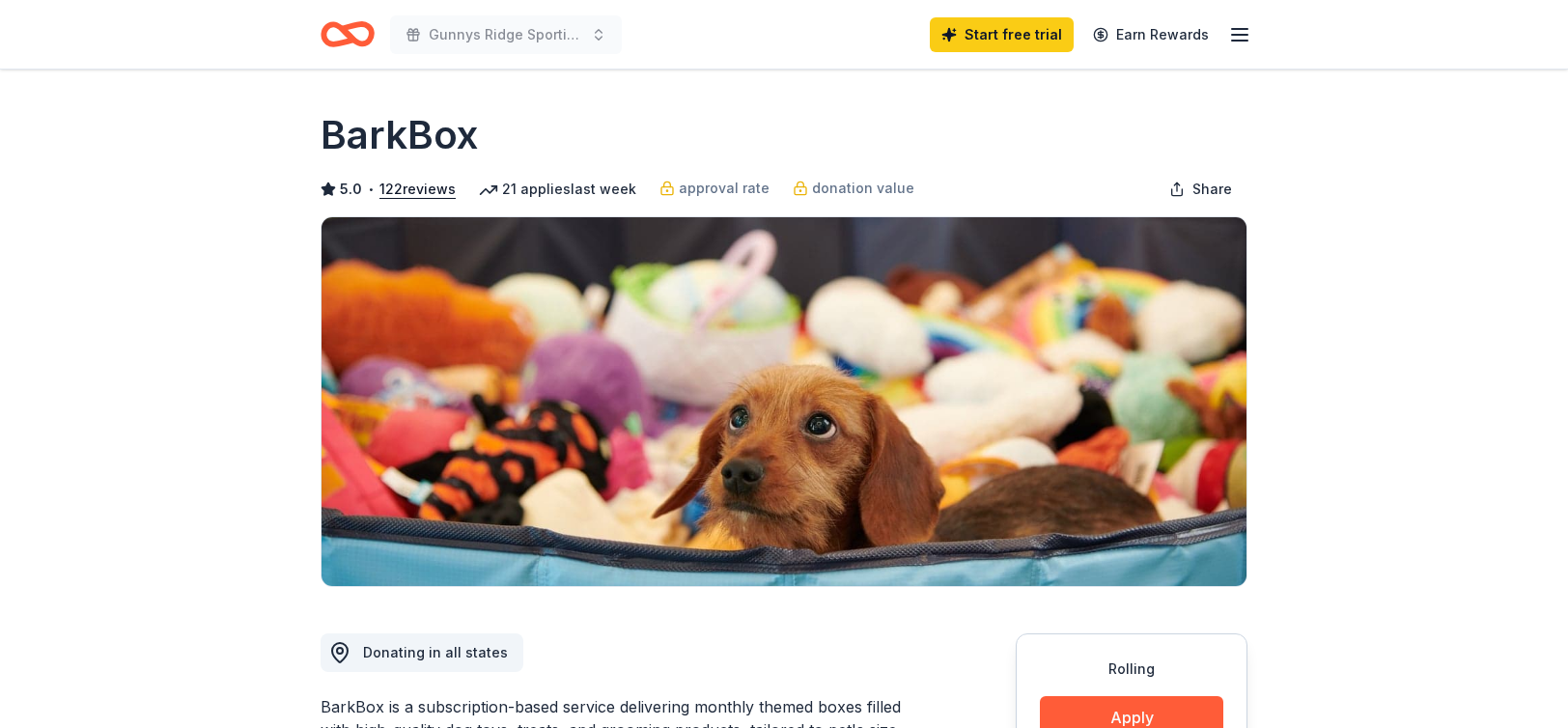
click at [1071, 697] on button "Apply" at bounding box center [1132, 718] width 184 height 43
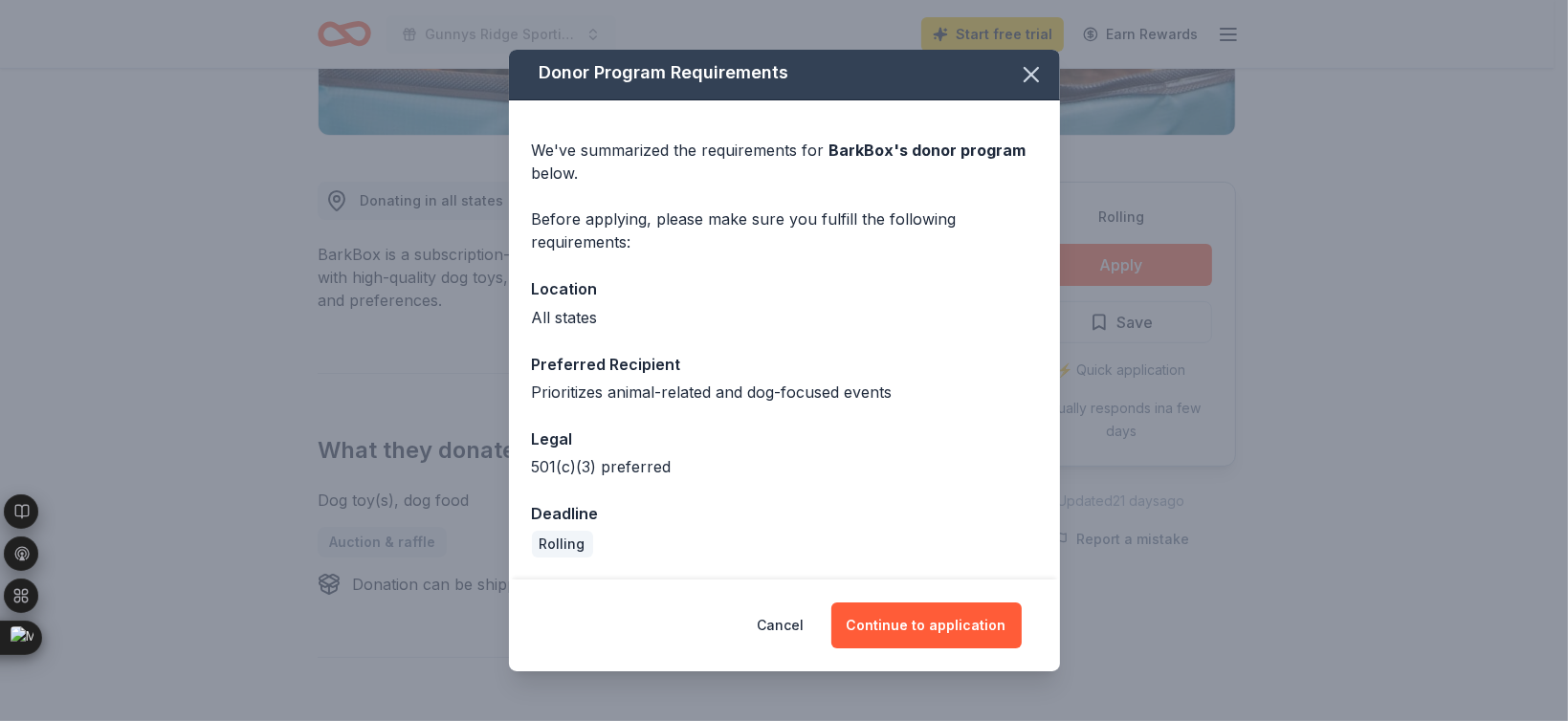
scroll to position [4, 0]
click at [925, 635] on button "Continue to application" at bounding box center [927, 626] width 190 height 46
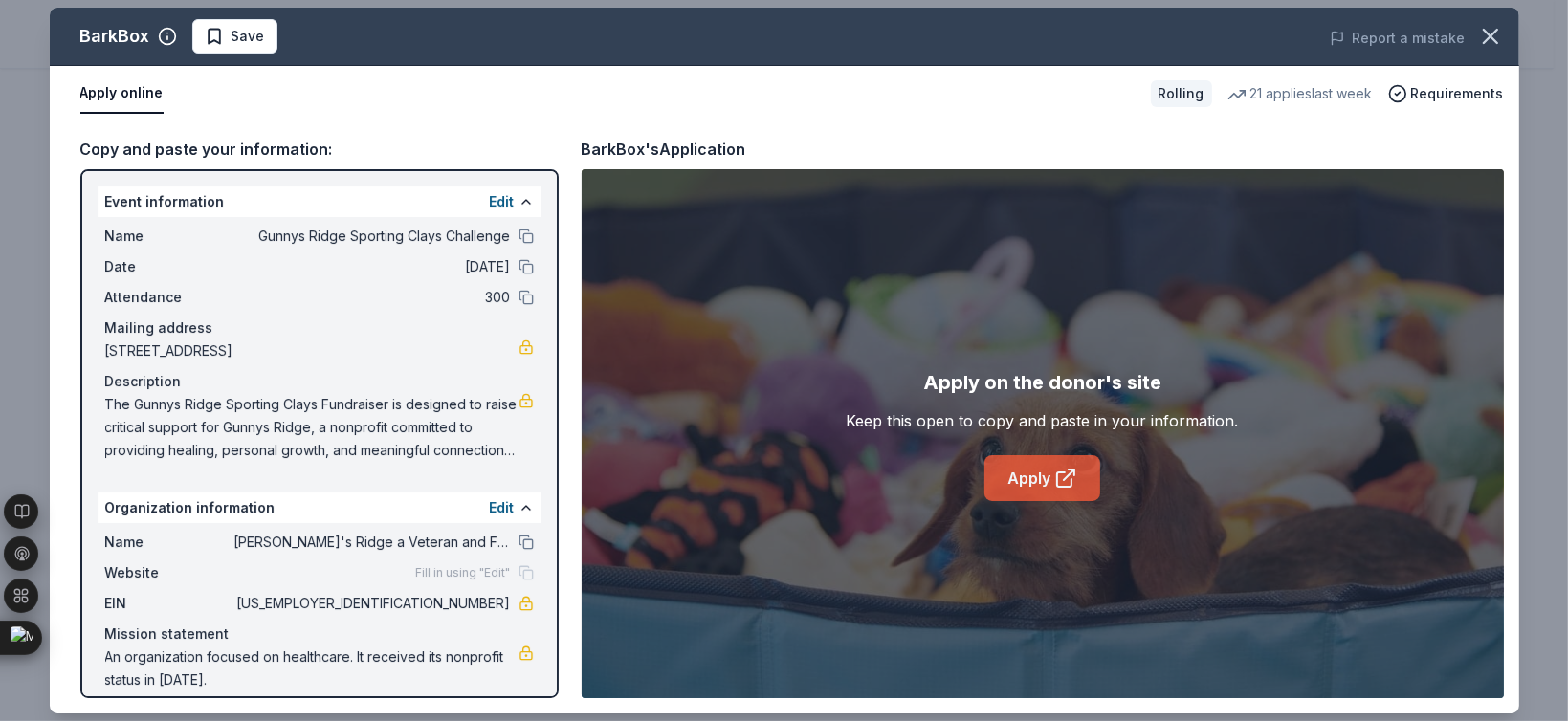
click at [1022, 477] on link "Apply" at bounding box center [1042, 478] width 116 height 46
click at [490, 206] on button "Edit" at bounding box center [502, 201] width 25 height 23
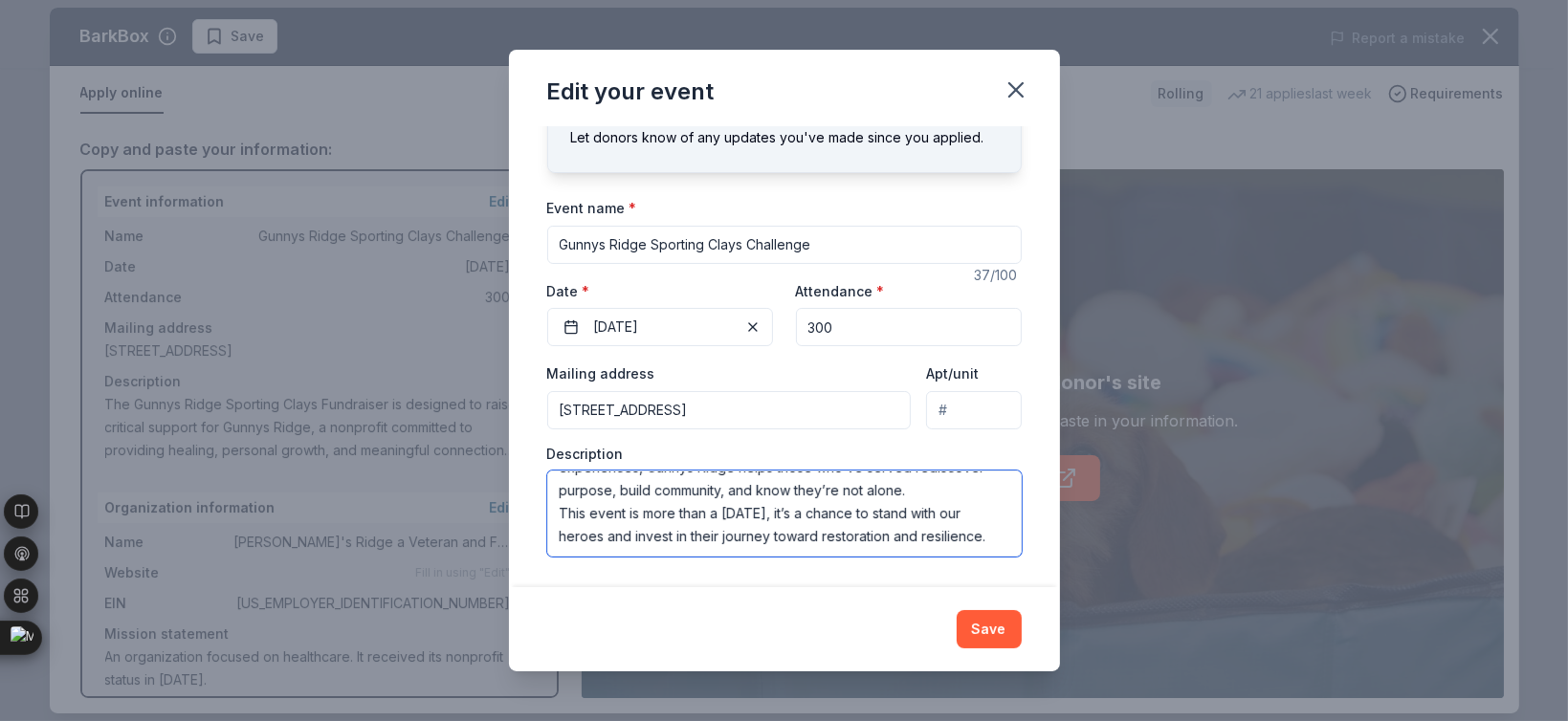
scroll to position [183, 0]
drag, startPoint x: 561, startPoint y: 493, endPoint x: 801, endPoint y: 589, distance: 258.5
click at [801, 589] on div "Edit your event Changes made here will update the Event too. Update donors you'…" at bounding box center [784, 360] width 551 height 622
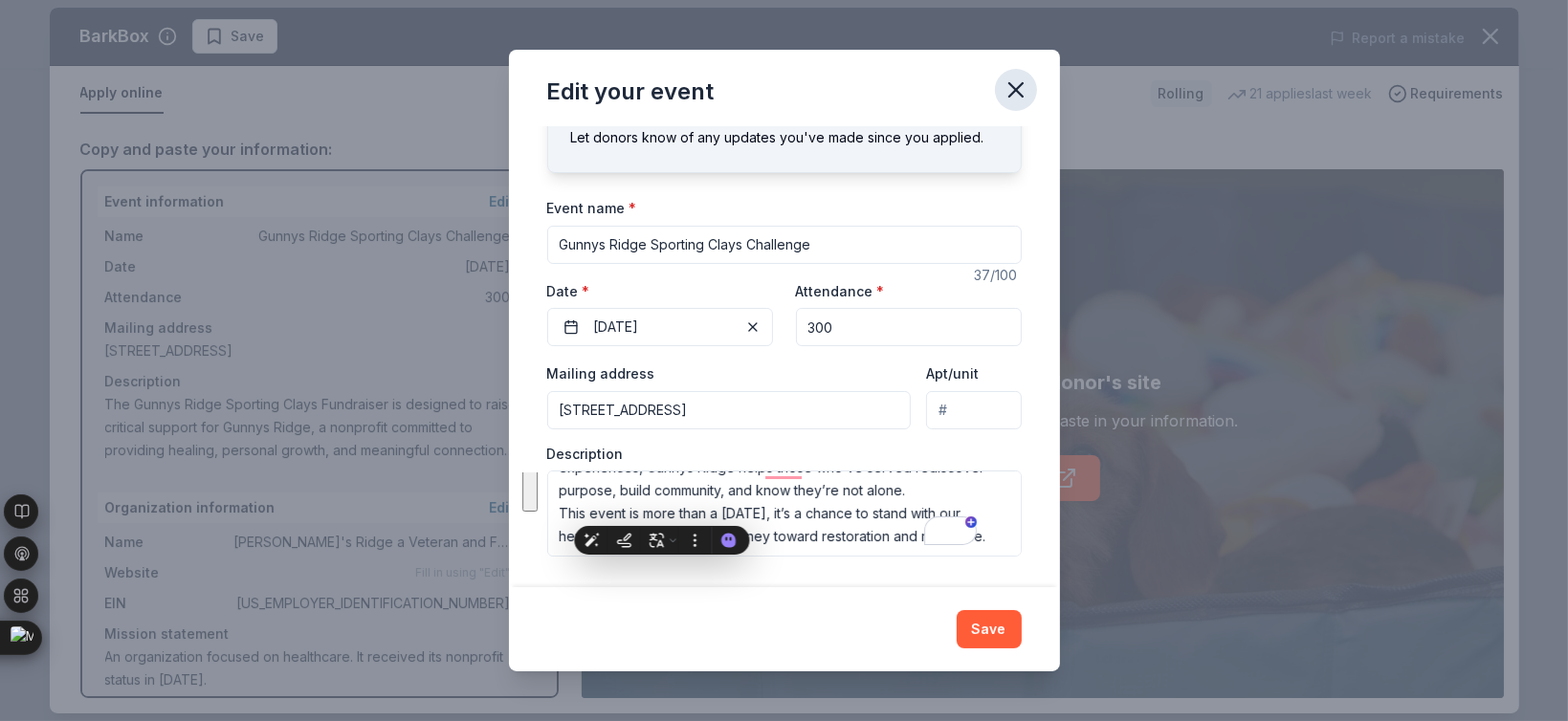
click at [1010, 83] on icon "button" at bounding box center [1016, 90] width 14 height 14
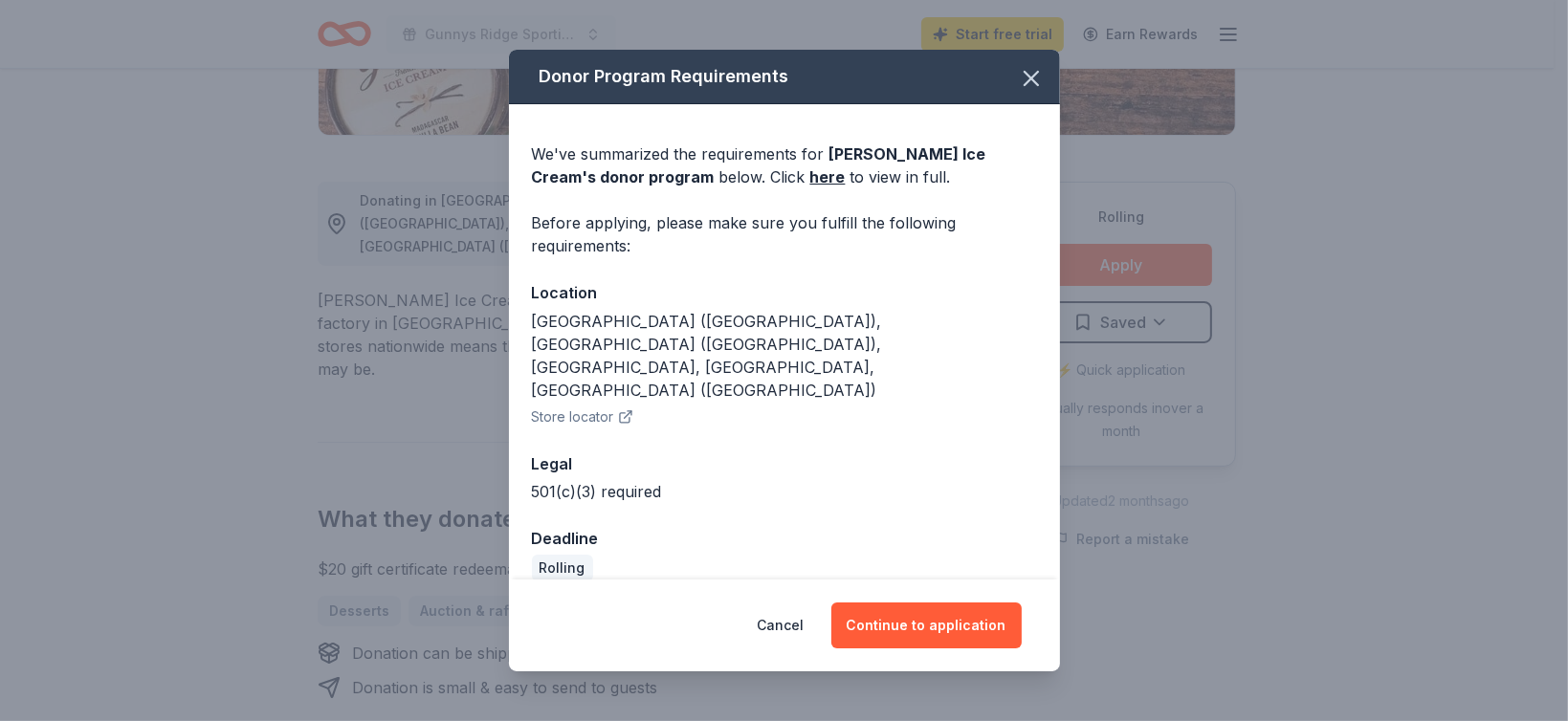
scroll to position [446, 0]
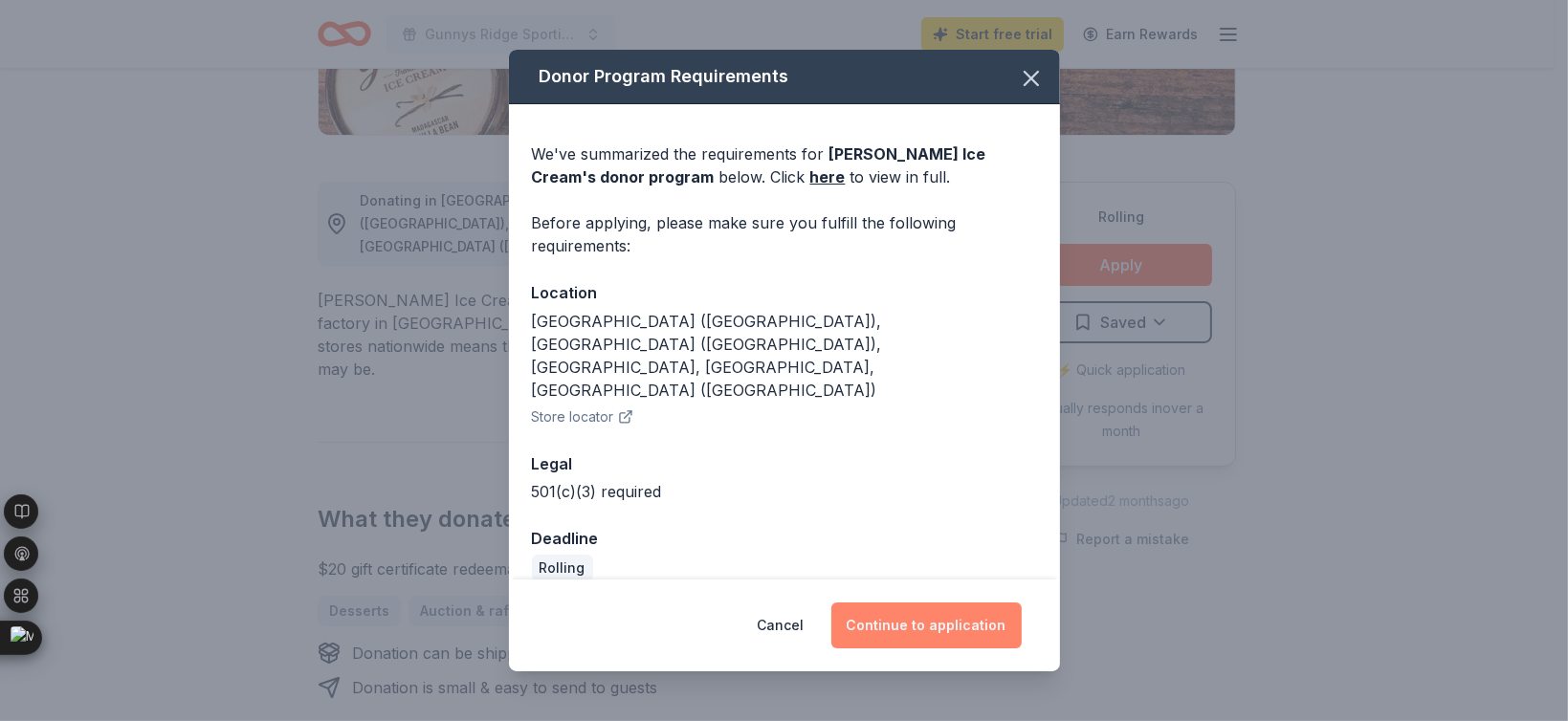
click at [910, 608] on button "Continue to application" at bounding box center [927, 626] width 190 height 46
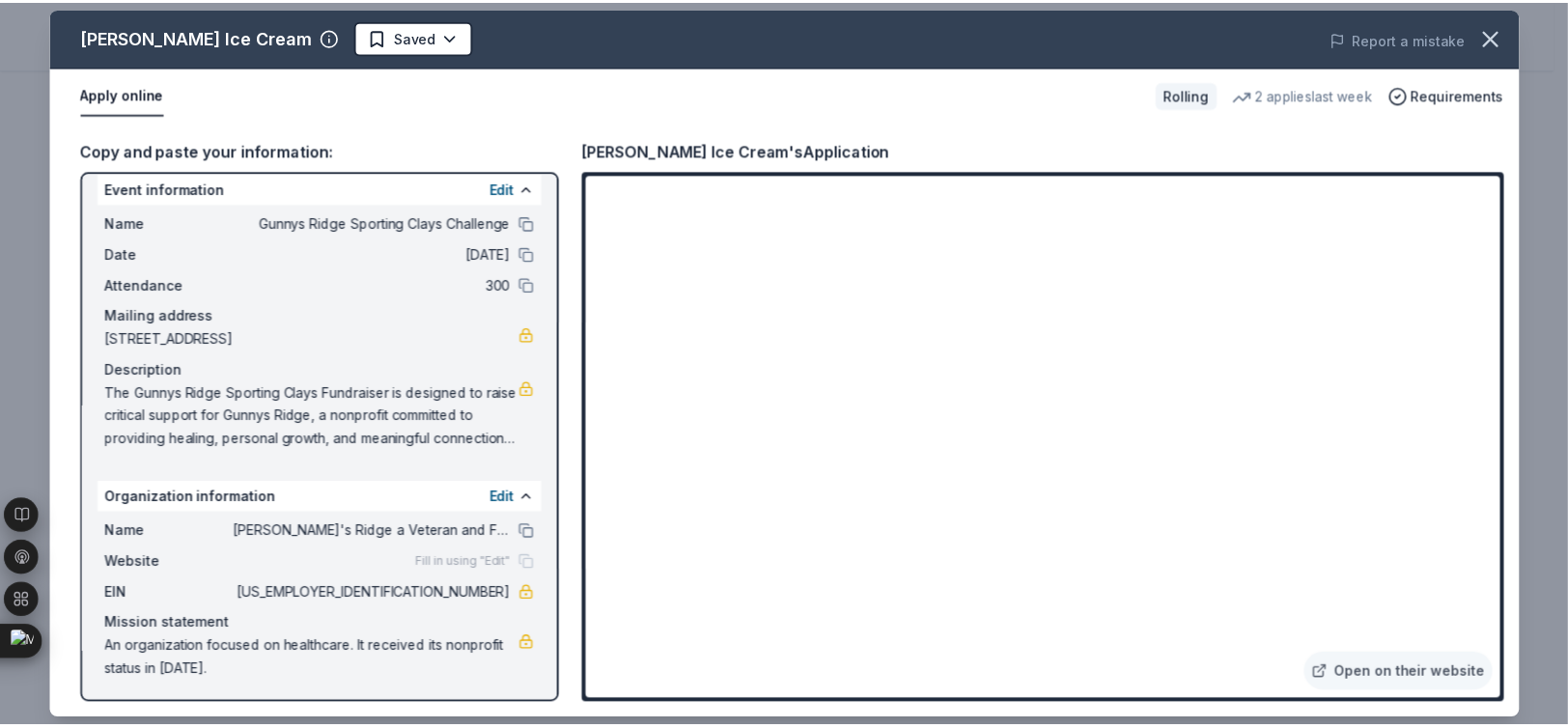
scroll to position [17, 0]
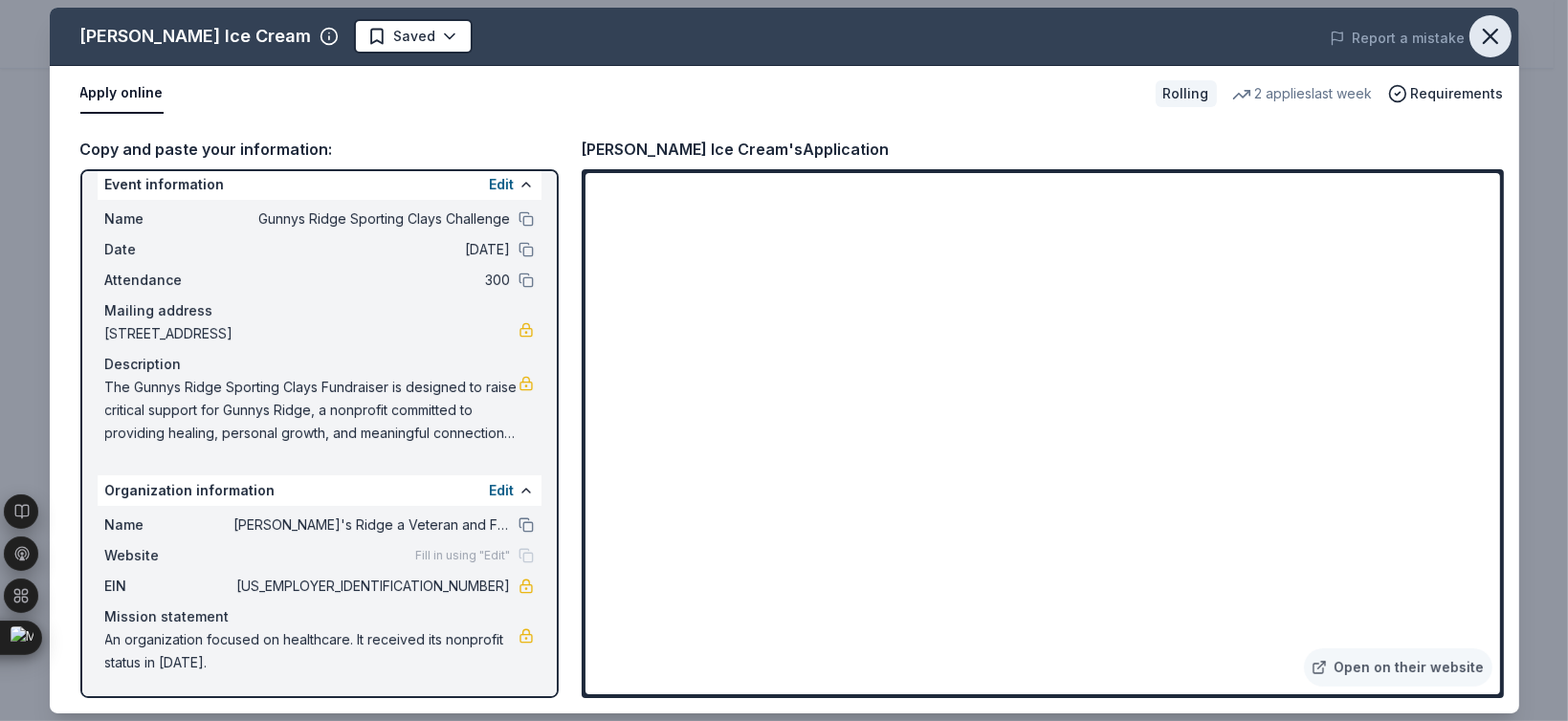
click at [1484, 37] on icon "button" at bounding box center [1491, 36] width 27 height 27
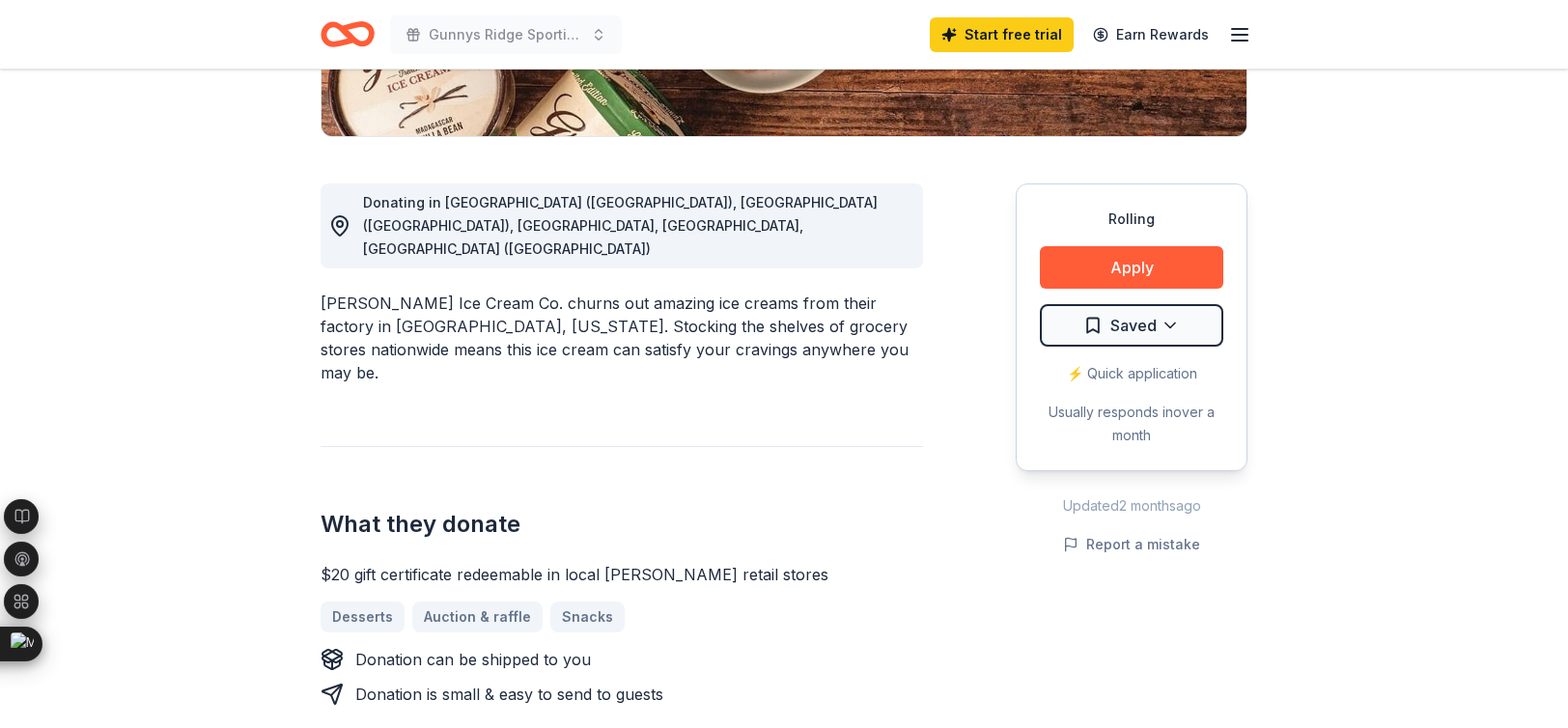
scroll to position [0, 0]
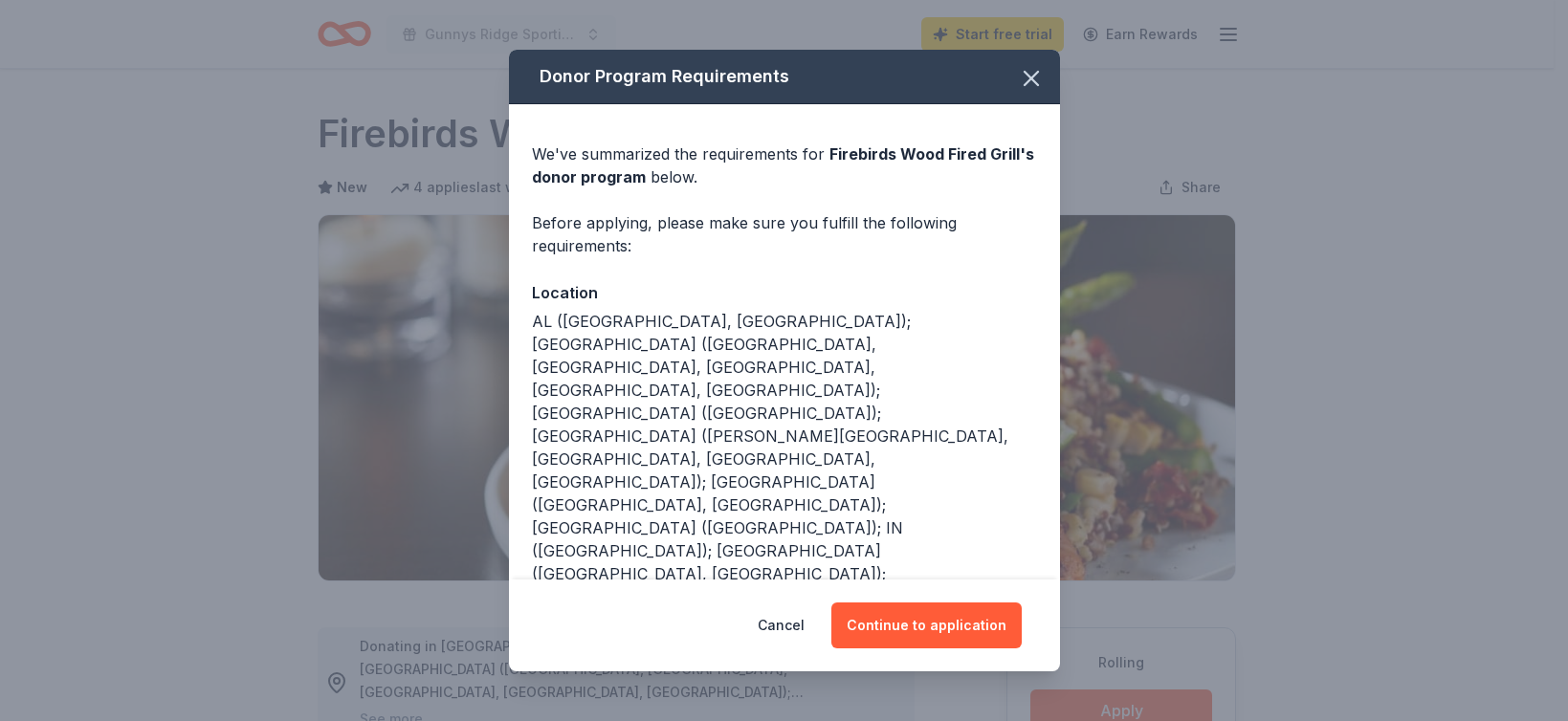
scroll to position [446, 0]
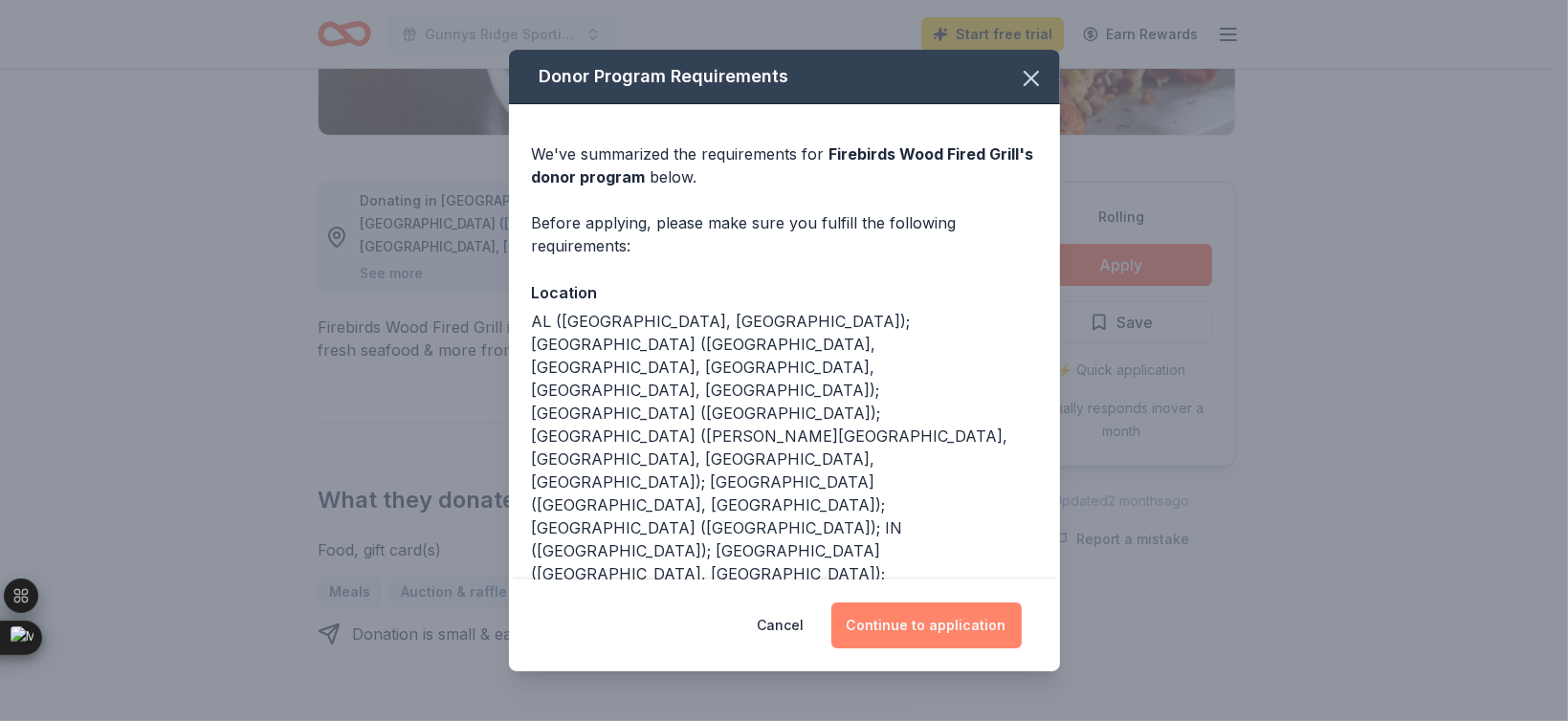
click at [903, 622] on button "Continue to application" at bounding box center [927, 626] width 190 height 46
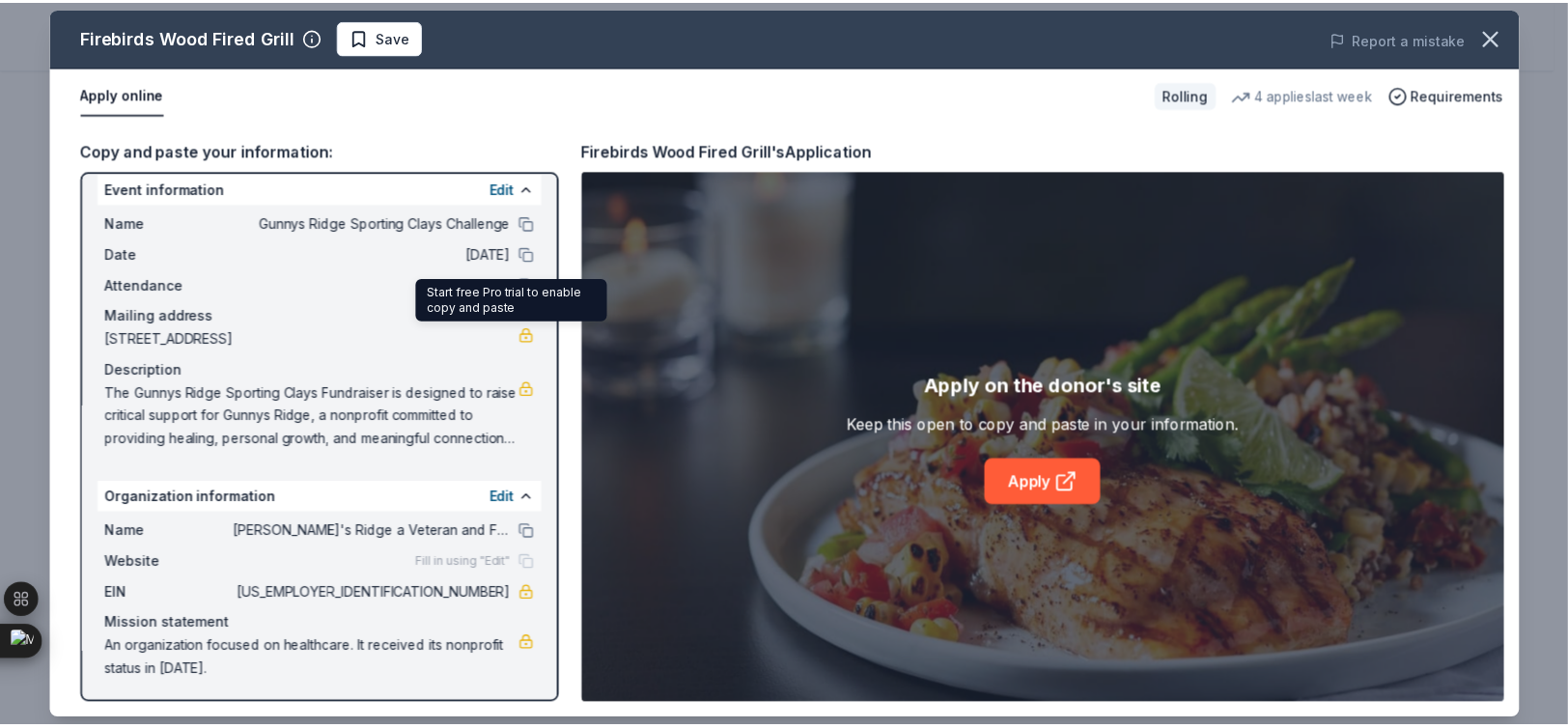
scroll to position [17, 0]
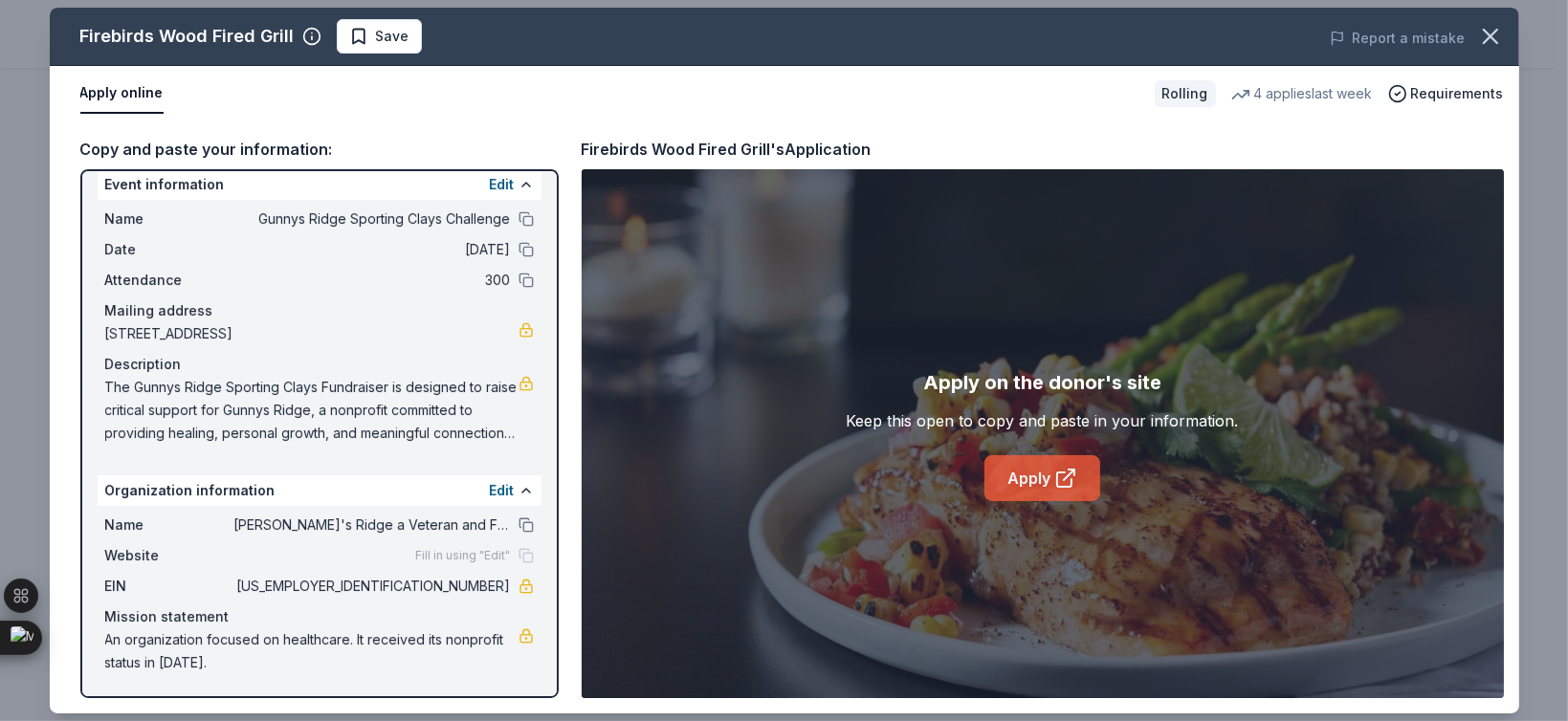
click at [1031, 477] on link "Apply" at bounding box center [1042, 478] width 116 height 46
click at [390, 31] on span "Save" at bounding box center [393, 36] width 34 height 23
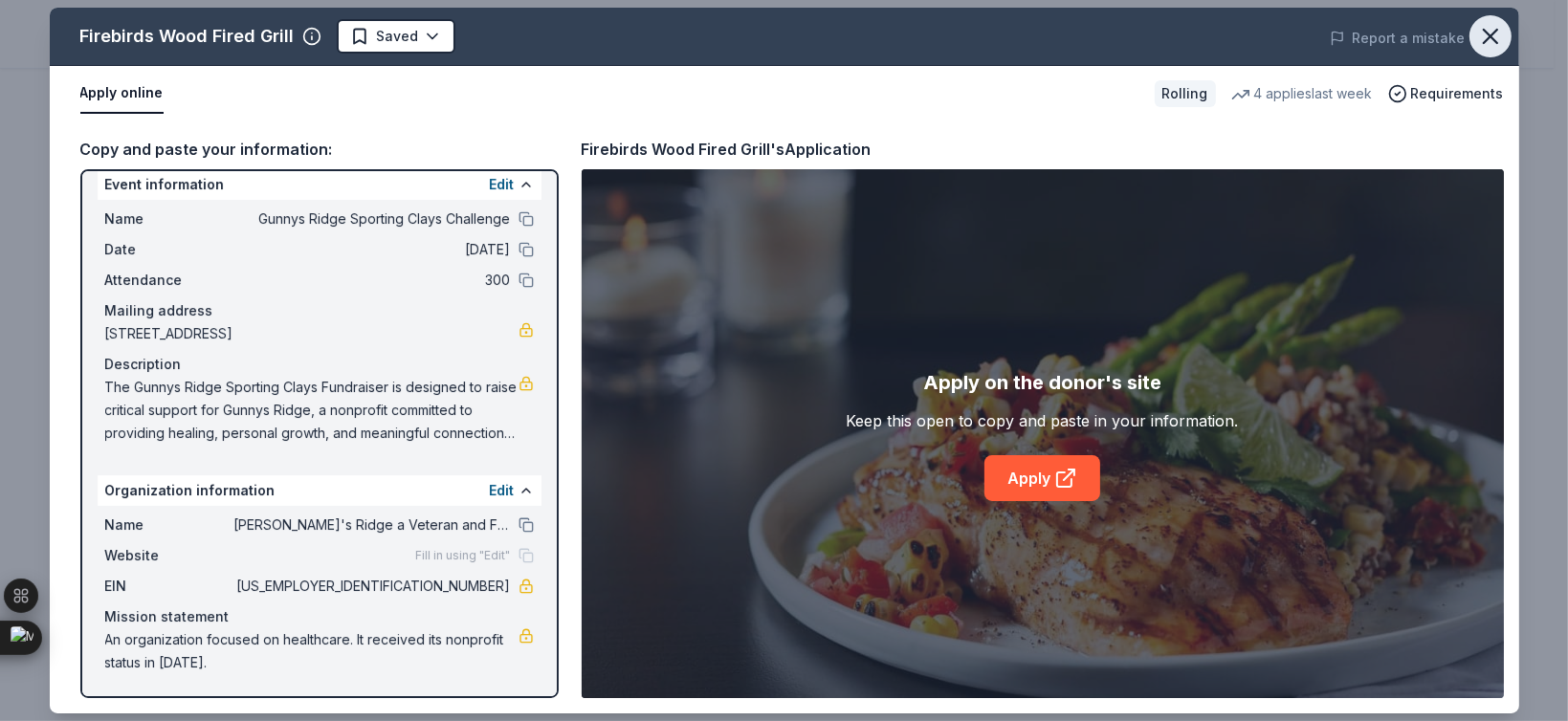
click at [1491, 40] on icon "button" at bounding box center [1491, 36] width 27 height 27
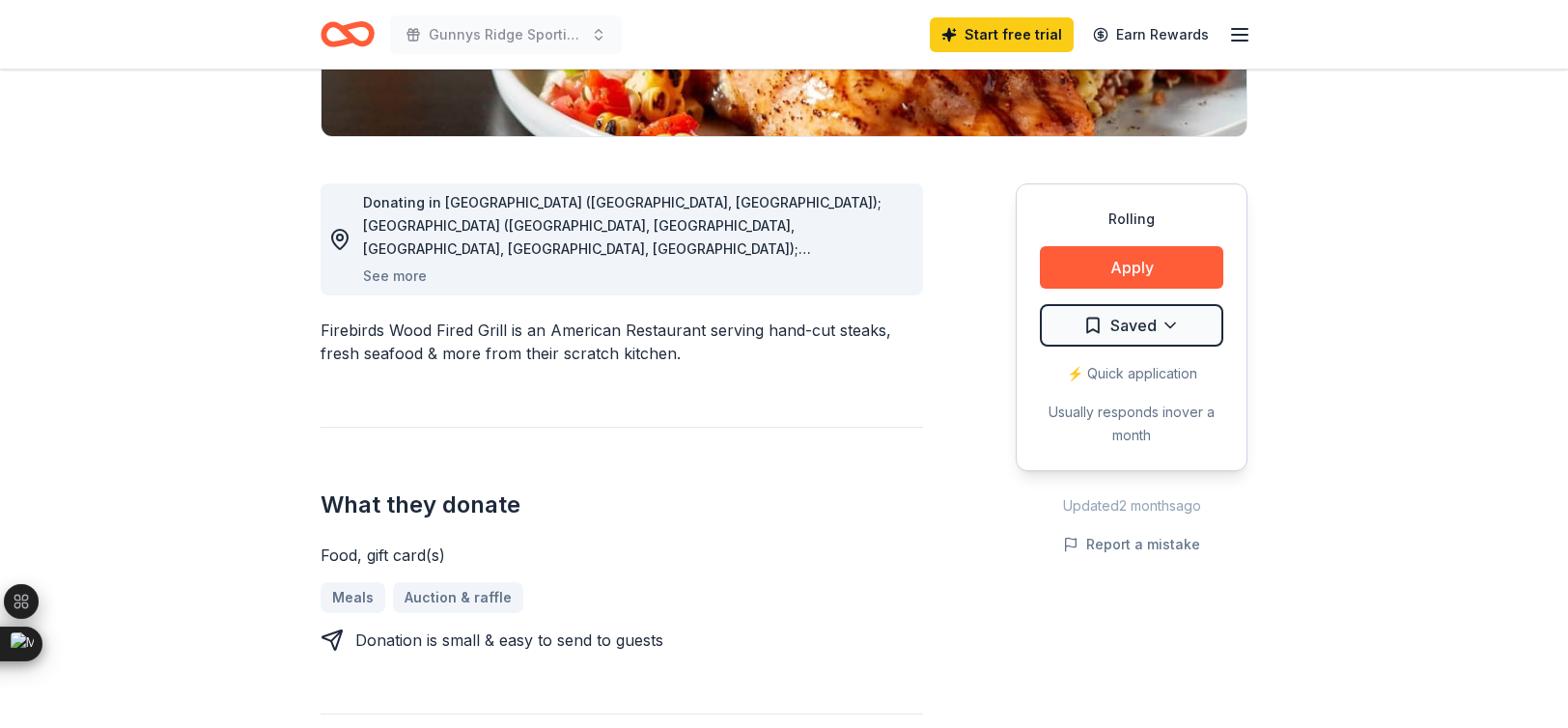
scroll to position [0, 0]
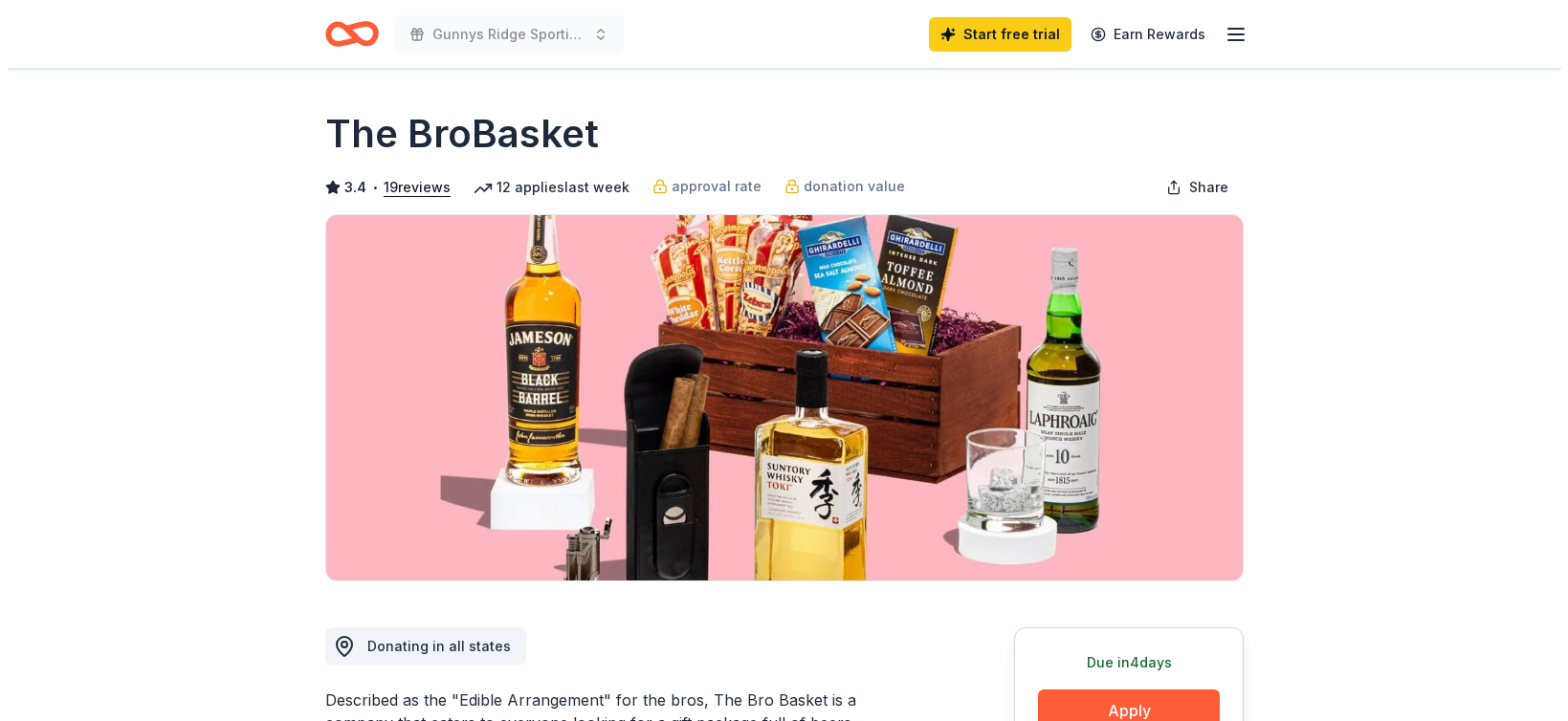
scroll to position [446, 0]
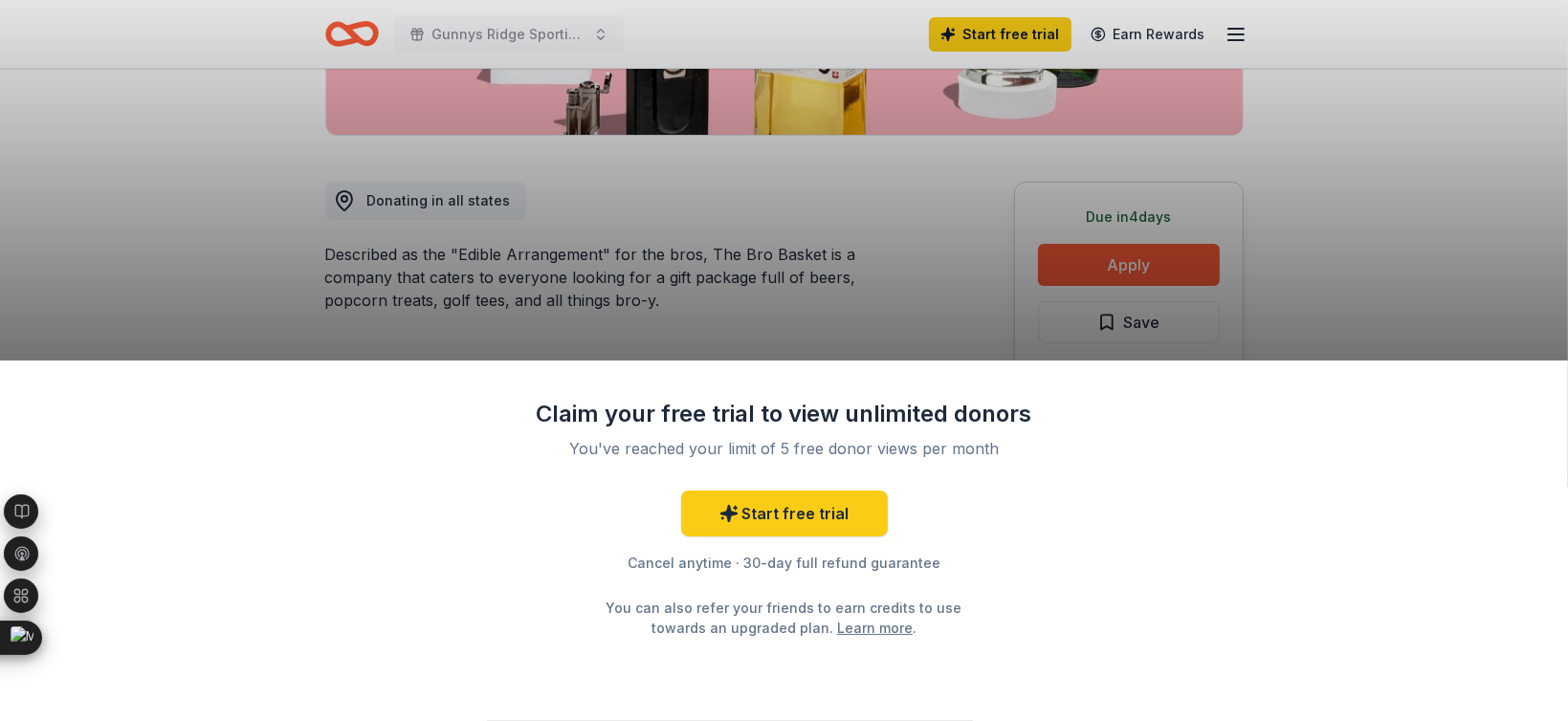
click at [1130, 270] on div "Claim your free trial to view unlimited donors You've reached your limit of 5 f…" at bounding box center [784, 360] width 1568 height 721
click at [842, 331] on div "Claim your free trial to view unlimited donors You've reached your limit of 5 f…" at bounding box center [784, 360] width 1568 height 721
click at [805, 519] on link "Start free trial" at bounding box center [784, 514] width 207 height 46
click at [784, 280] on div "Claim your free trial to view unlimited donors You've reached your limit of 5 f…" at bounding box center [784, 360] width 1568 height 721
